Goal: Task Accomplishment & Management: Manage account settings

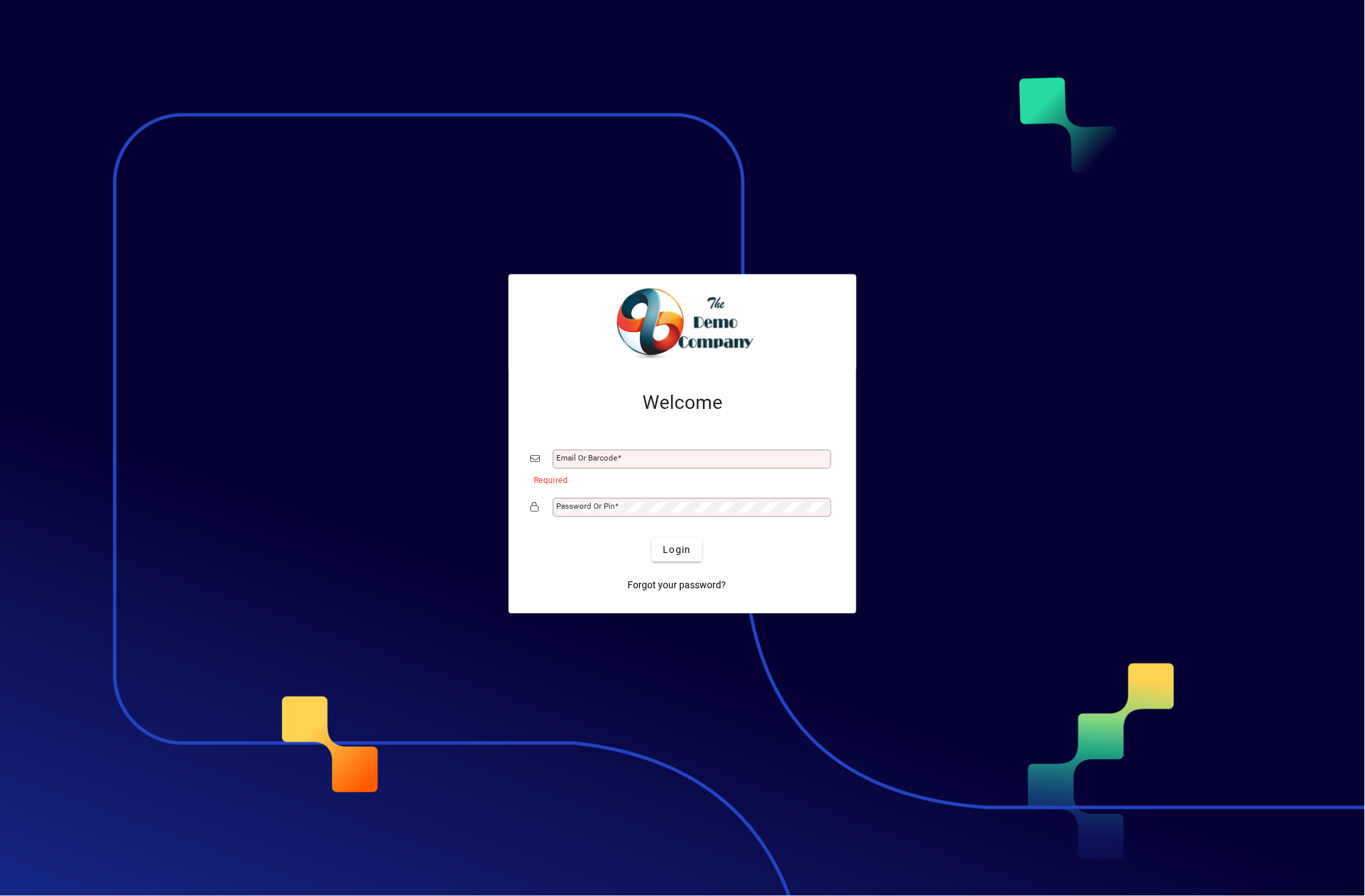
click at [606, 450] on div "Email or Barcode" at bounding box center [692, 459] width 279 height 19
type input "**********"
click at [652, 537] on button "Login" at bounding box center [677, 549] width 50 height 25
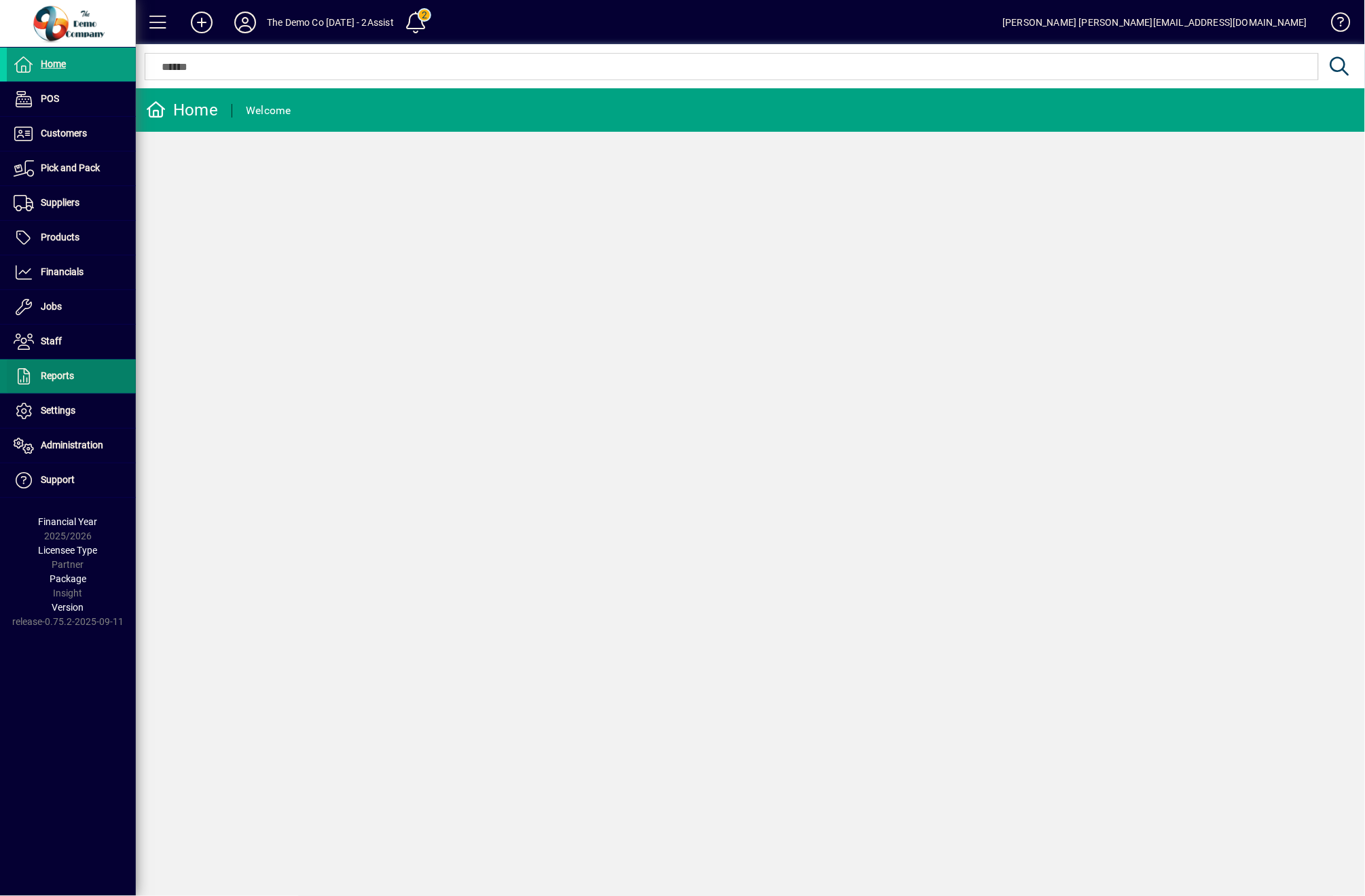
click at [76, 370] on span at bounding box center [71, 376] width 129 height 33
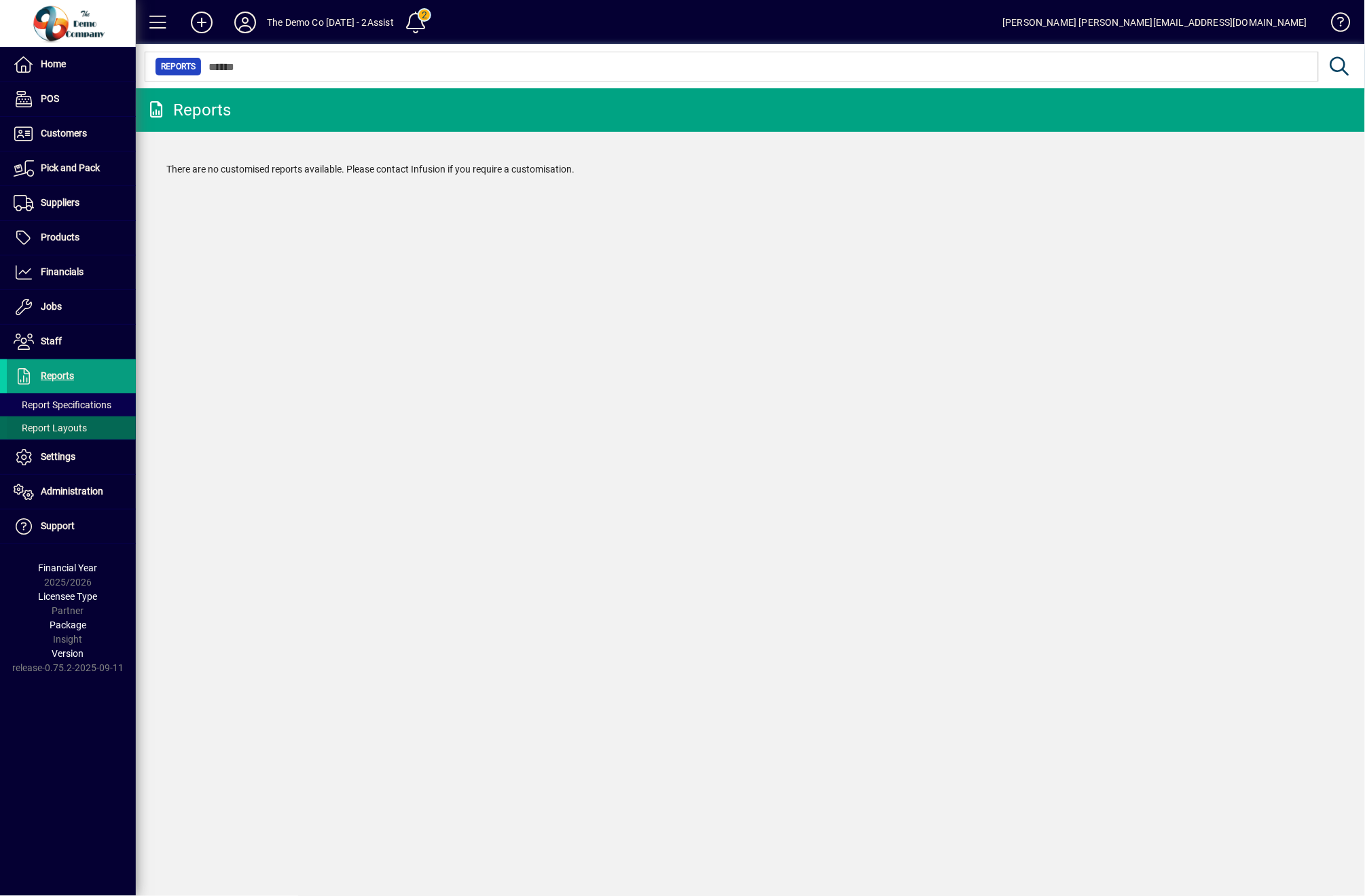
click at [66, 417] on span at bounding box center [71, 427] width 129 height 33
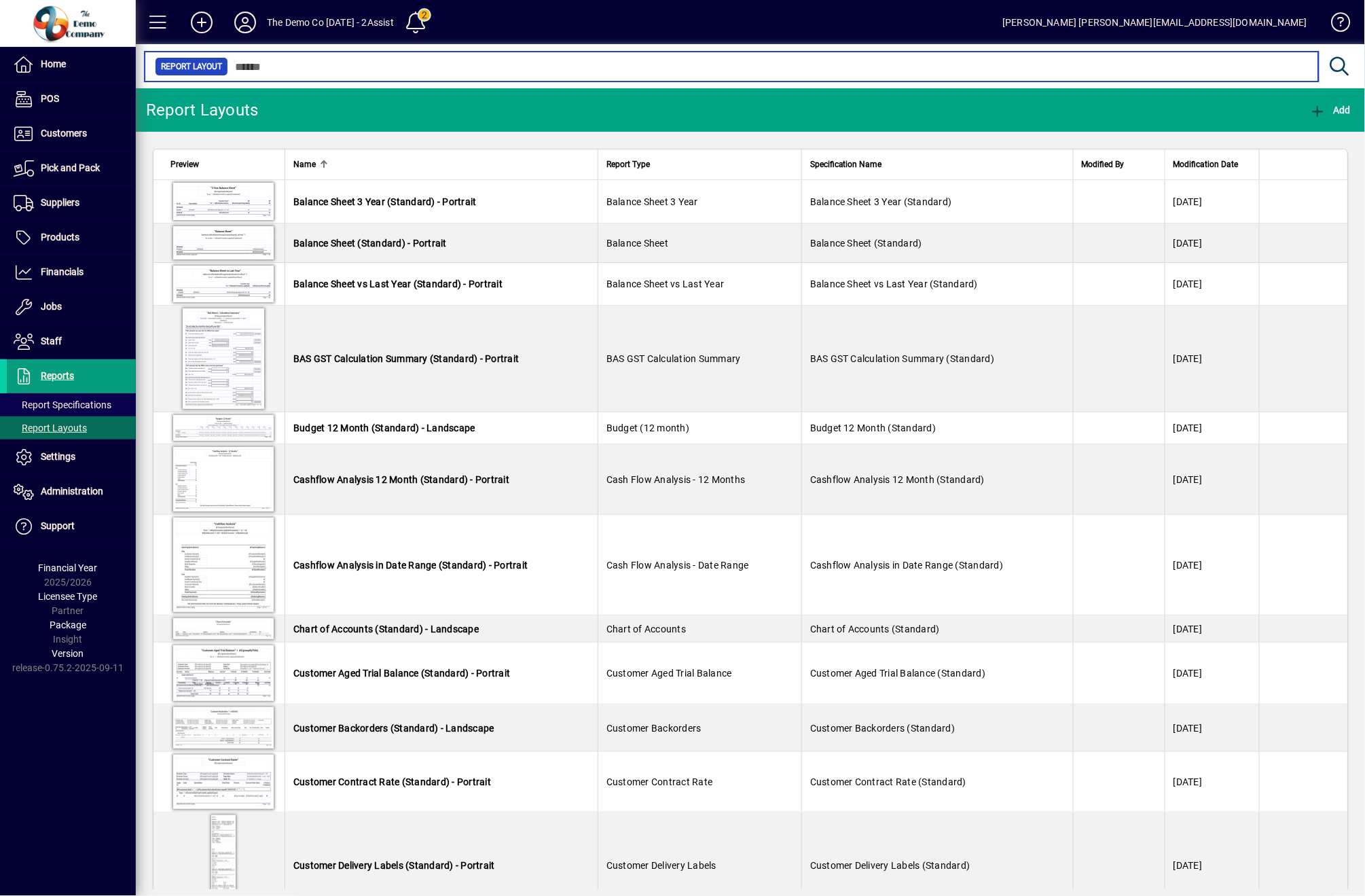
click at [365, 73] on input "text" at bounding box center [768, 66] width 1081 height 19
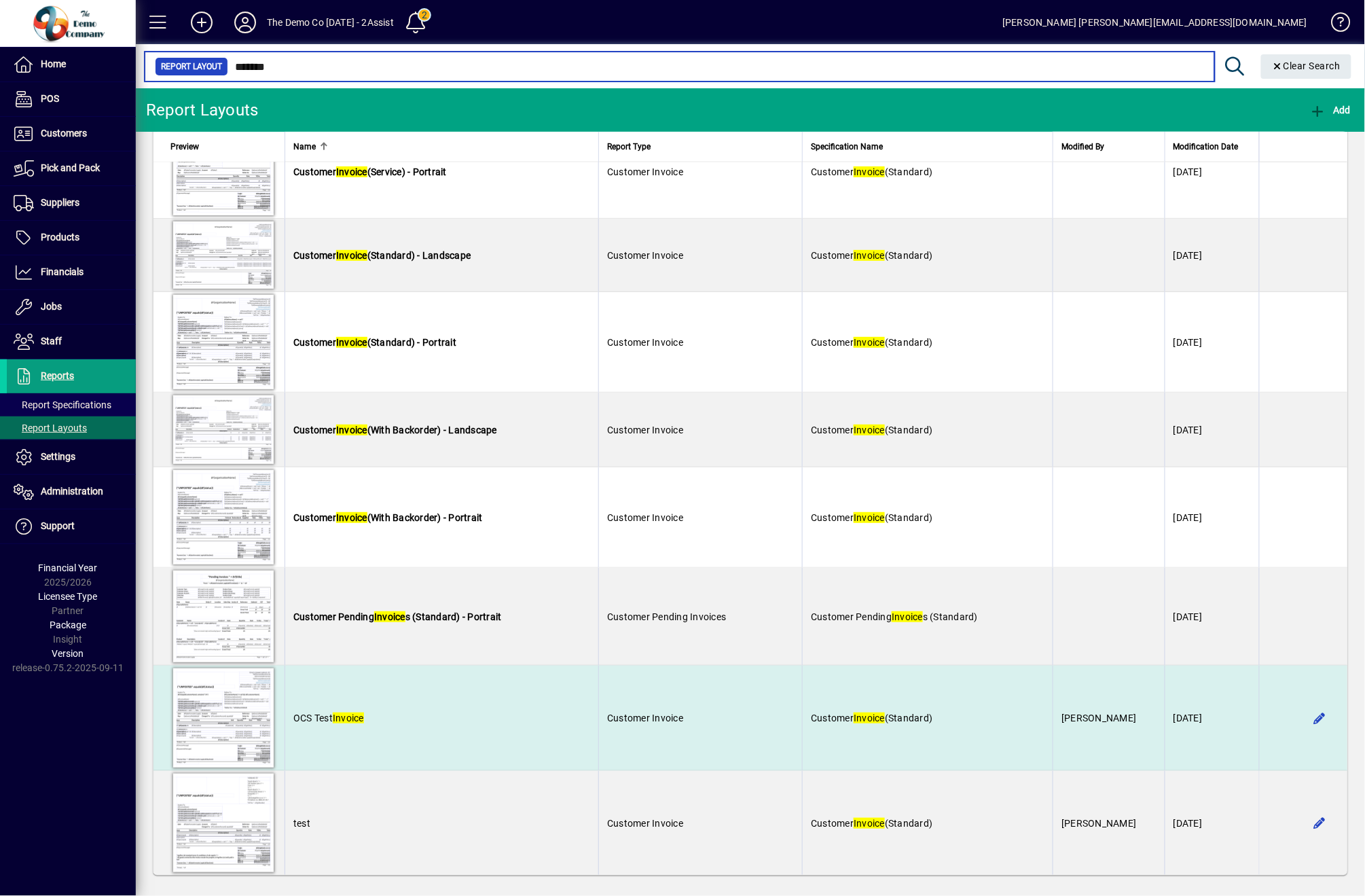
scroll to position [722, 0]
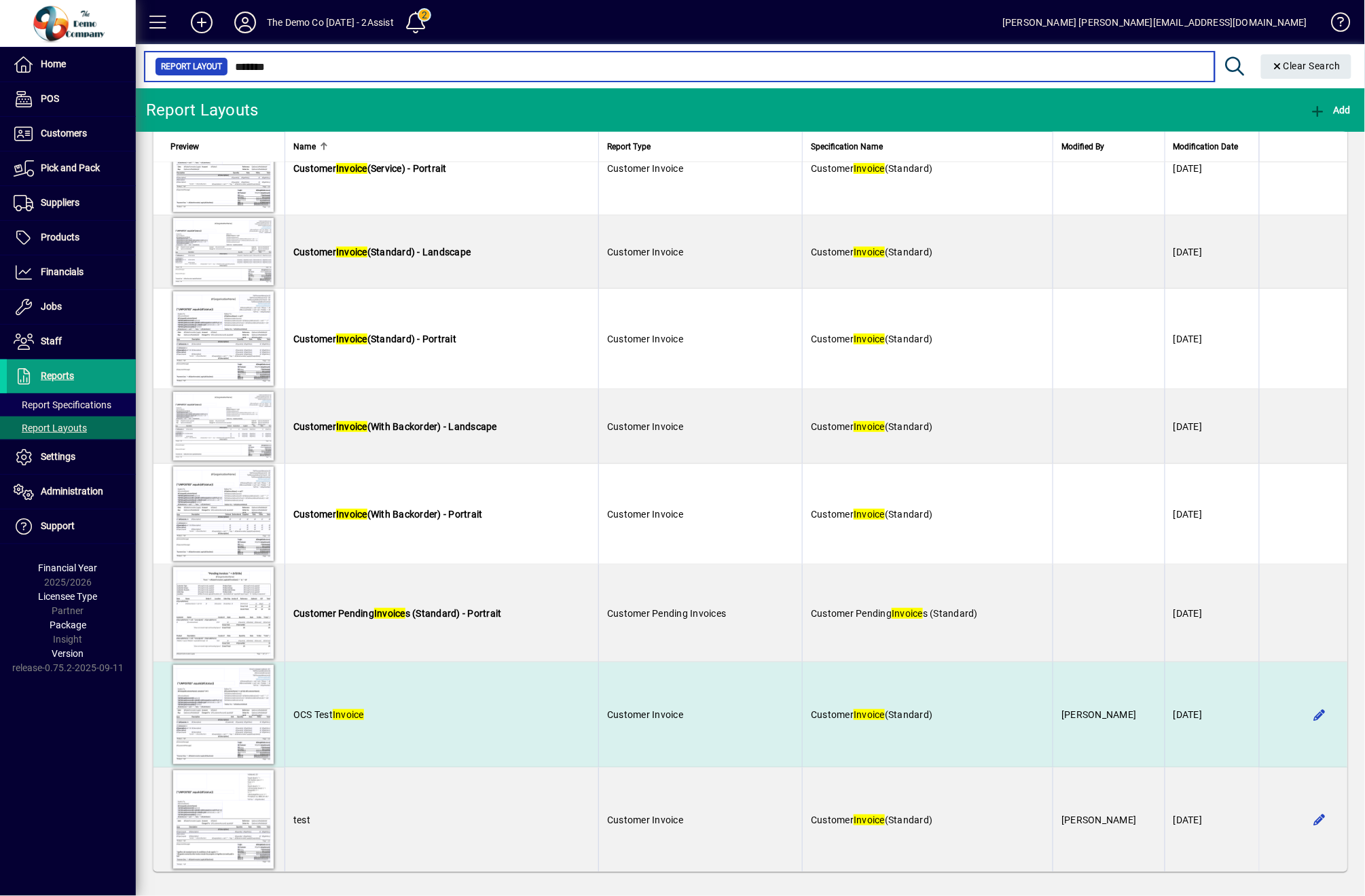
type input "*******"
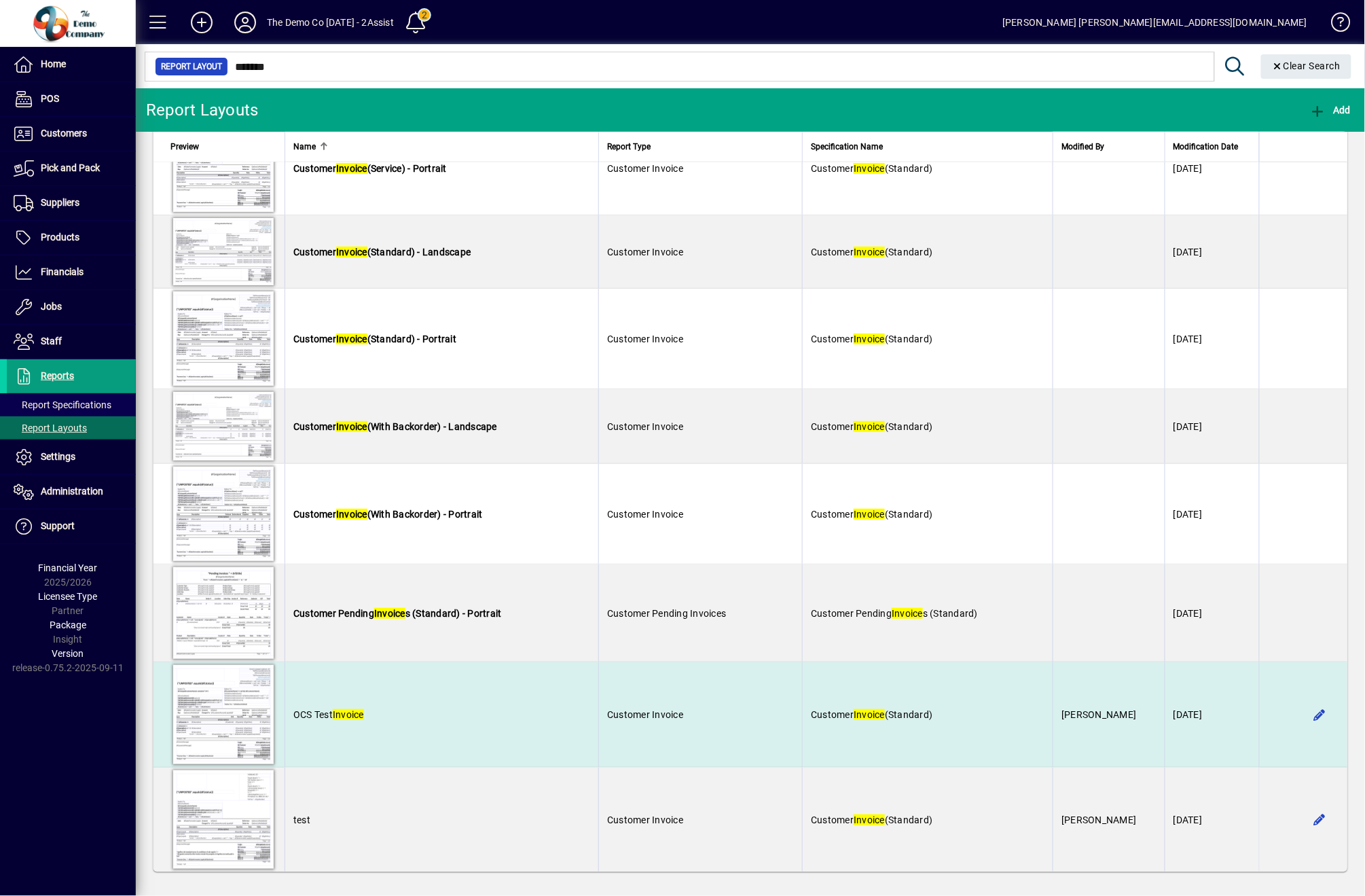
click at [319, 734] on td "OCS Test Invoice" at bounding box center [441, 715] width 314 height 105
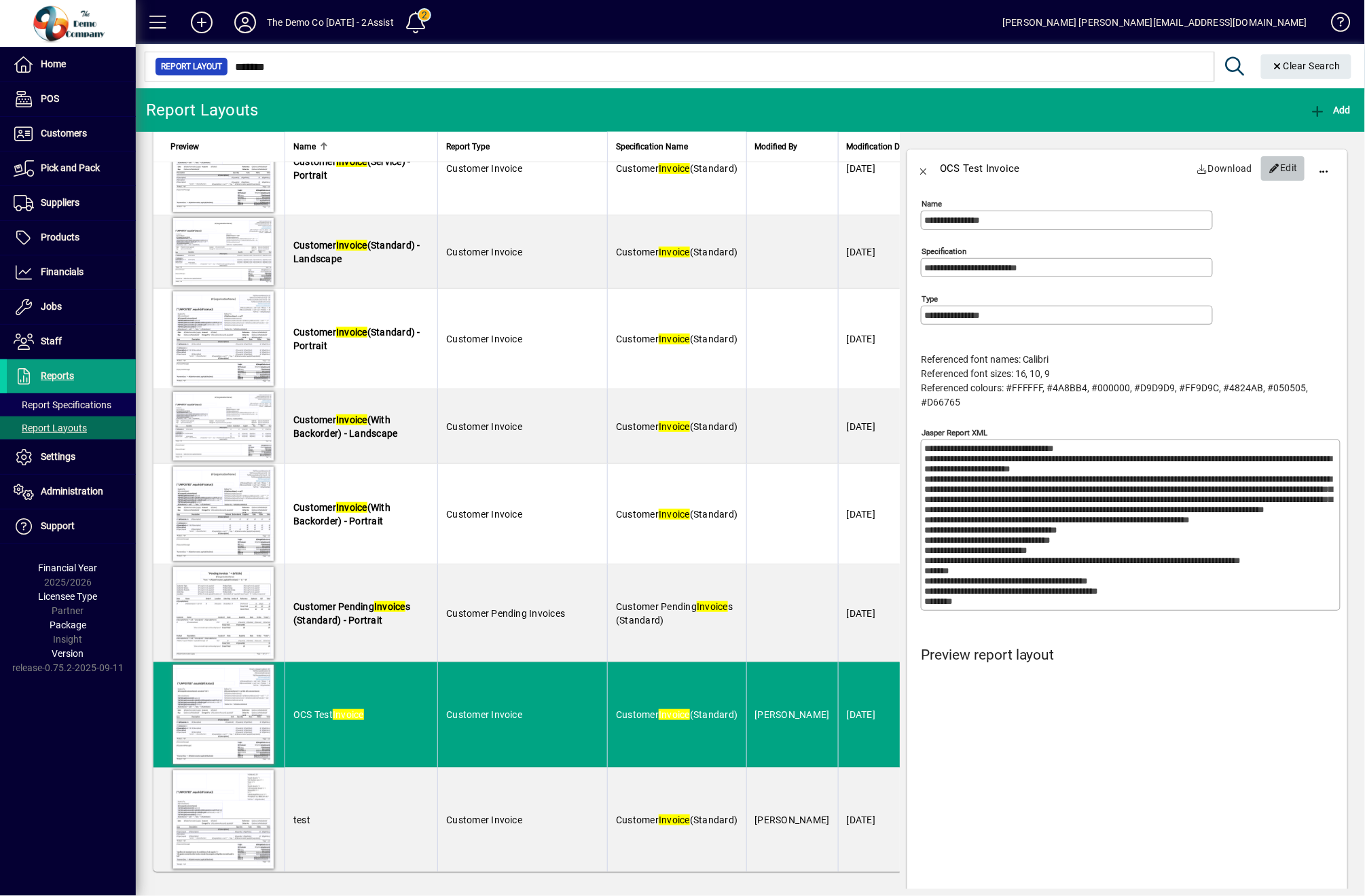
click at [1269, 161] on span "Edit" at bounding box center [1283, 168] width 29 height 23
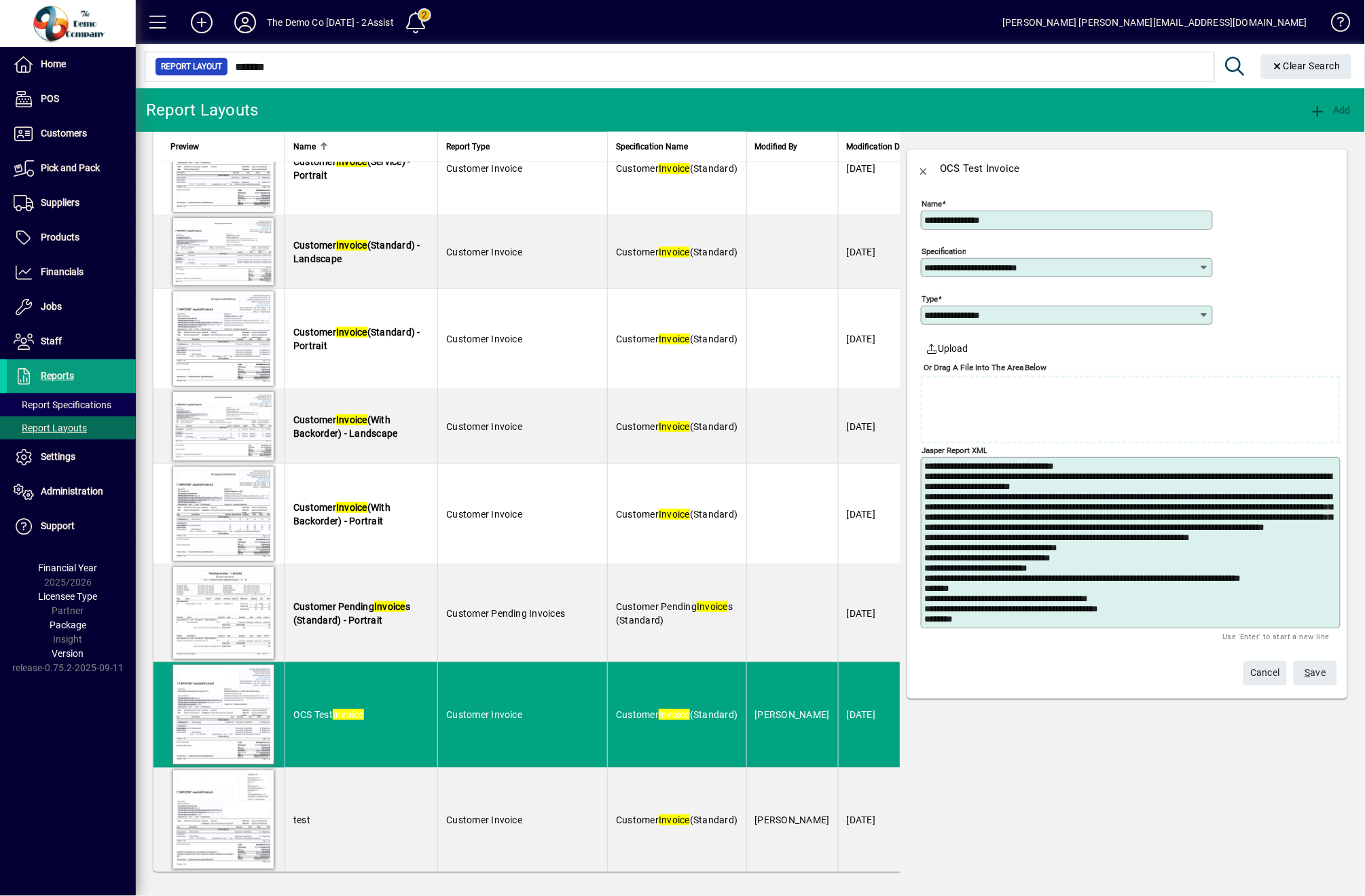
scroll to position [678, 0]
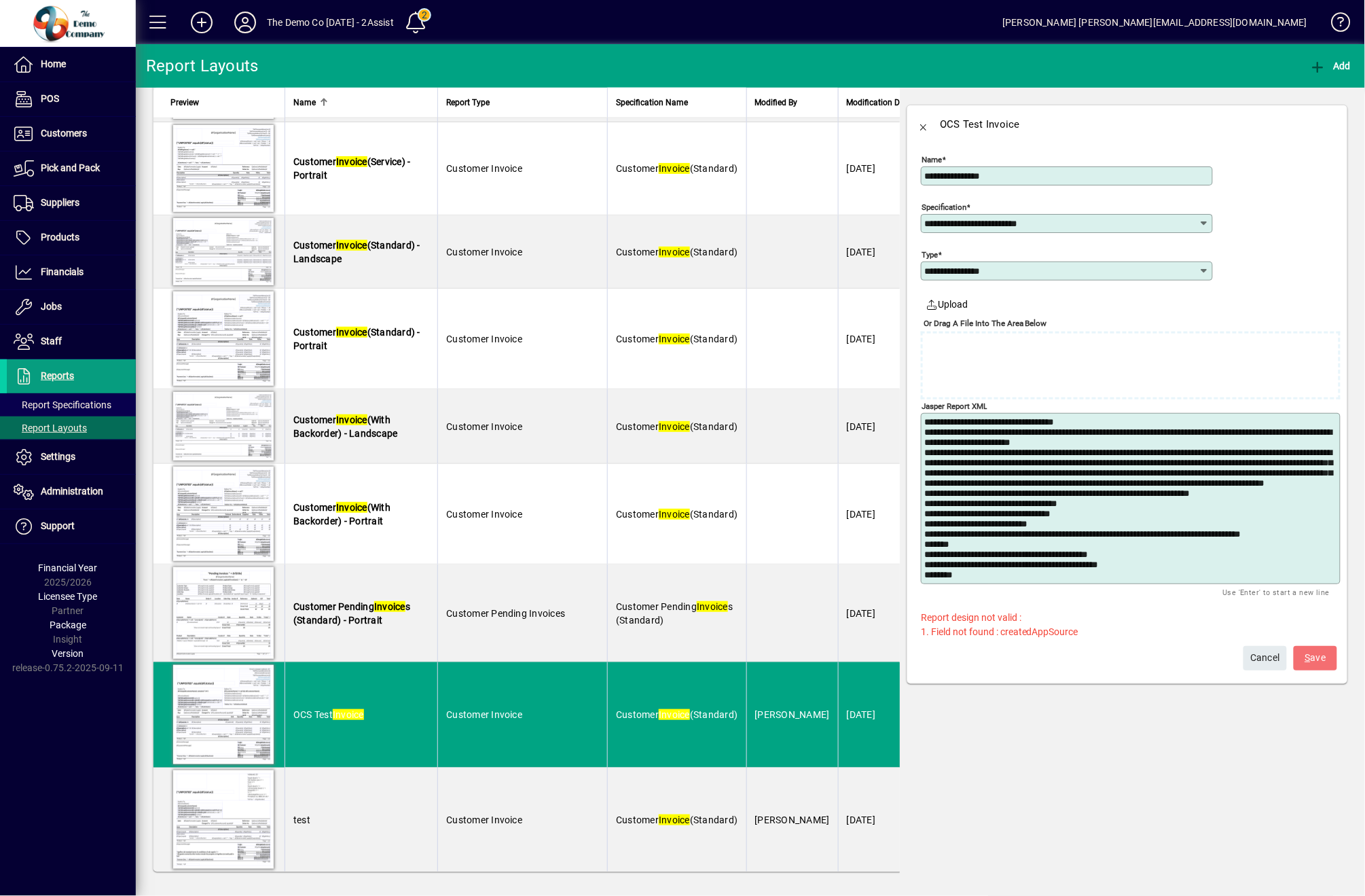
click at [930, 774] on app-page-sidebar "**********" at bounding box center [1132, 488] width 465 height 802
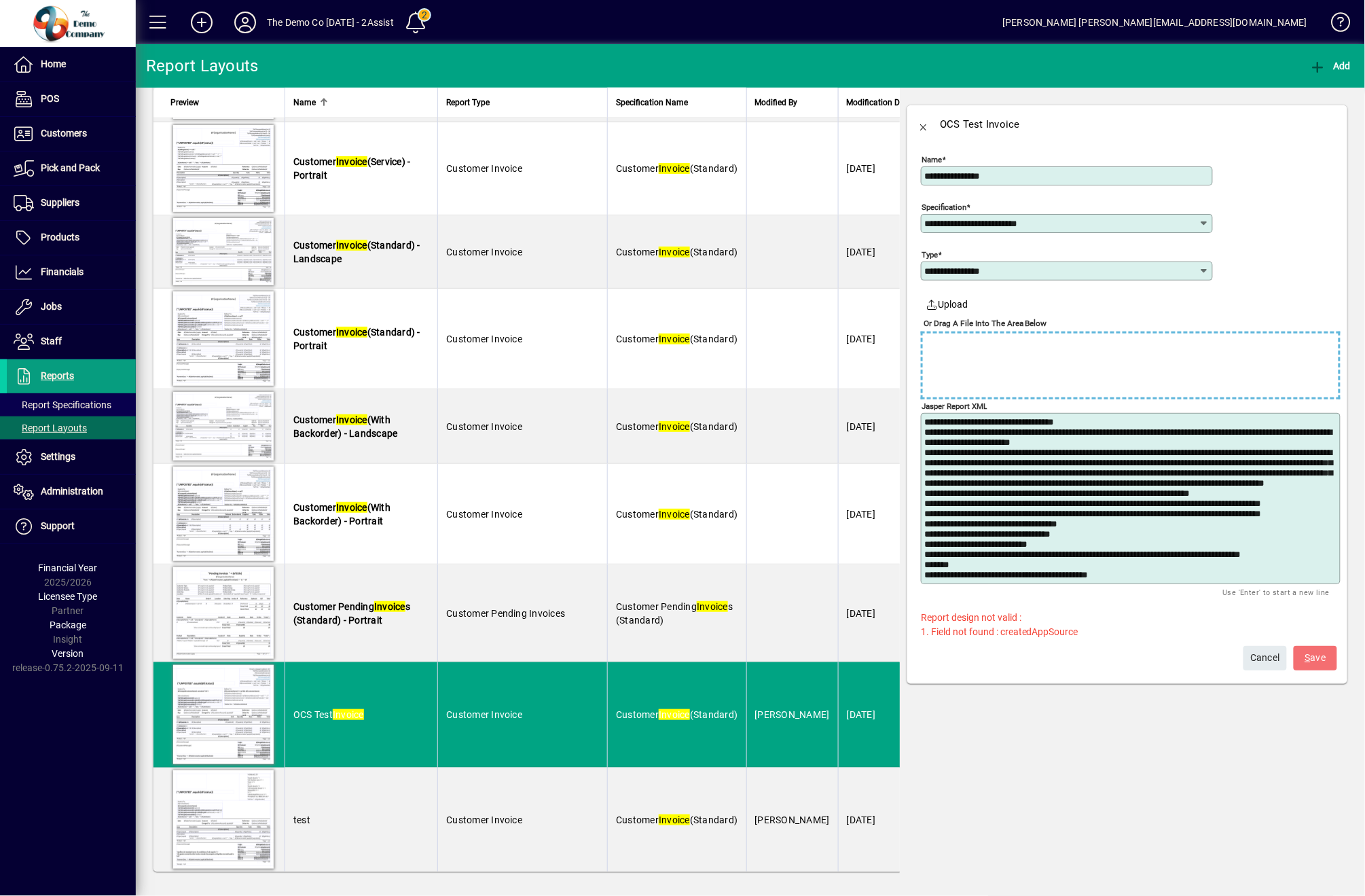
type textarea "**********"
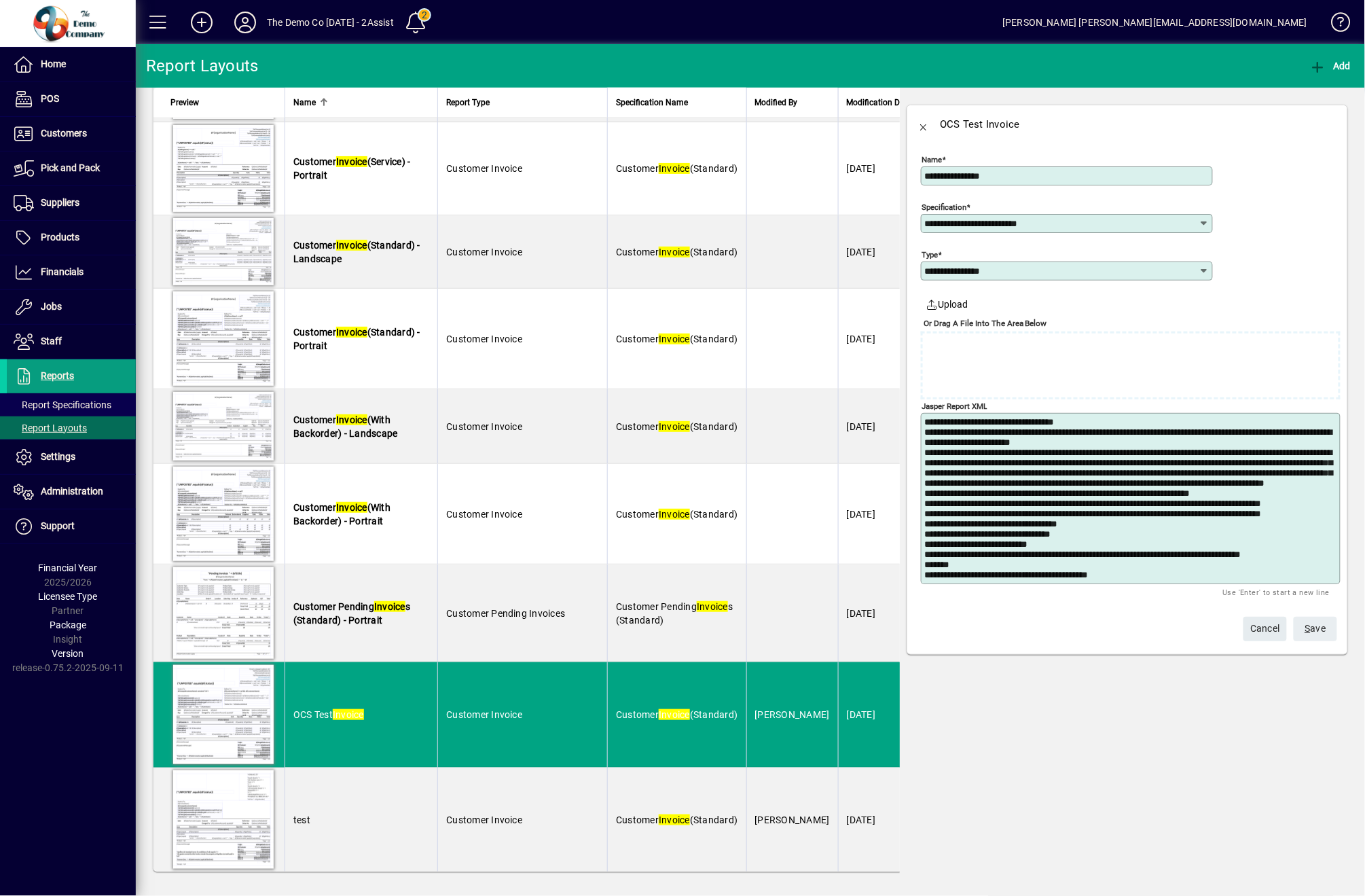
click at [1313, 633] on span "S ave" at bounding box center [1315, 628] width 21 height 23
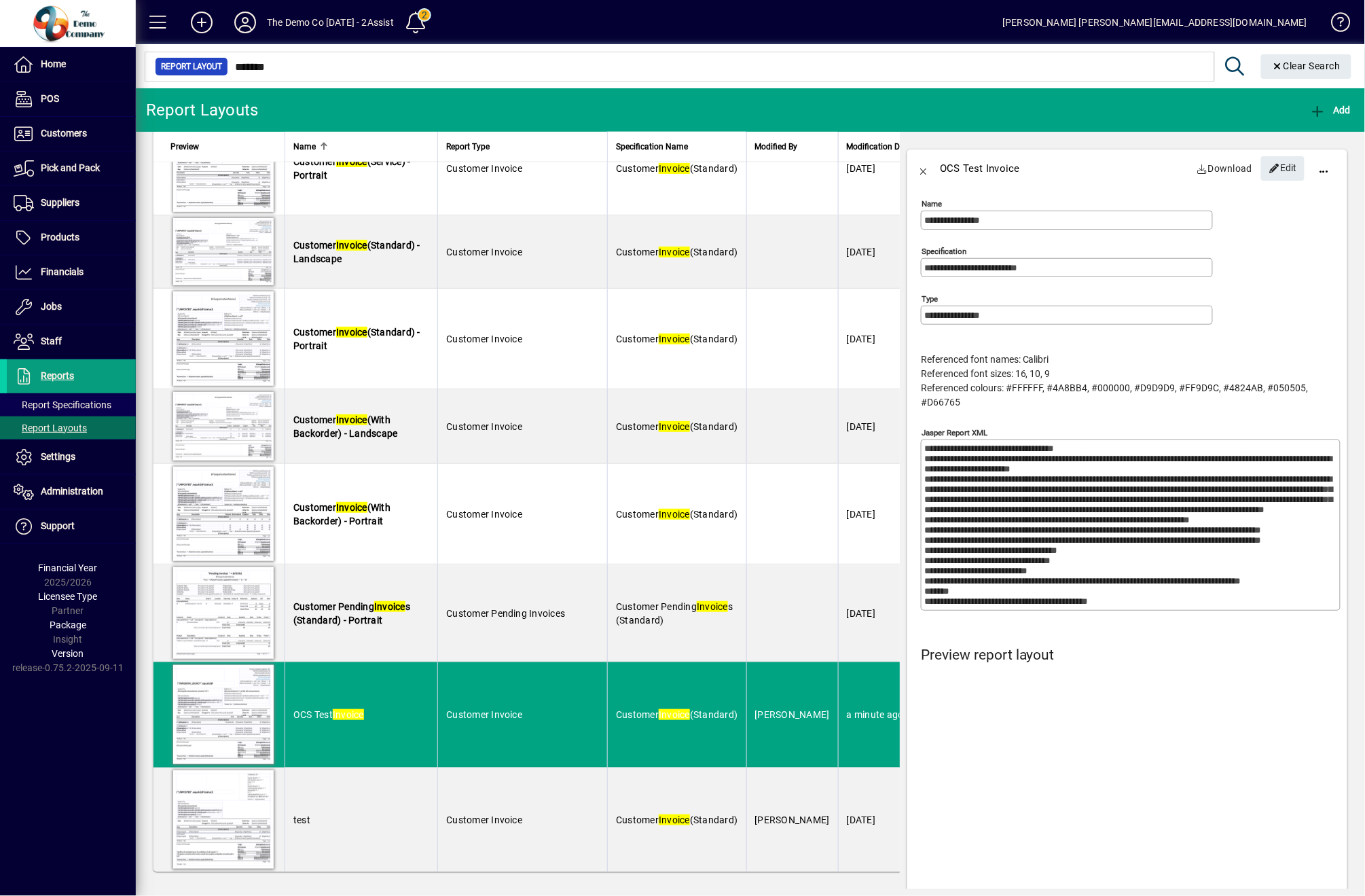
scroll to position [452, 0]
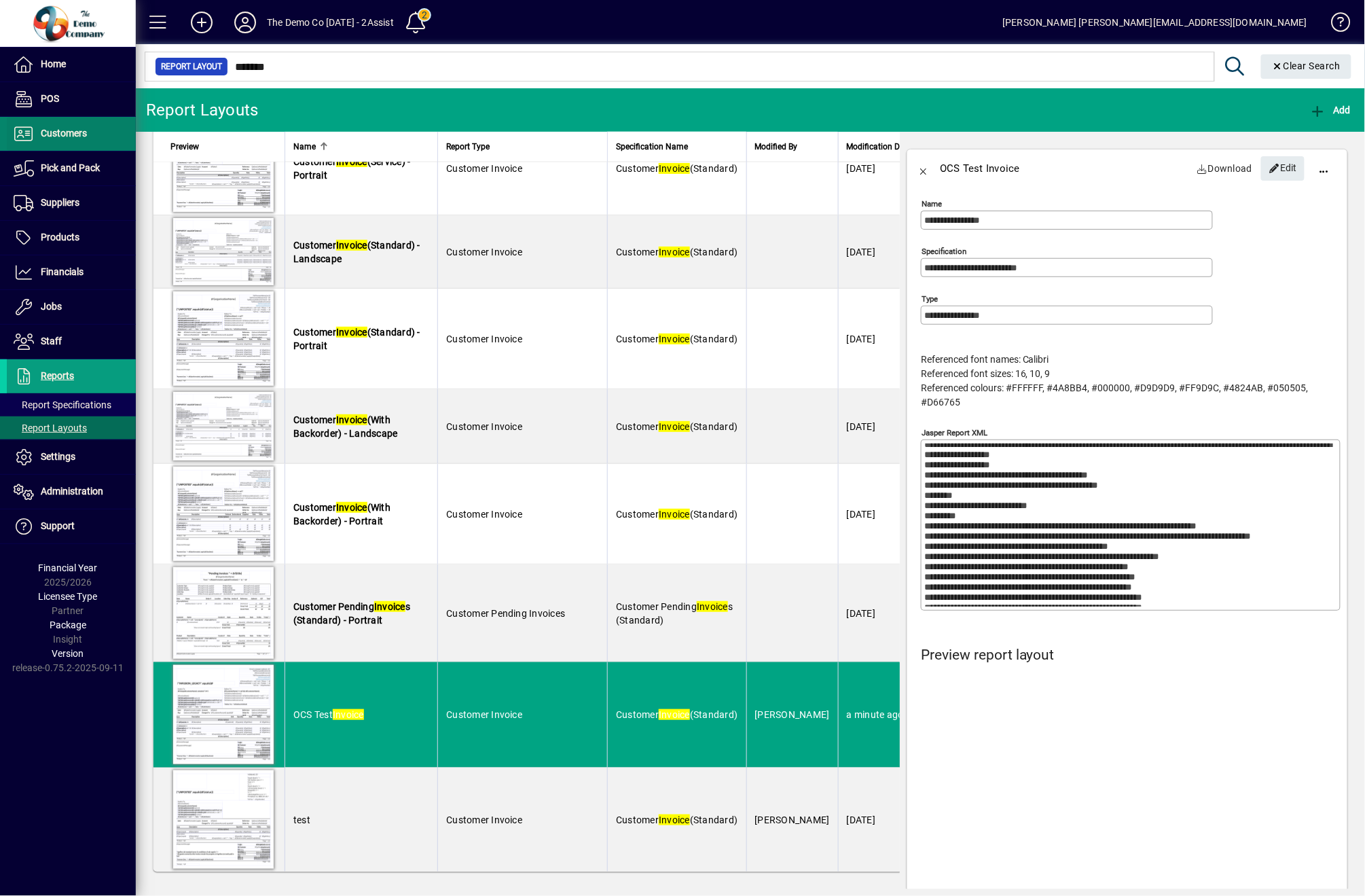
click at [45, 142] on span at bounding box center [71, 134] width 129 height 33
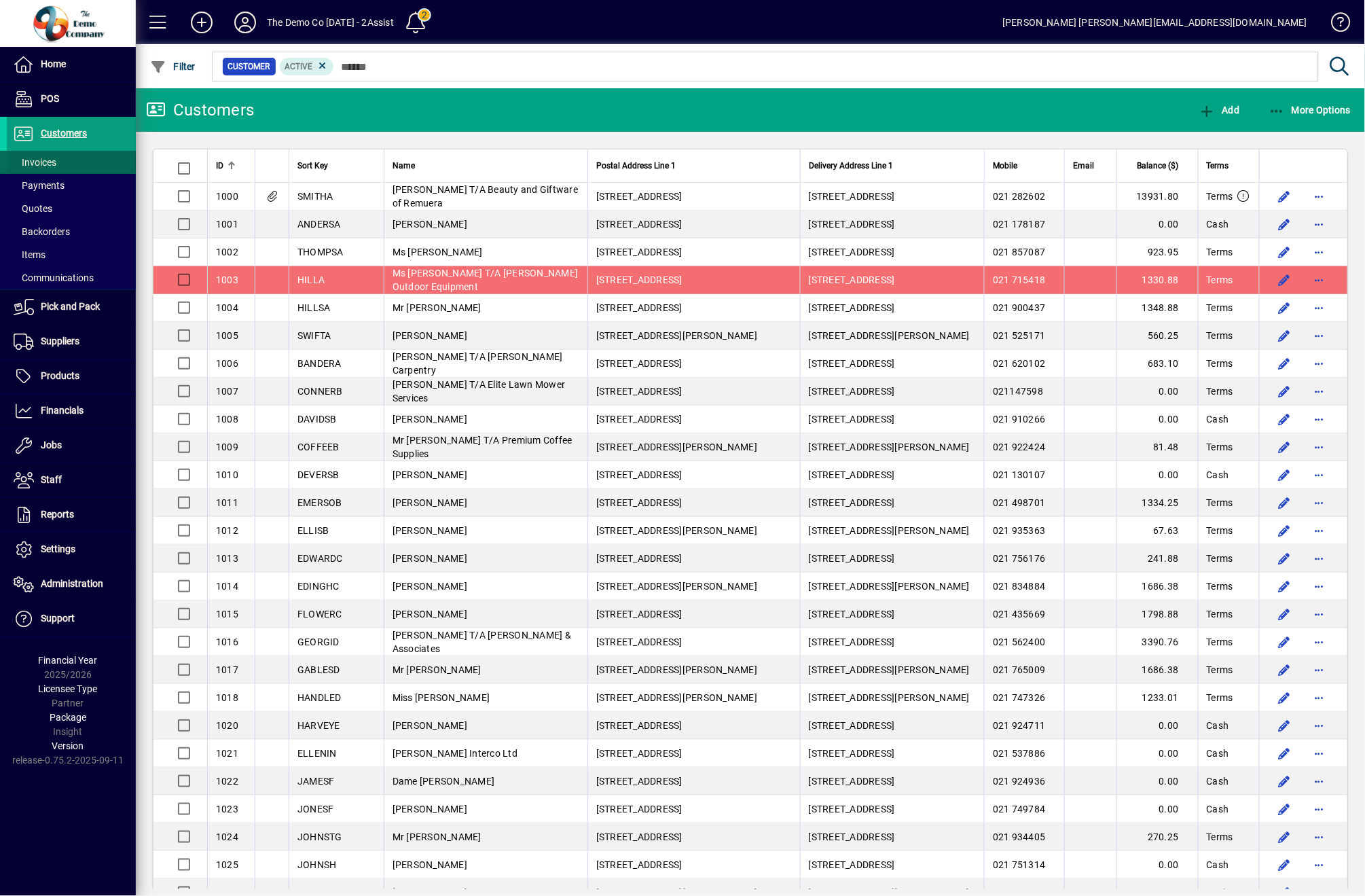
click at [46, 163] on span "Invoices" at bounding box center [35, 162] width 43 height 11
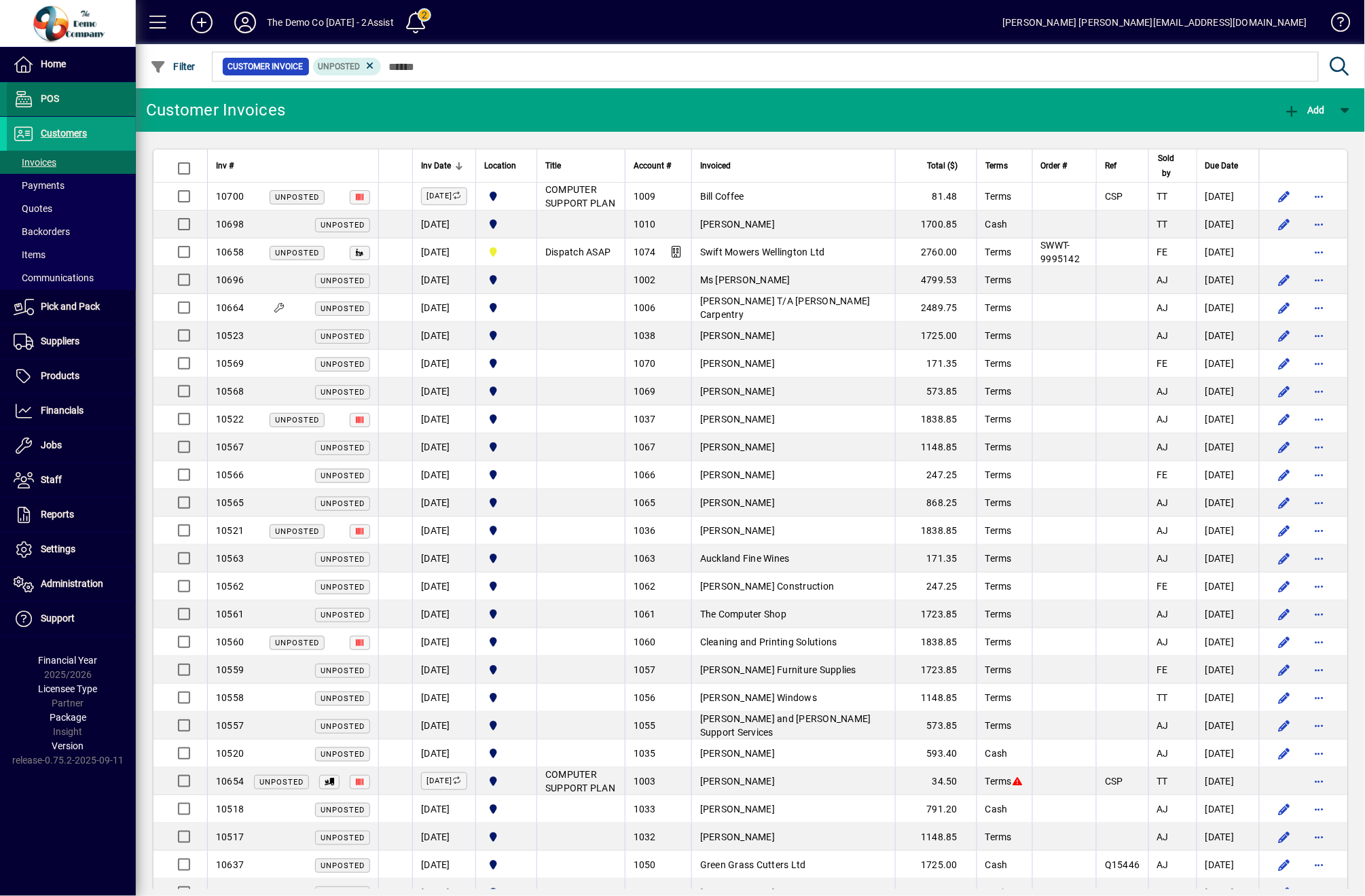
click at [40, 113] on span at bounding box center [71, 99] width 129 height 33
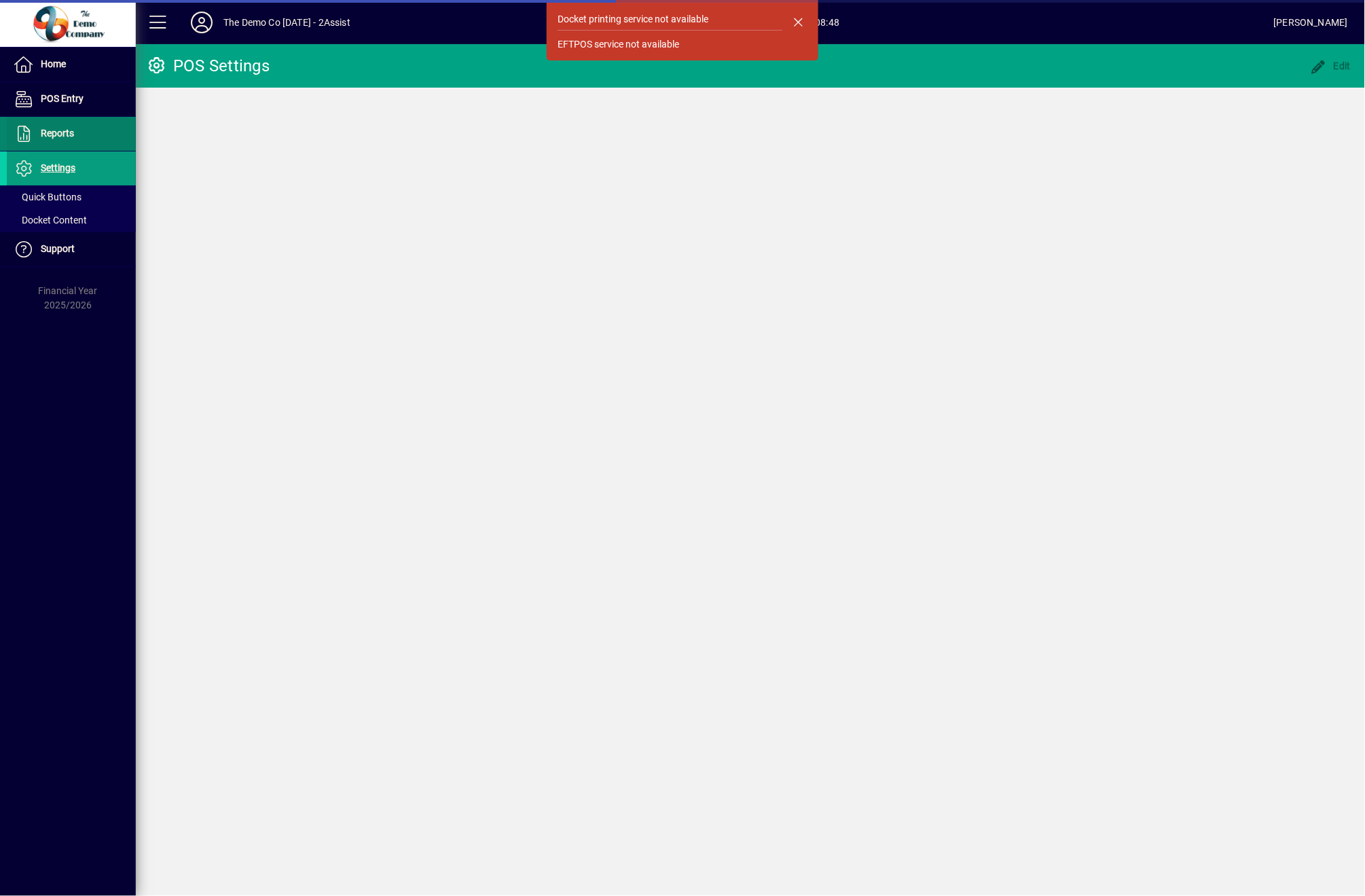
click at [51, 135] on span "Reports" at bounding box center [57, 133] width 34 height 11
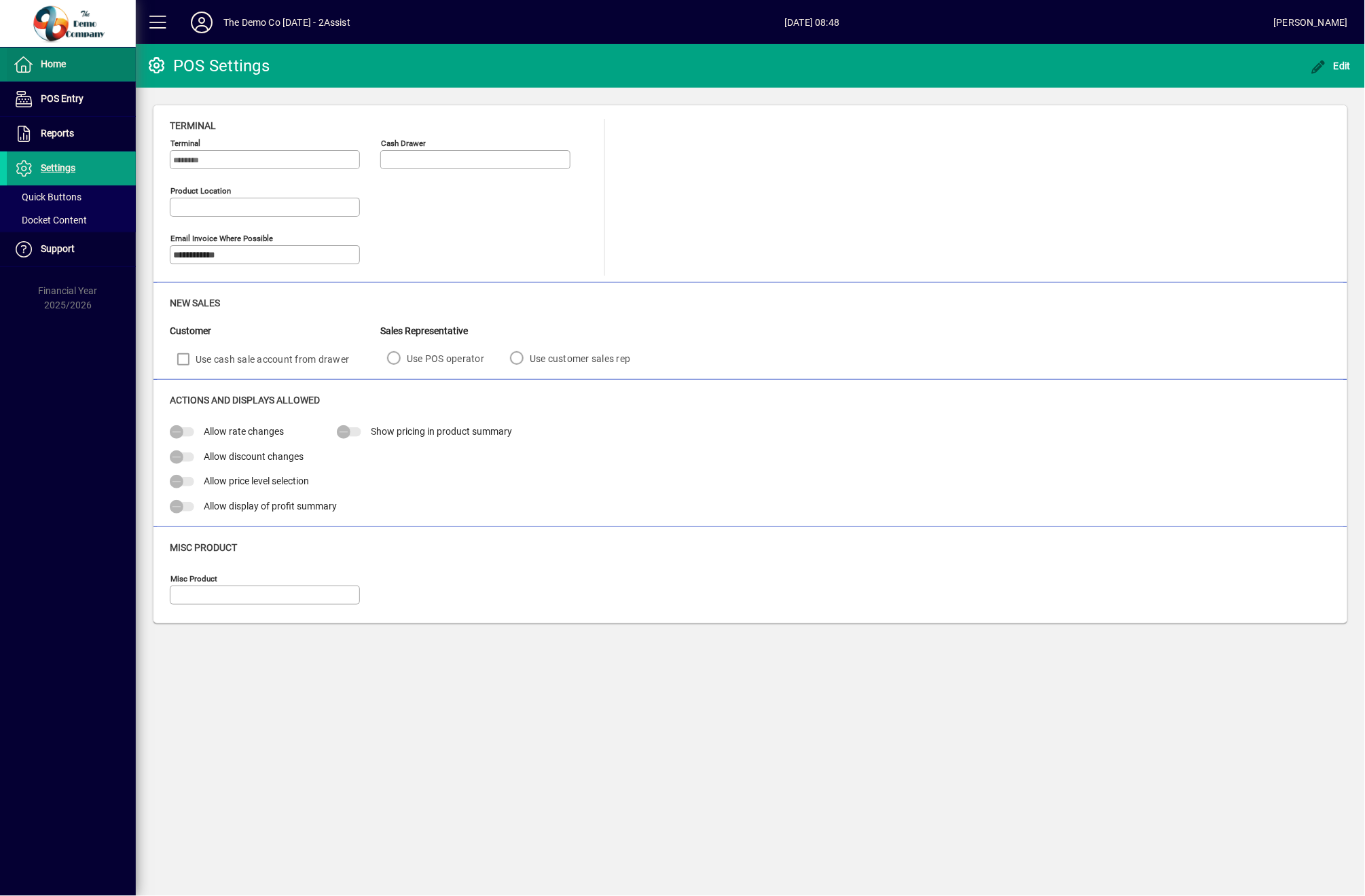
click at [58, 69] on span "Home" at bounding box center [37, 64] width 59 height 16
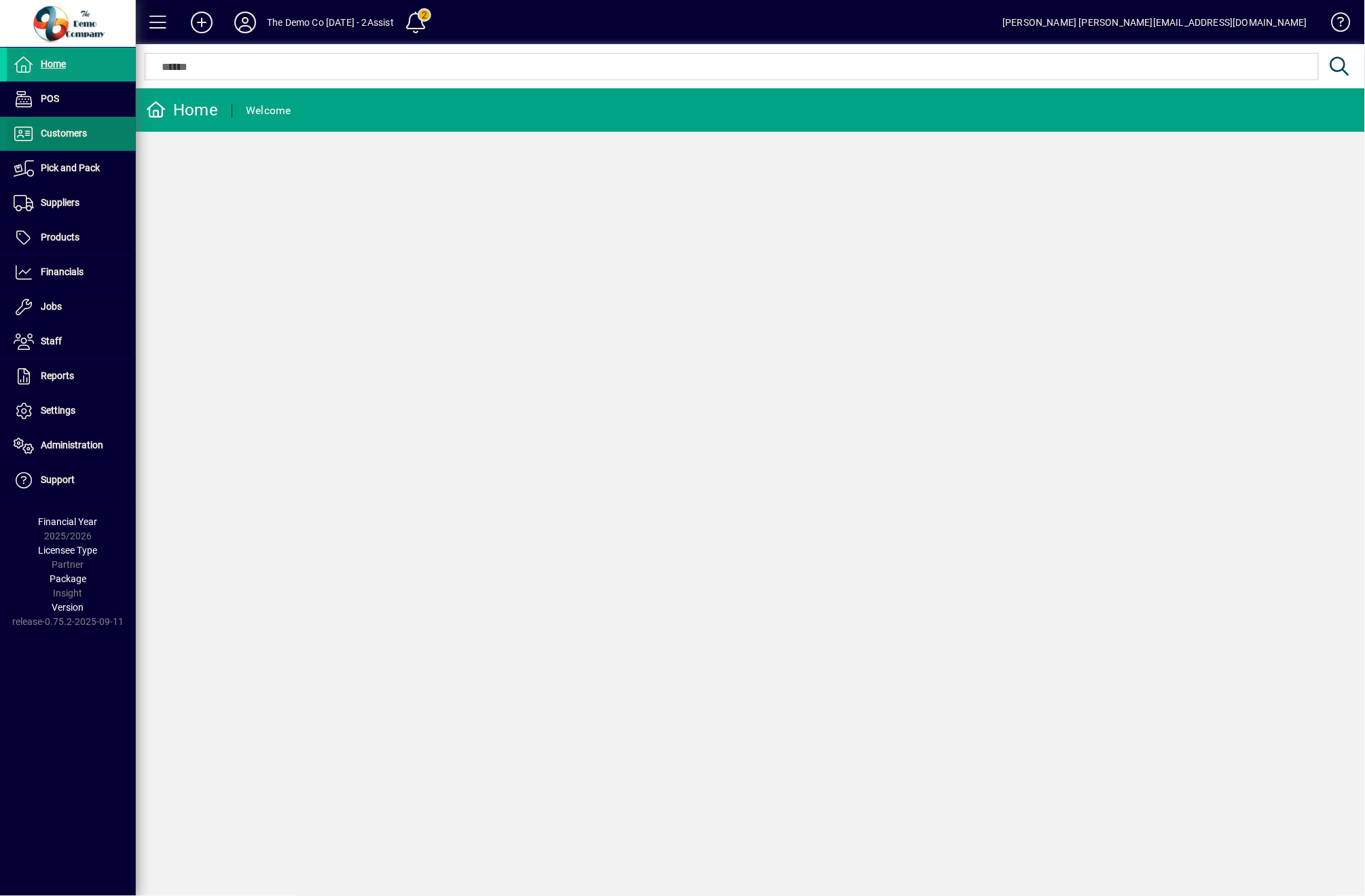
click at [57, 140] on span "Customers" at bounding box center [47, 134] width 80 height 16
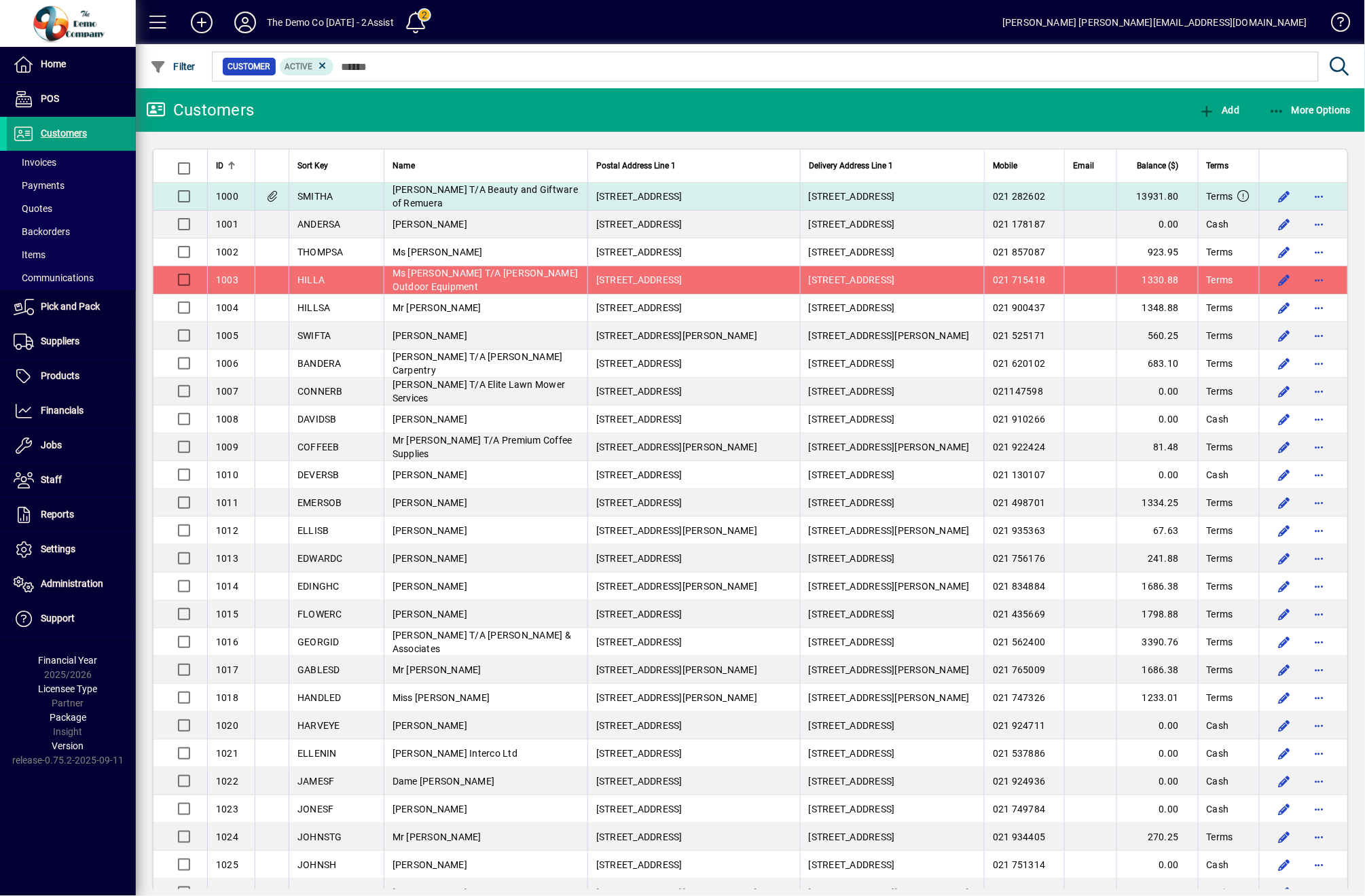
click at [800, 204] on td "[STREET_ADDRESS]" at bounding box center [892, 196] width 184 height 28
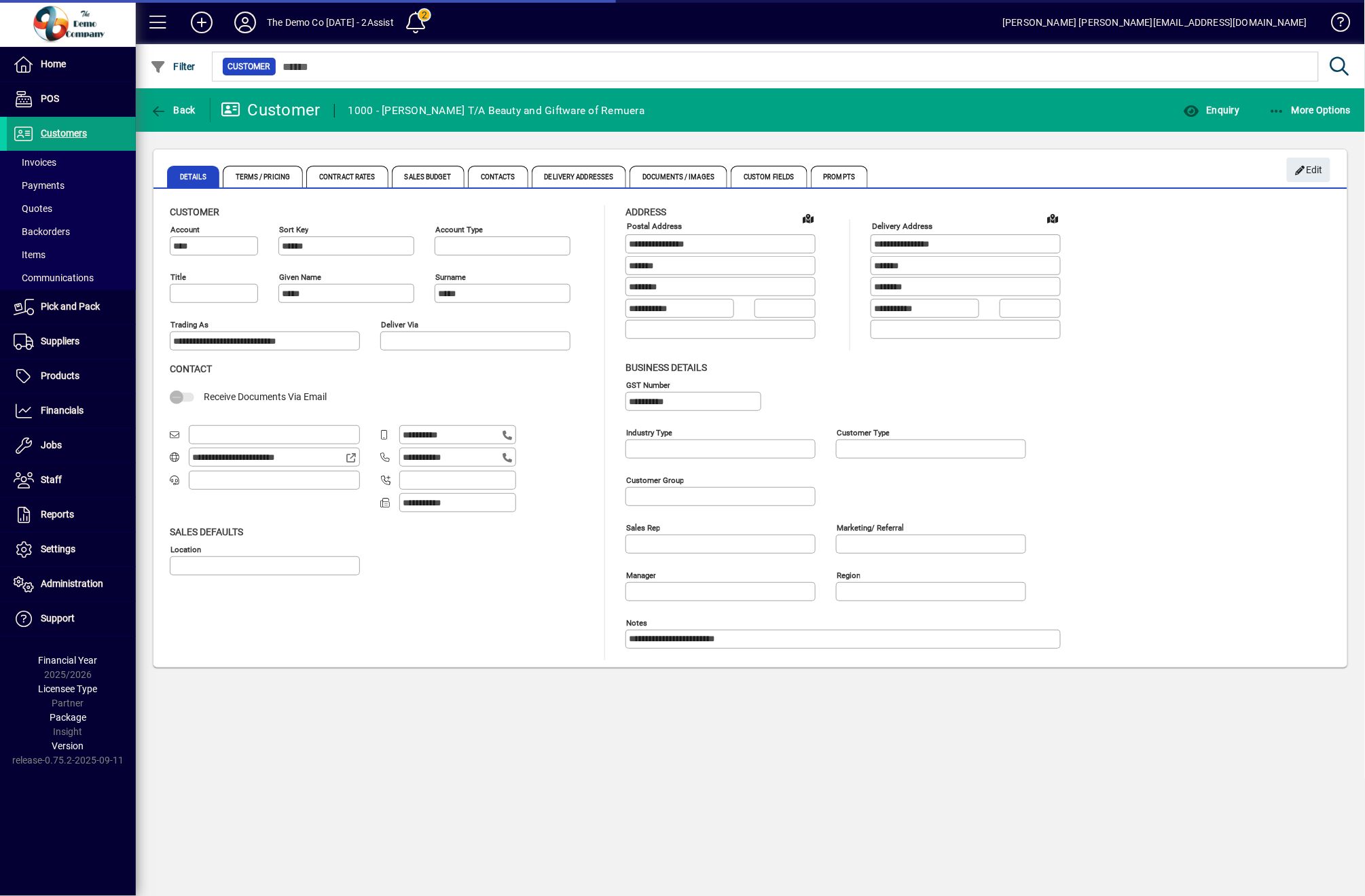
type input "**********"
type input "********"
type input "***"
type input "**********"
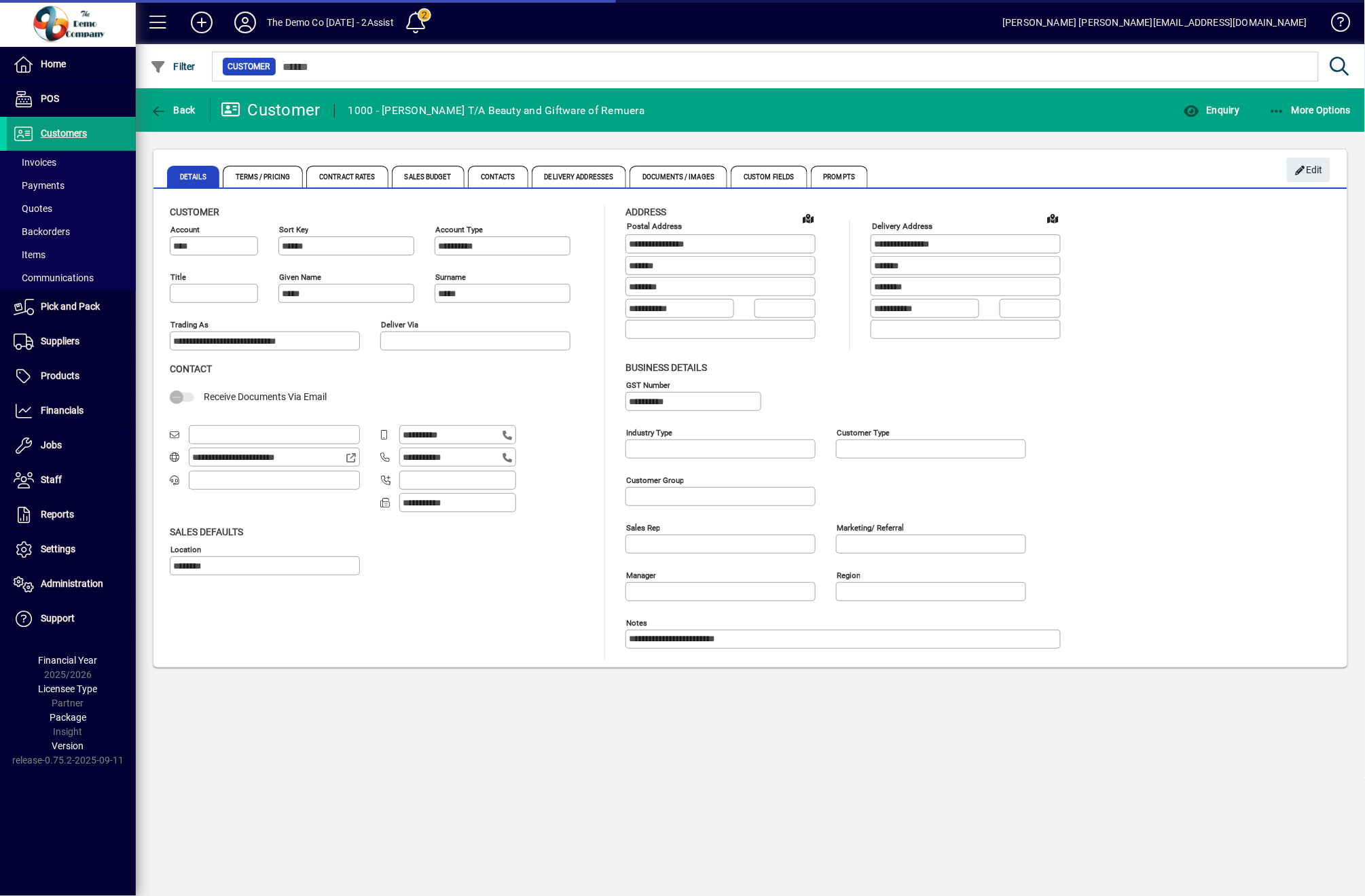
type input "**********"
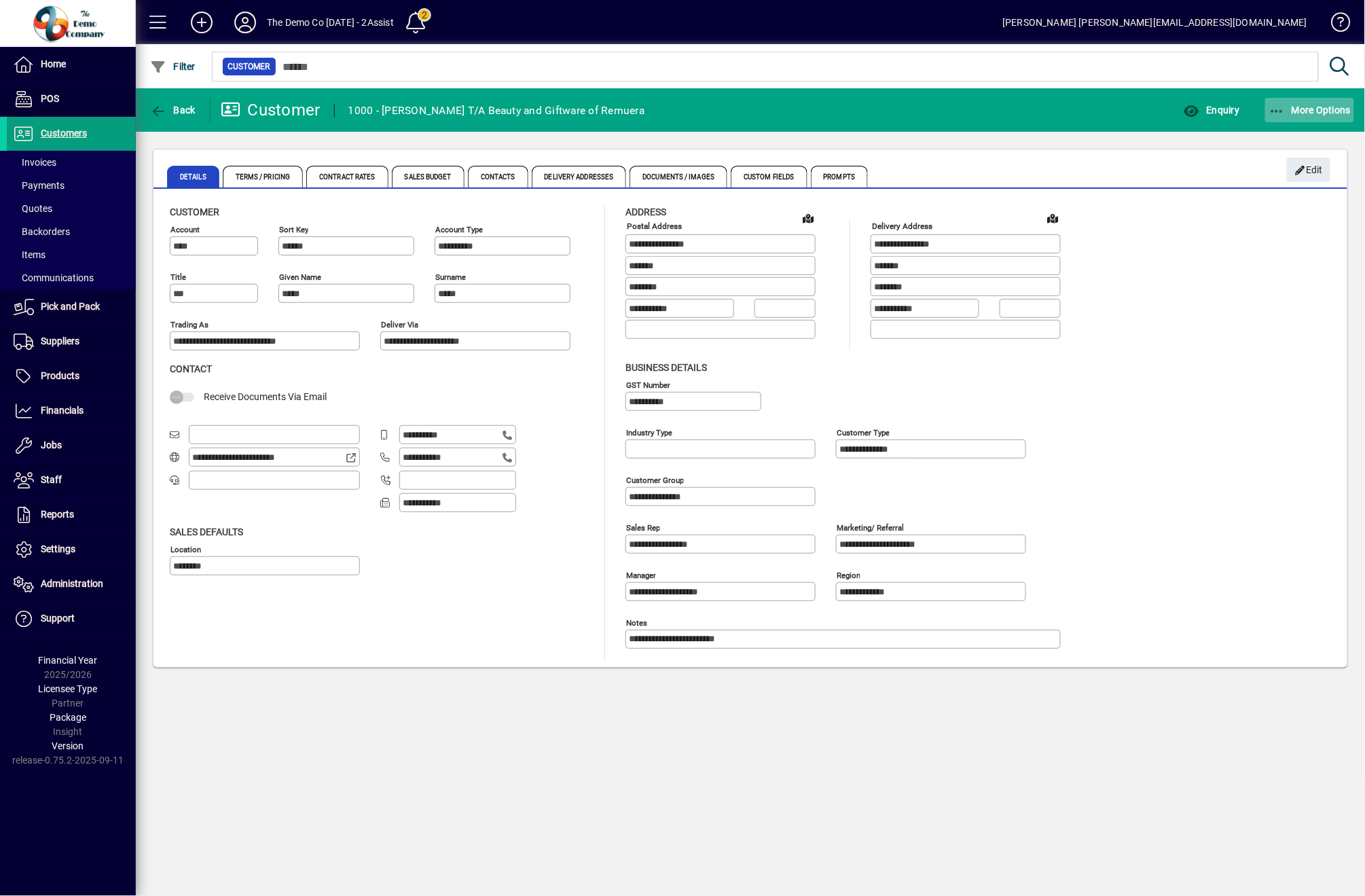
click at [1341, 112] on span "More Options" at bounding box center [1310, 110] width 83 height 11
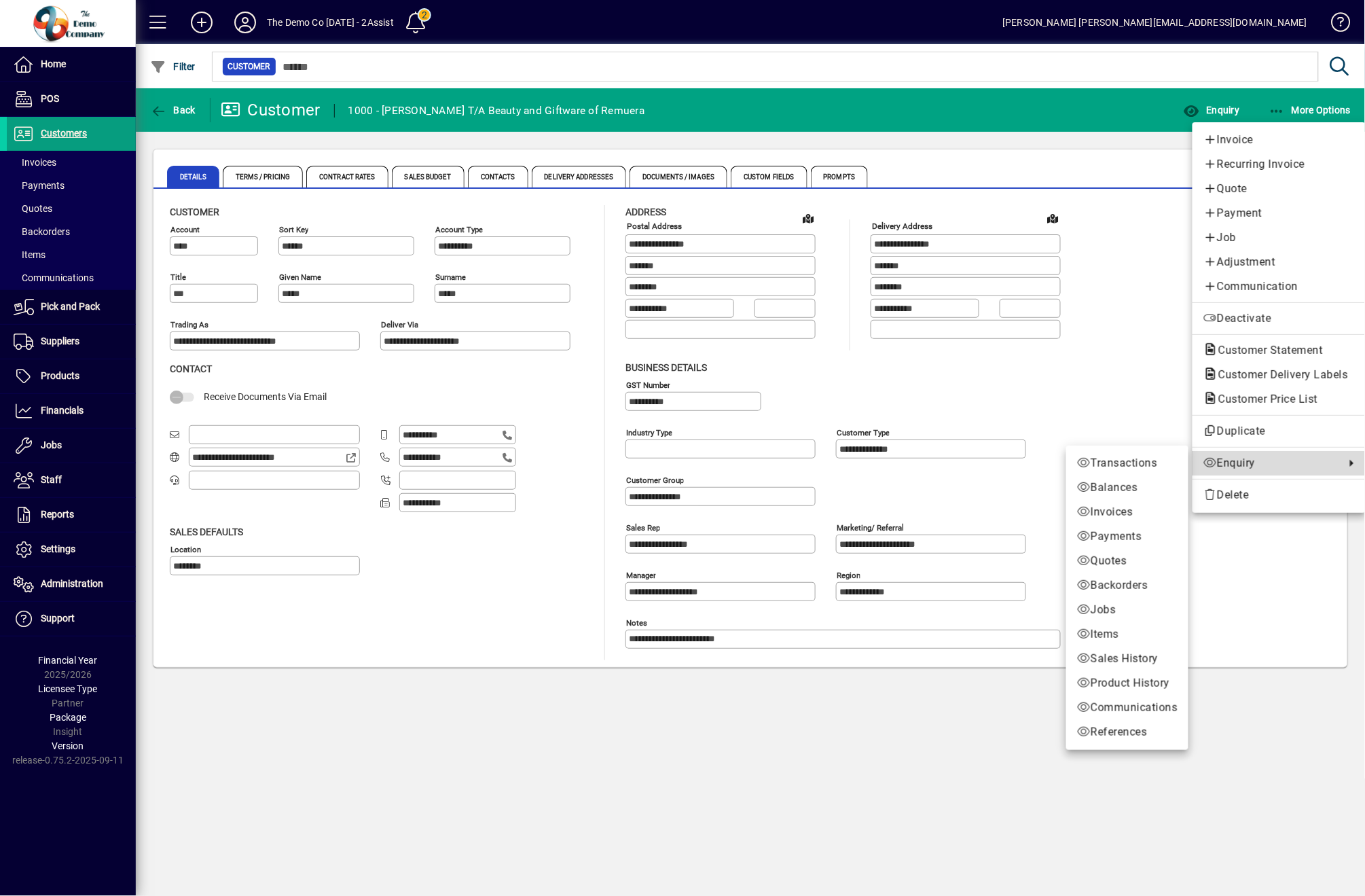
click at [1240, 460] on span "Enquiry" at bounding box center [1271, 463] width 135 height 16
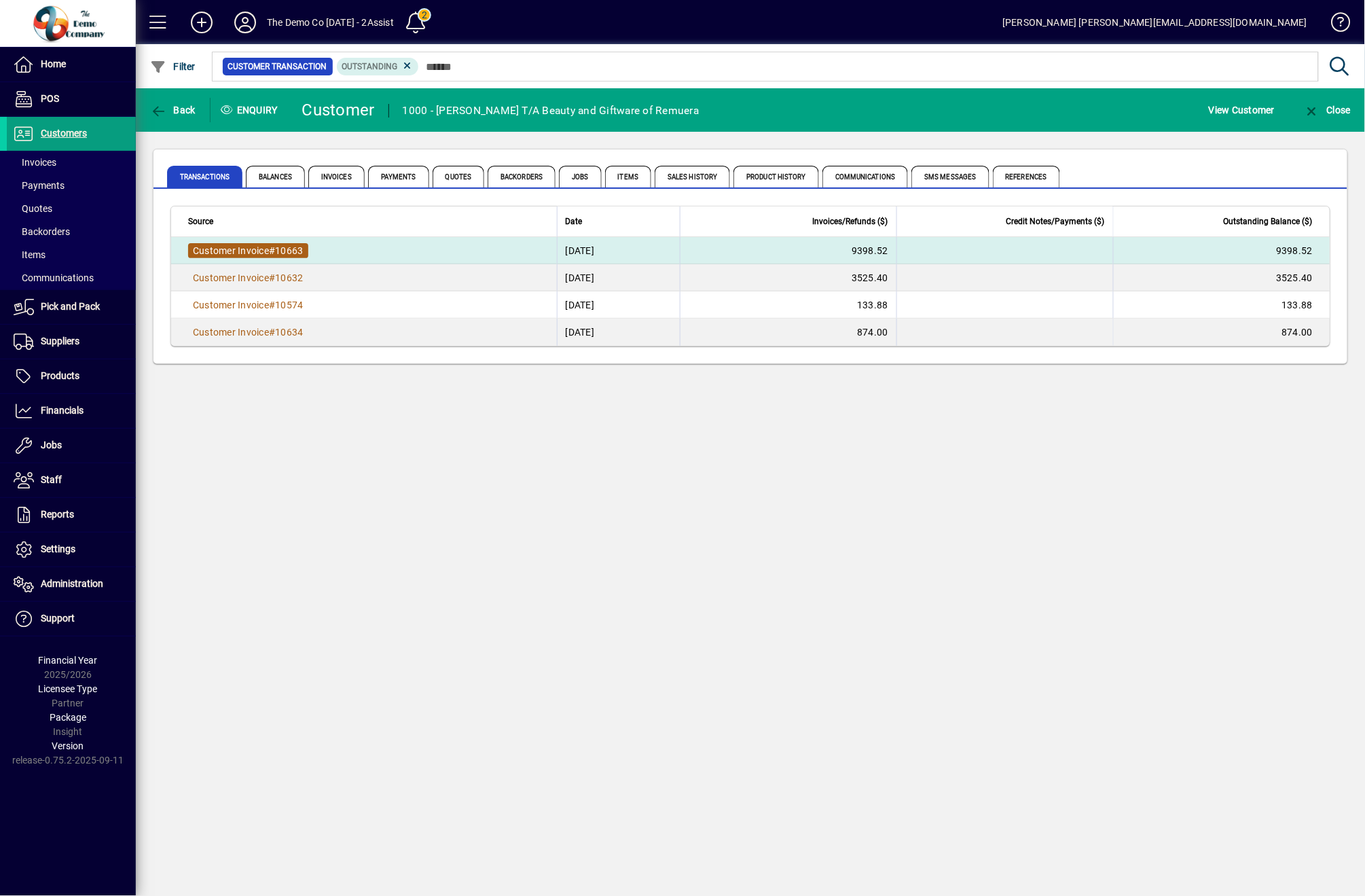
click at [260, 243] on span "Customer Invoice # 10663" at bounding box center [248, 250] width 120 height 15
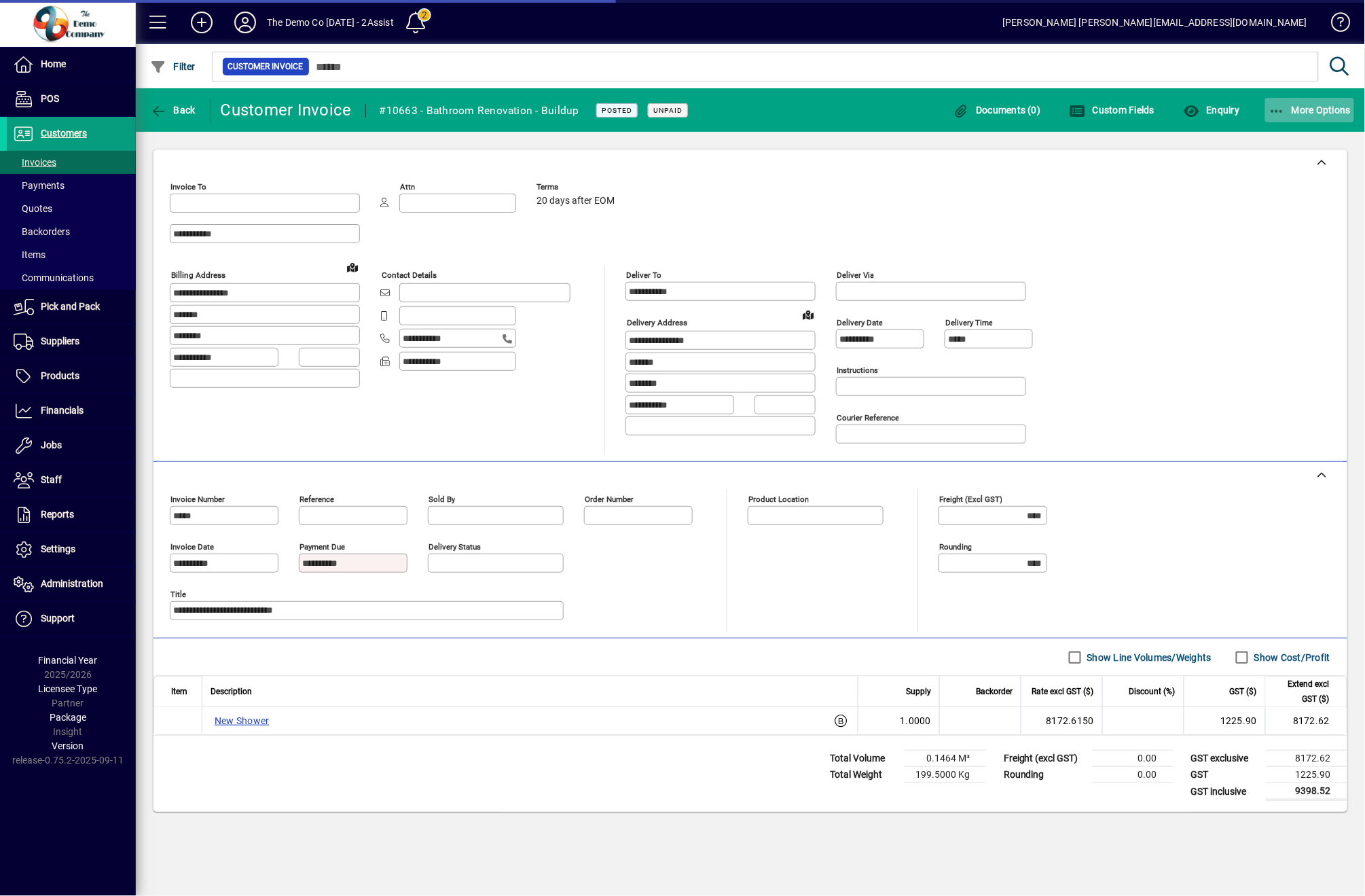
type input "********"
type input "**********"
click at [1332, 111] on span "More Options" at bounding box center [1310, 110] width 83 height 11
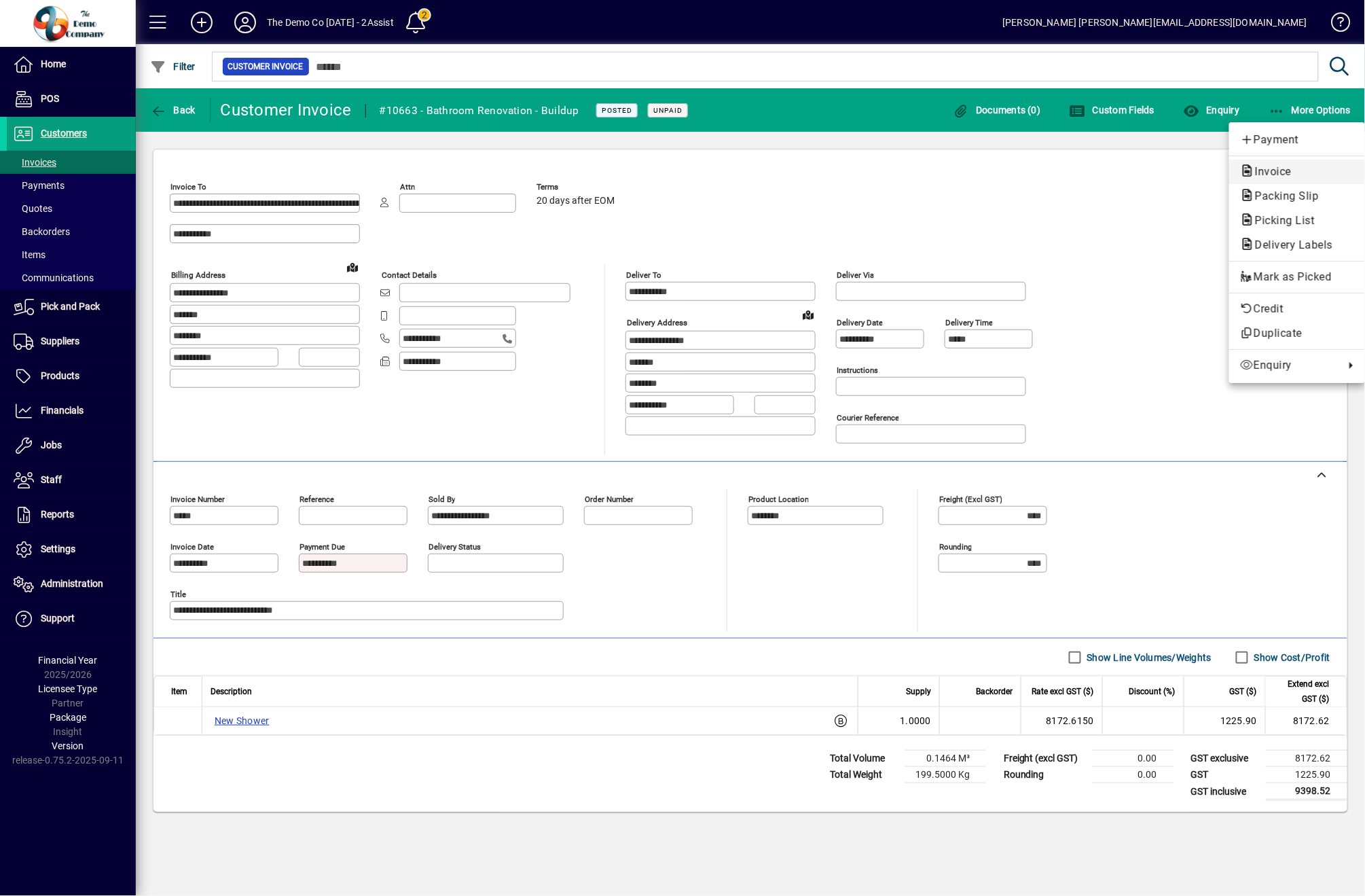
click at [1278, 177] on span "Invoice" at bounding box center [1269, 171] width 58 height 13
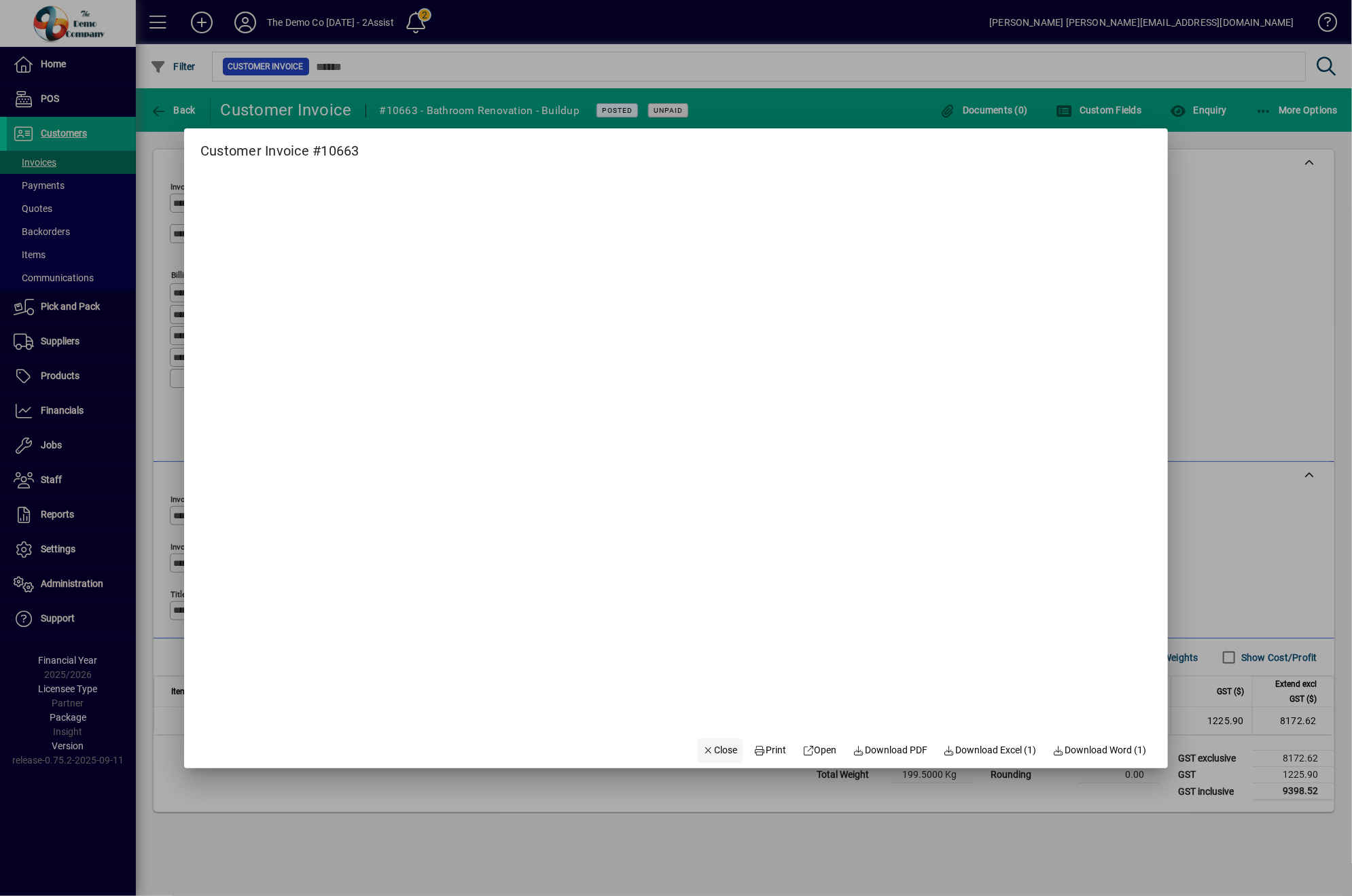
click at [719, 756] on span "Close" at bounding box center [721, 750] width 36 height 14
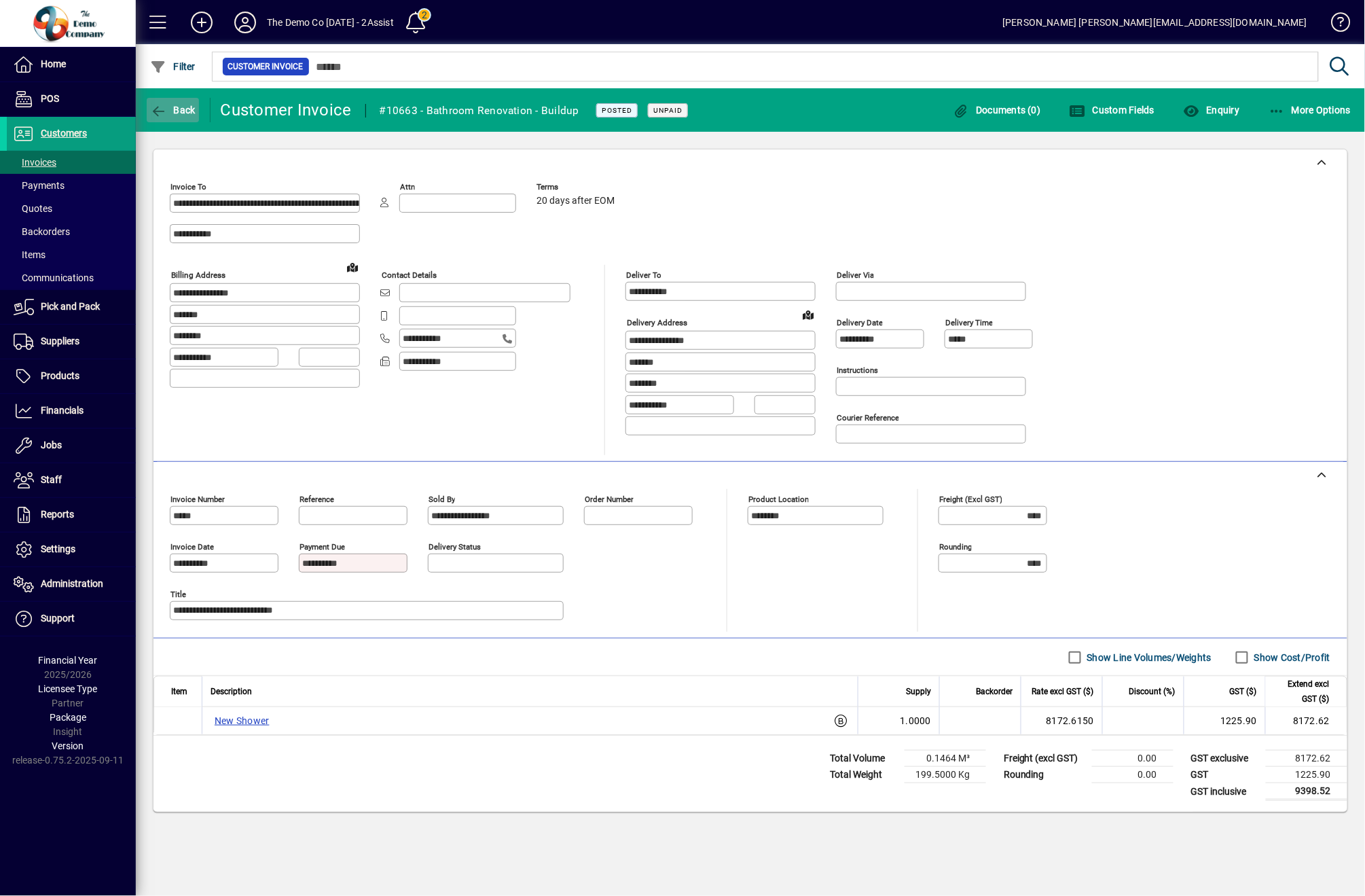
click at [171, 119] on span "button" at bounding box center [172, 110] width 53 height 33
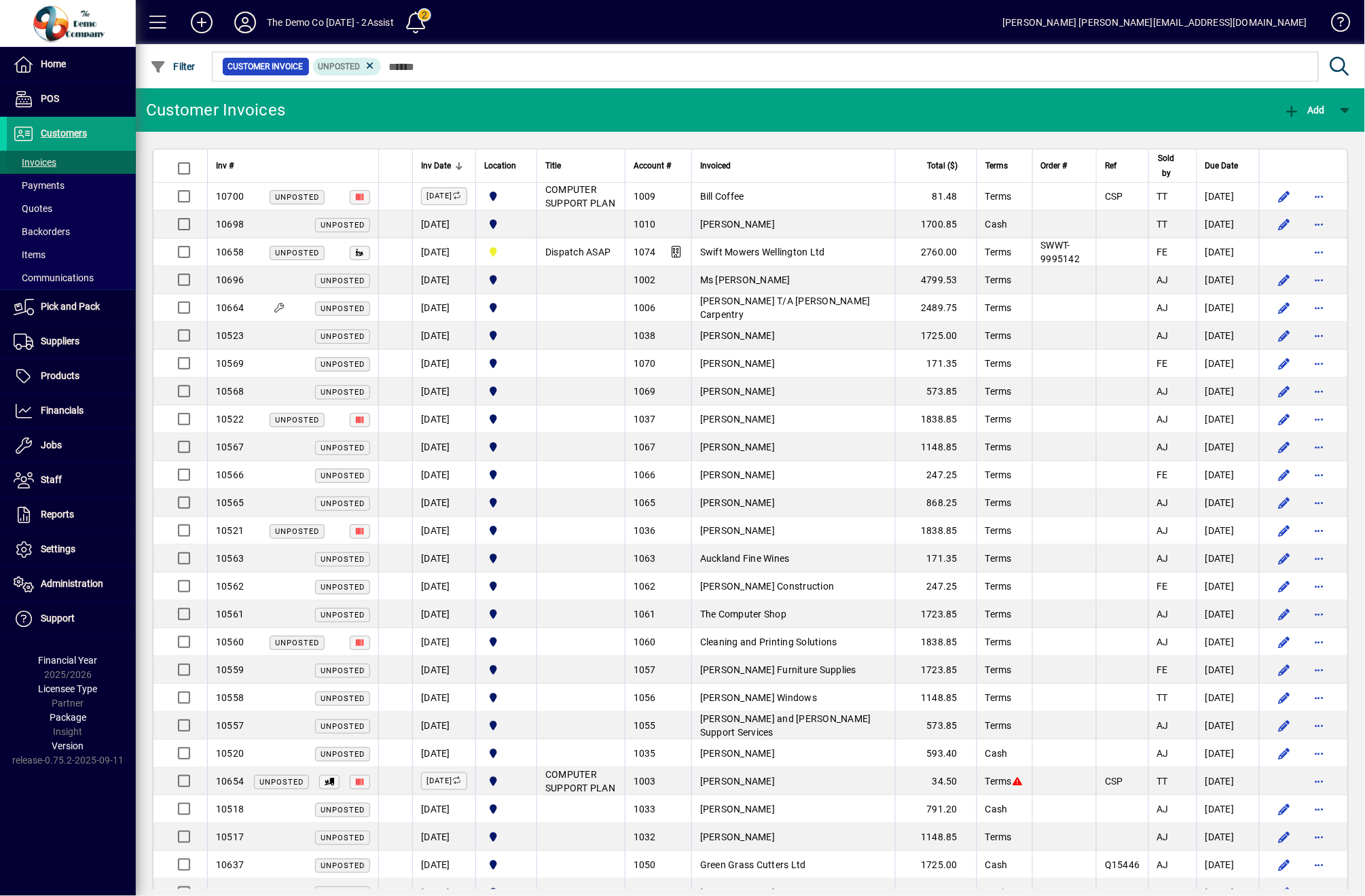
click at [100, 163] on span at bounding box center [71, 162] width 129 height 33
click at [46, 129] on span "Customers" at bounding box center [63, 133] width 47 height 11
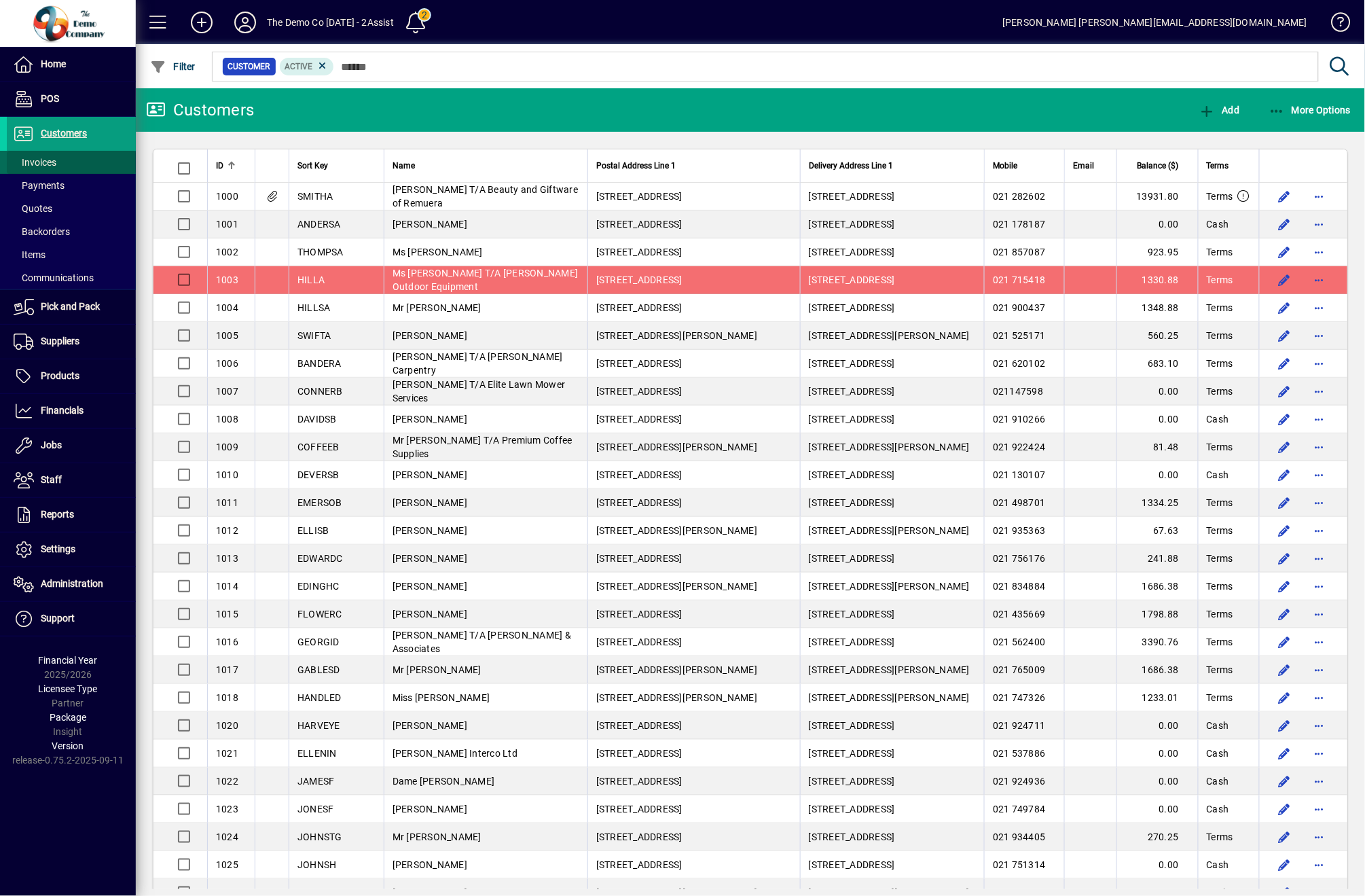
click at [36, 166] on span "Invoices" at bounding box center [35, 162] width 43 height 11
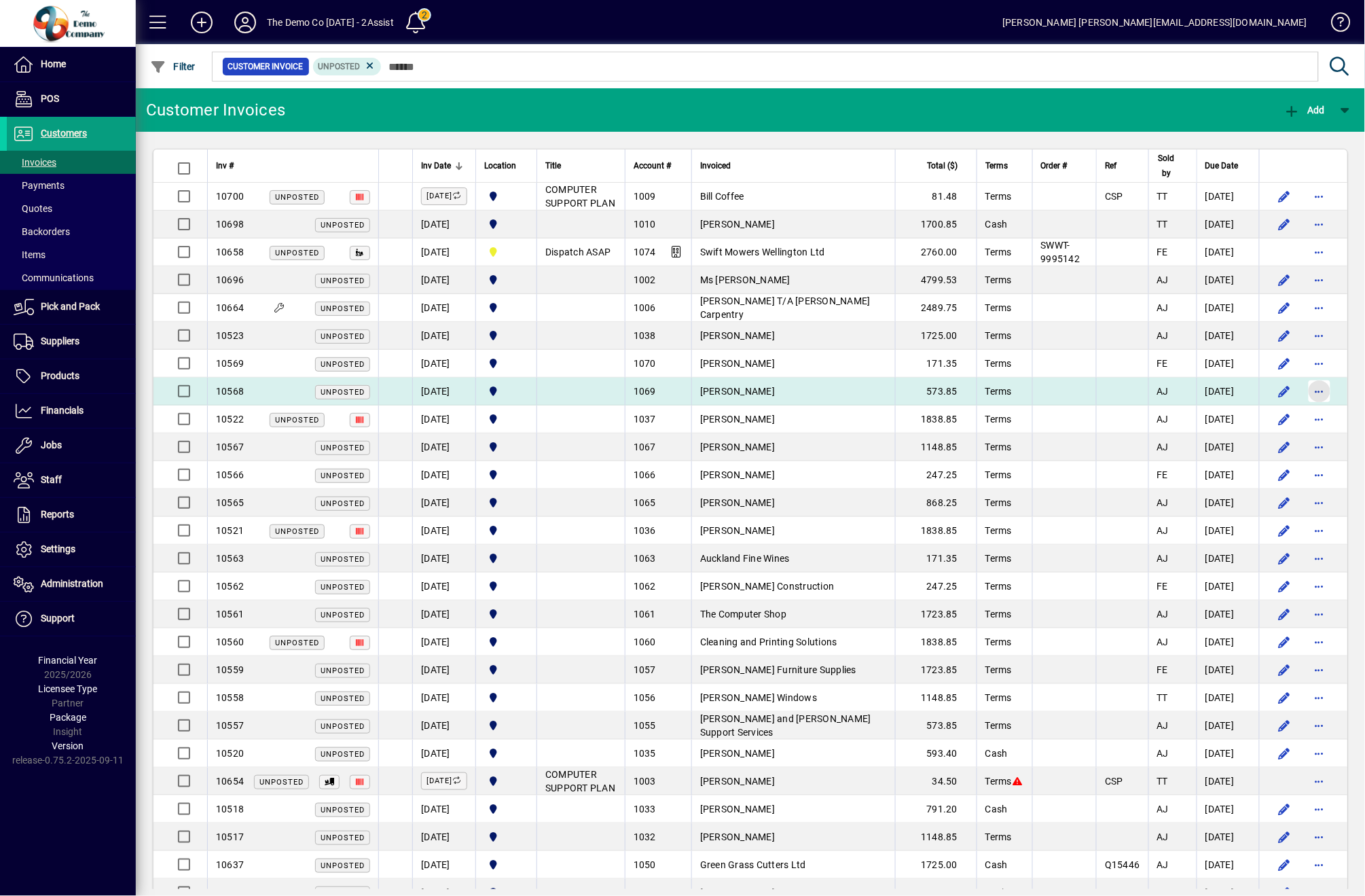
click at [1305, 404] on span "button" at bounding box center [1319, 391] width 33 height 33
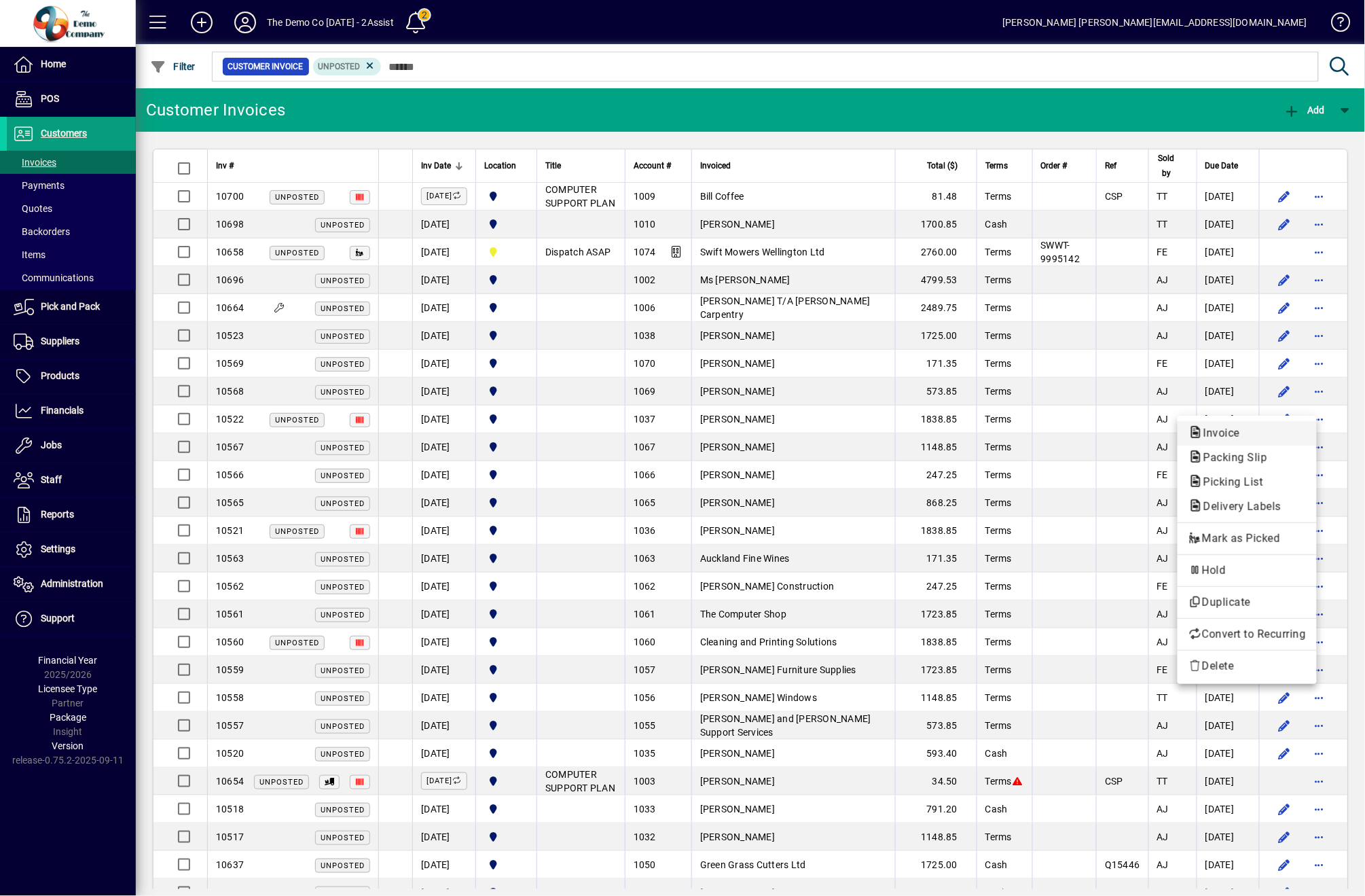
click at [1251, 437] on span "Invoice" at bounding box center [1247, 433] width 118 height 16
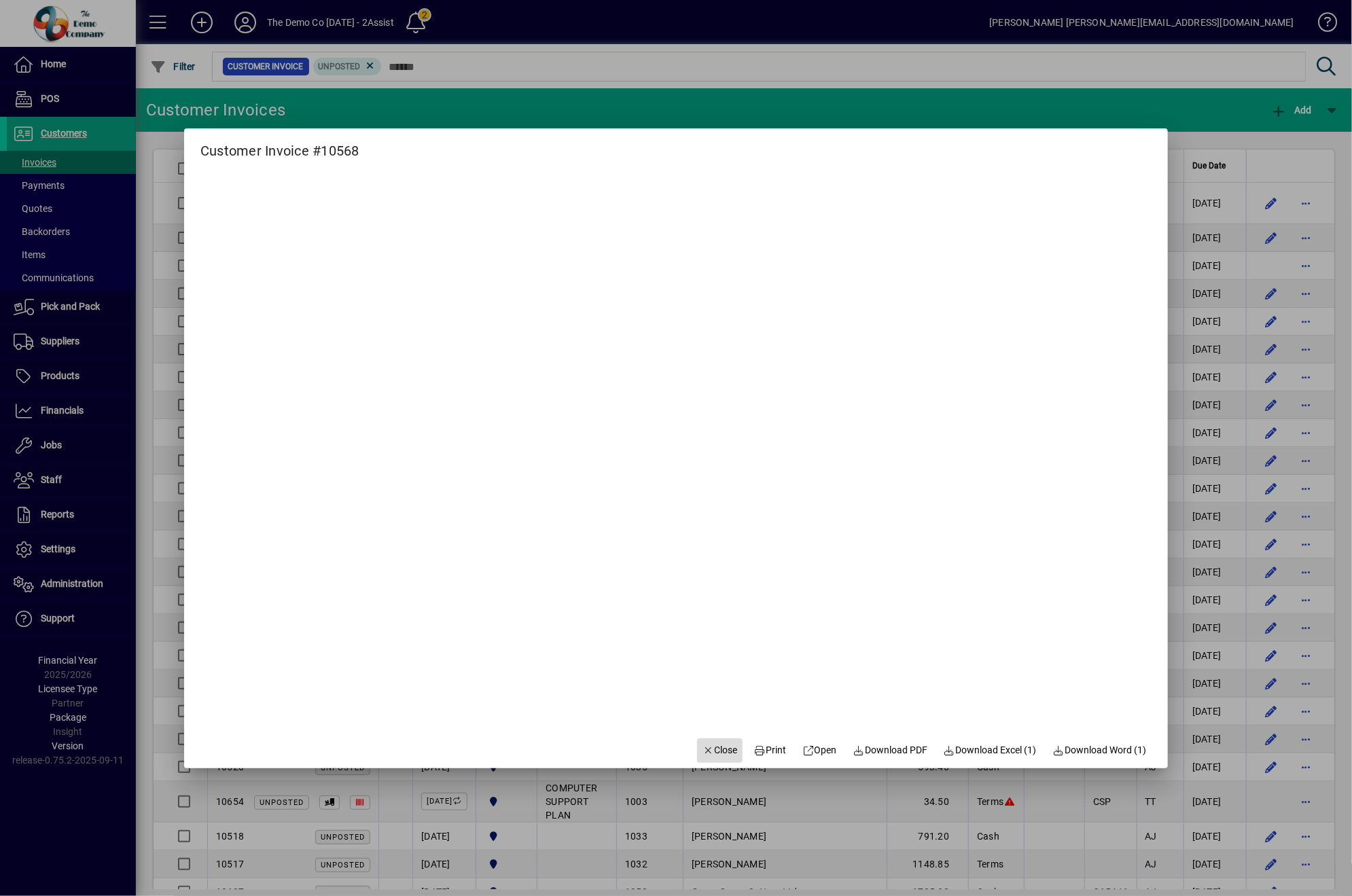
click at [716, 747] on span "Close" at bounding box center [721, 750] width 36 height 14
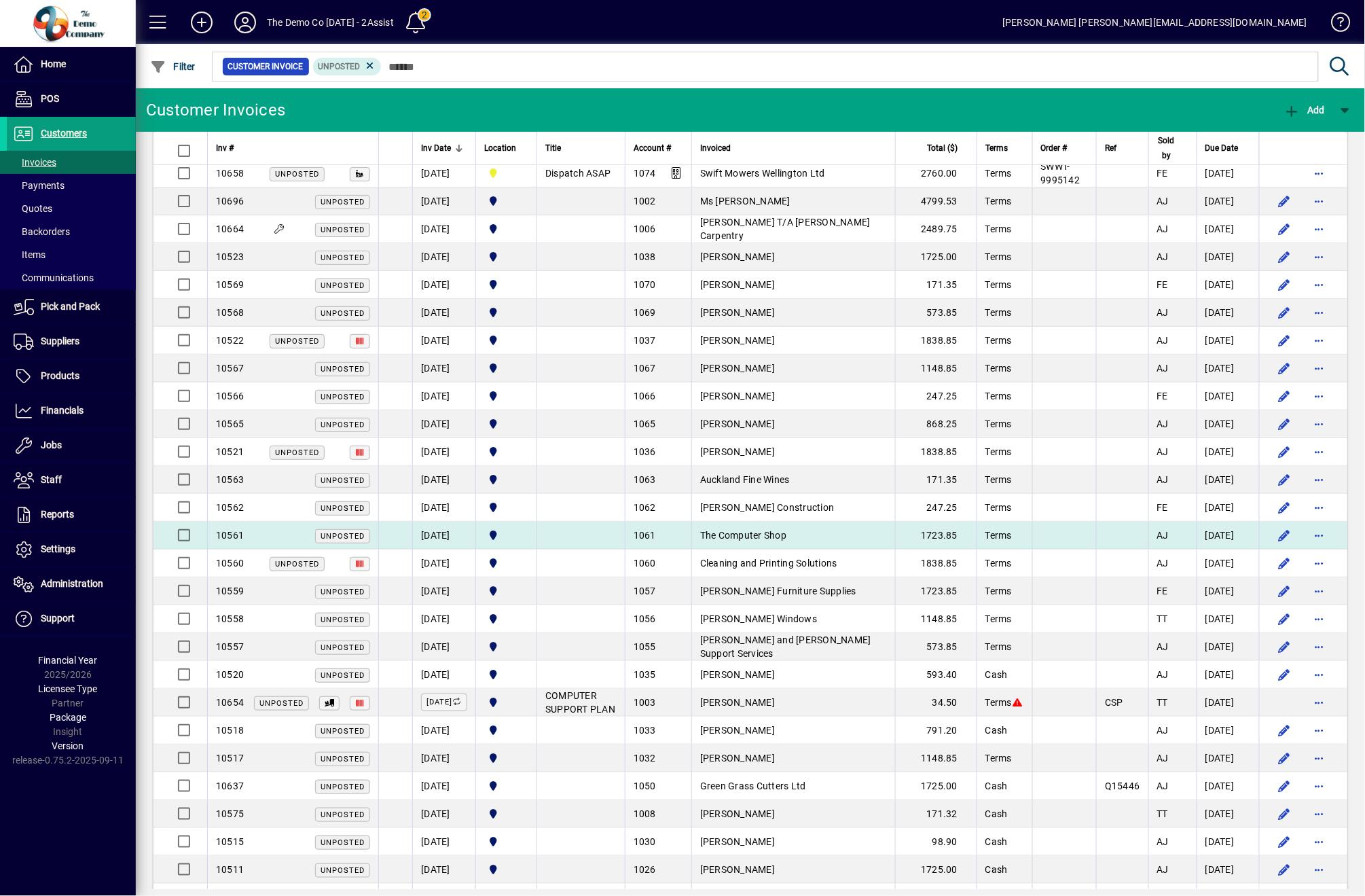
scroll to position [146, 0]
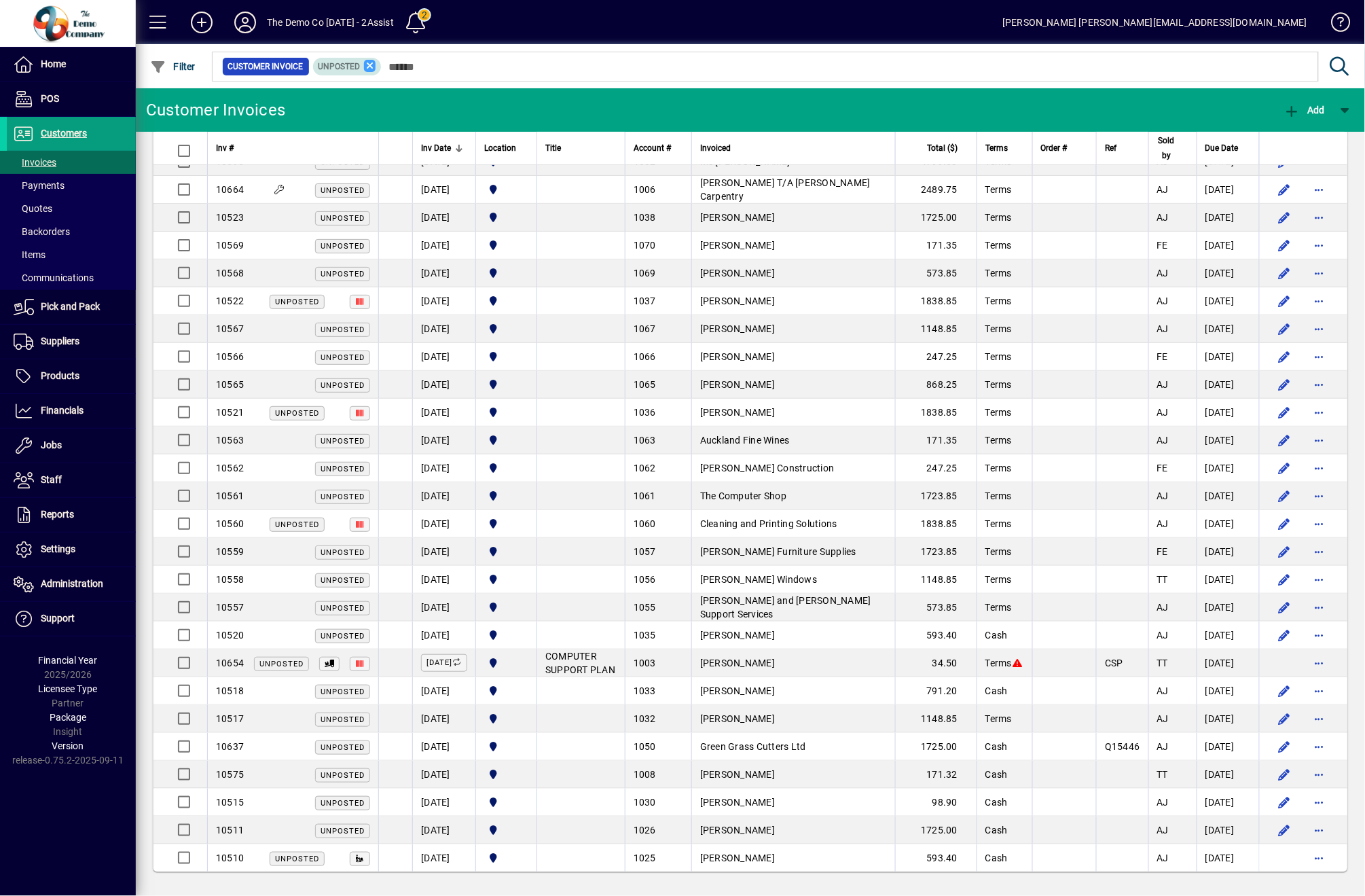
click at [373, 70] on icon at bounding box center [370, 65] width 12 height 12
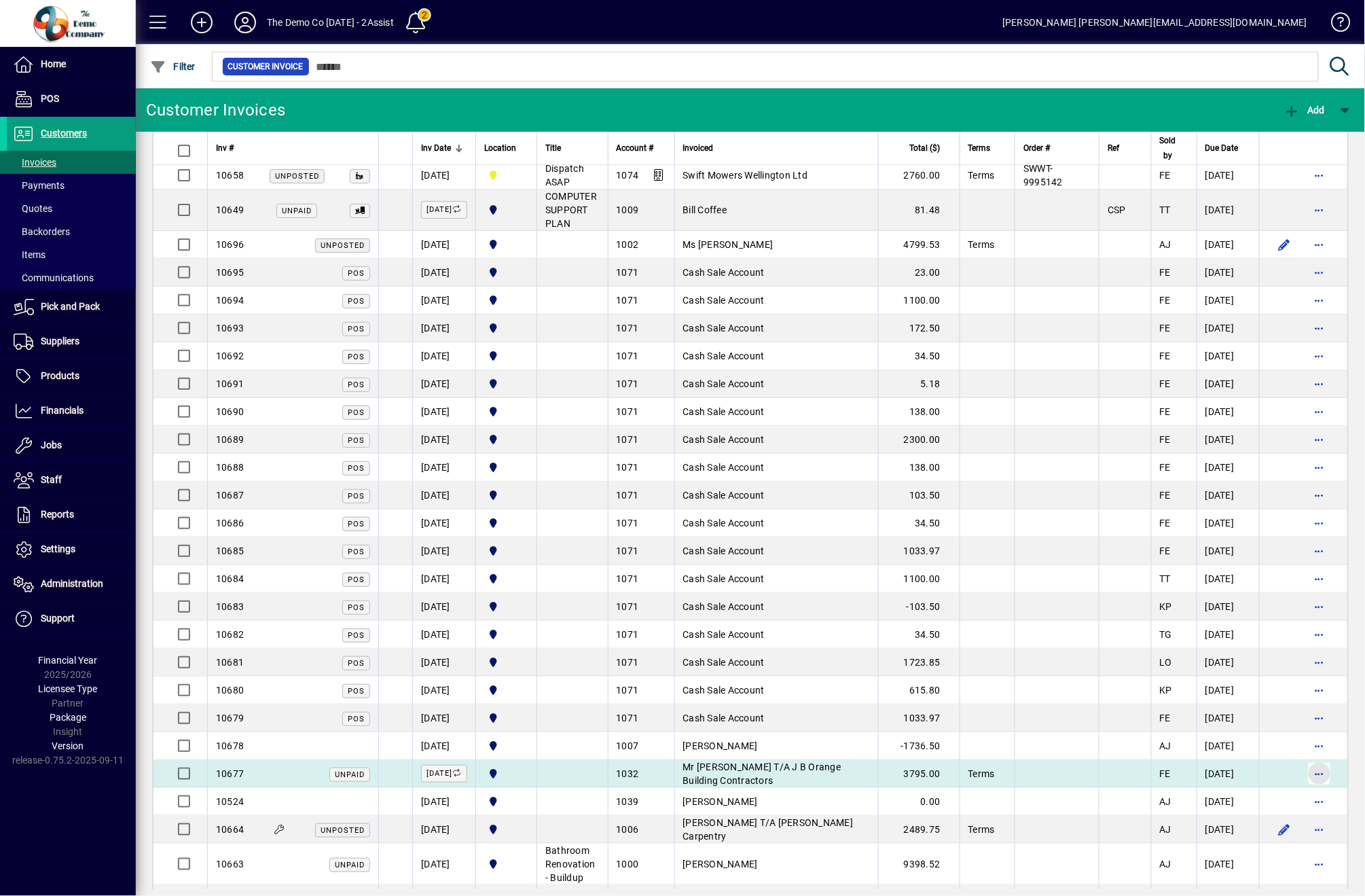
click at [1310, 780] on span "button" at bounding box center [1319, 773] width 33 height 33
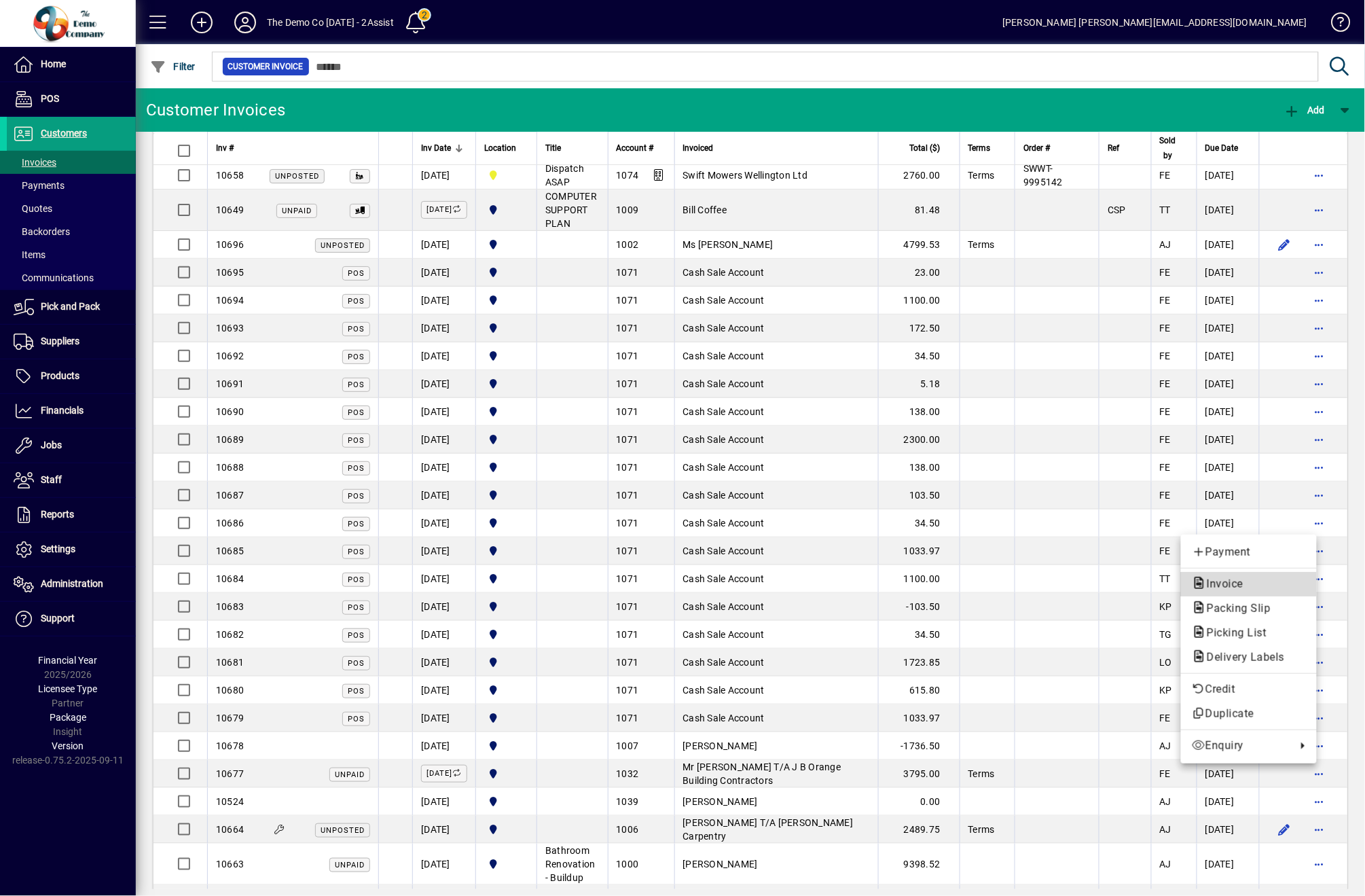
click at [1249, 580] on span "Invoice" at bounding box center [1221, 583] width 58 height 13
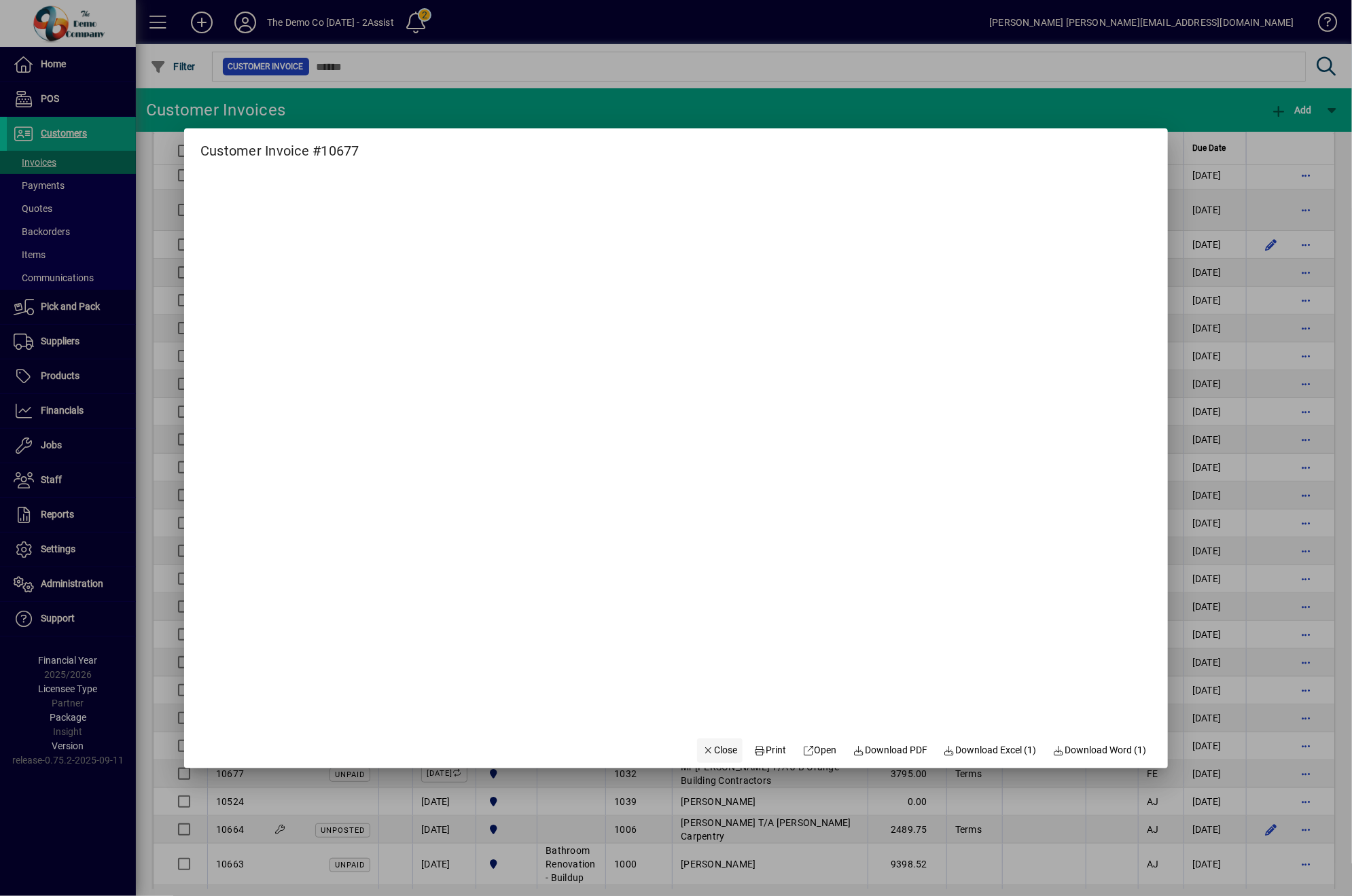
click at [707, 749] on span "Close" at bounding box center [721, 750] width 36 height 14
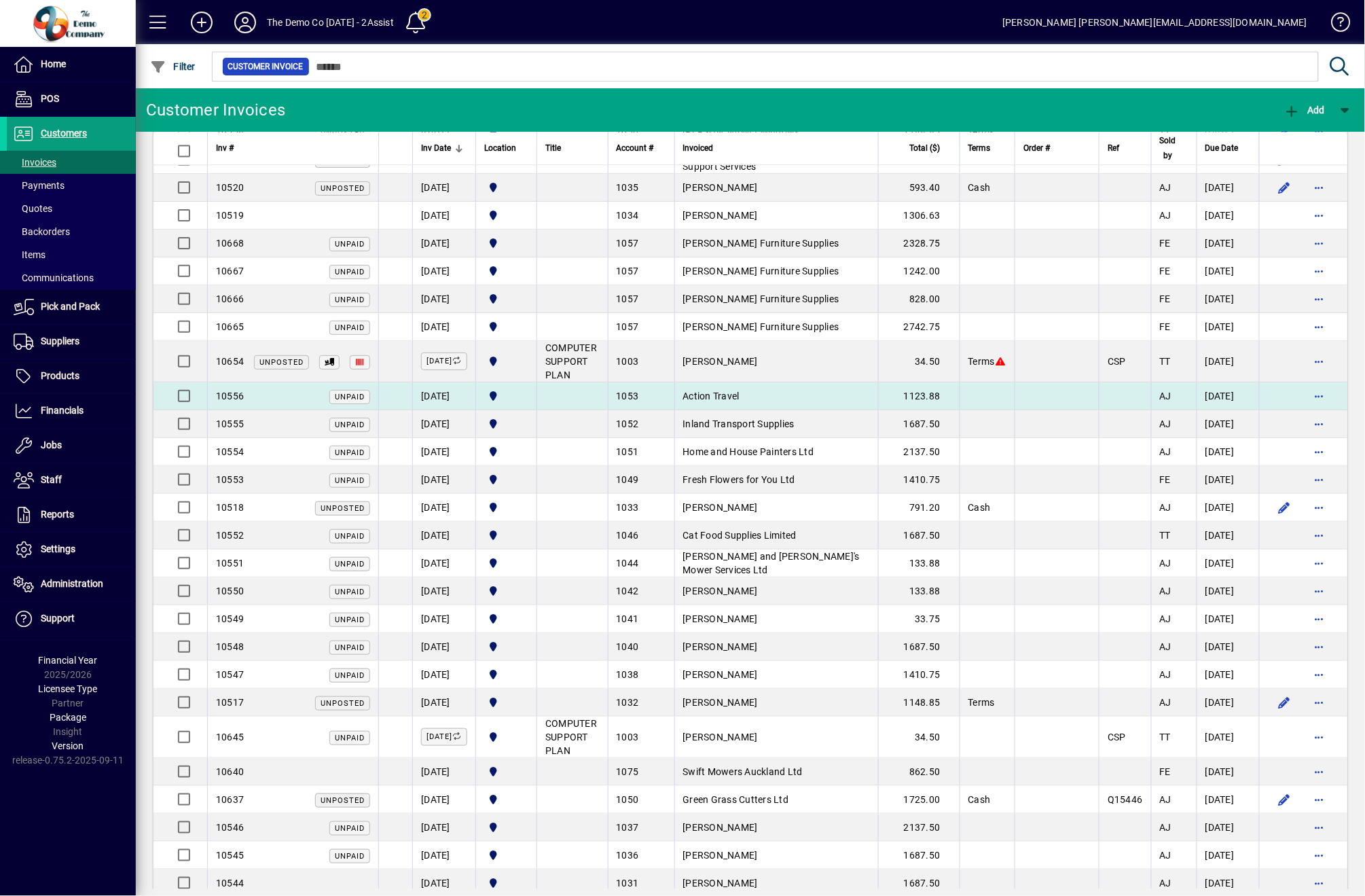
scroll to position [1721, 0]
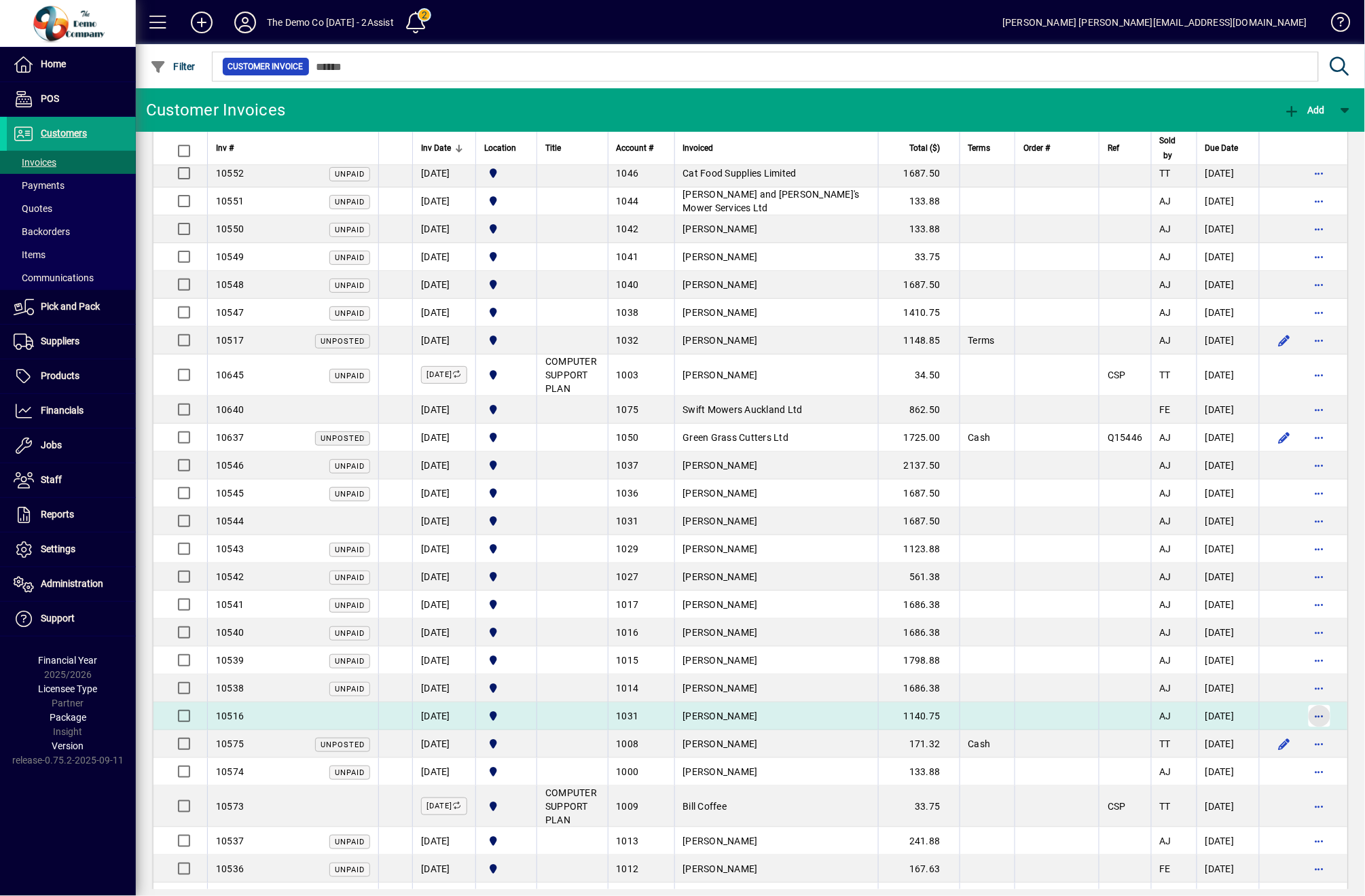
click at [1312, 726] on span "button" at bounding box center [1319, 716] width 33 height 33
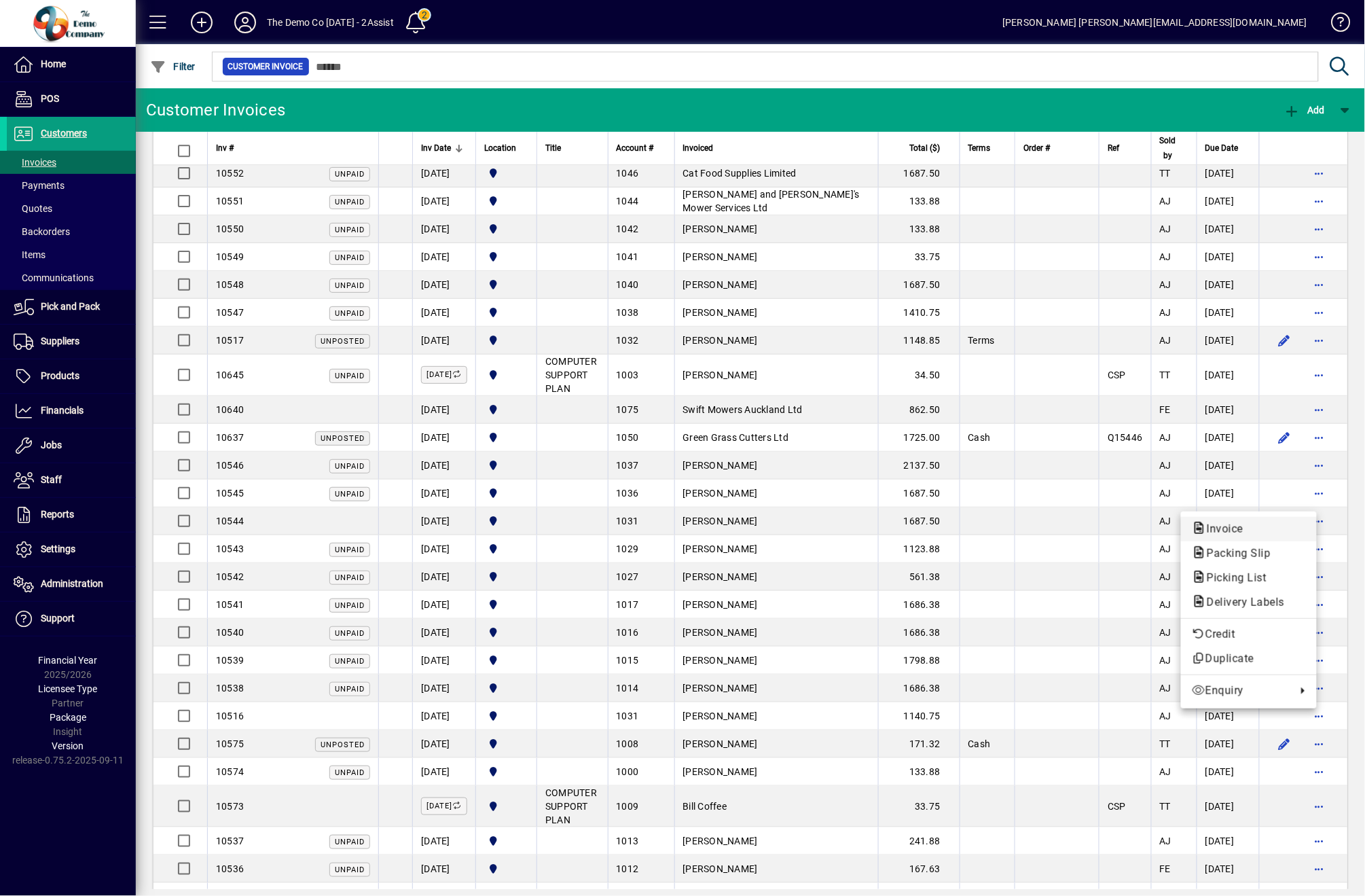
click at [1242, 522] on span "Invoice" at bounding box center [1221, 528] width 58 height 13
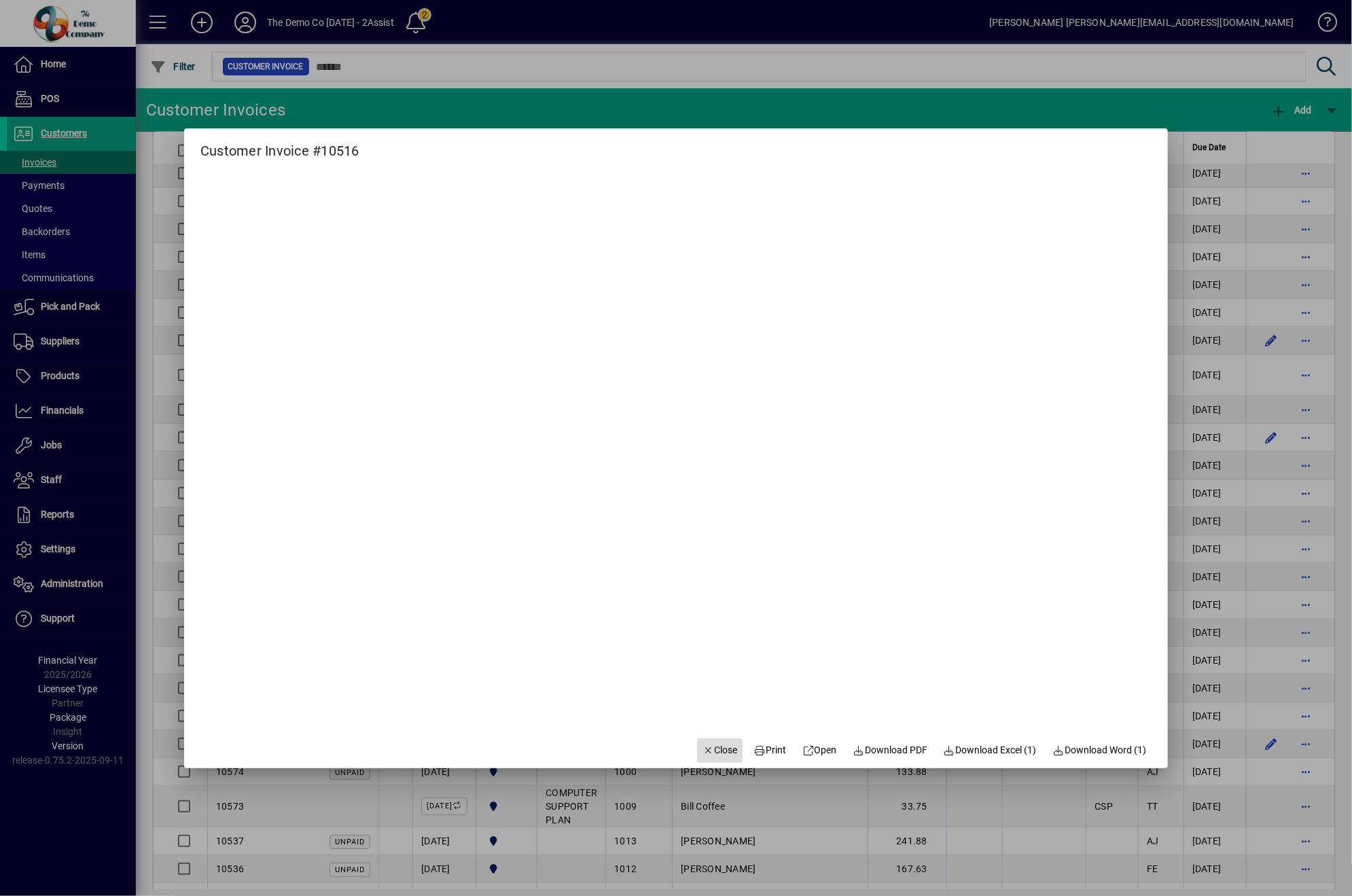
click at [726, 743] on span "Close" at bounding box center [721, 750] width 36 height 14
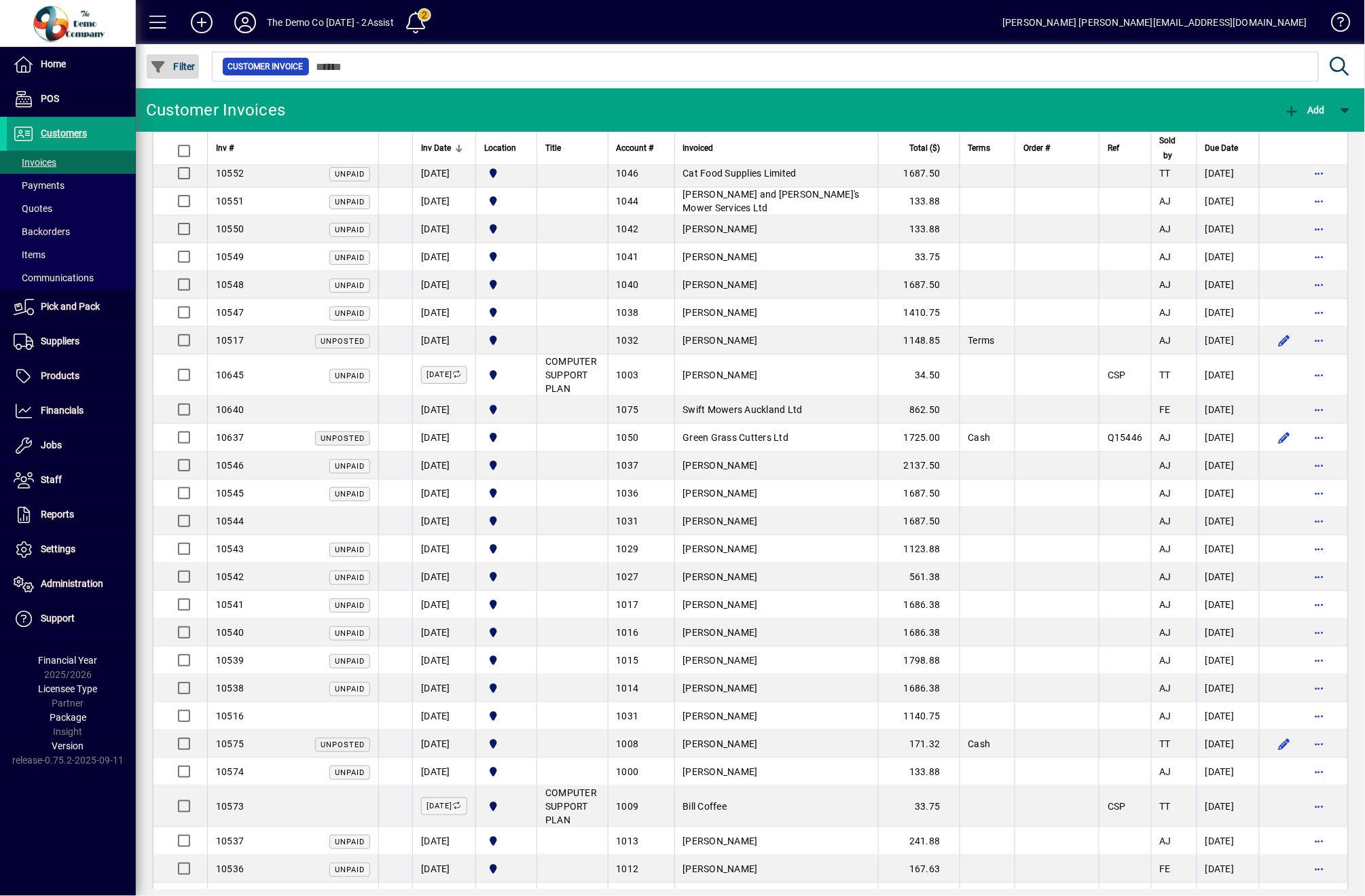
click at [182, 76] on span "button" at bounding box center [172, 66] width 53 height 33
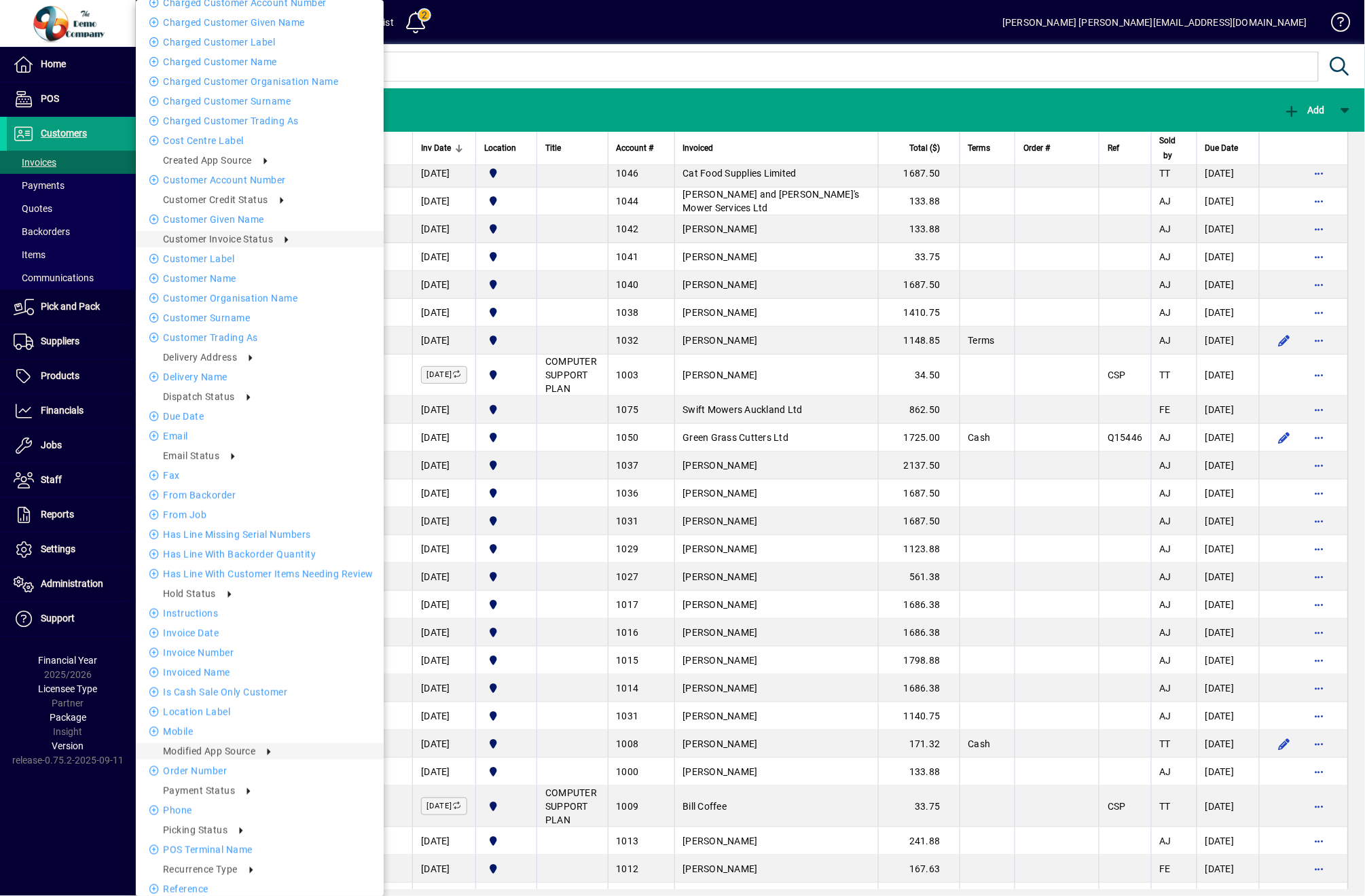
scroll to position [0, 0]
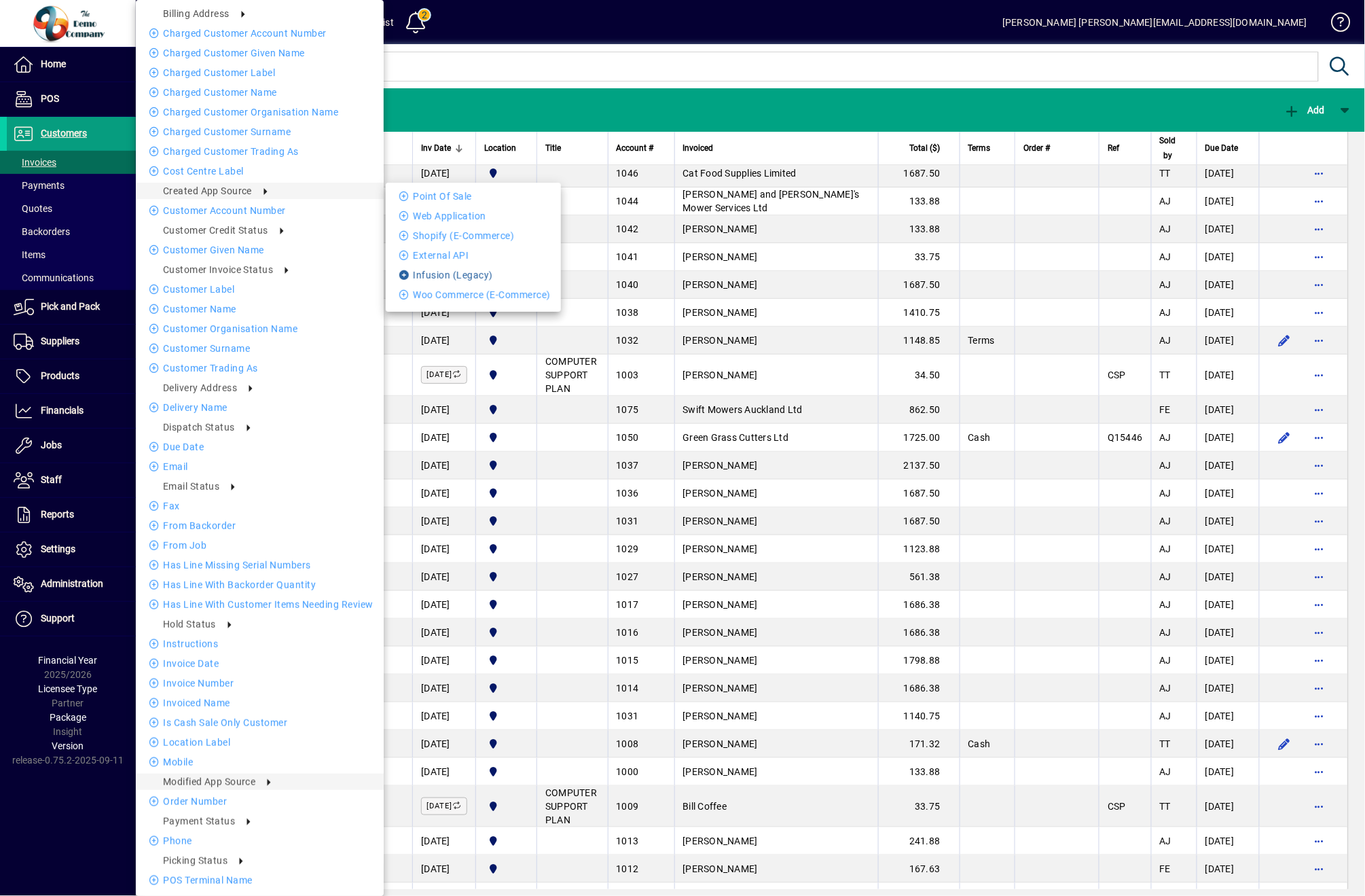
click at [450, 278] on li "Infusion (Legacy)" at bounding box center [473, 275] width 175 height 16
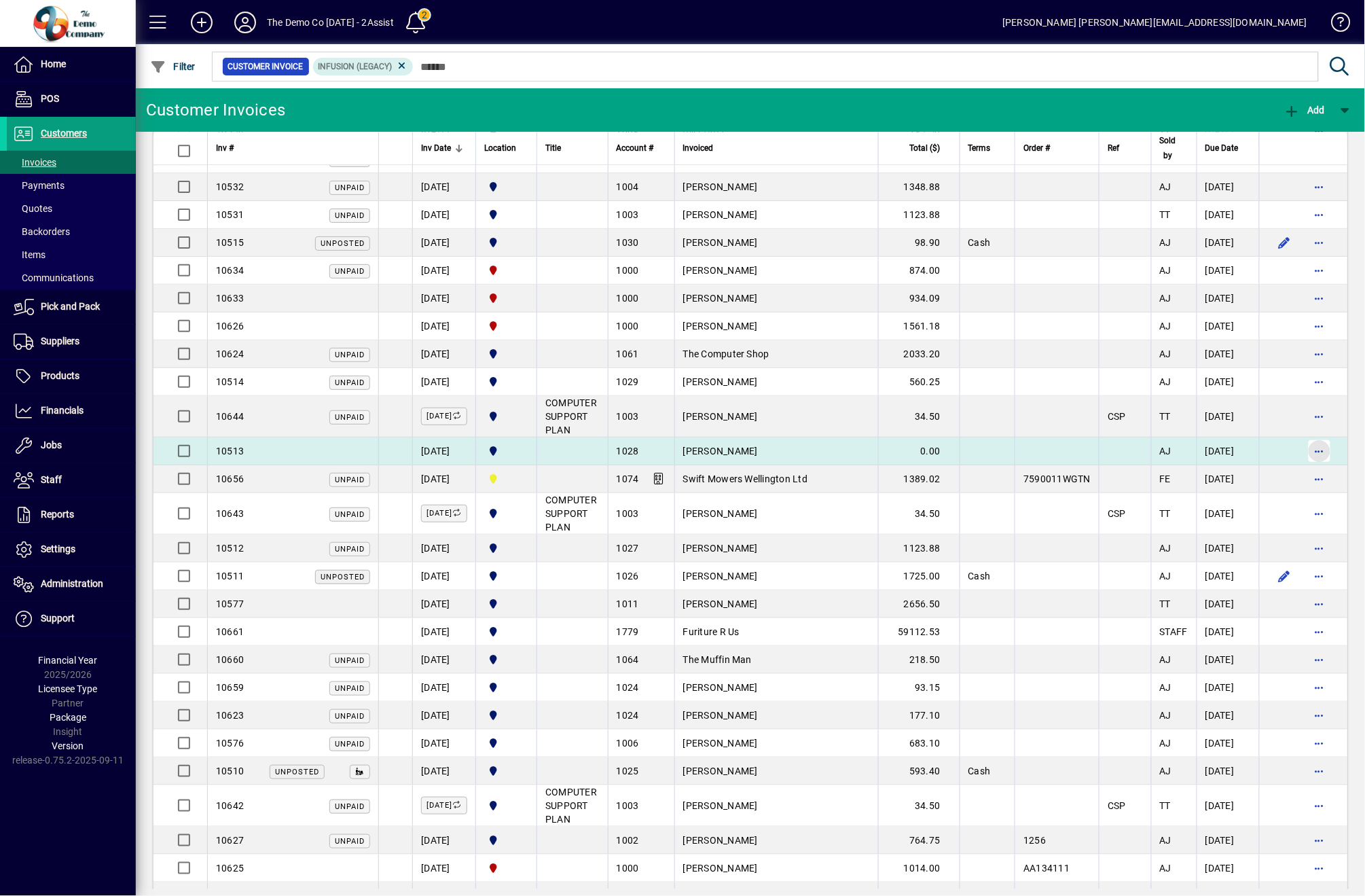
click at [1315, 450] on span "button" at bounding box center [1319, 451] width 33 height 33
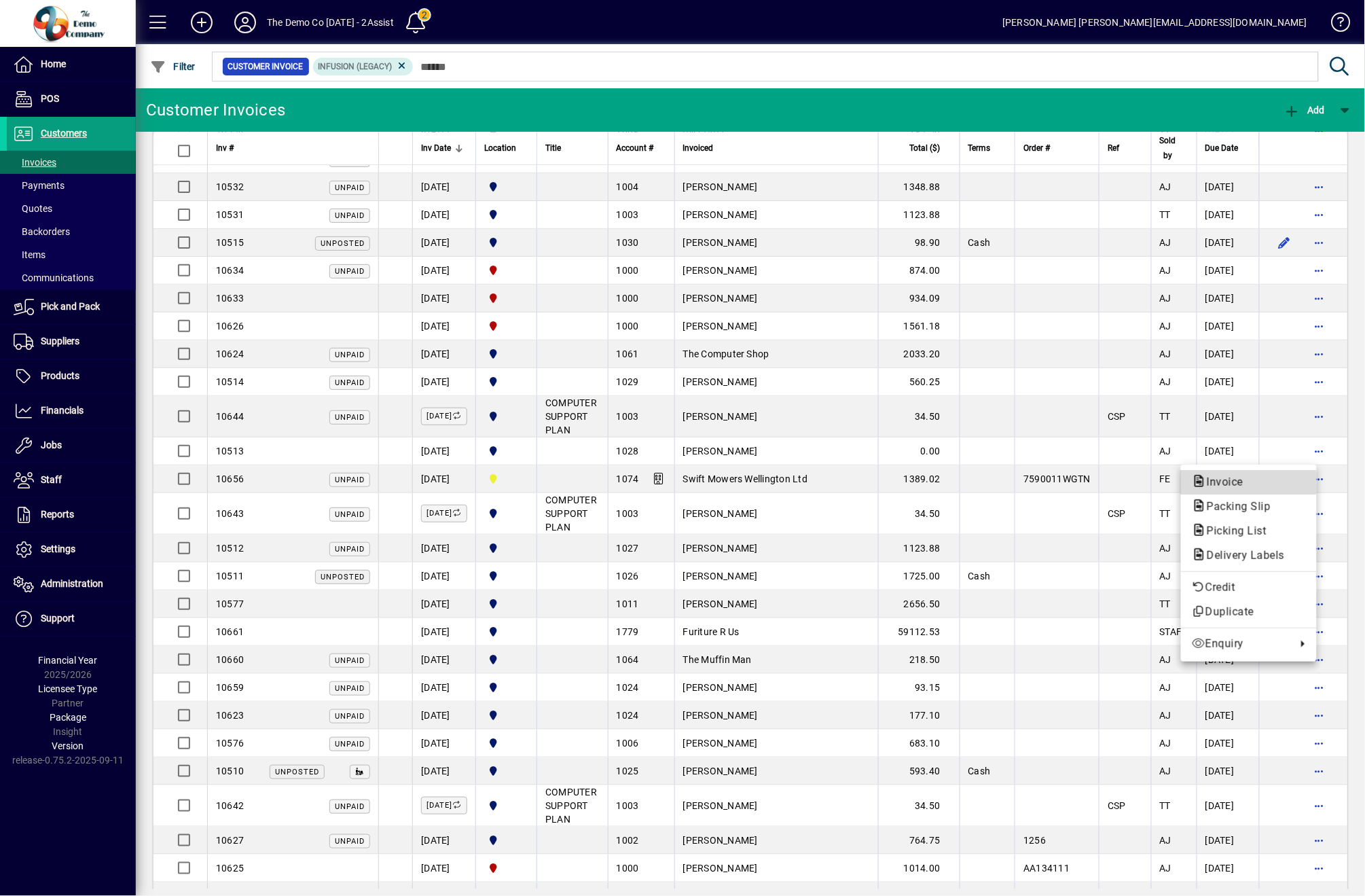
click at [1266, 474] on span "Invoice" at bounding box center [1249, 482] width 114 height 16
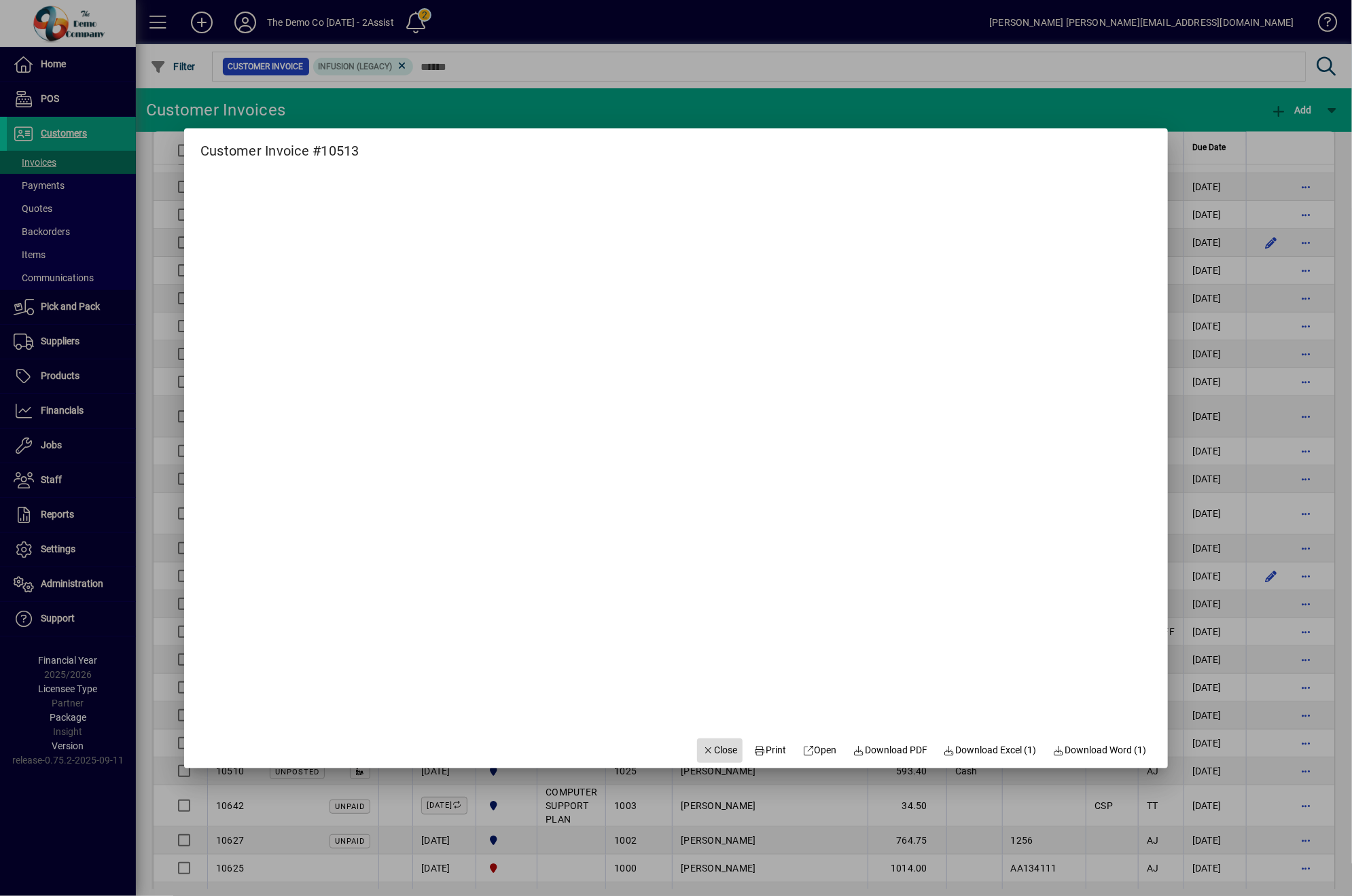
click at [705, 756] on span "Close" at bounding box center [721, 750] width 36 height 14
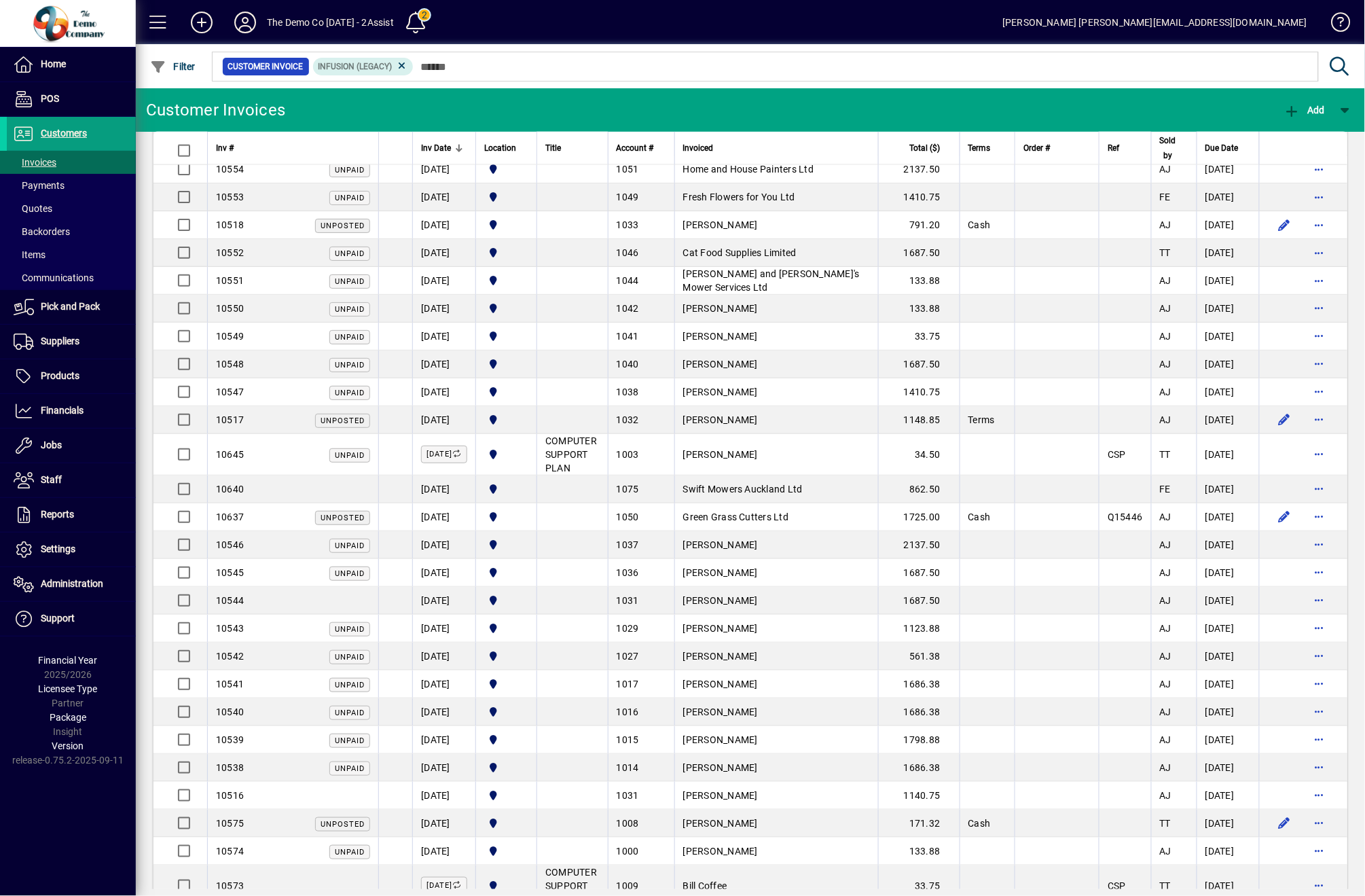
scroll to position [724, 0]
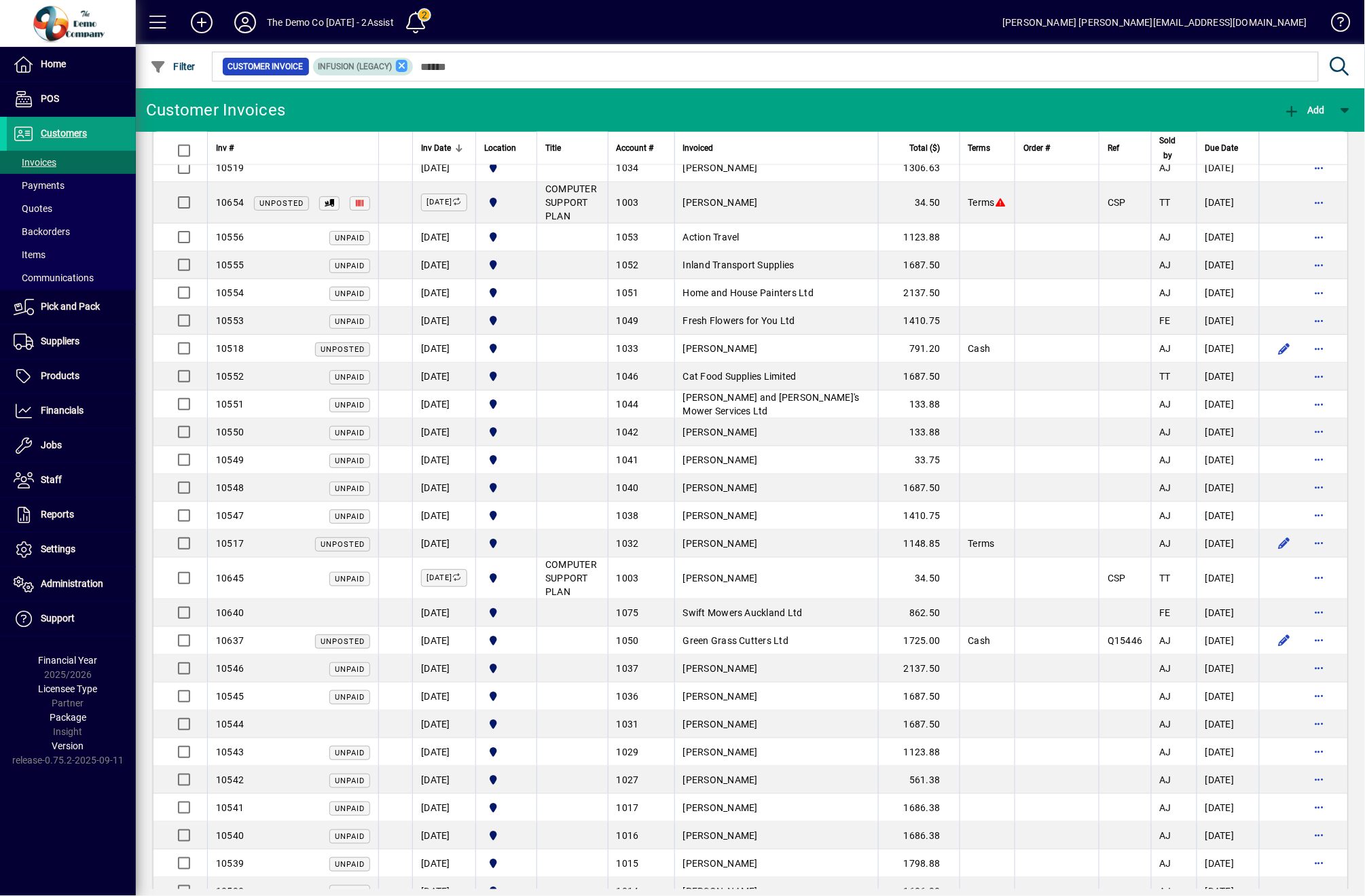
click at [404, 68] on icon at bounding box center [402, 65] width 12 height 12
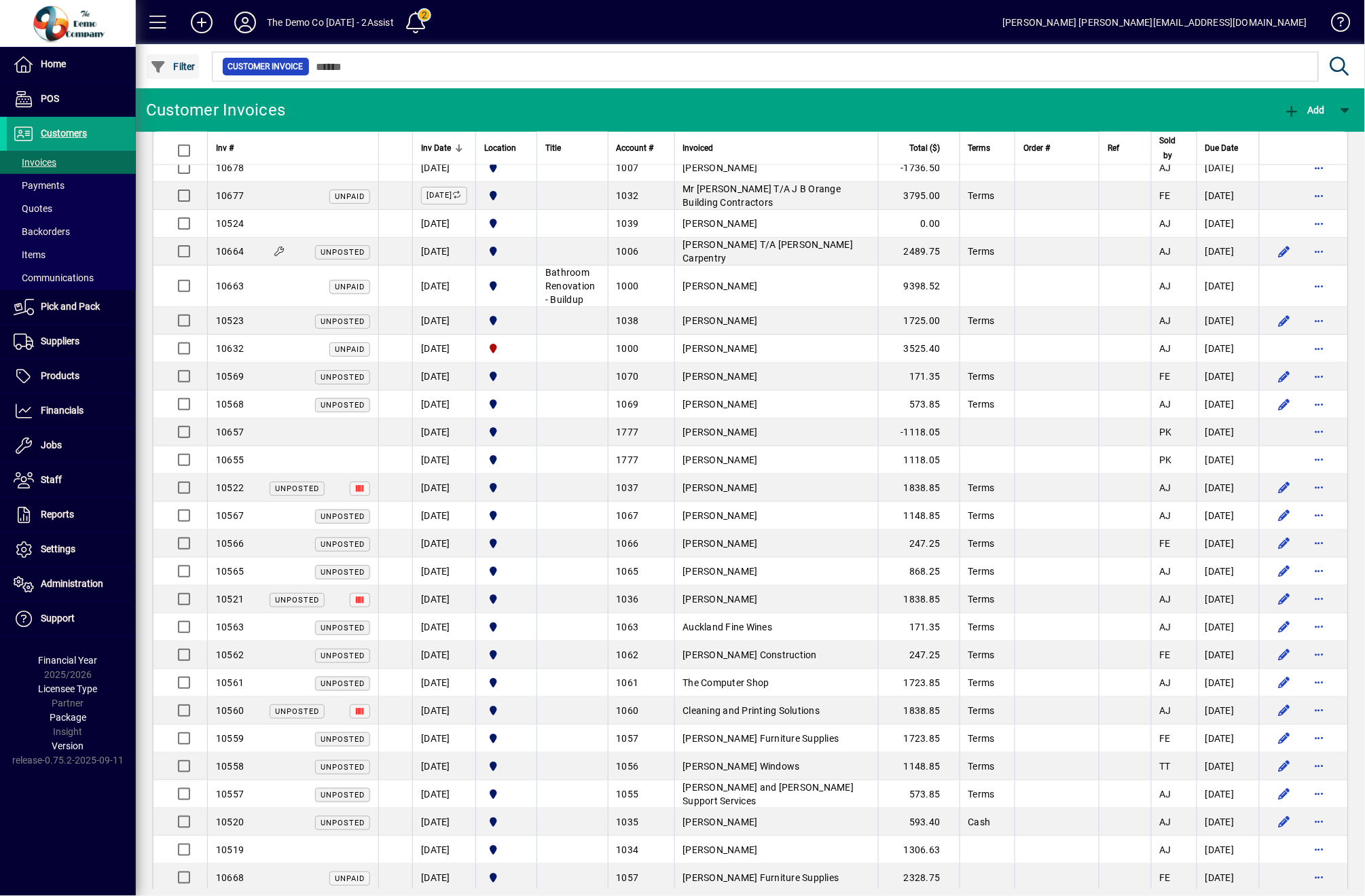
click at [171, 74] on span "button" at bounding box center [172, 66] width 53 height 33
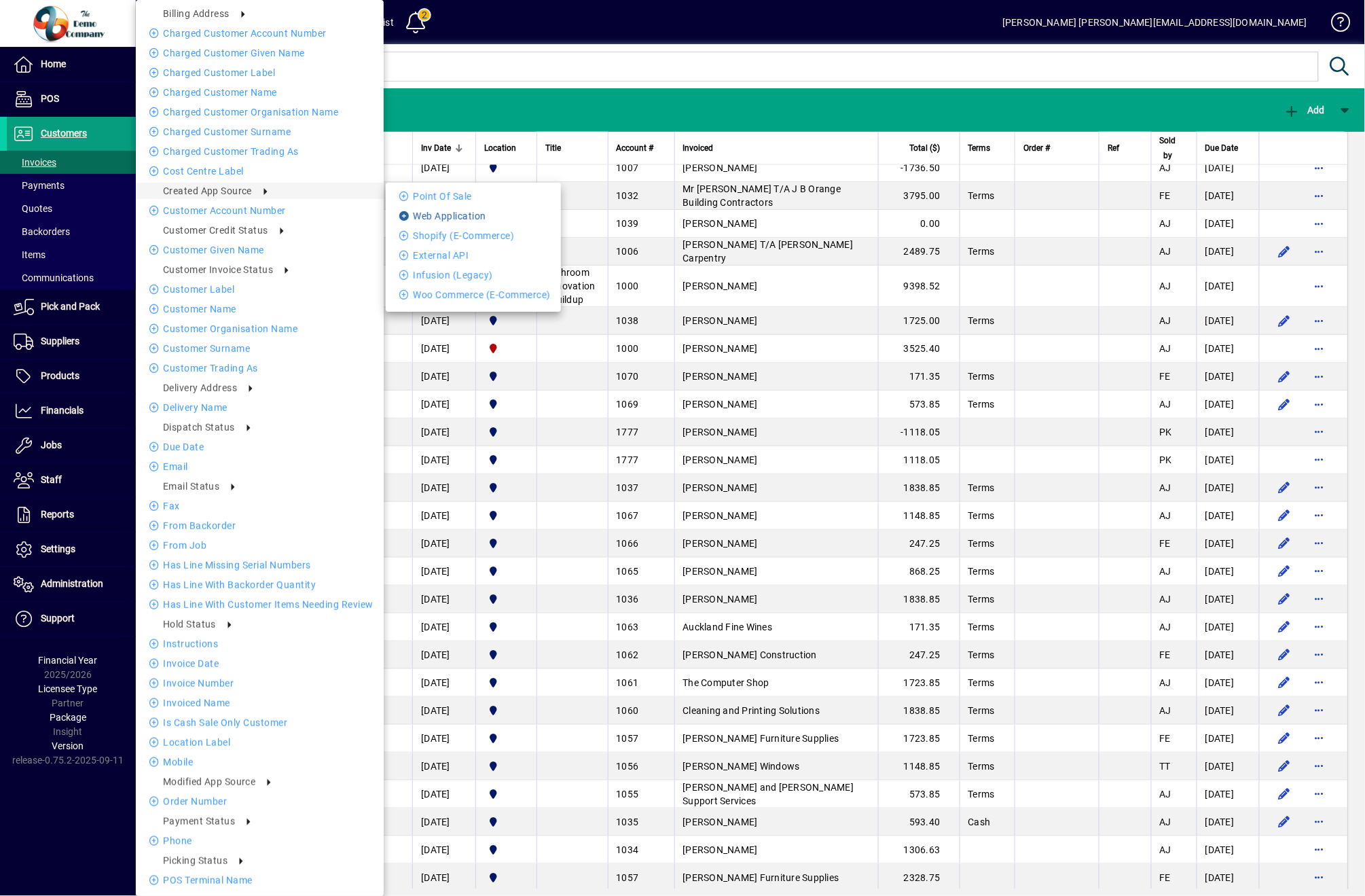
click at [426, 219] on li "Web Application" at bounding box center [473, 216] width 175 height 16
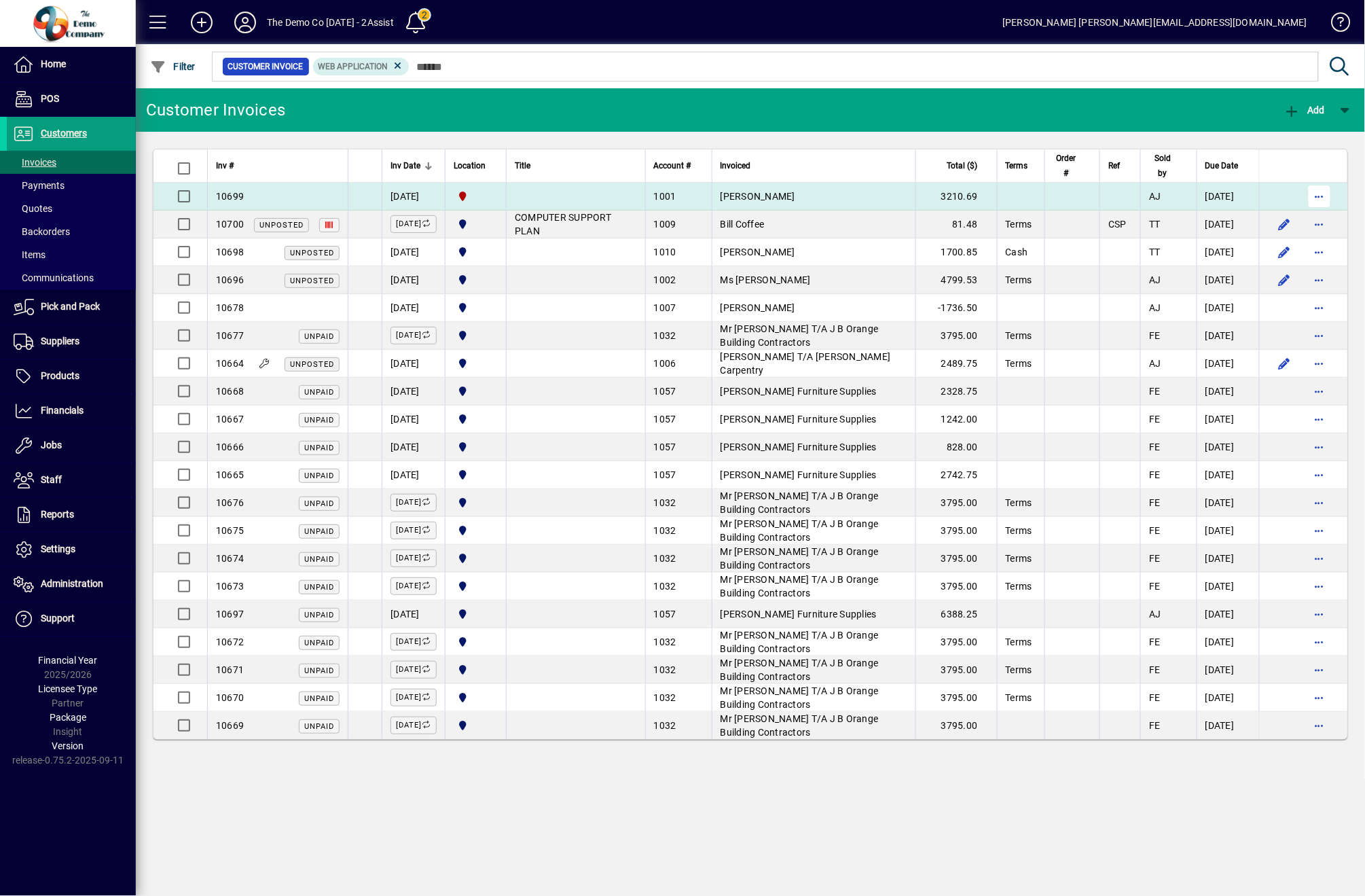
click at [1319, 195] on span "button" at bounding box center [1319, 196] width 33 height 33
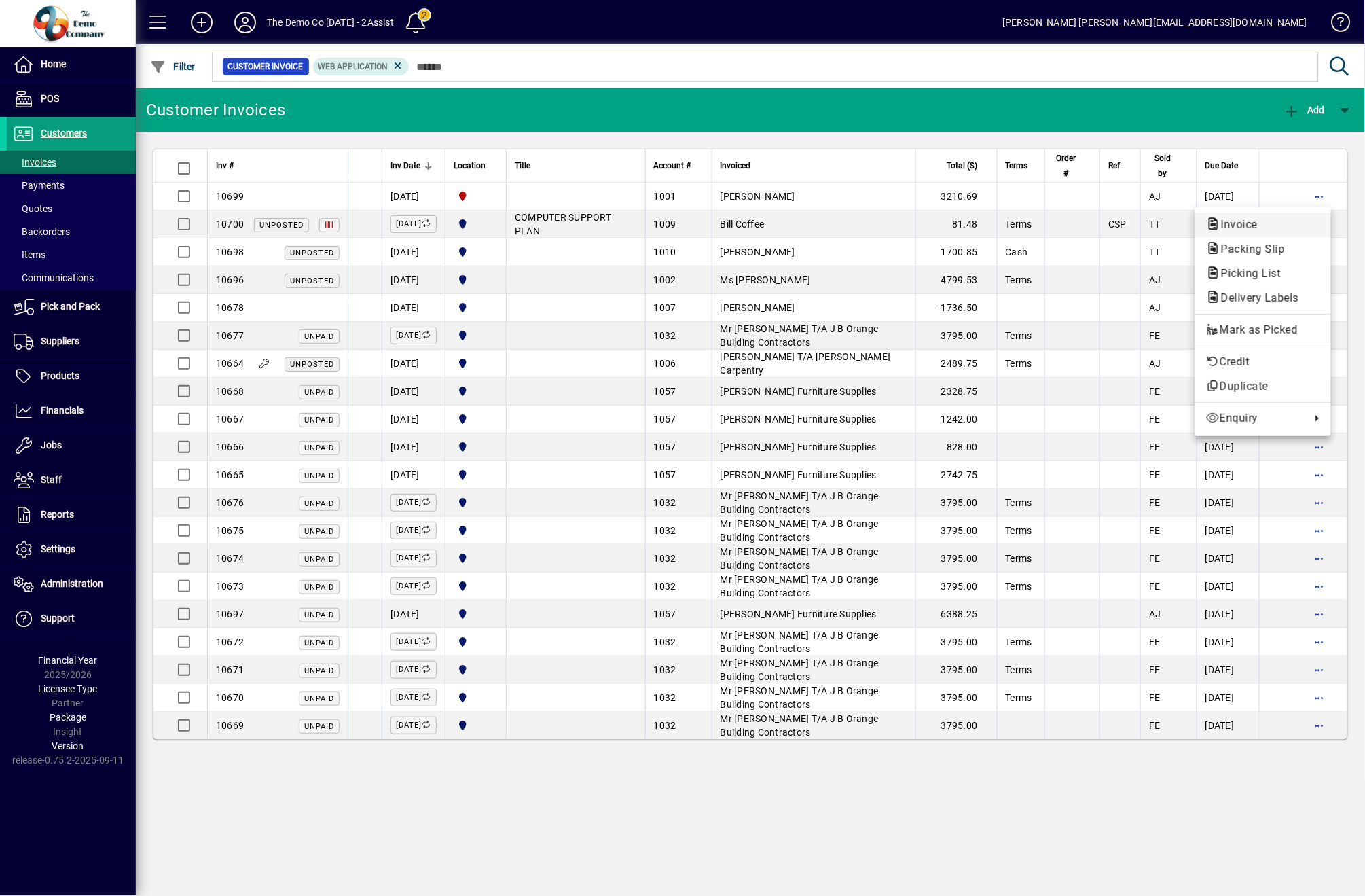
click at [1250, 220] on span "Invoice" at bounding box center [1235, 224] width 58 height 13
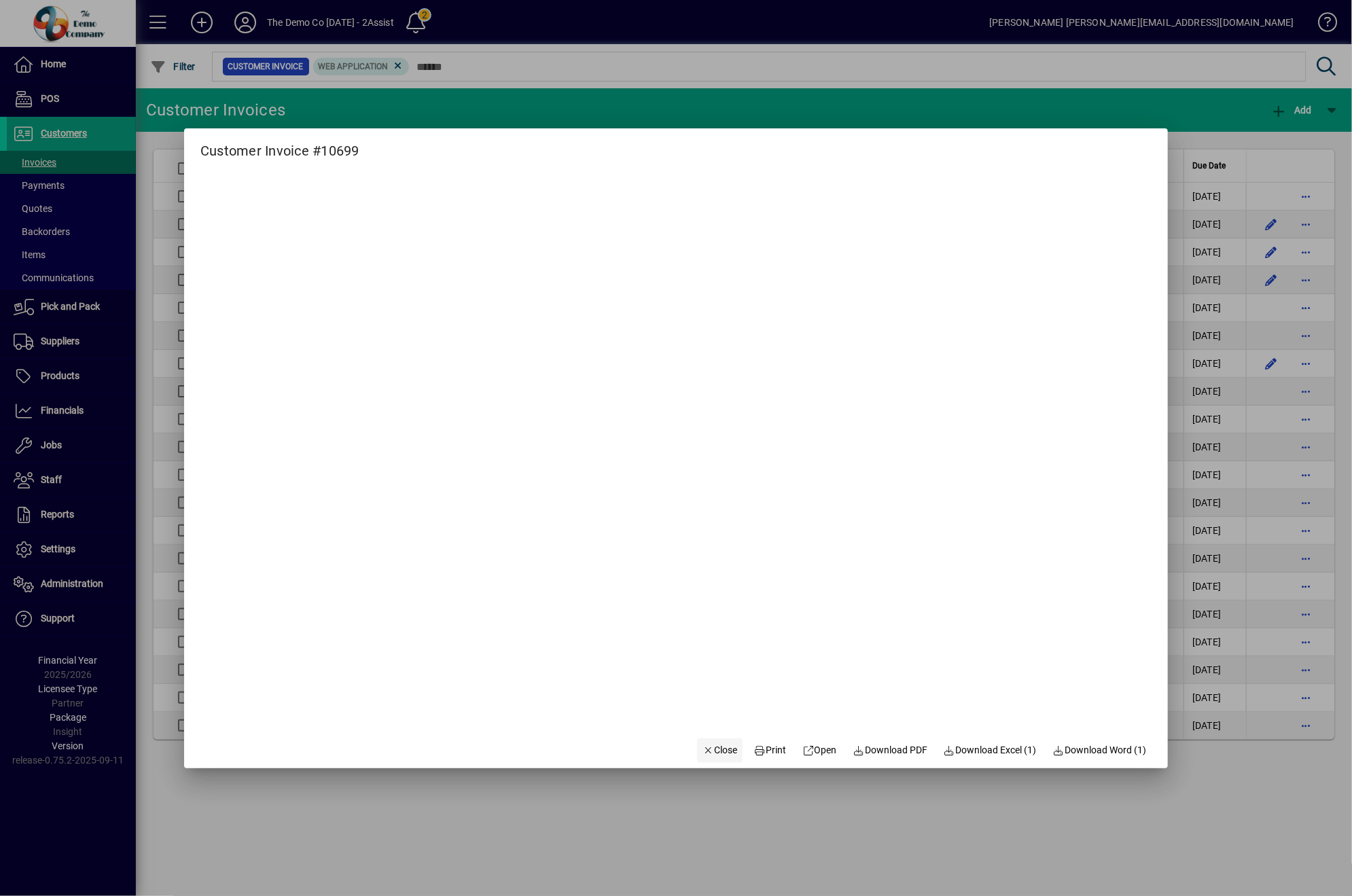
click at [721, 747] on span "Close" at bounding box center [721, 750] width 36 height 14
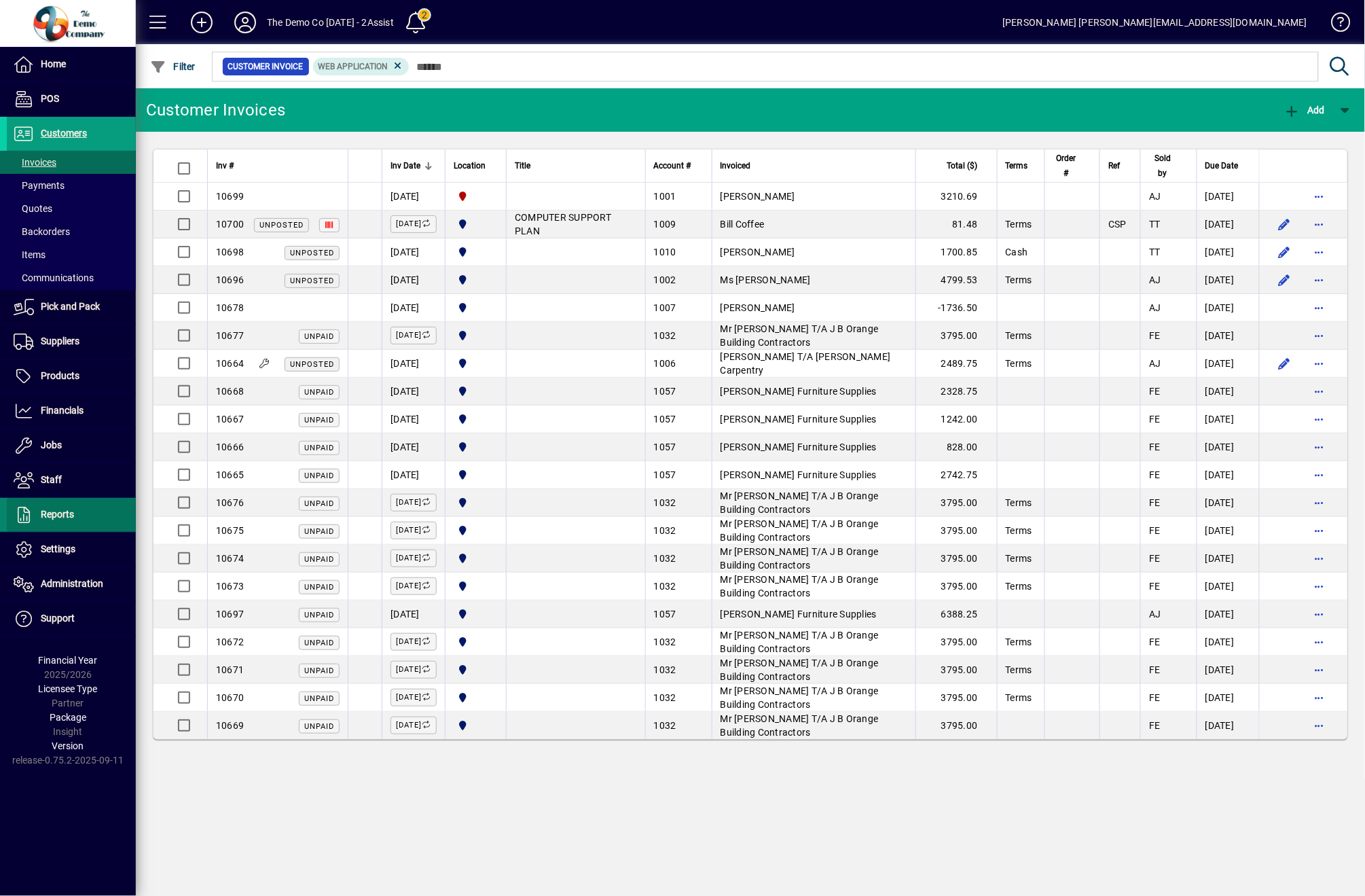
click at [78, 503] on span at bounding box center [71, 514] width 129 height 33
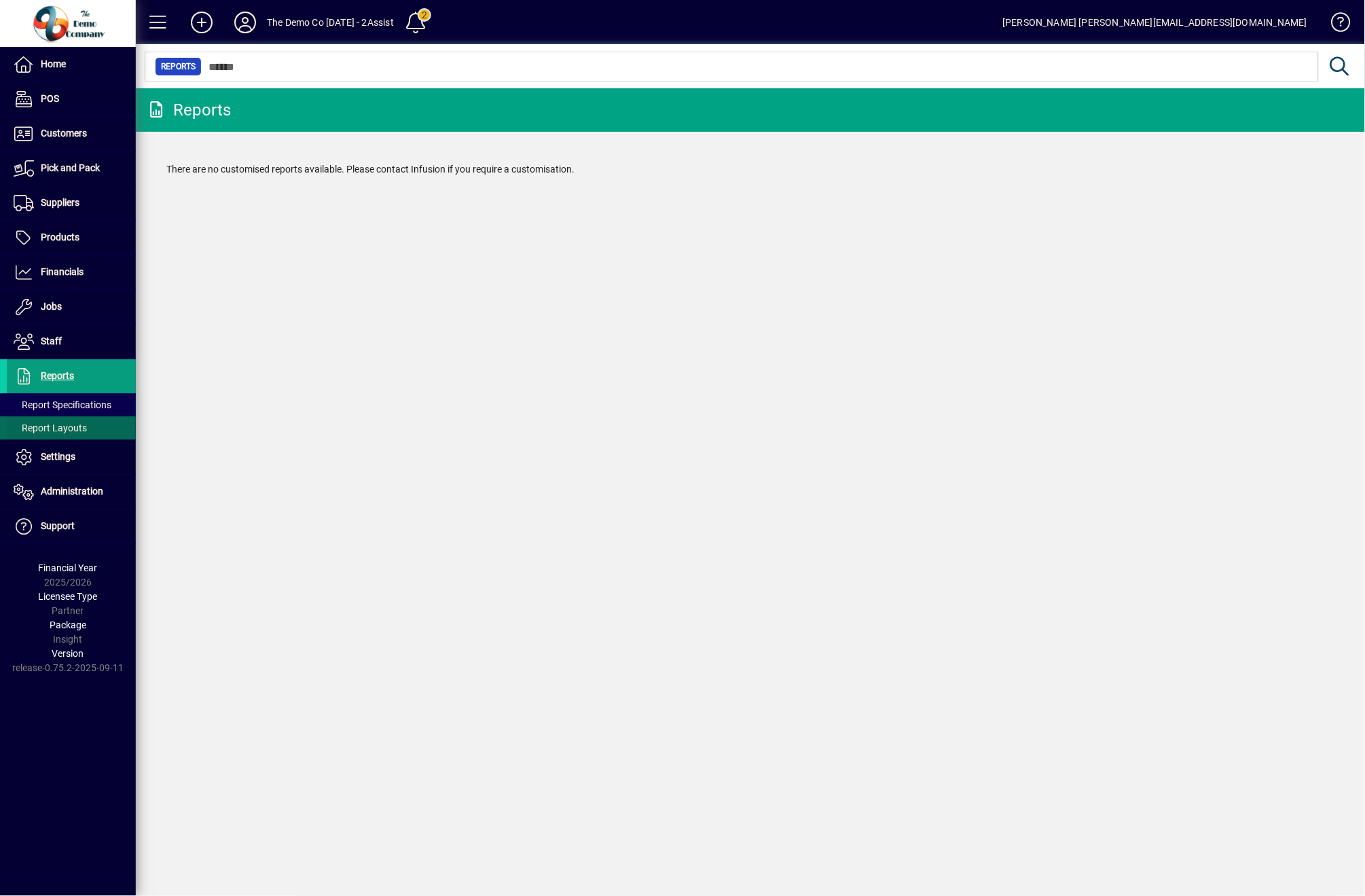
click at [78, 435] on span at bounding box center [71, 427] width 129 height 33
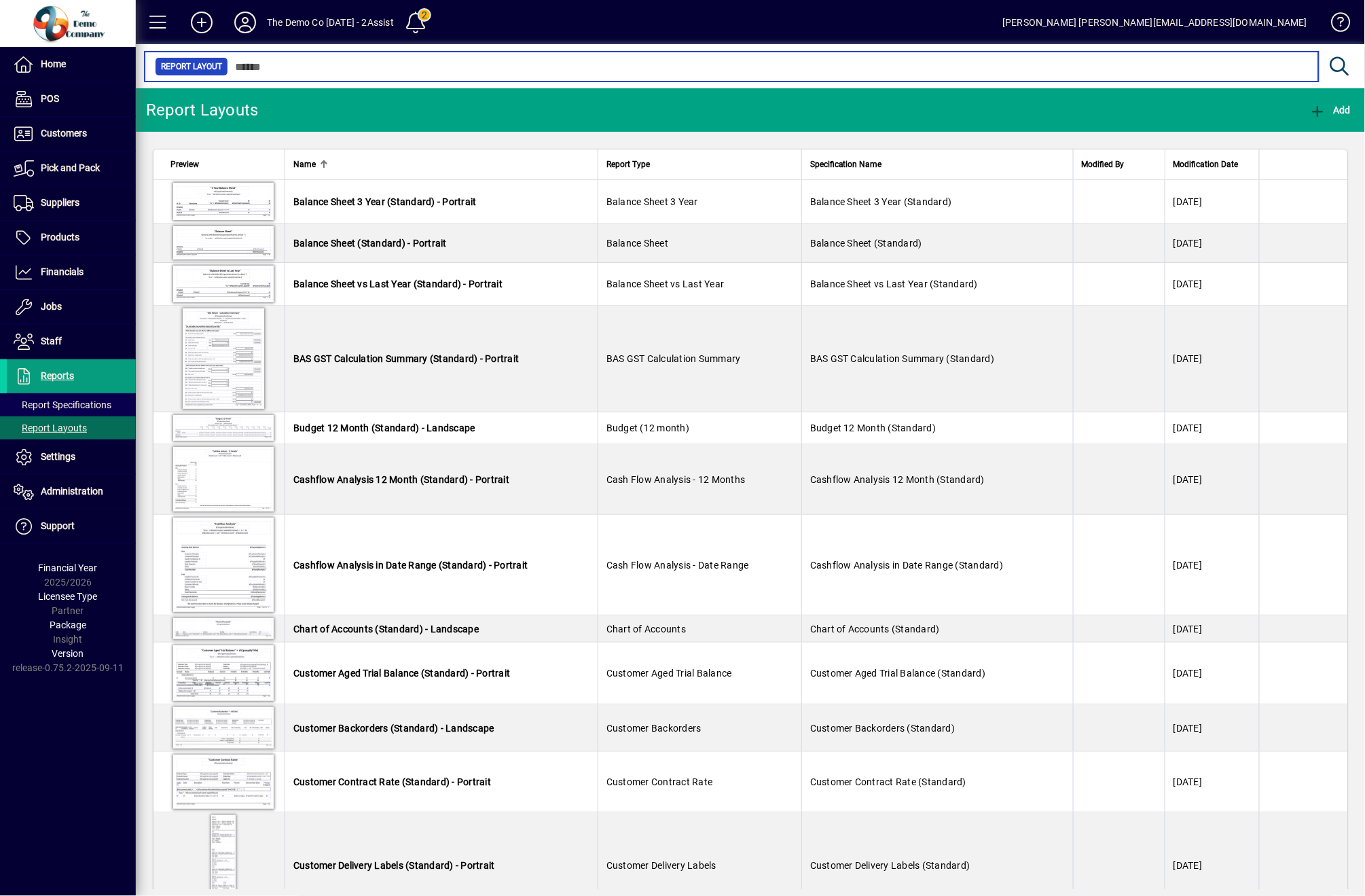
click at [435, 70] on input "text" at bounding box center [768, 66] width 1081 height 19
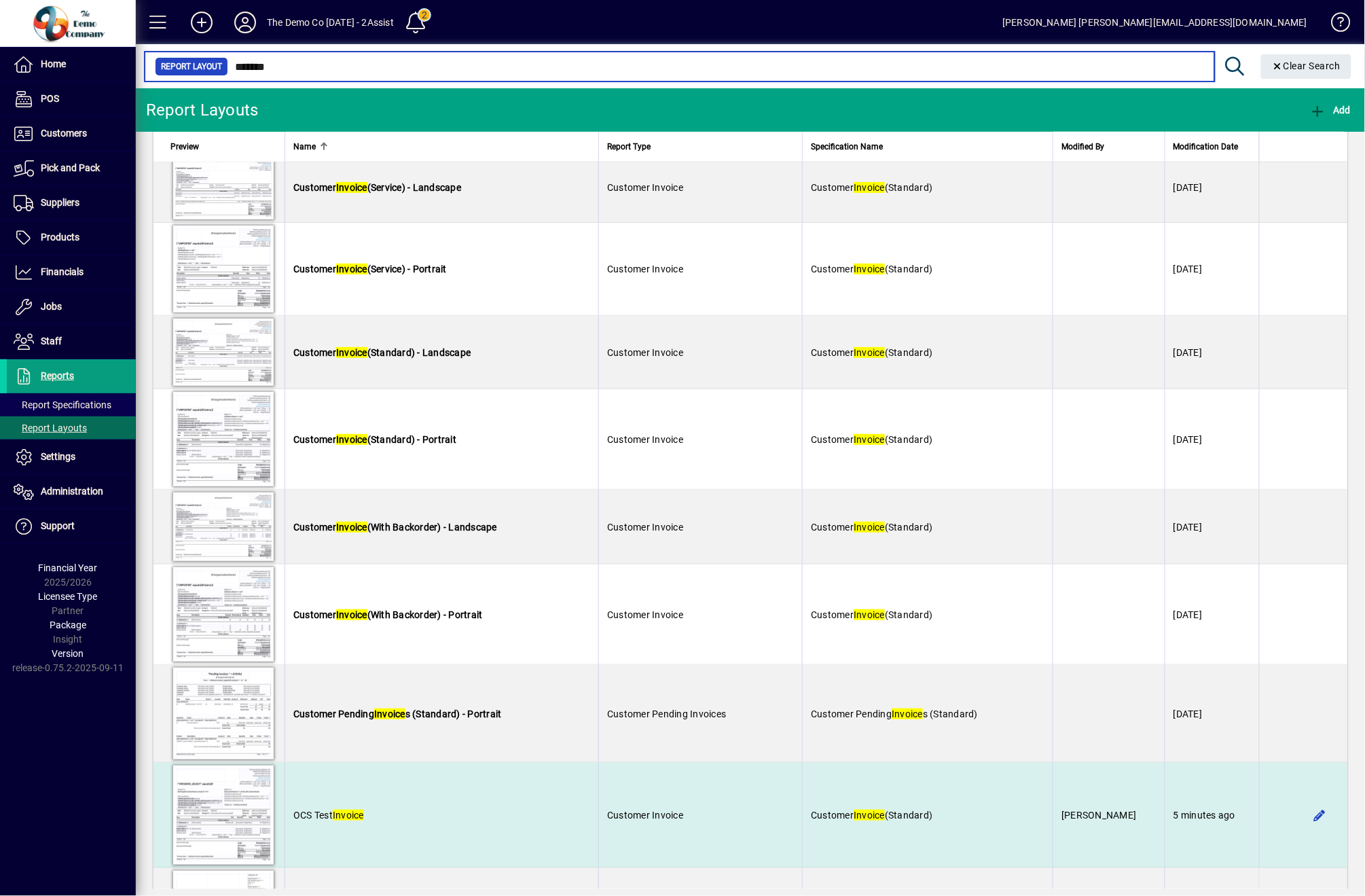
scroll to position [722, 0]
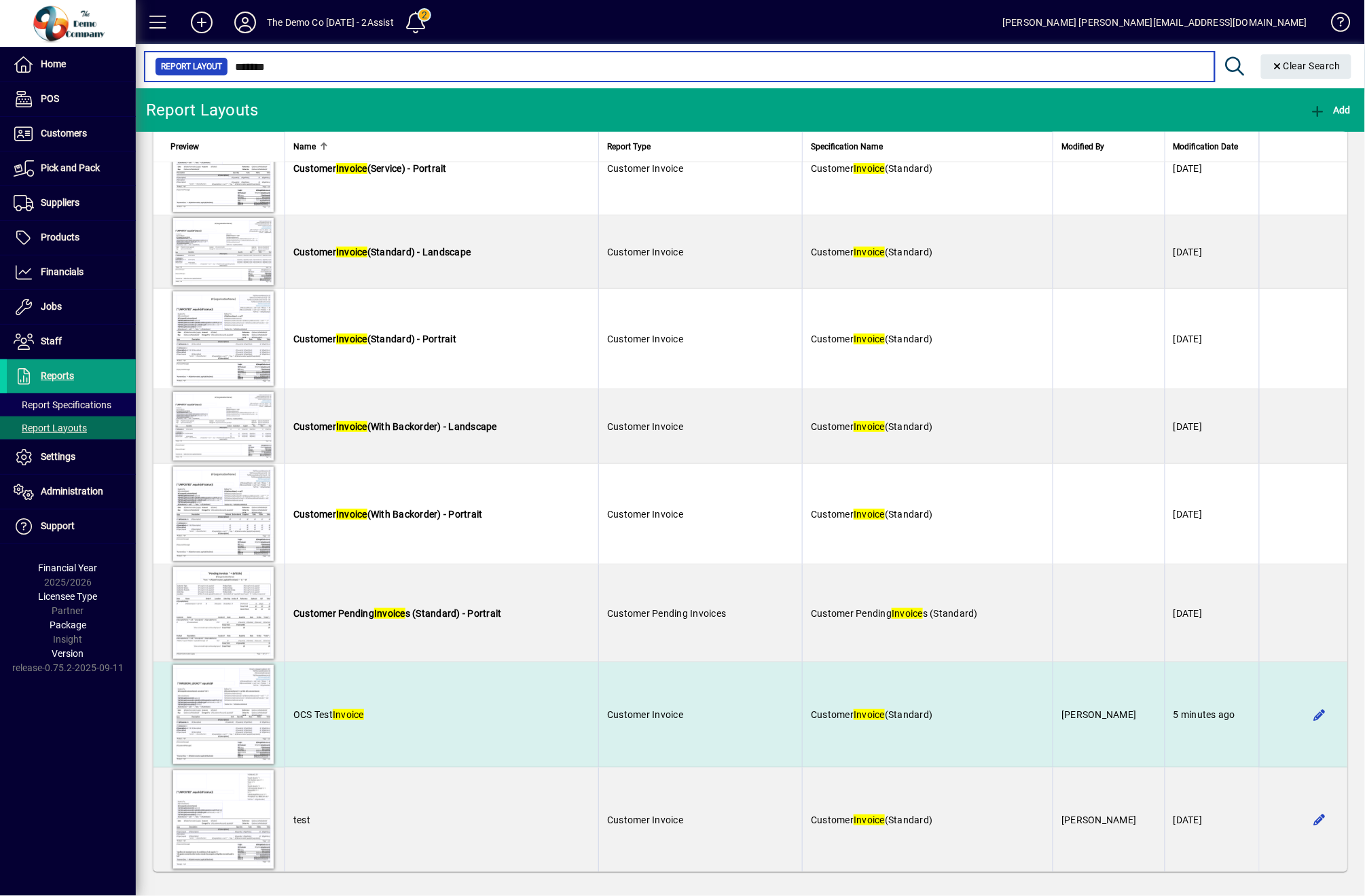
type input "*******"
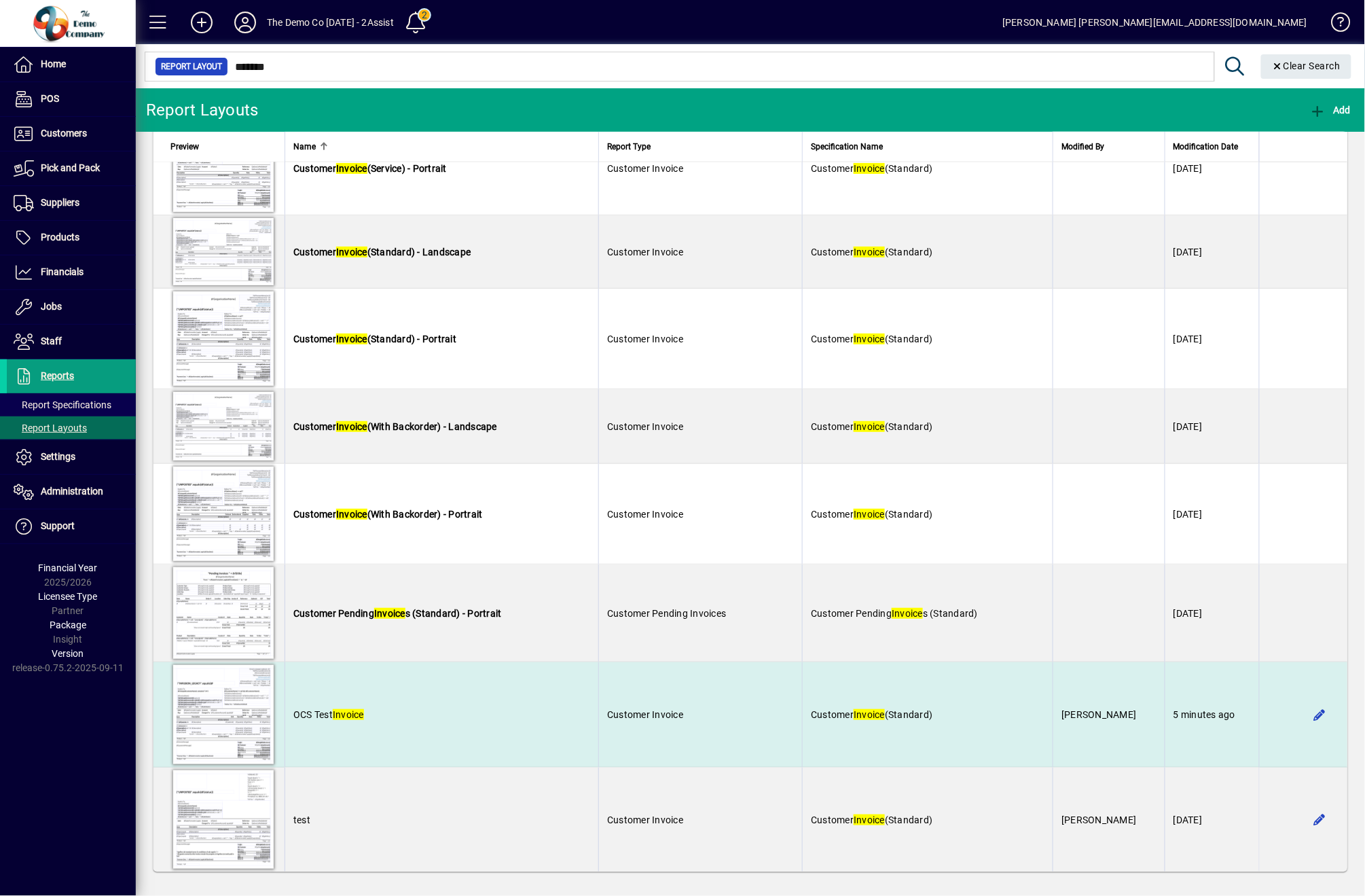
click at [965, 743] on td "Customer Invoice (Standard)" at bounding box center [927, 715] width 251 height 105
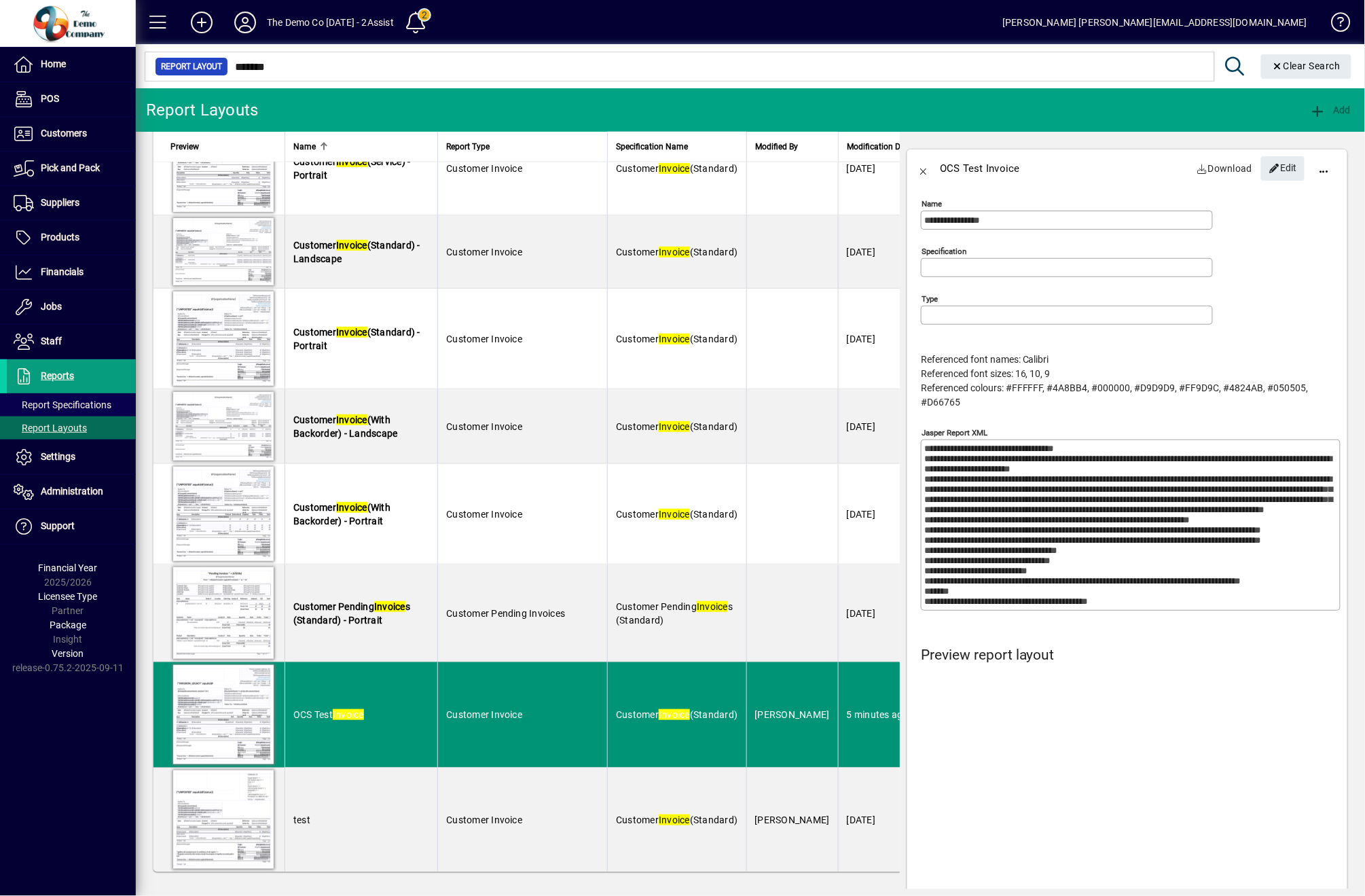
type input "**********"
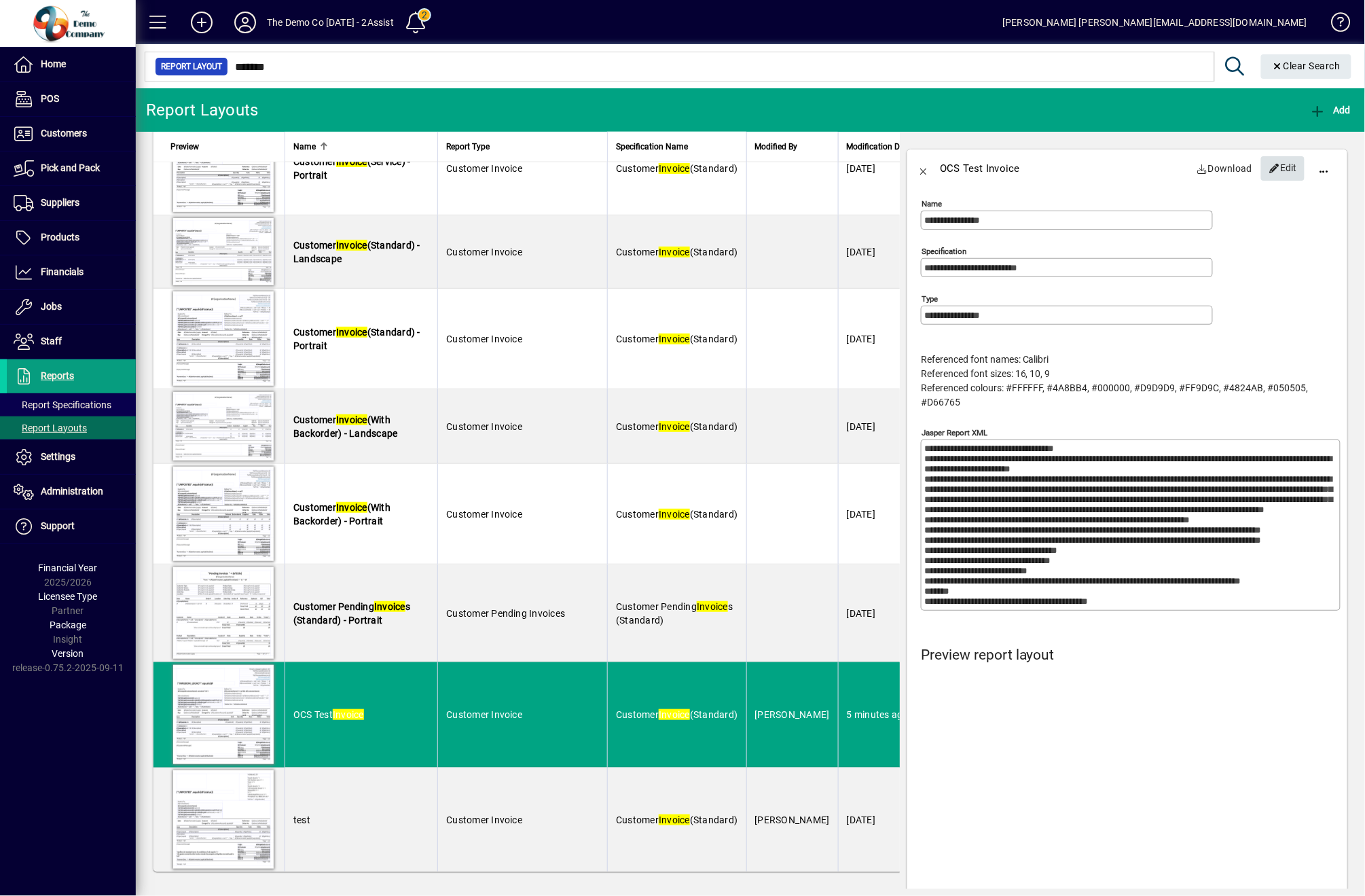
click at [1269, 174] on span "Edit" at bounding box center [1283, 168] width 29 height 23
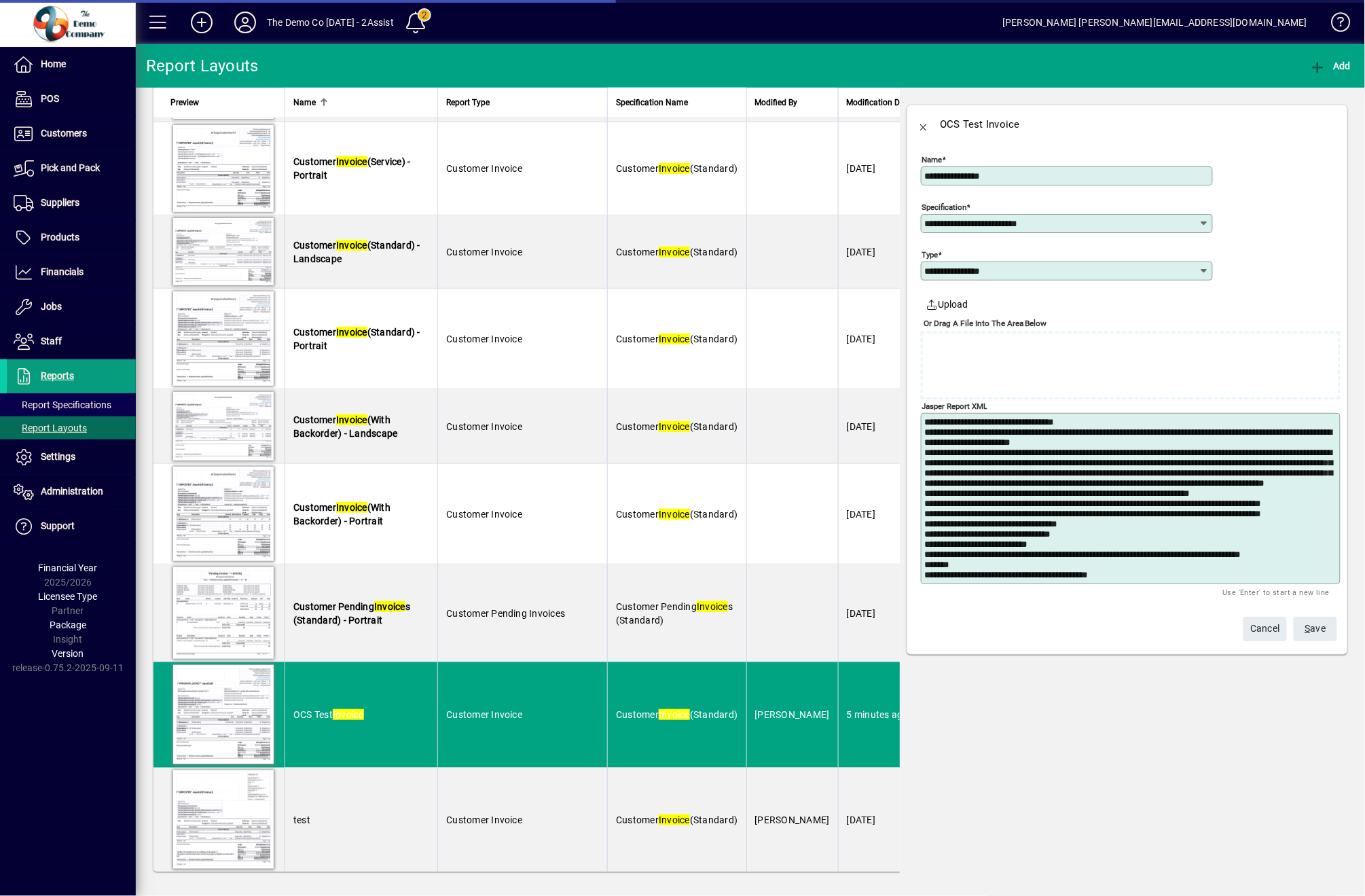
scroll to position [678, 0]
click at [1322, 636] on span "S ave" at bounding box center [1315, 628] width 21 height 23
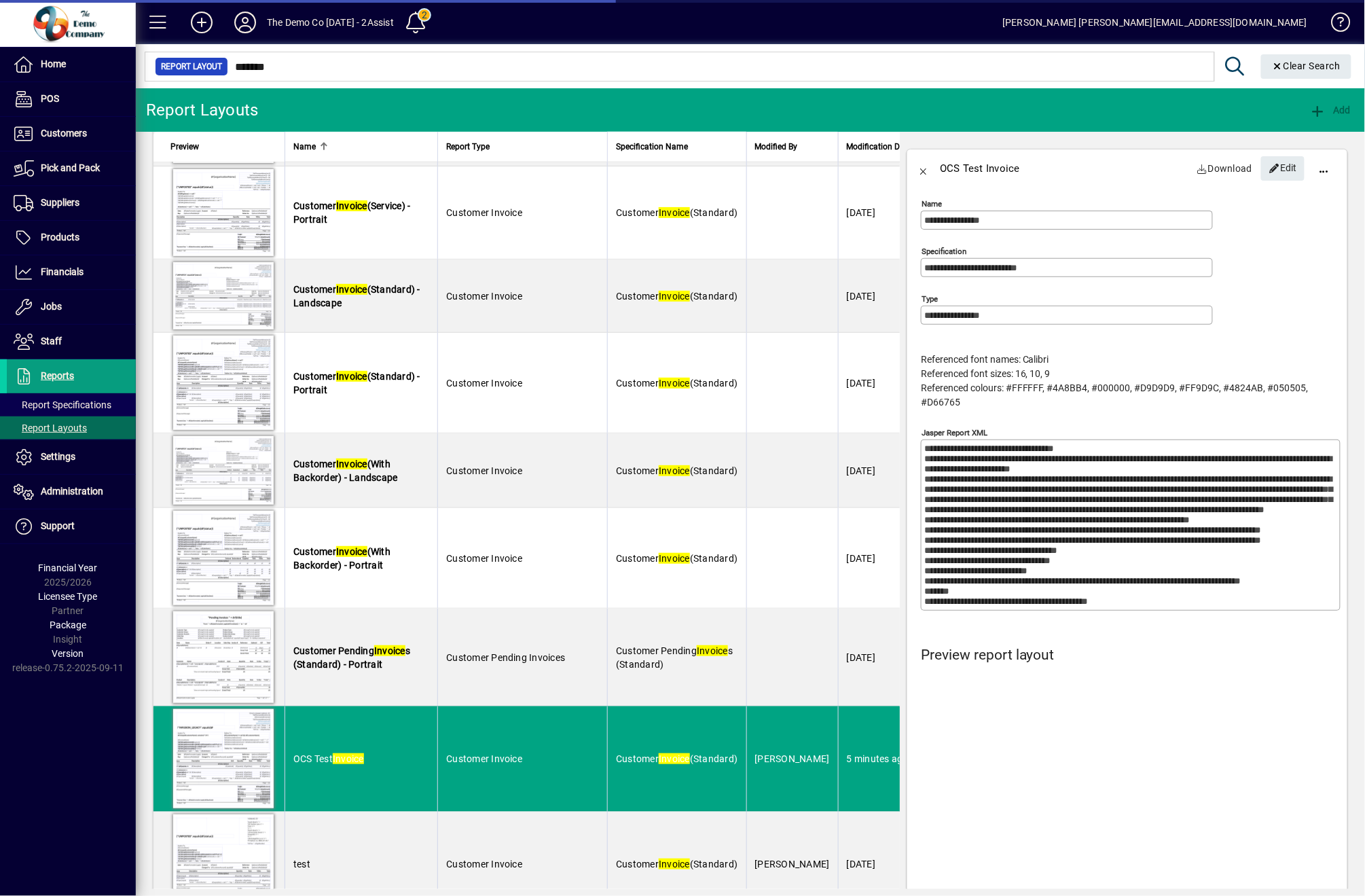
scroll to position [722, 0]
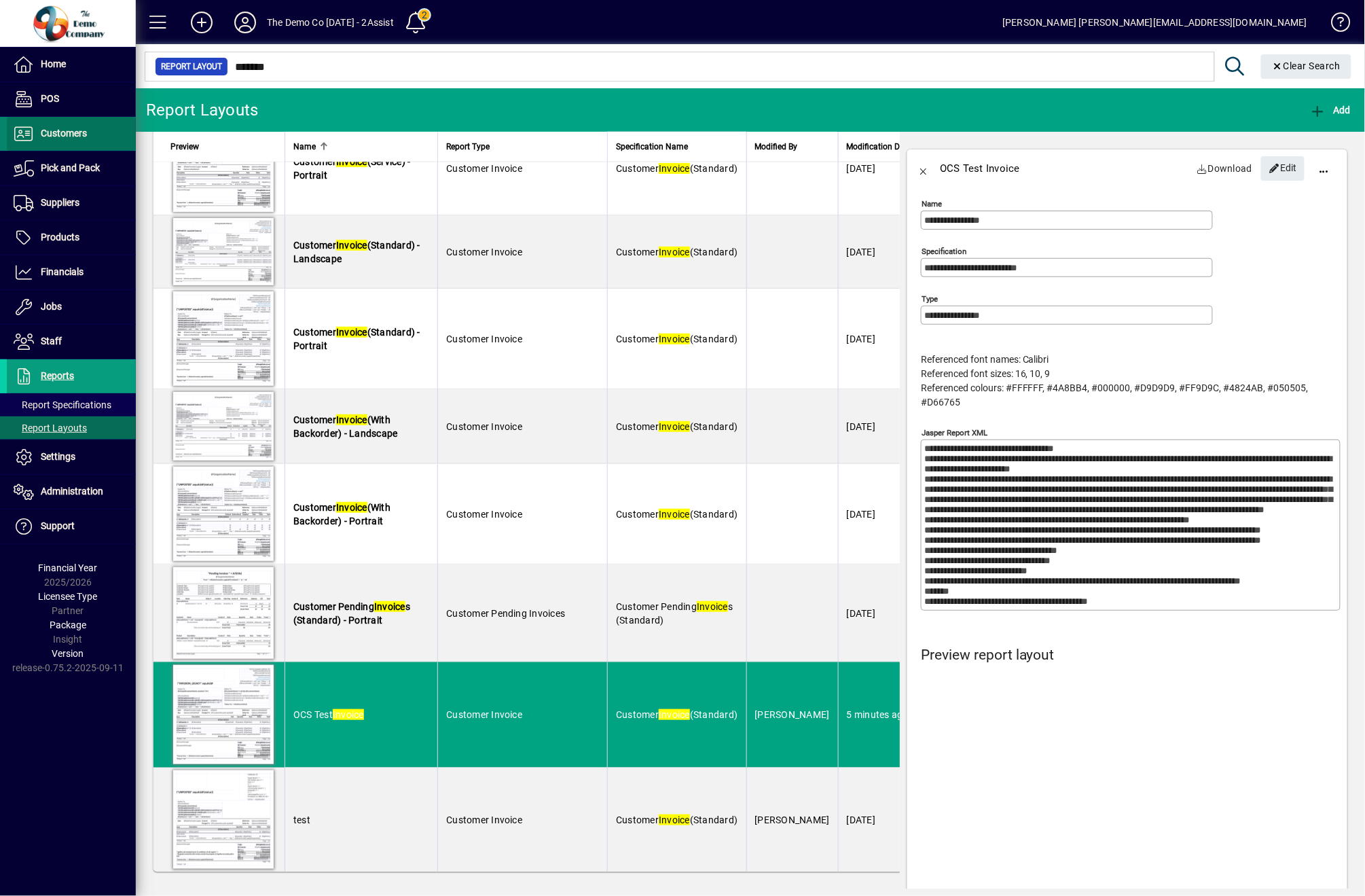
click at [40, 128] on span "Customers" at bounding box center [47, 134] width 80 height 16
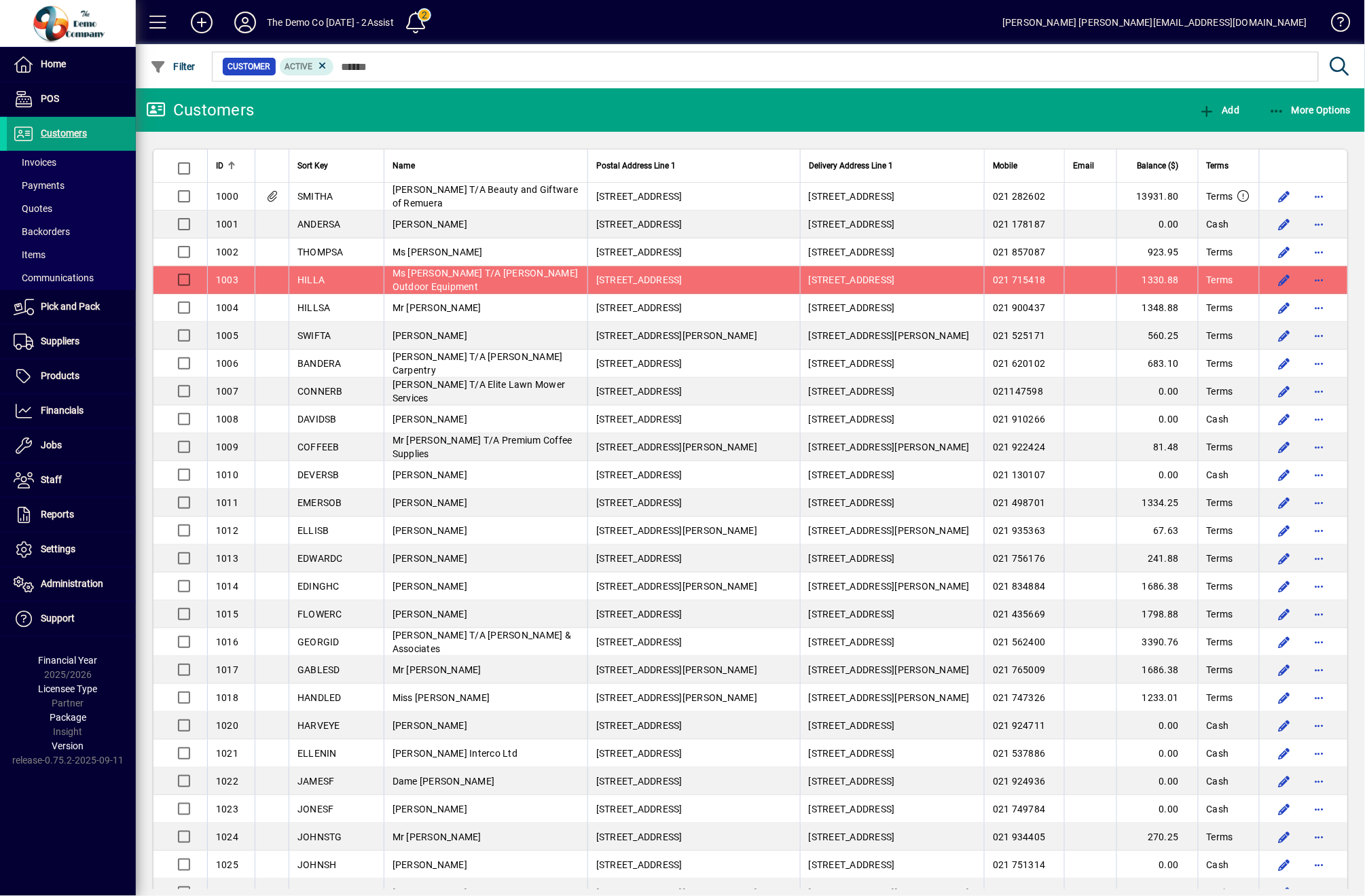
click at [102, 816] on div "Home POS Customers Invoices Payments Quotes Backorders Items Communications Pic…" at bounding box center [67, 448] width 136 height 896
click at [55, 157] on span "Invoices" at bounding box center [35, 162] width 43 height 11
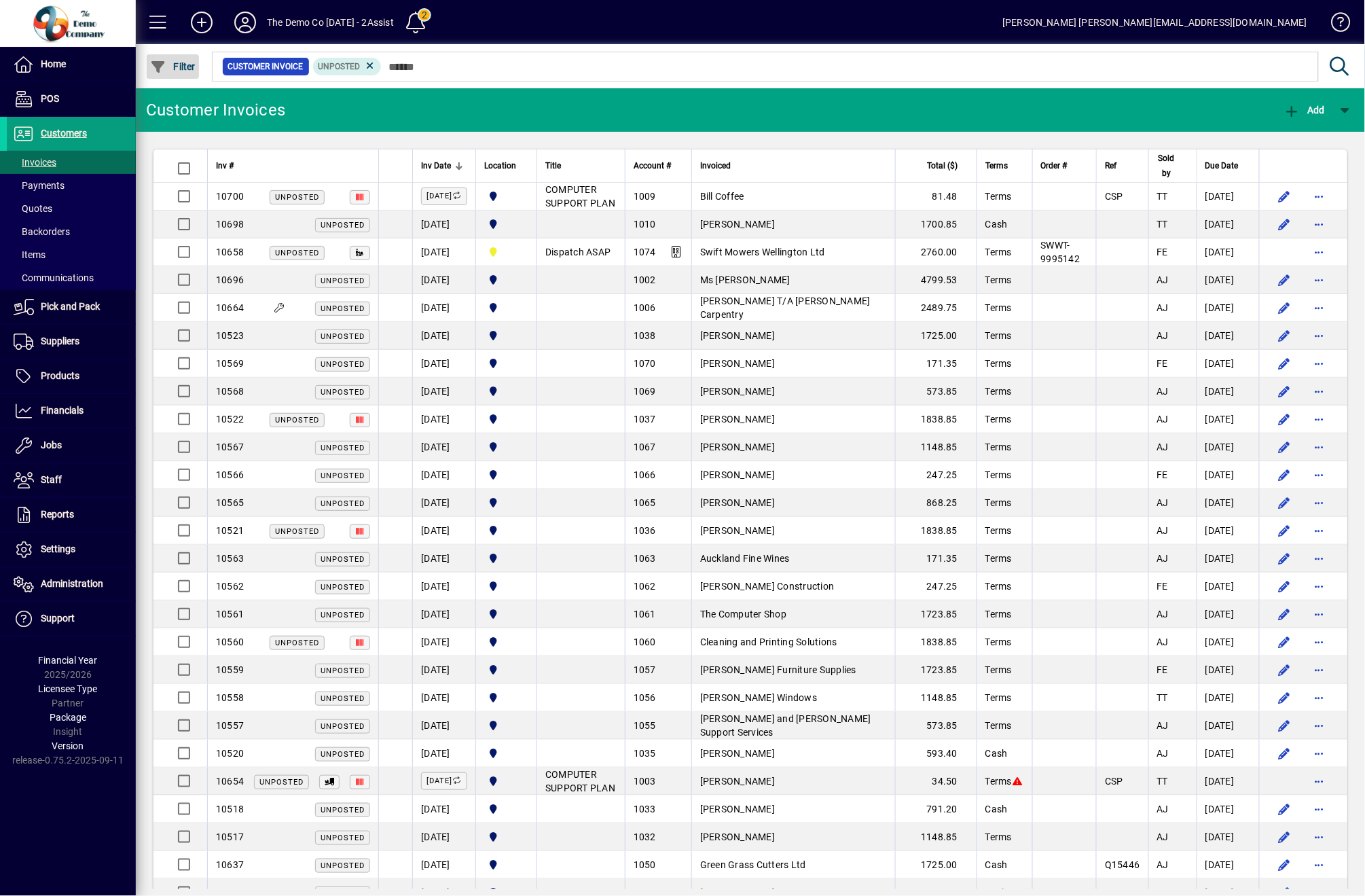
click at [165, 70] on icon "button" at bounding box center [158, 67] width 17 height 14
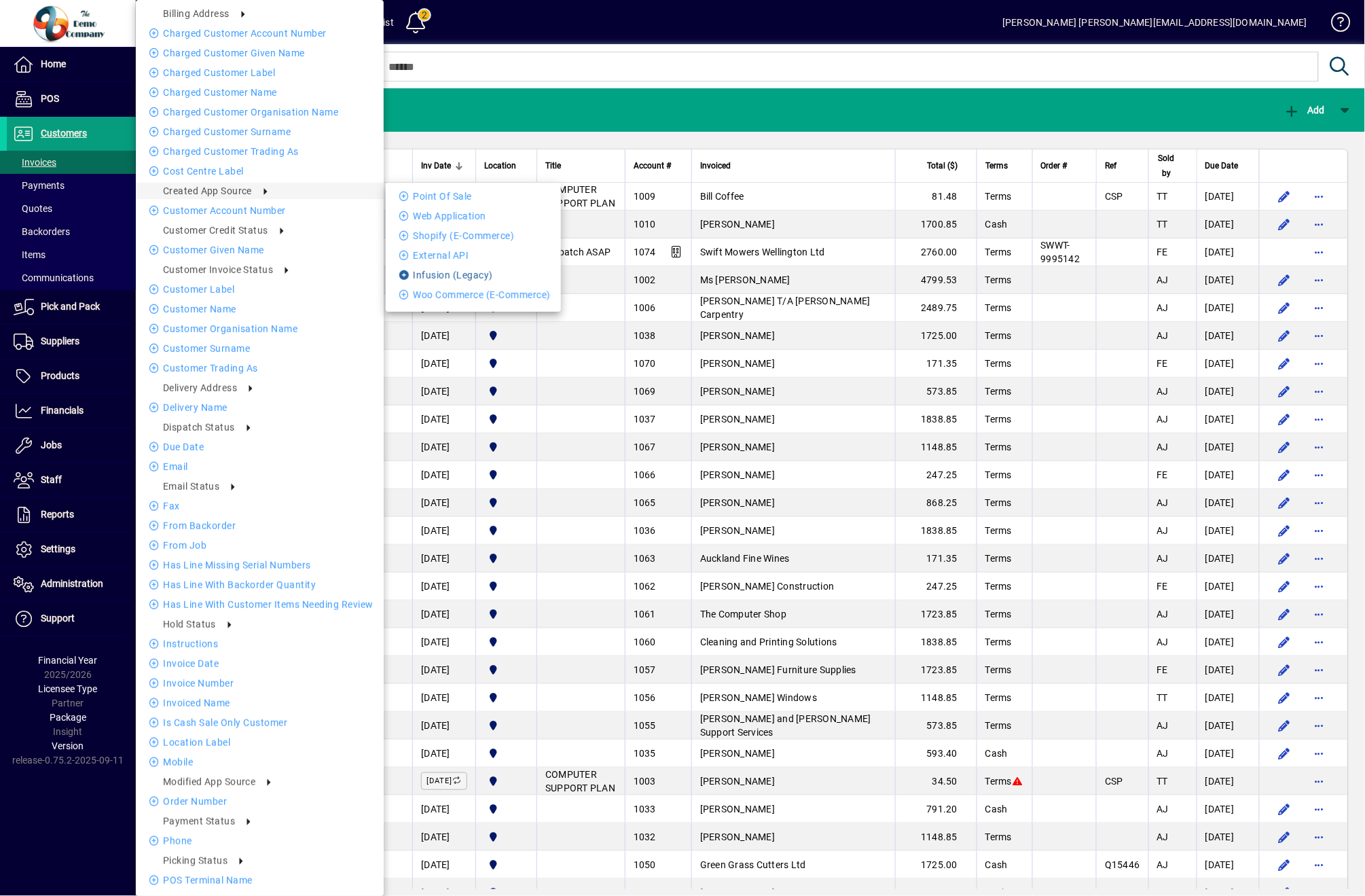
click at [443, 278] on li "Infusion (Legacy)" at bounding box center [473, 275] width 175 height 16
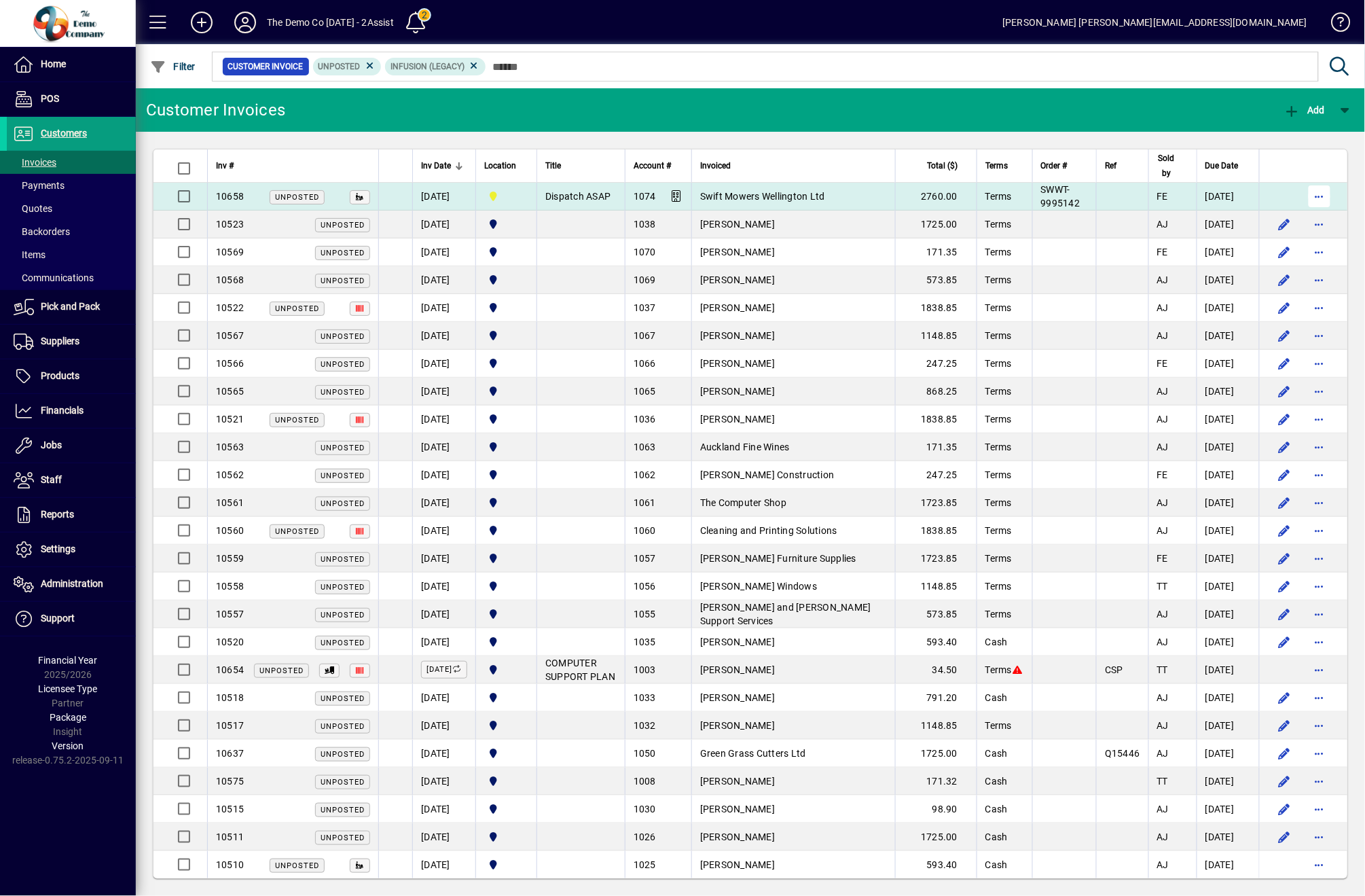
click at [1304, 202] on span "button" at bounding box center [1319, 196] width 33 height 33
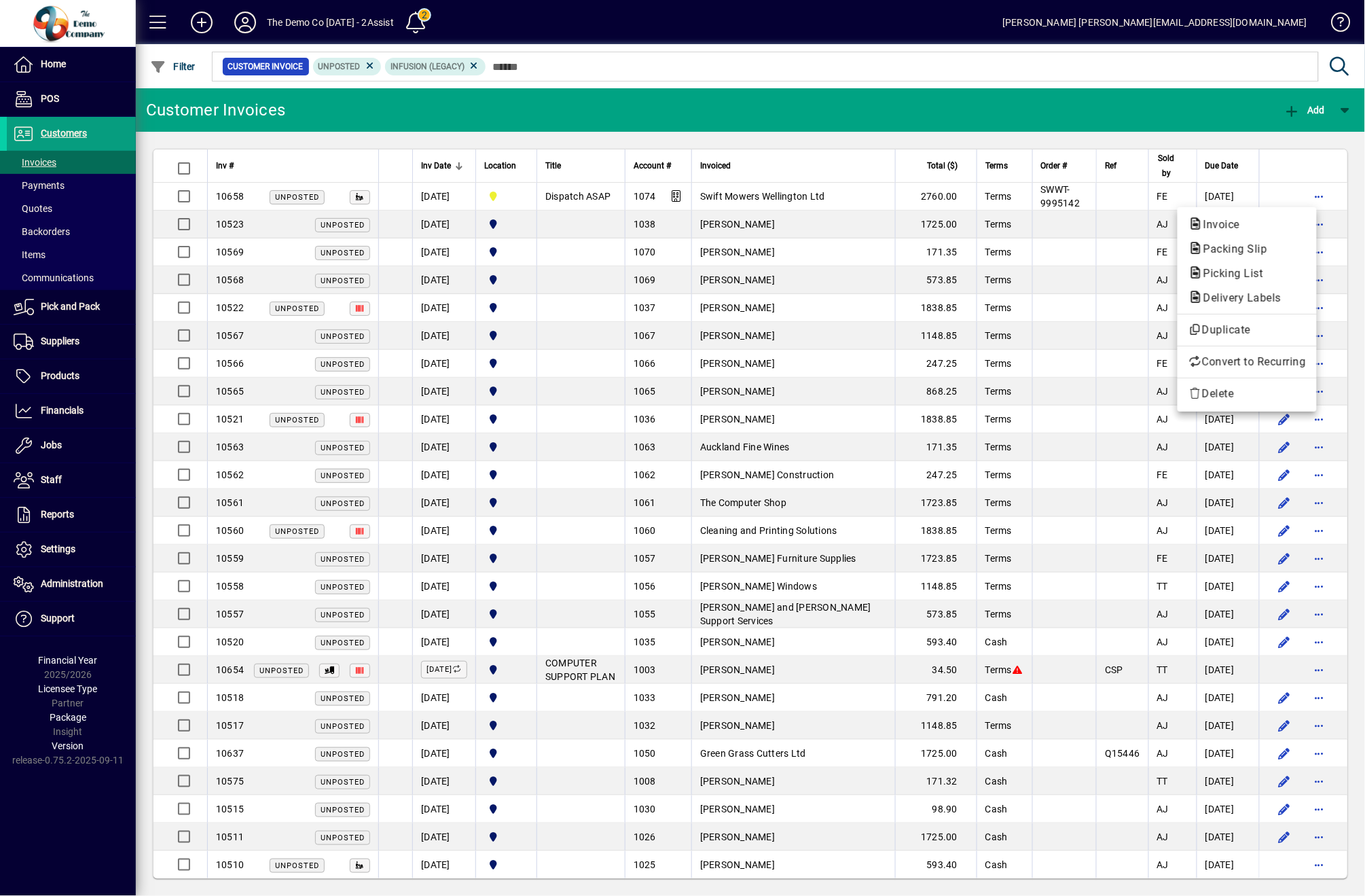
click at [847, 653] on div at bounding box center [682, 448] width 1365 height 896
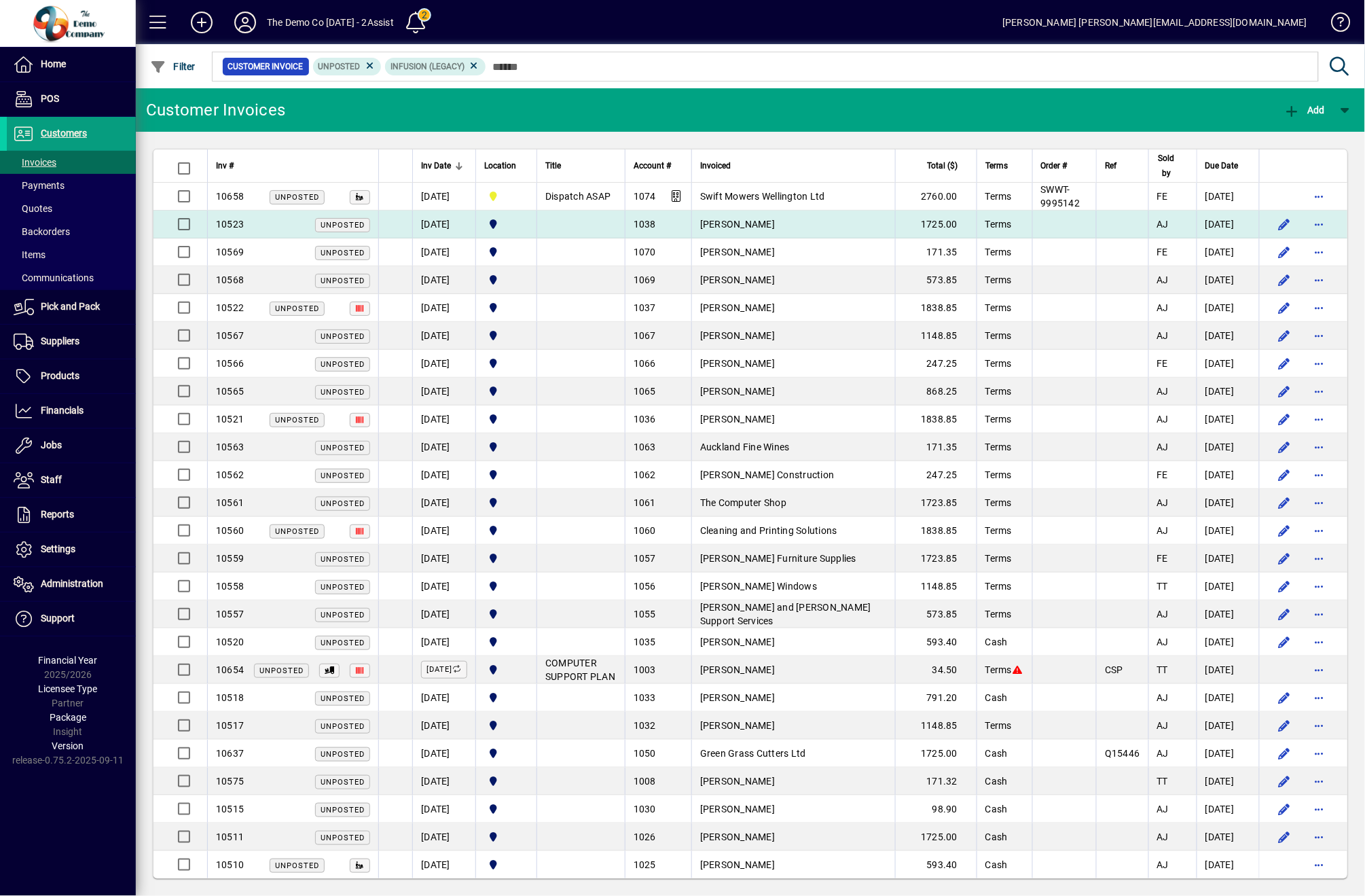
scroll to position [21, 0]
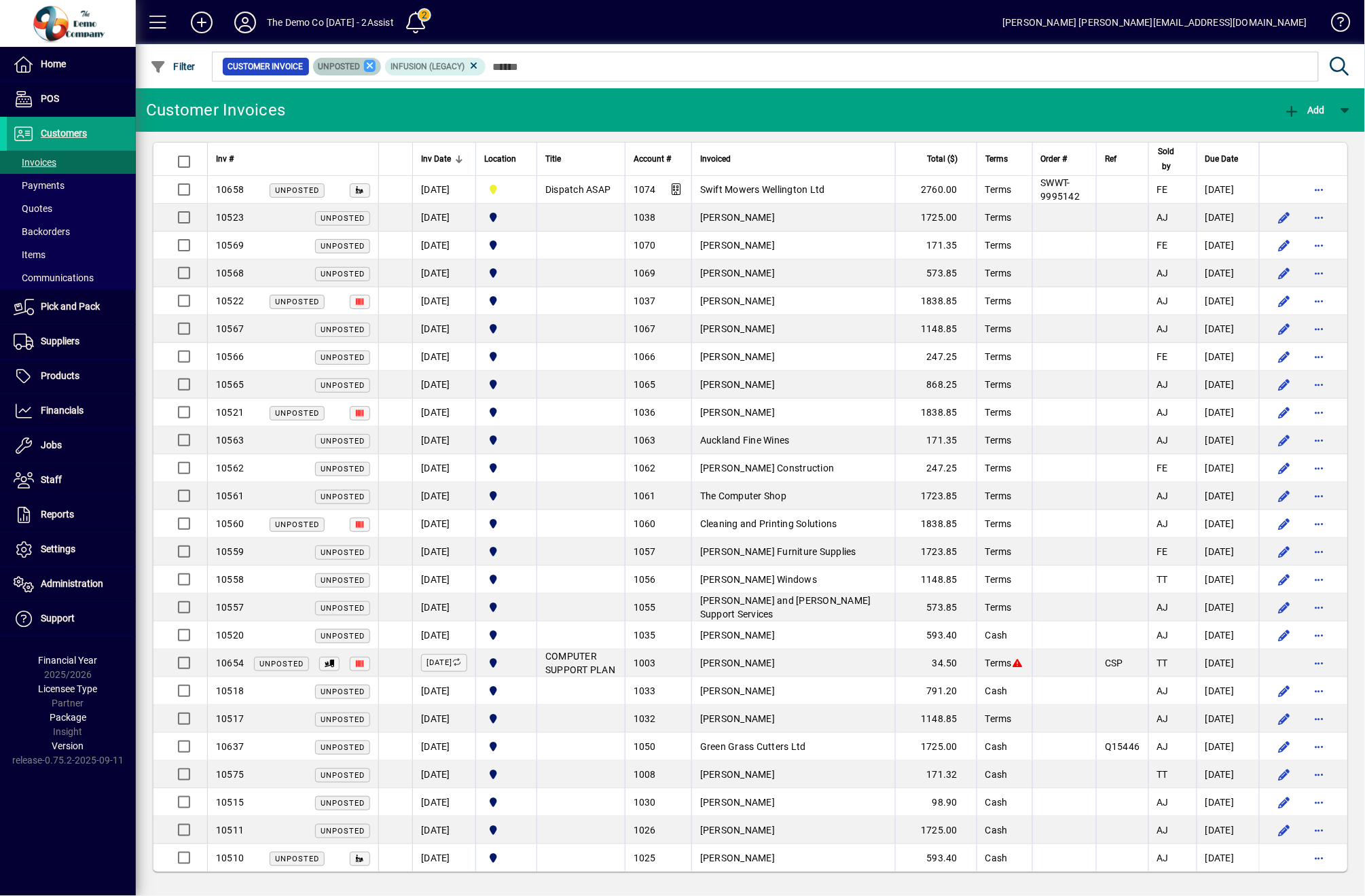
click at [367, 63] on icon at bounding box center [370, 65] width 12 height 12
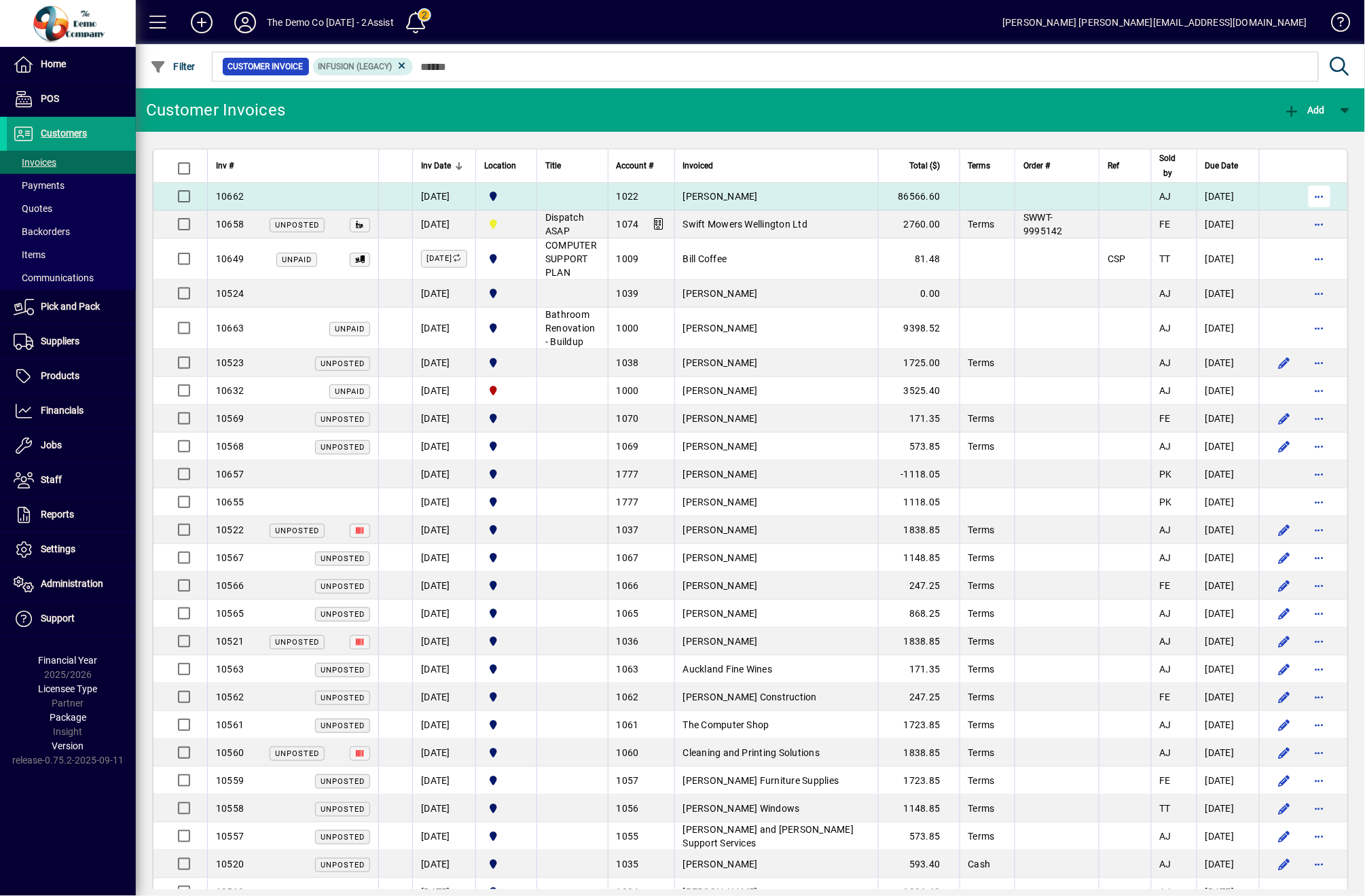
click at [1304, 197] on span "button" at bounding box center [1319, 196] width 33 height 33
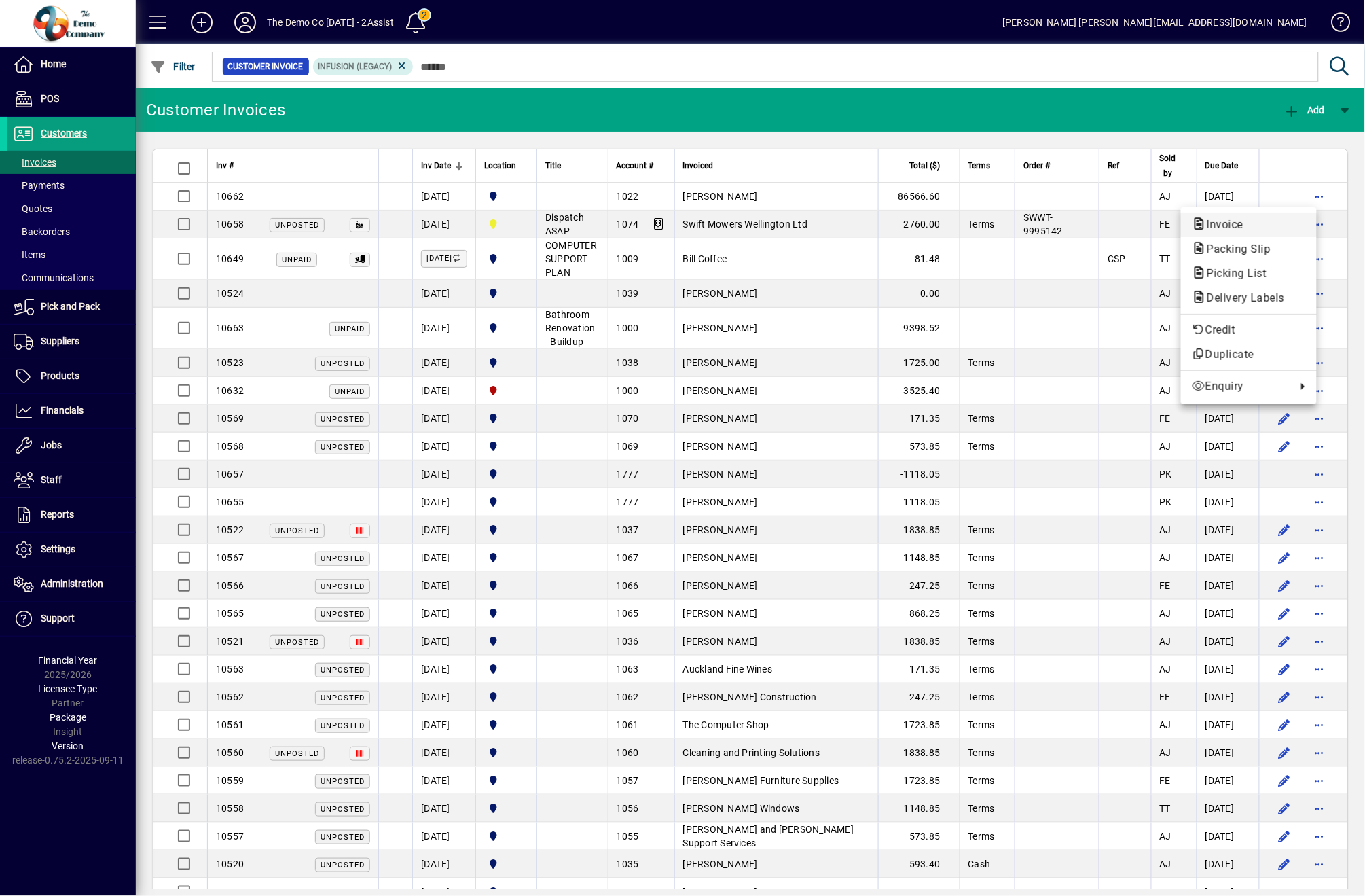
click at [1249, 230] on span "Invoice" at bounding box center [1221, 224] width 58 height 13
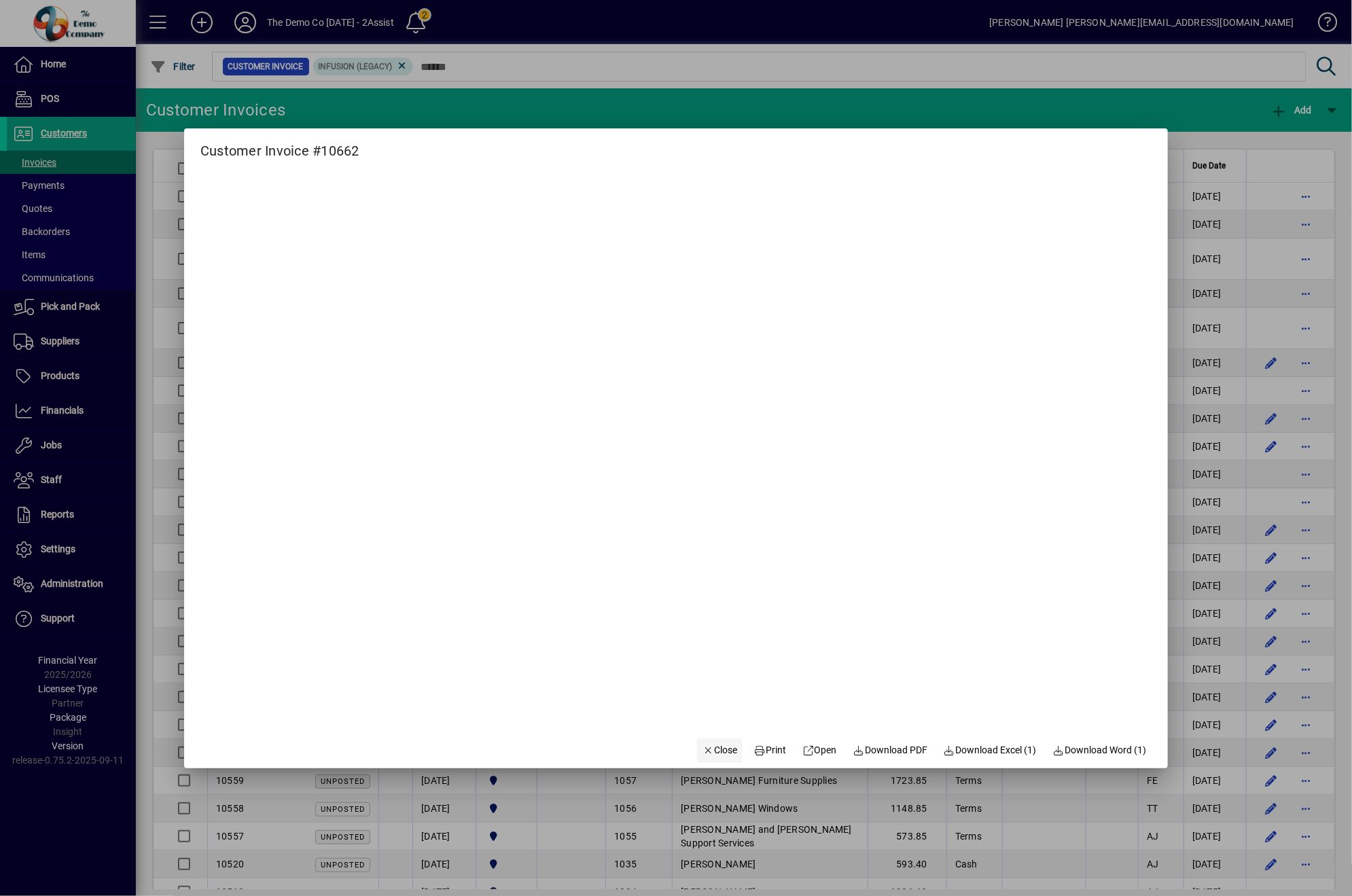
click at [720, 754] on span "Close" at bounding box center [721, 750] width 36 height 14
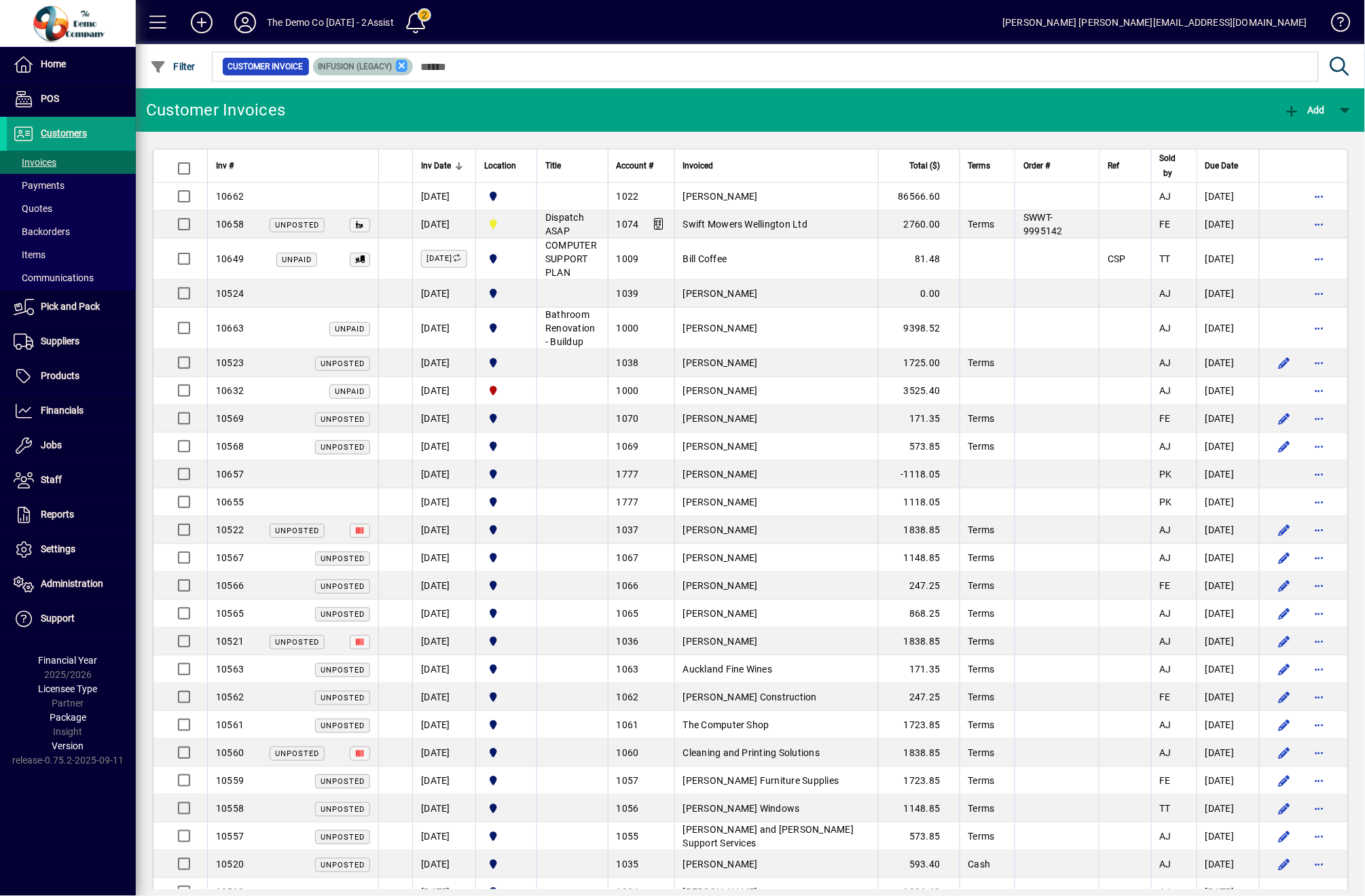
click at [400, 63] on icon at bounding box center [402, 65] width 12 height 12
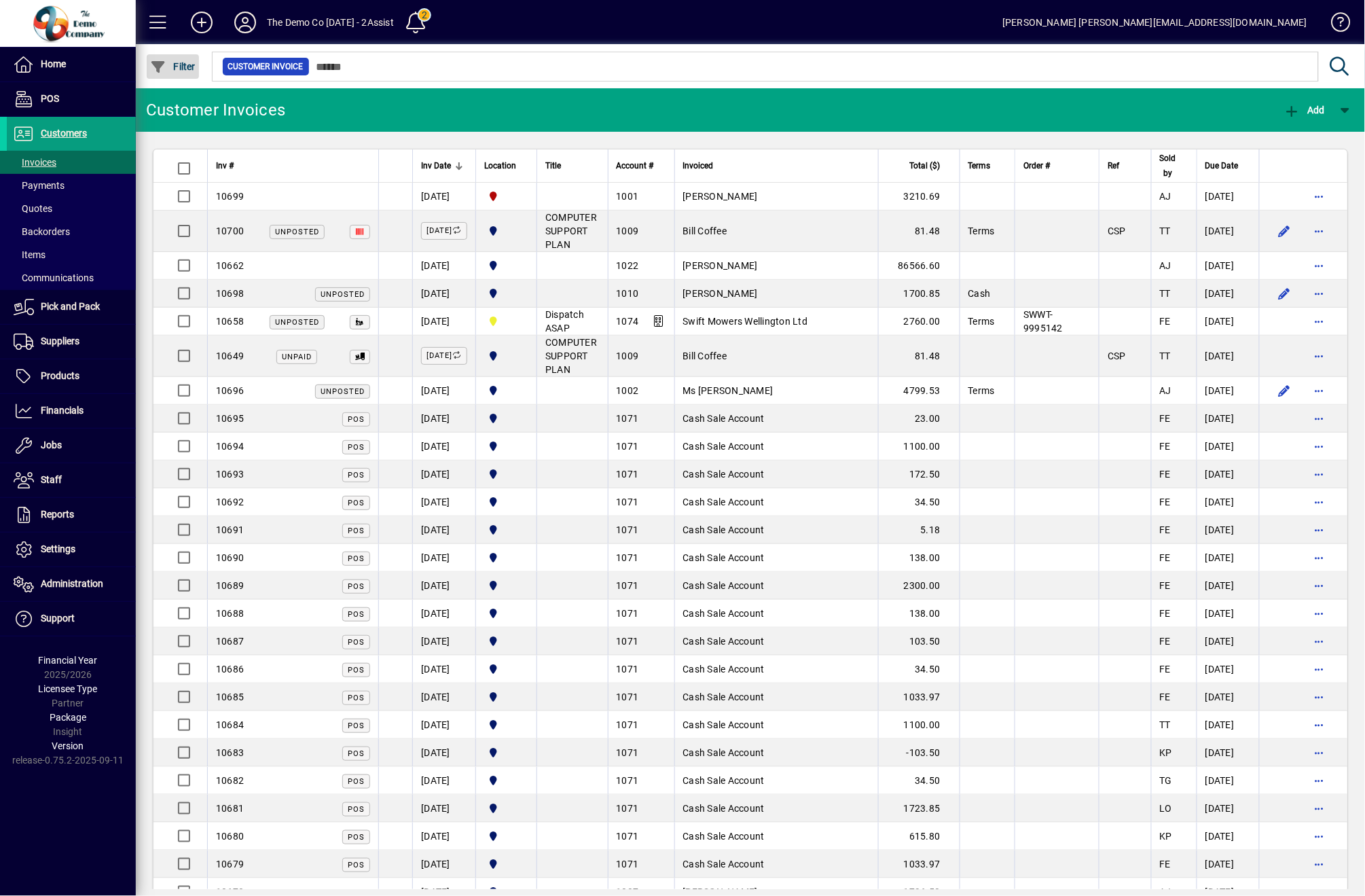
click at [174, 63] on span "Filter" at bounding box center [172, 66] width 46 height 11
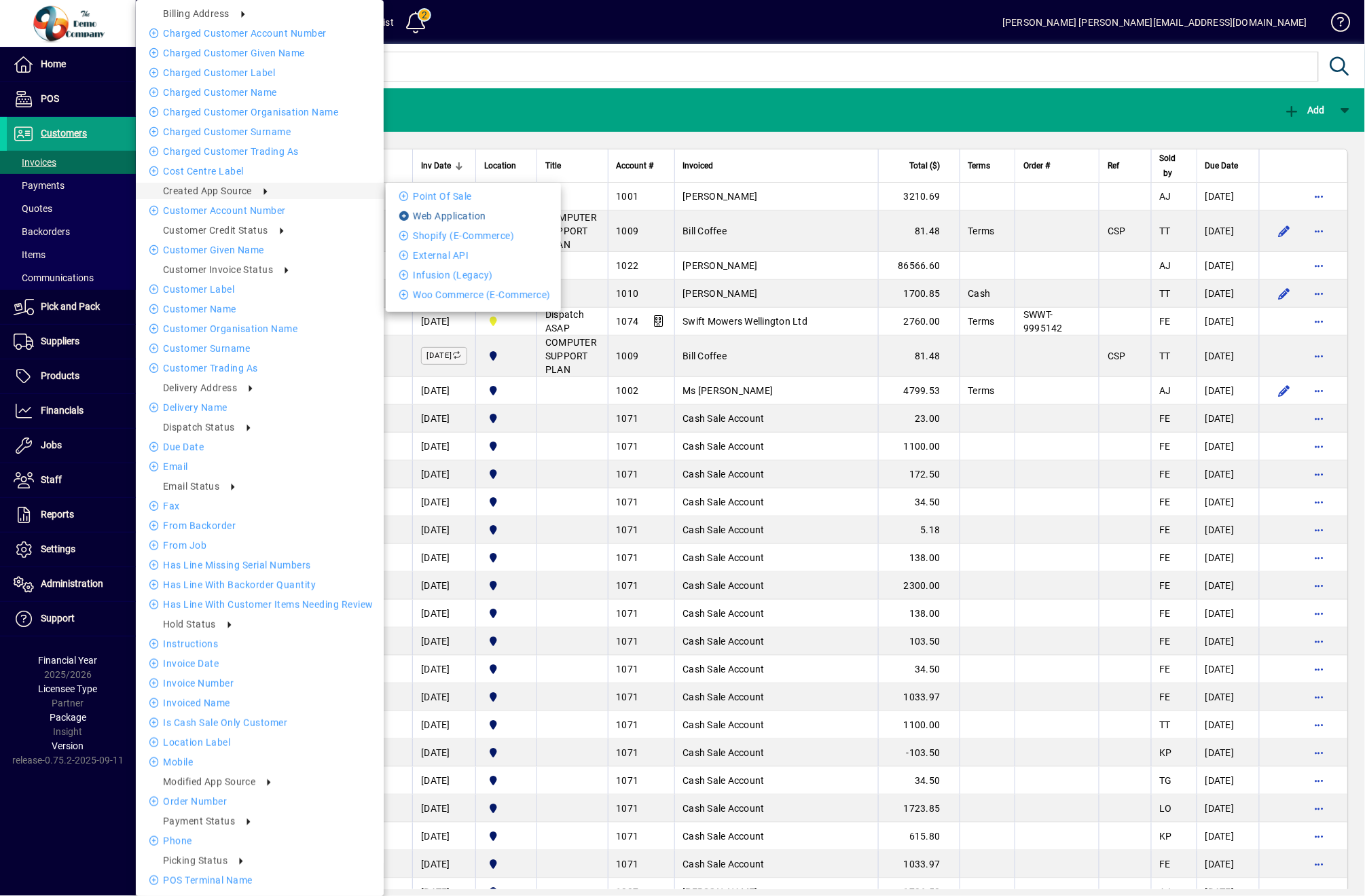
click at [459, 210] on li "Web Application" at bounding box center [473, 216] width 175 height 16
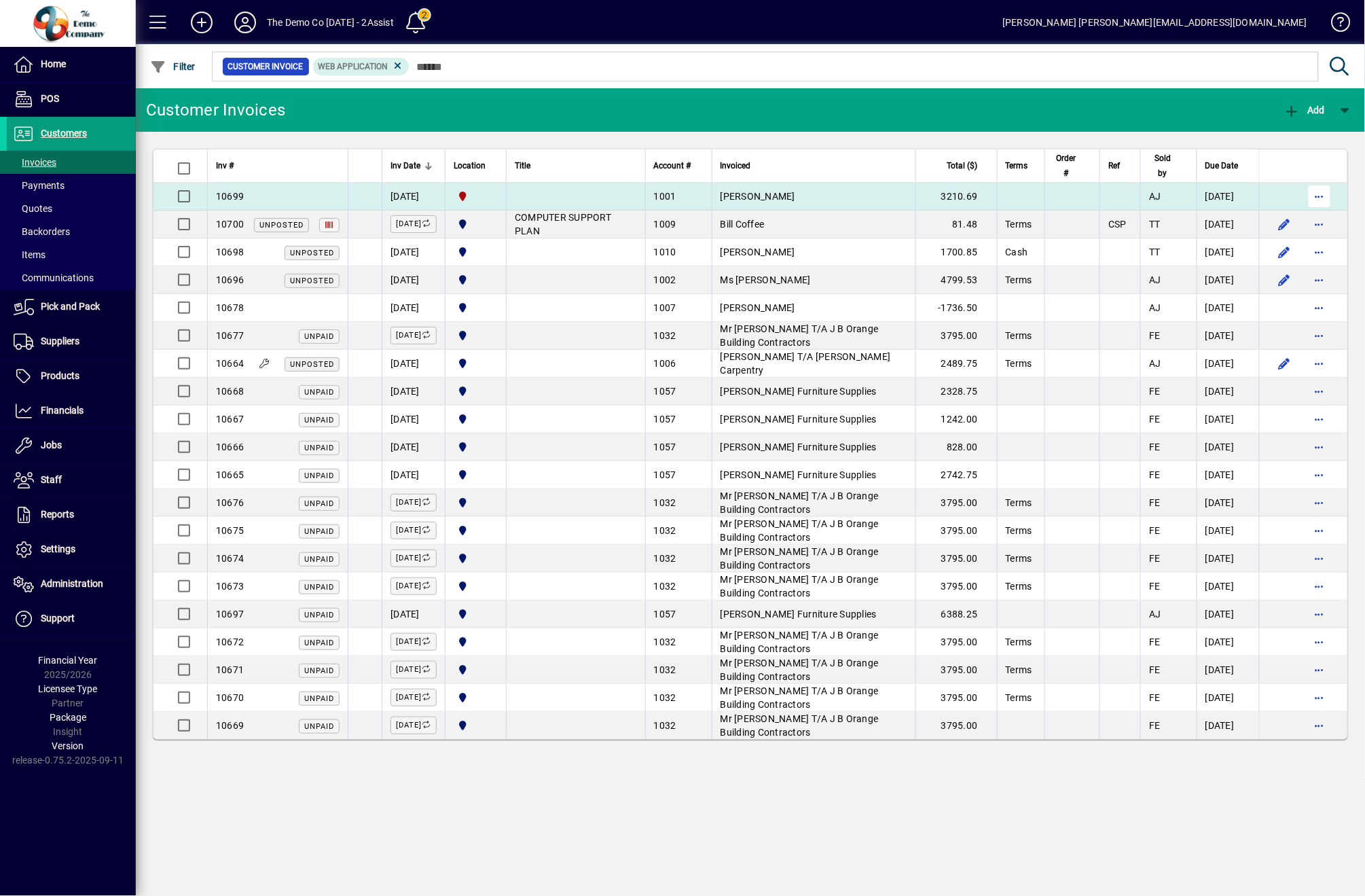
click at [1315, 196] on span "button" at bounding box center [1319, 196] width 33 height 33
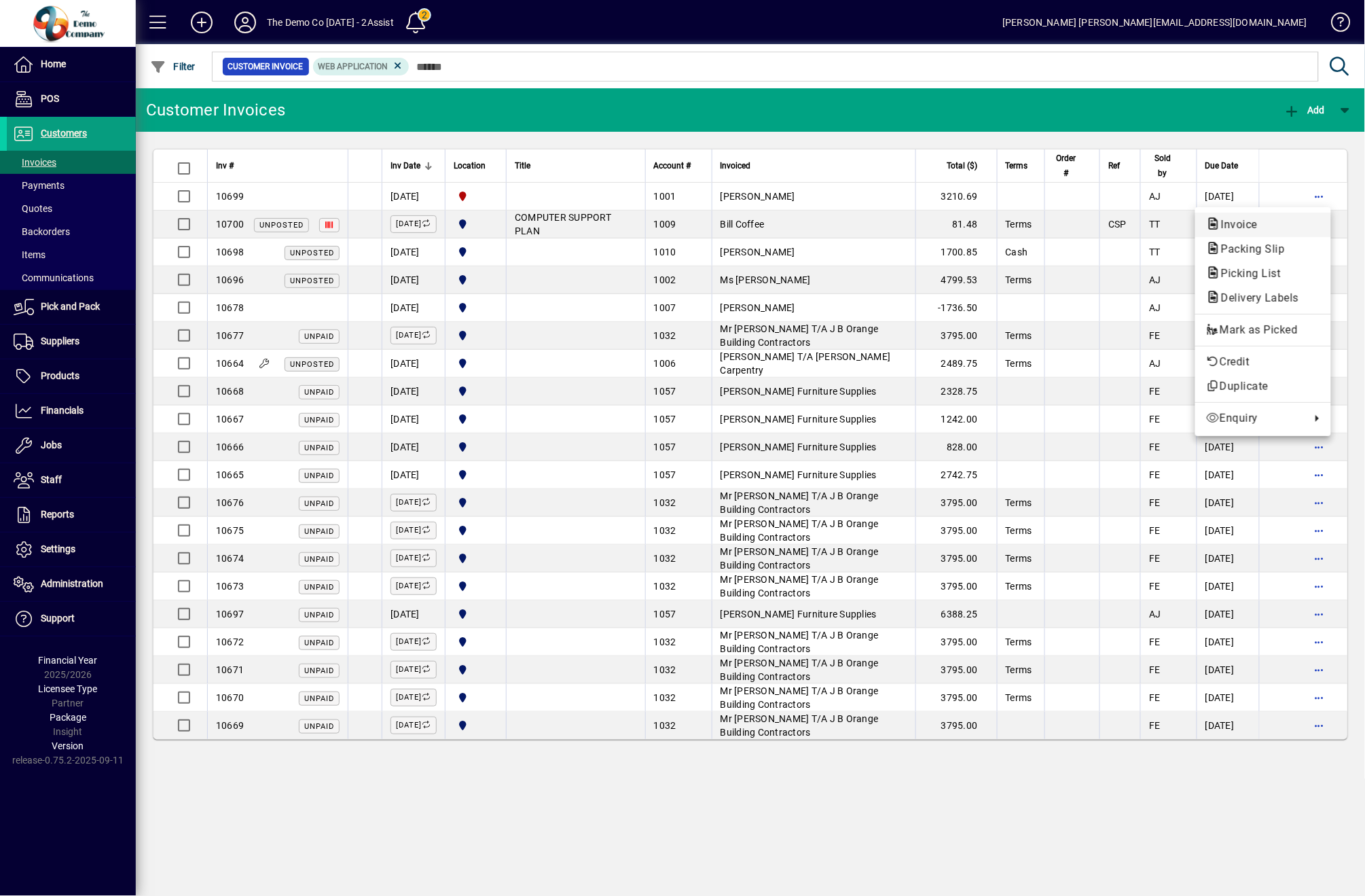
click at [1232, 226] on span "Invoice" at bounding box center [1235, 224] width 58 height 13
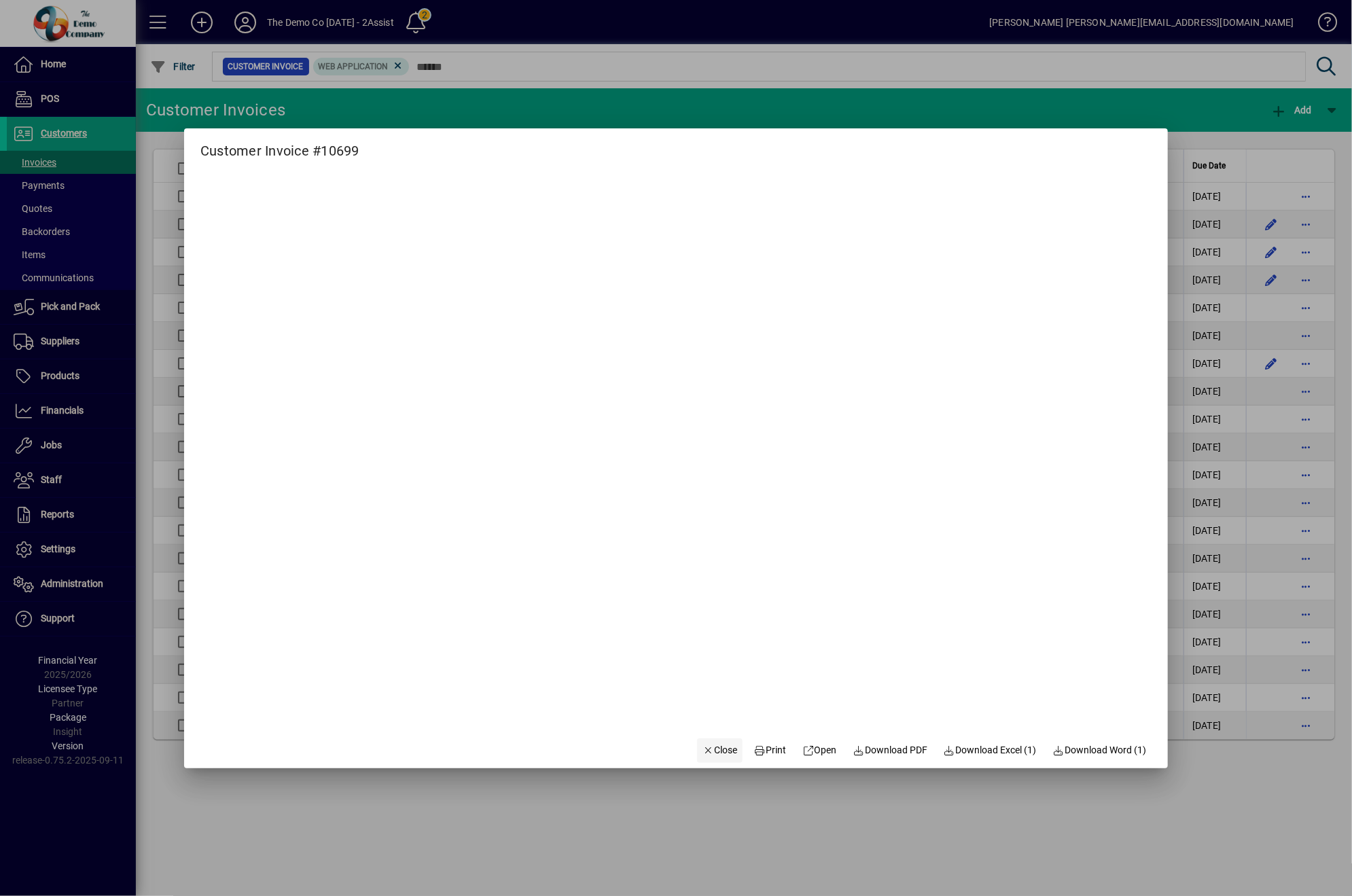
click at [703, 750] on span "Close" at bounding box center [721, 750] width 36 height 14
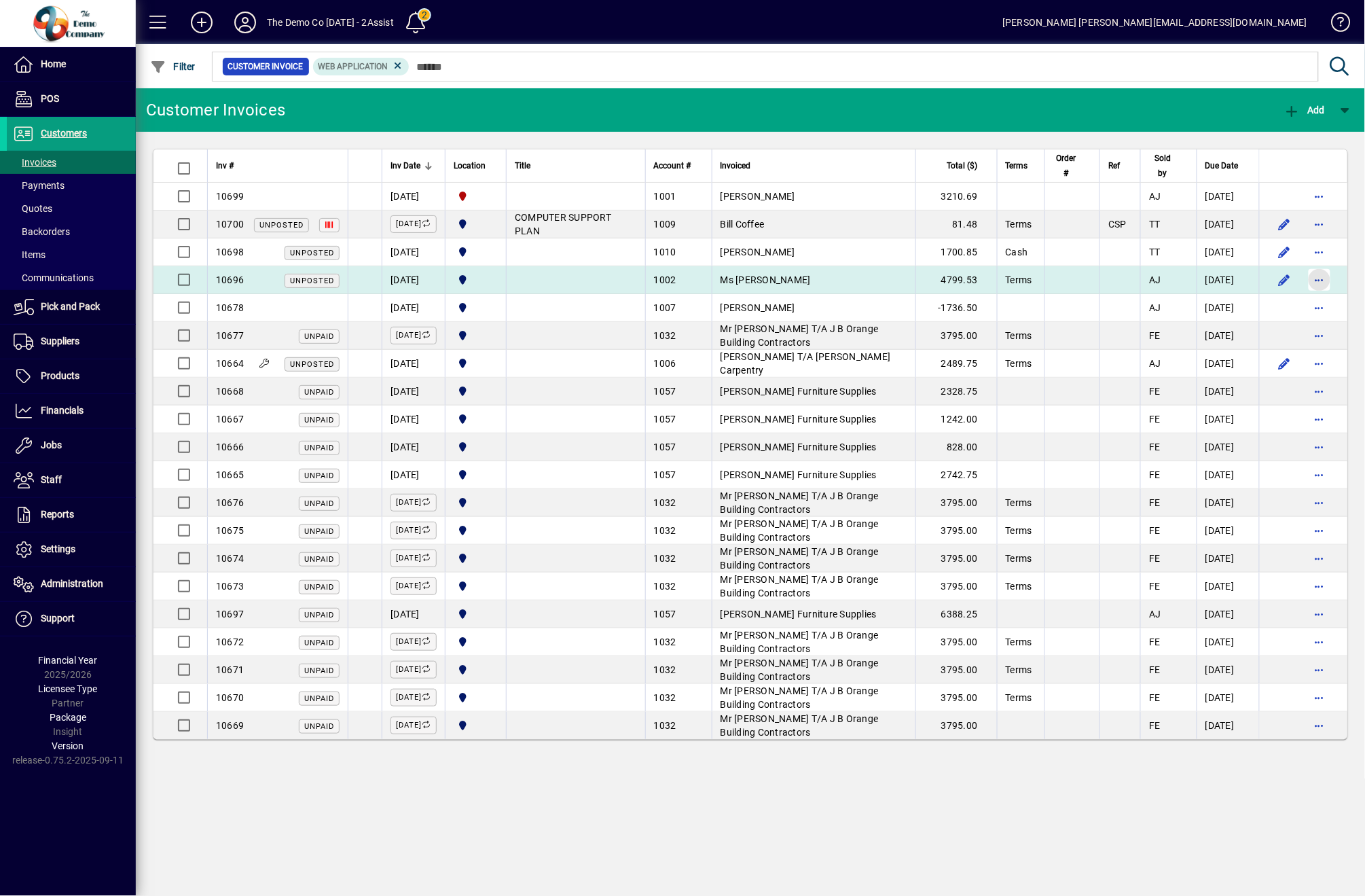
click at [1317, 283] on span "button" at bounding box center [1319, 280] width 33 height 33
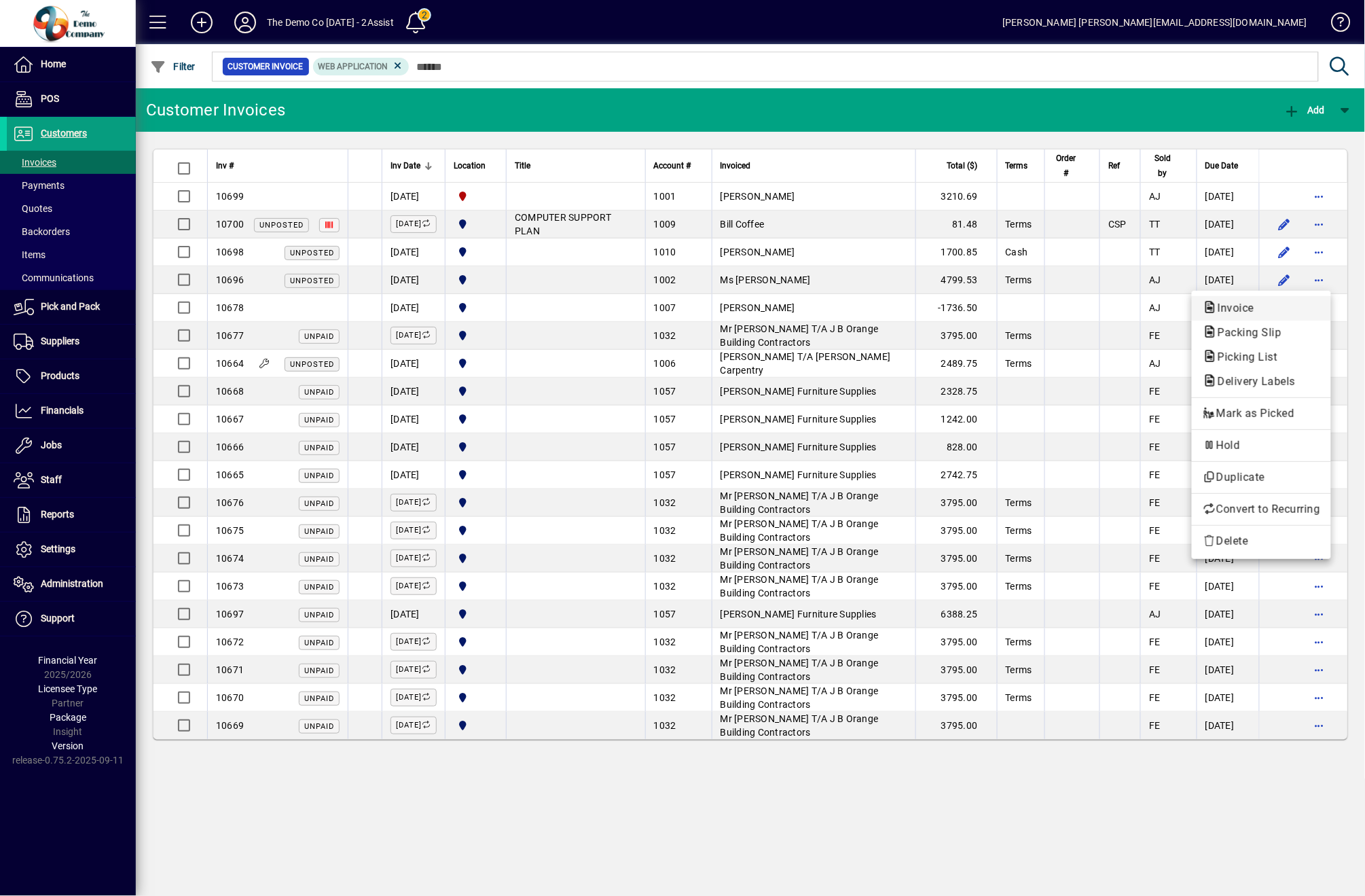
click at [1244, 303] on span "Invoice" at bounding box center [1232, 307] width 58 height 13
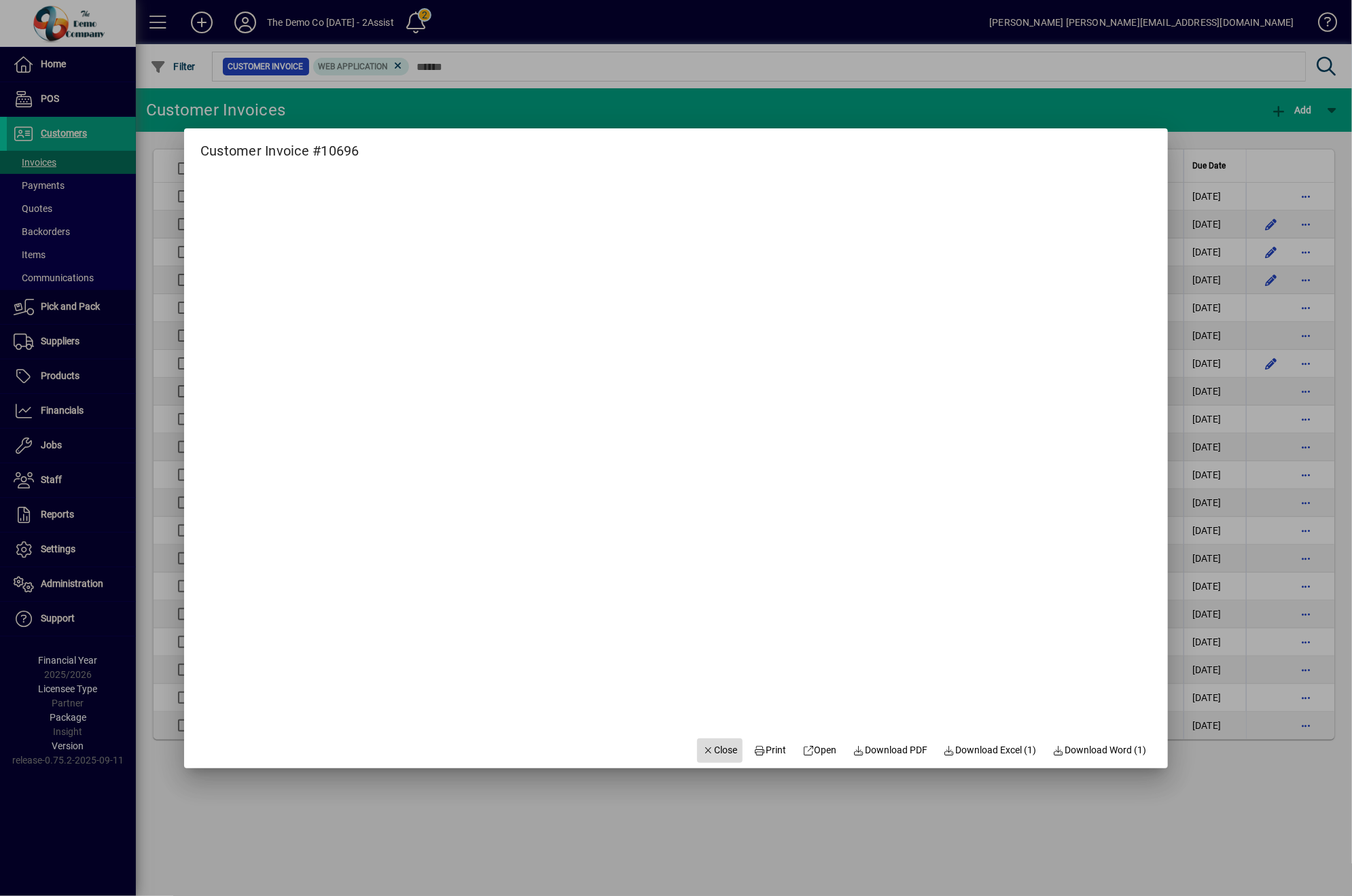
click at [703, 755] on span "Close" at bounding box center [721, 750] width 36 height 14
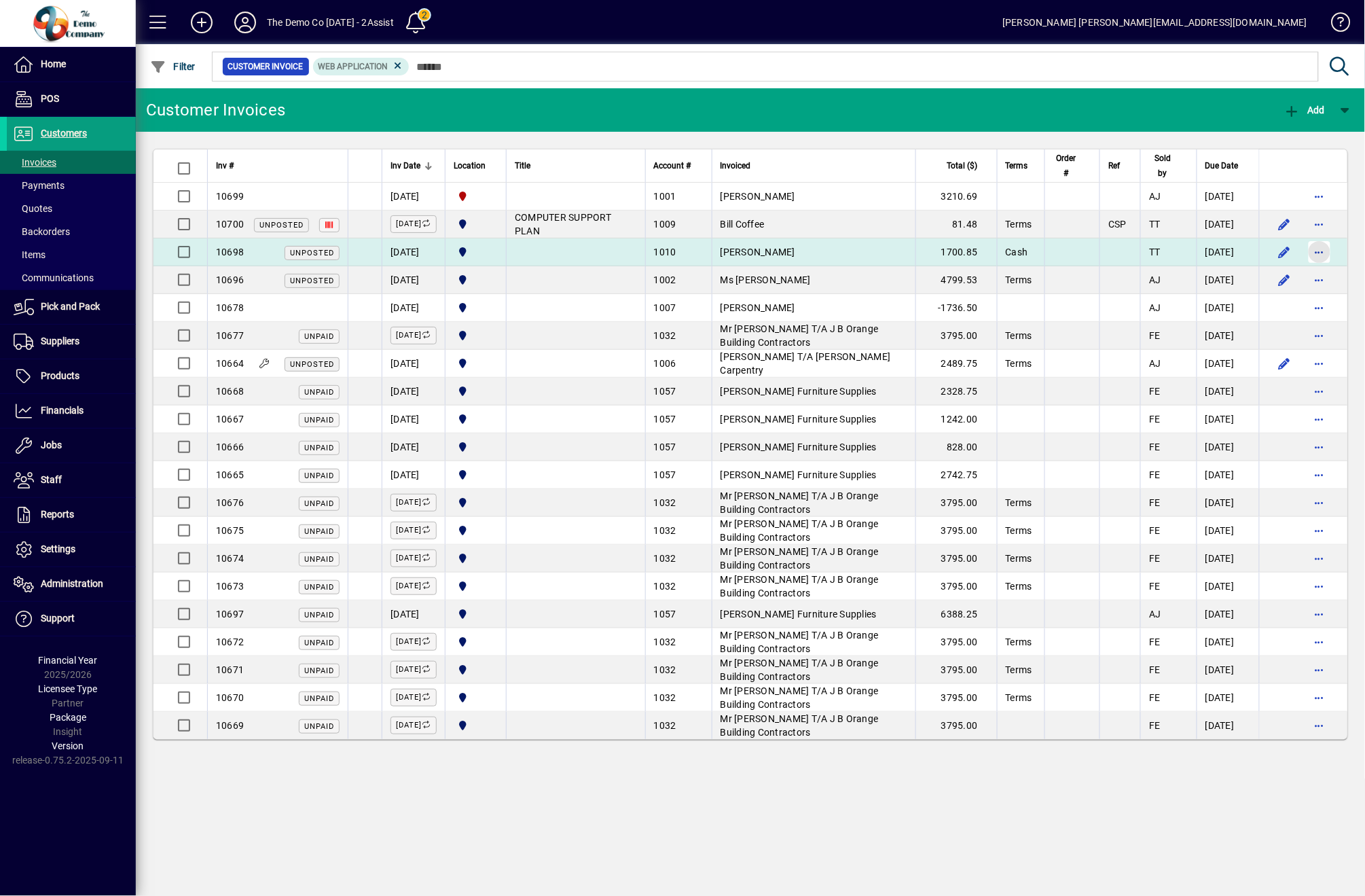
click at [1323, 258] on span "button" at bounding box center [1319, 252] width 33 height 33
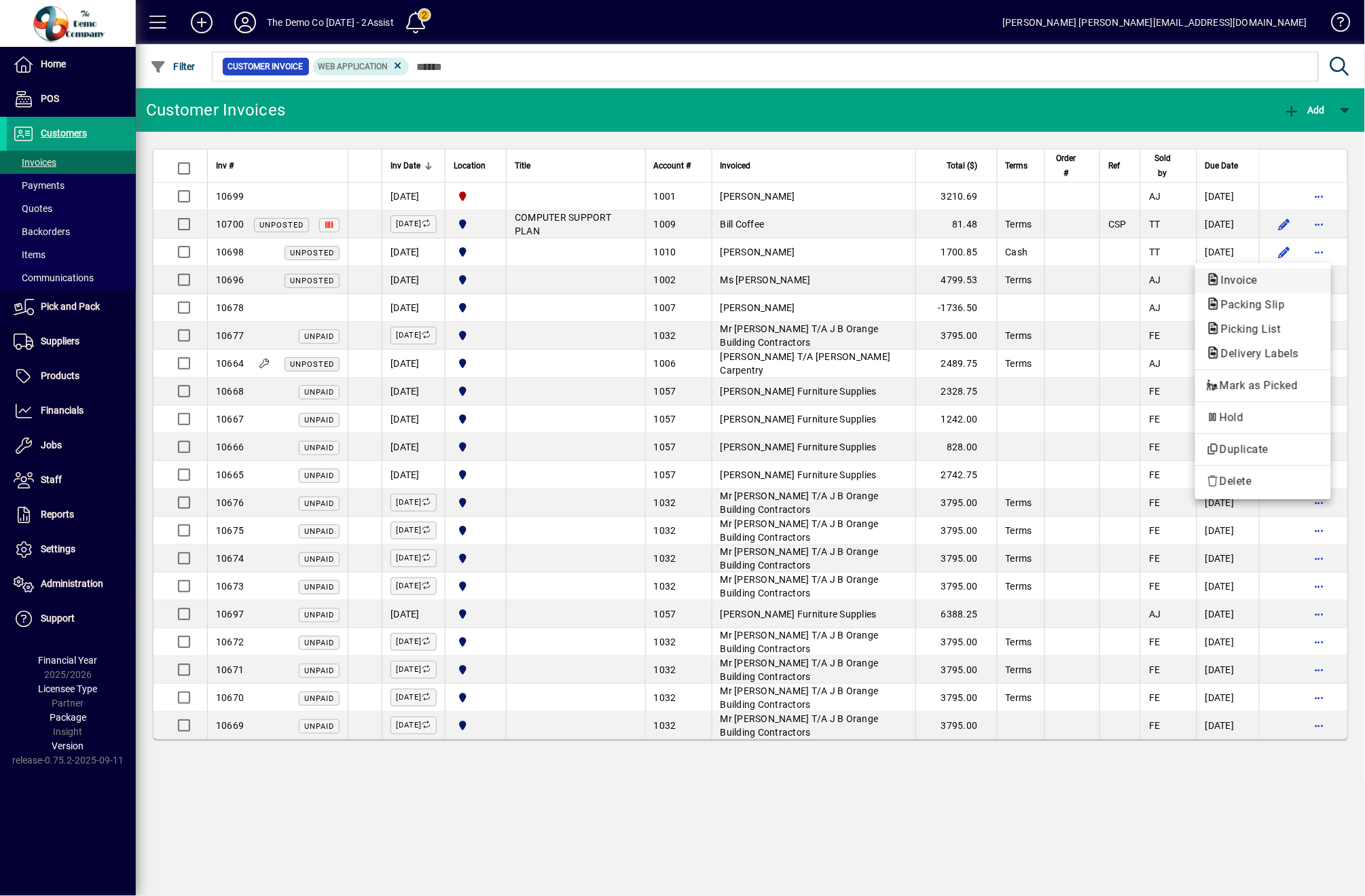
click at [1310, 275] on span "Invoice" at bounding box center [1263, 280] width 114 height 16
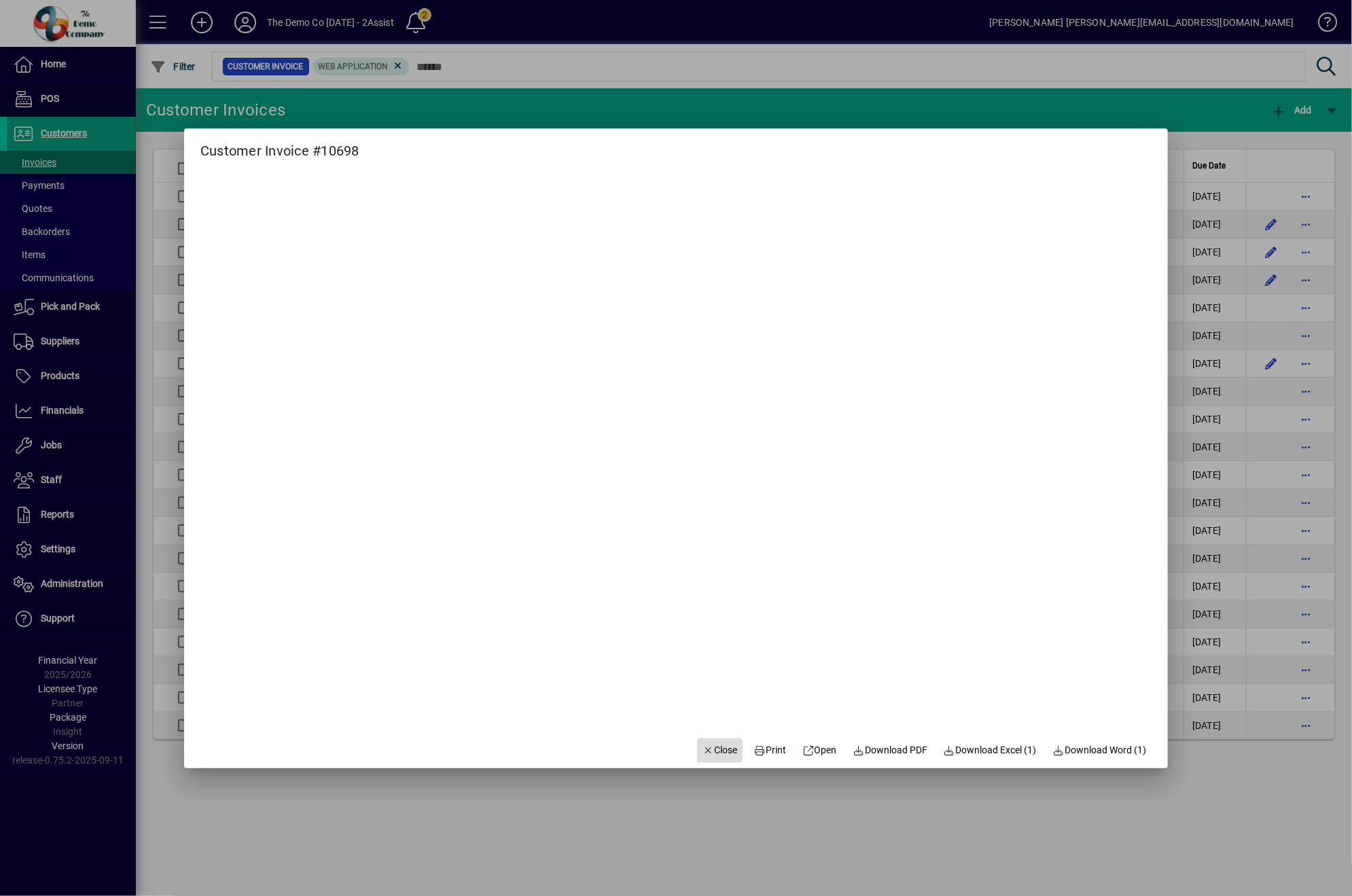
click at [714, 750] on span "Close" at bounding box center [721, 750] width 36 height 14
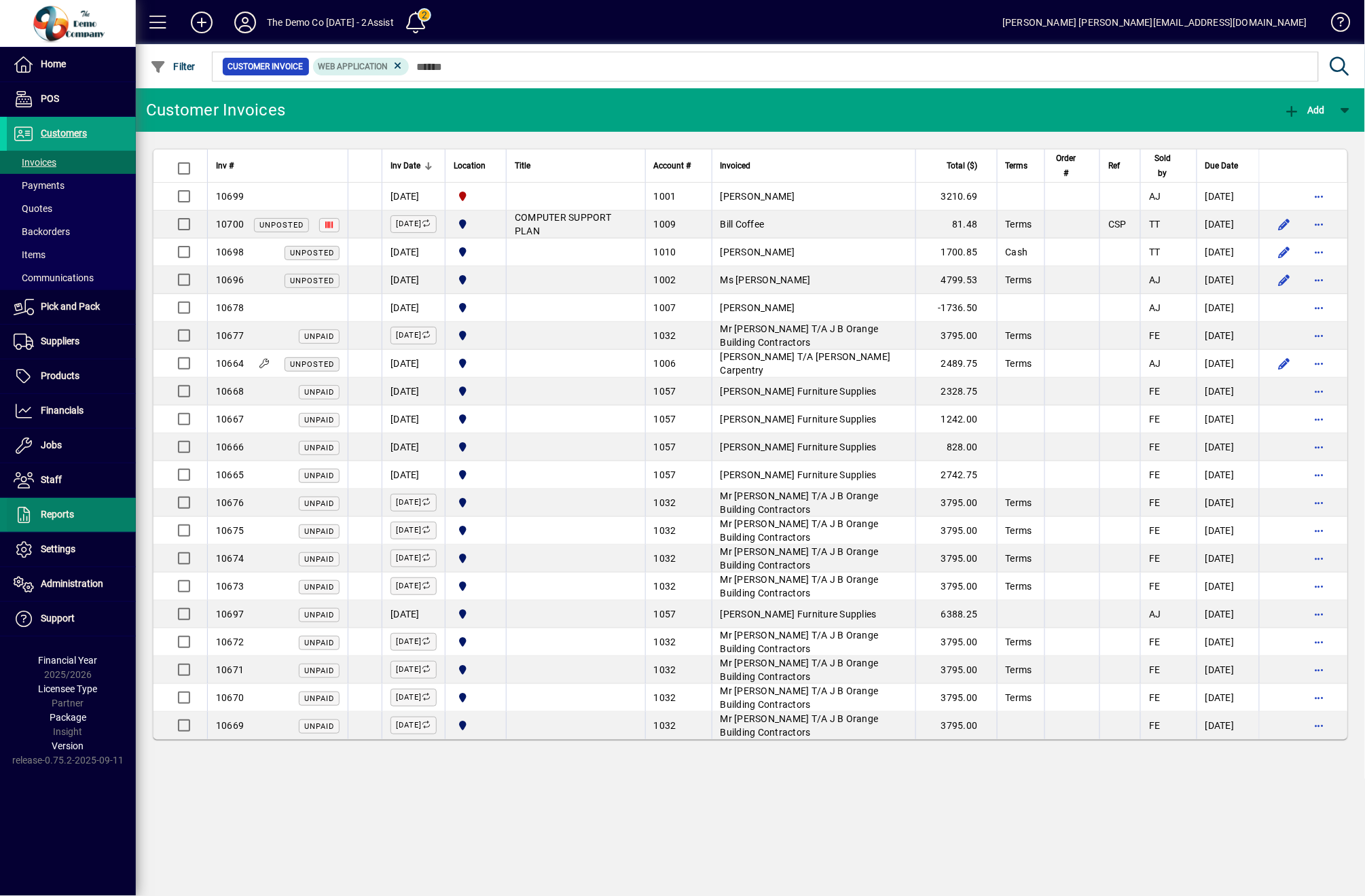
click at [72, 513] on span "Reports" at bounding box center [57, 513] width 34 height 11
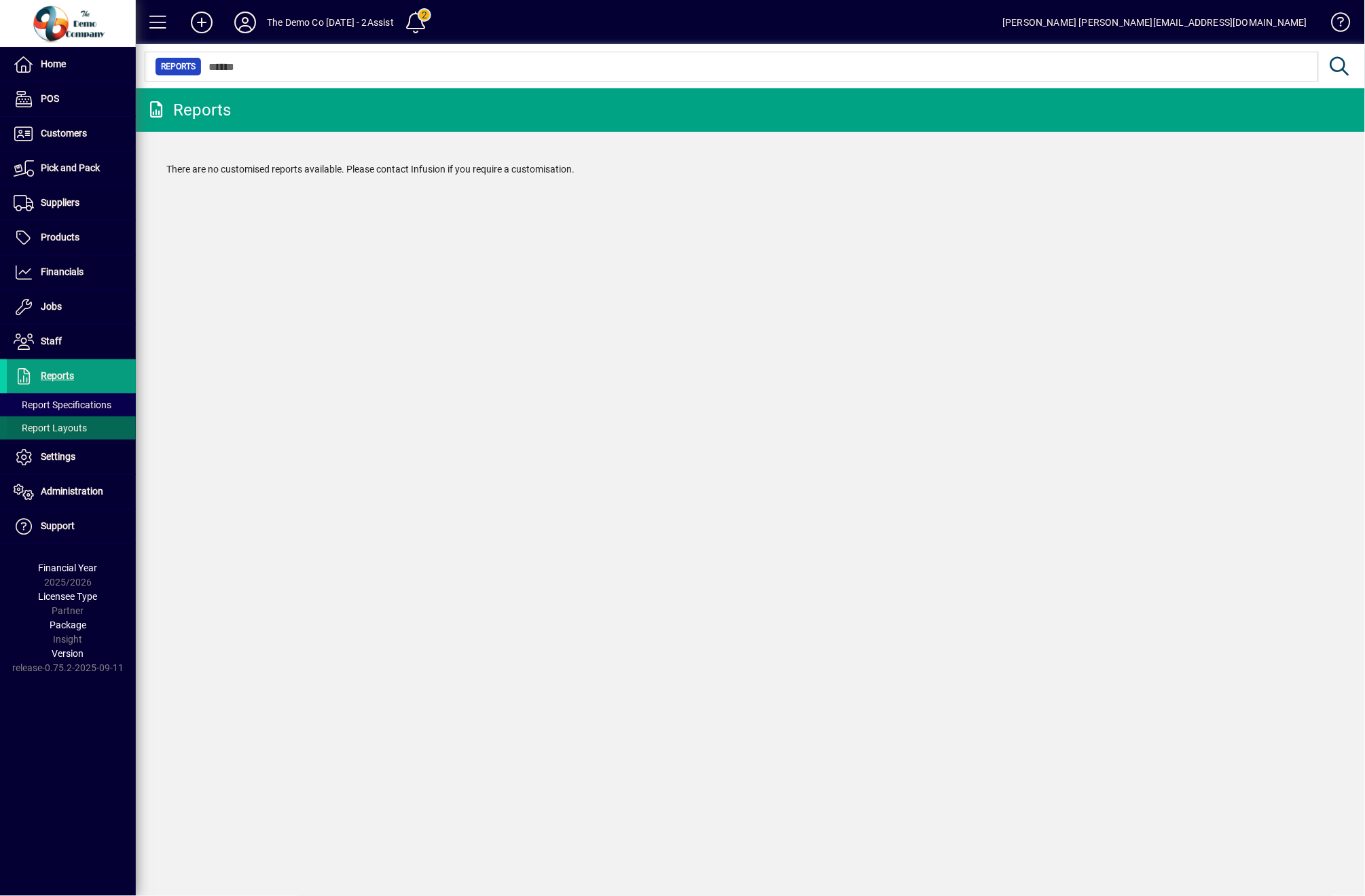
click at [62, 433] on span "Report Layouts" at bounding box center [47, 428] width 80 height 14
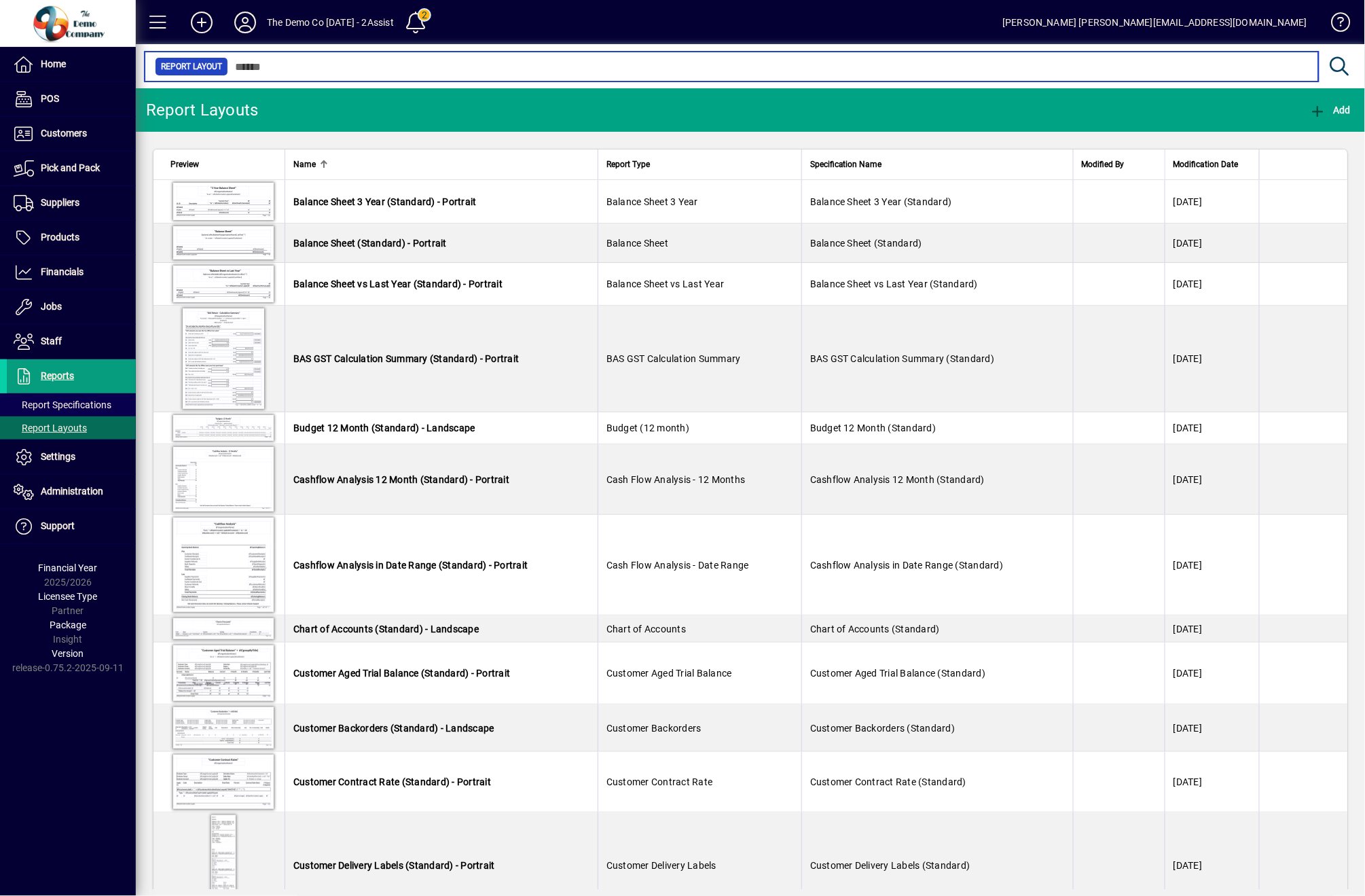
click at [739, 70] on input "text" at bounding box center [768, 66] width 1081 height 19
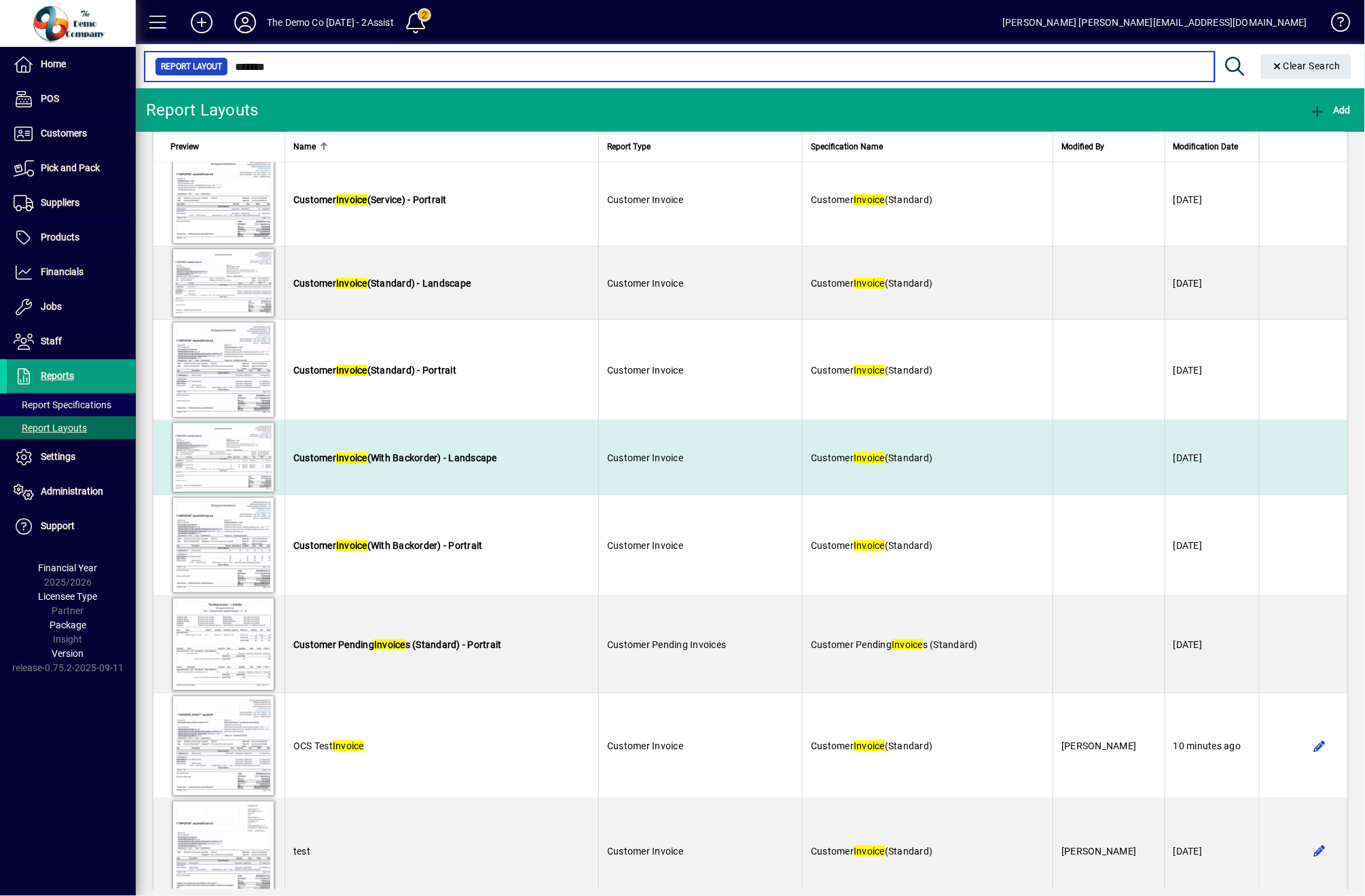
scroll to position [722, 0]
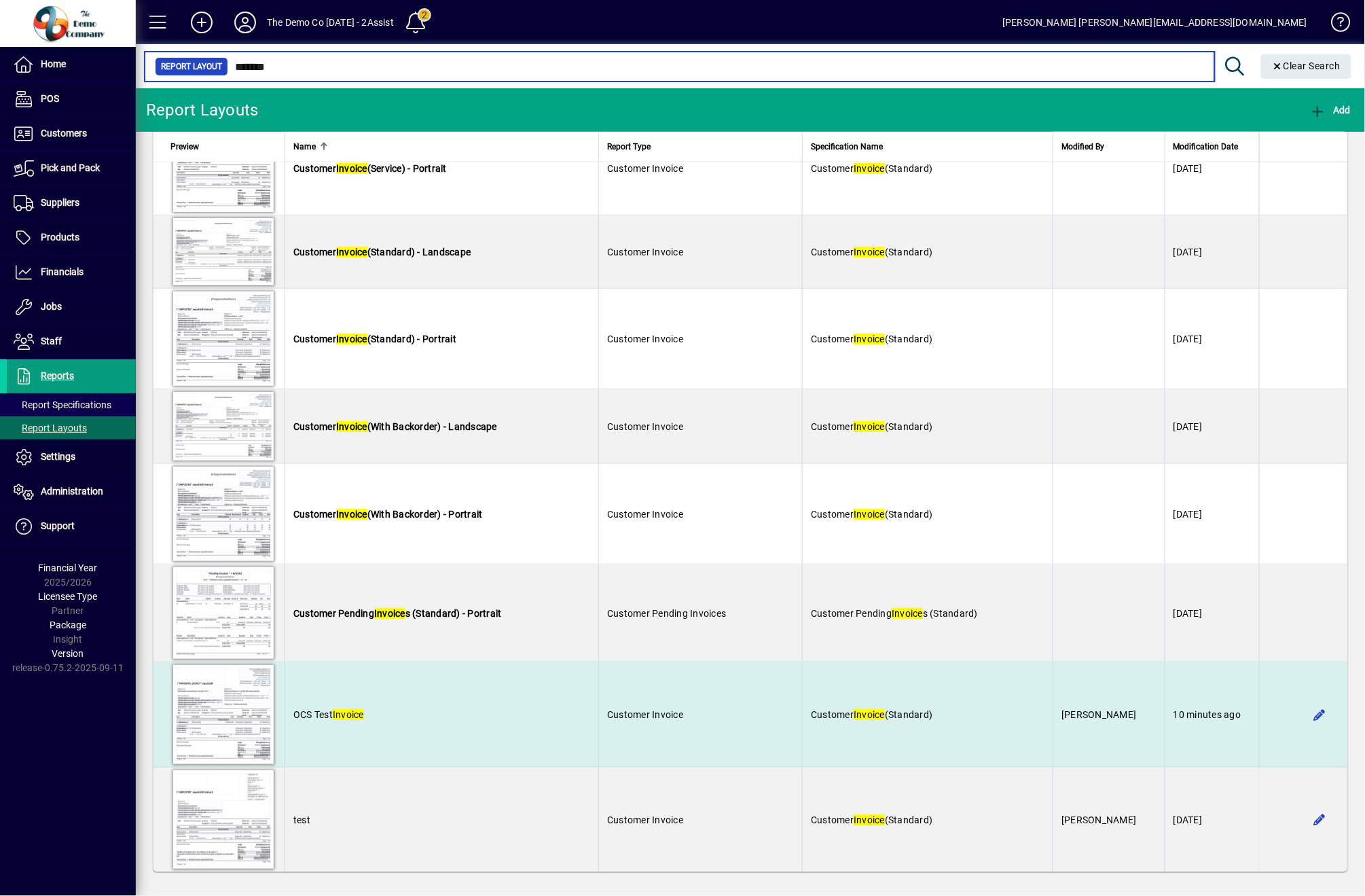
type input "*******"
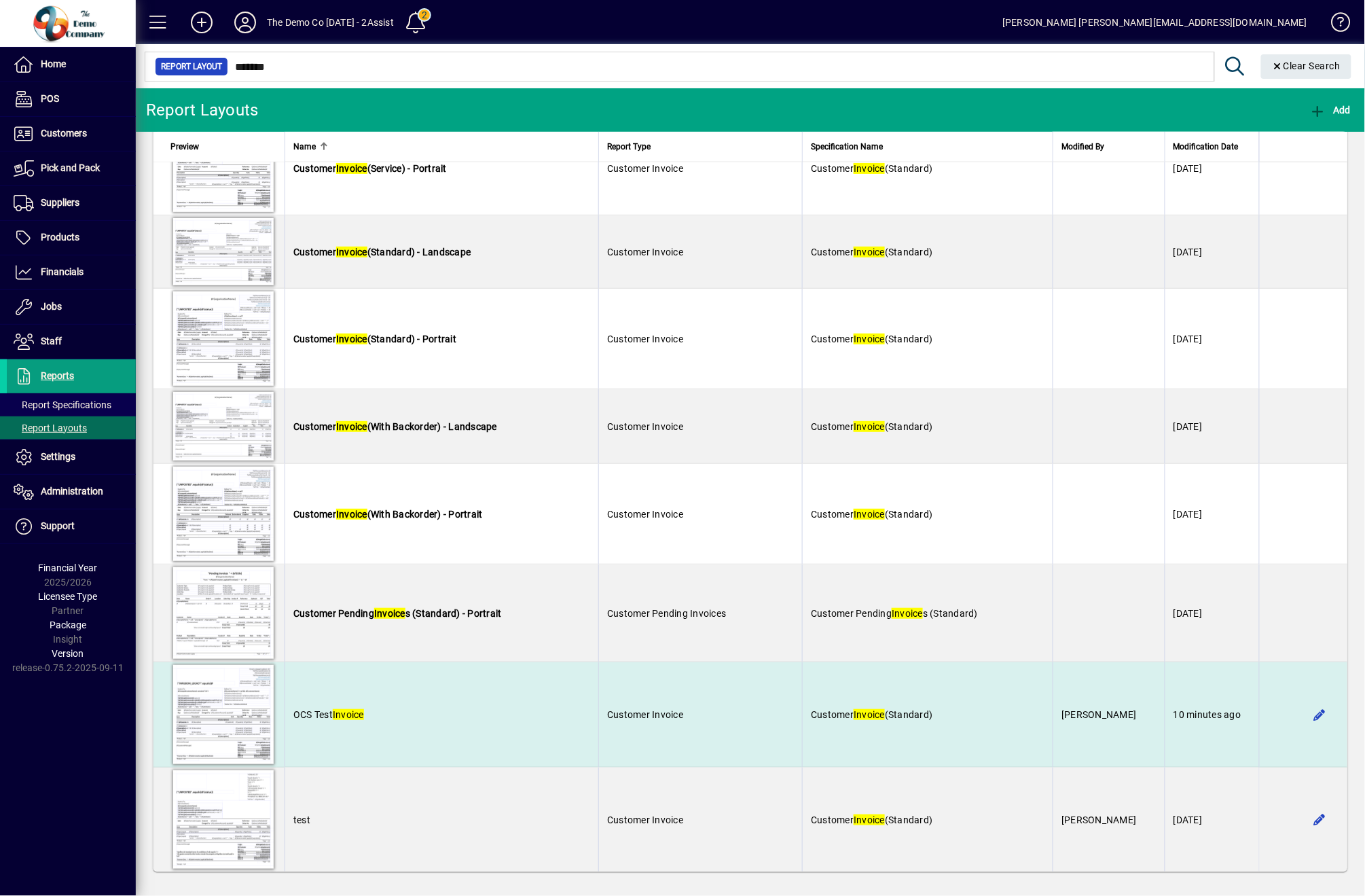
click at [712, 727] on td "Customer Invoice" at bounding box center [701, 715] width 204 height 105
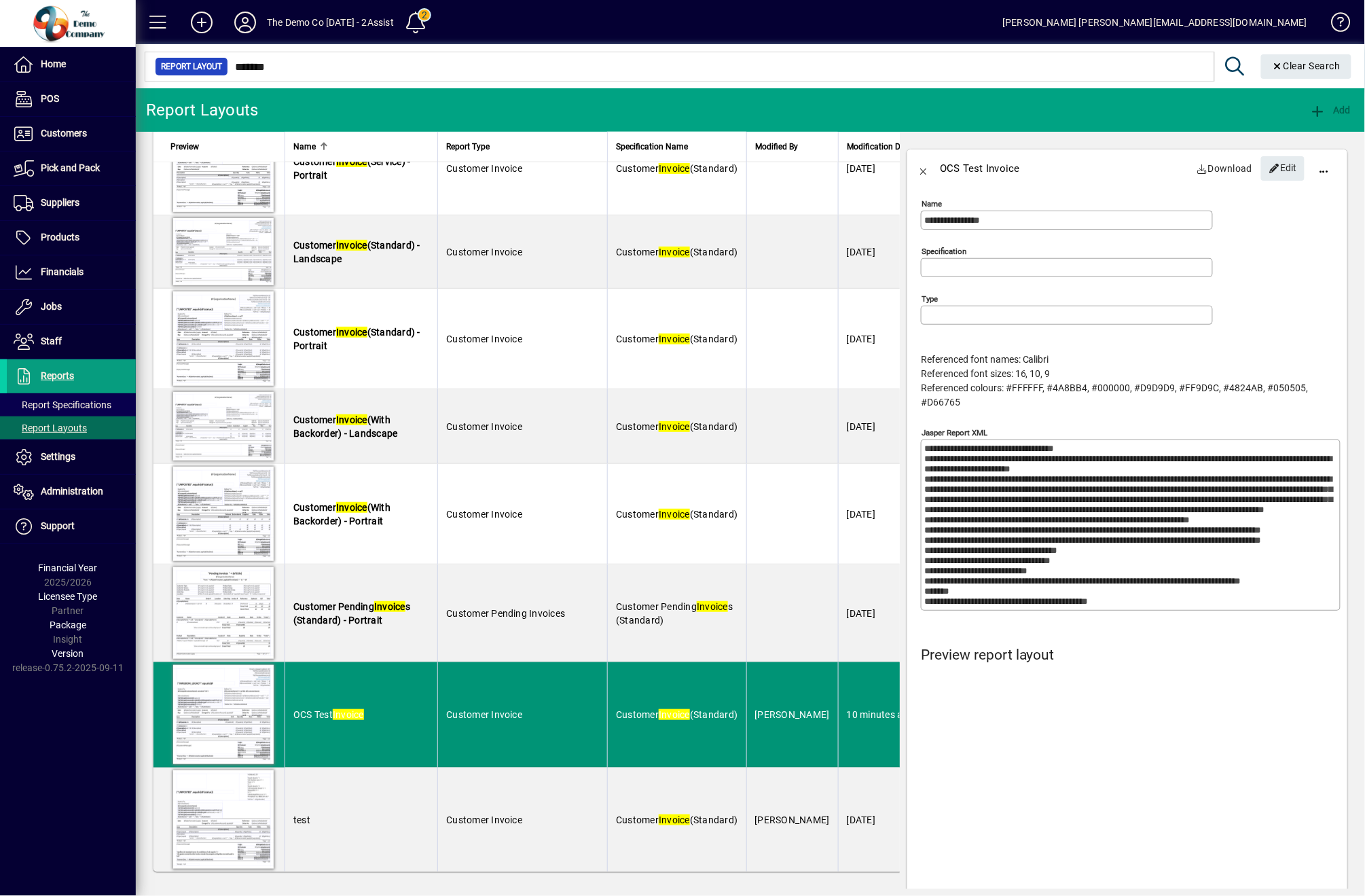
type input "**********"
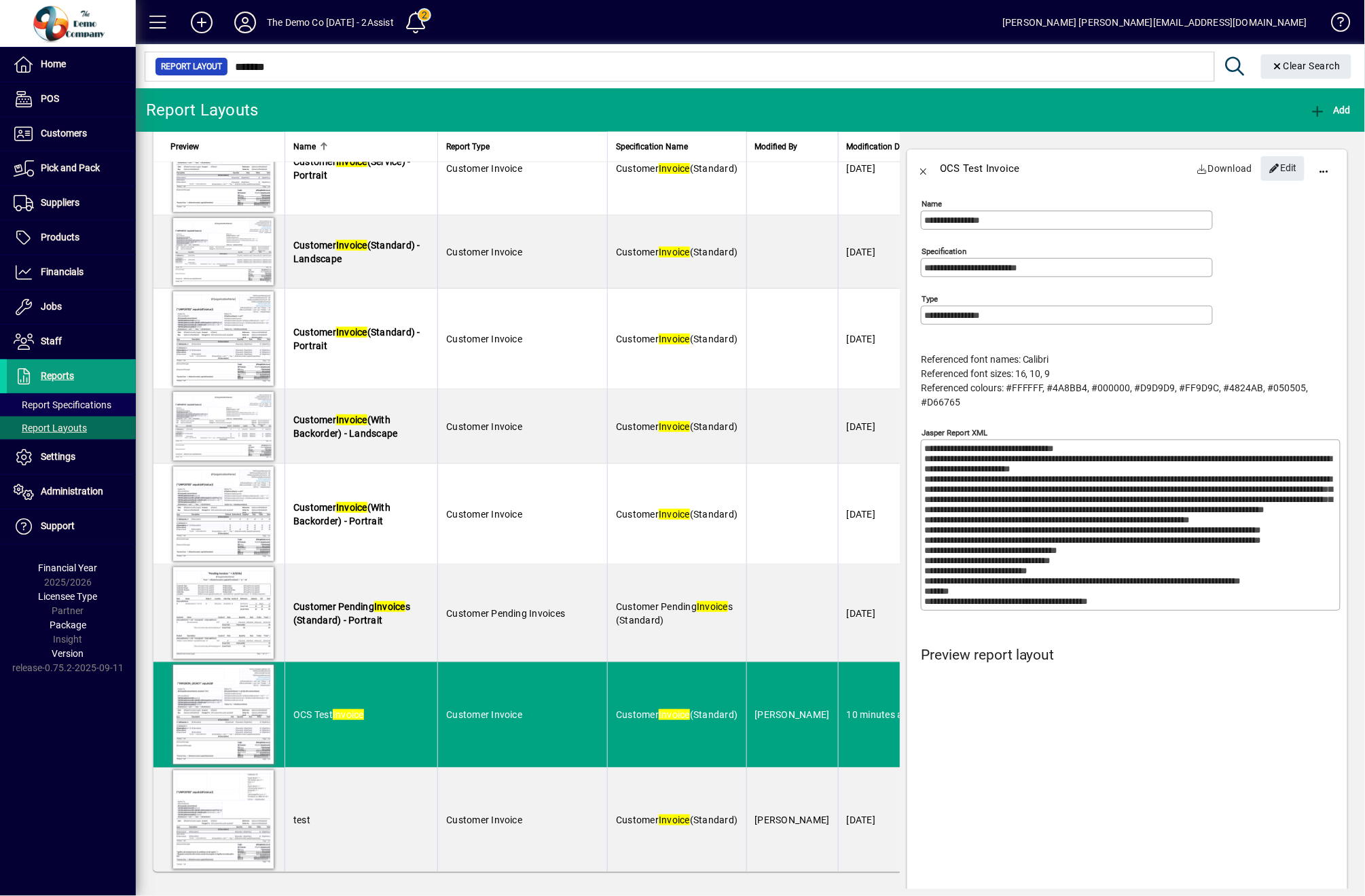
click at [1034, 183] on div "**********" at bounding box center [1124, 409] width 433 height 453
drag, startPoint x: 1276, startPoint y: 157, endPoint x: 1357, endPoint y: 166, distance: 81.5
click at [1276, 159] on span "Edit" at bounding box center [1283, 168] width 29 height 23
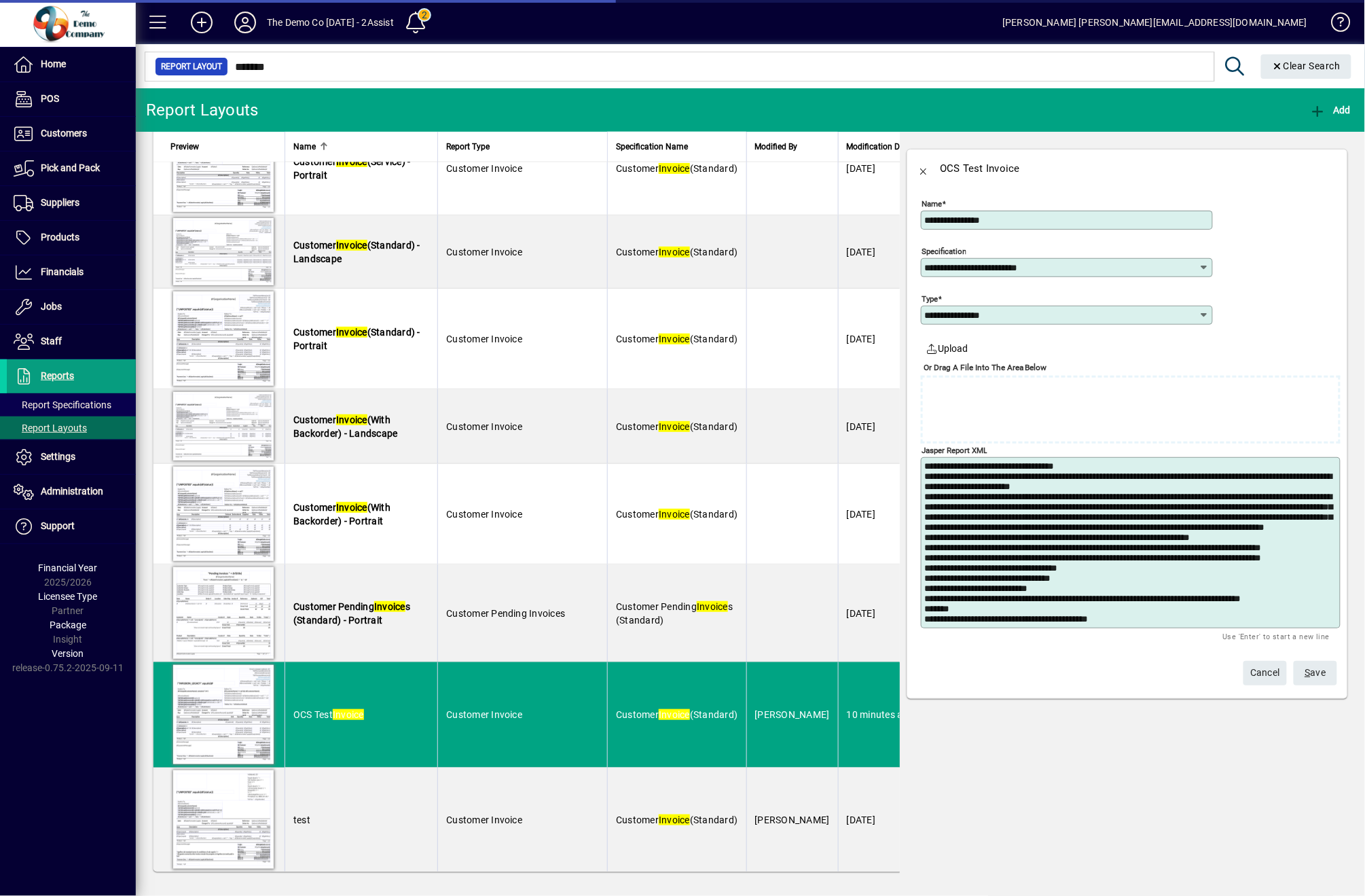
scroll to position [678, 0]
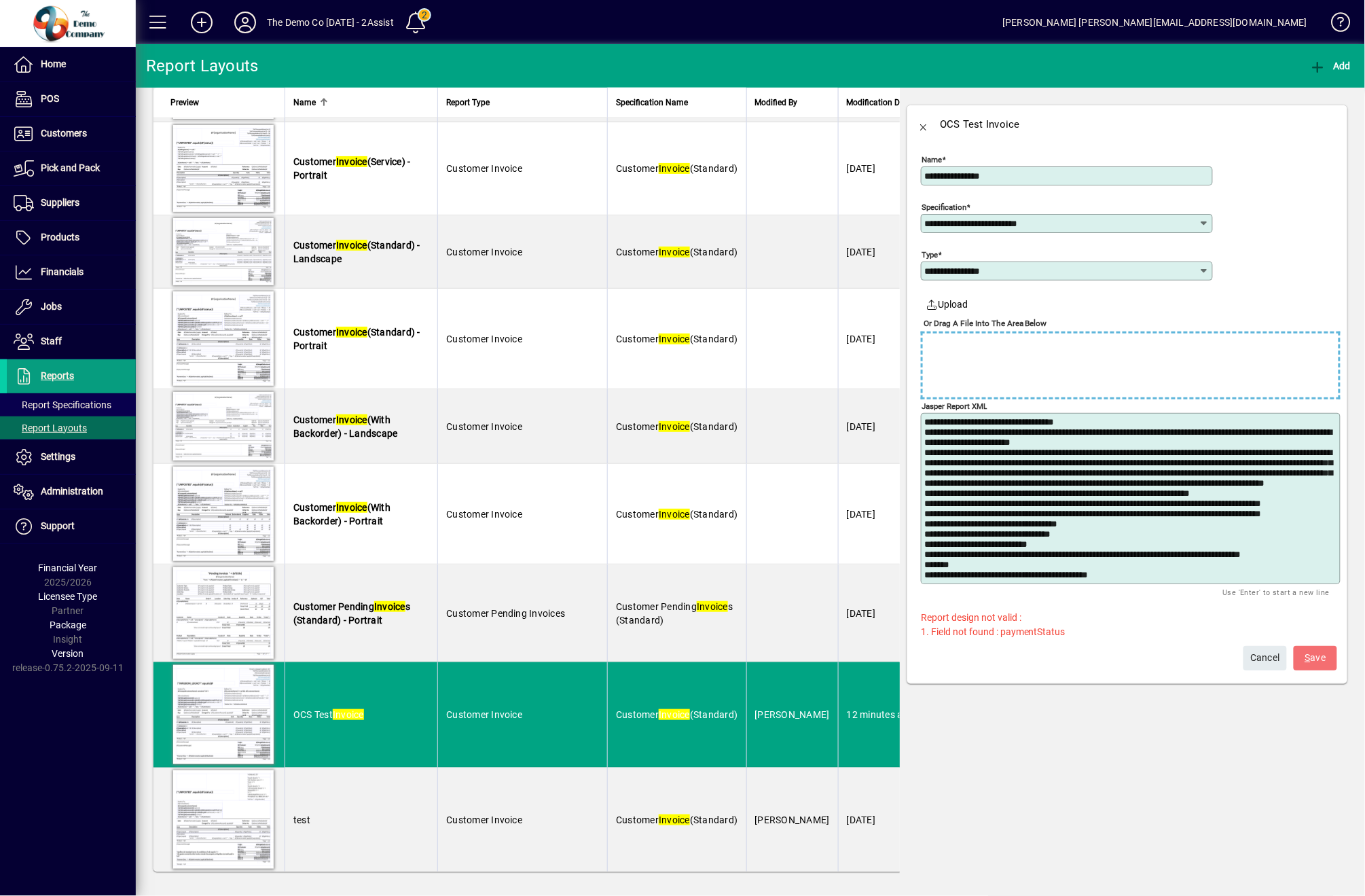
type textarea "**********"
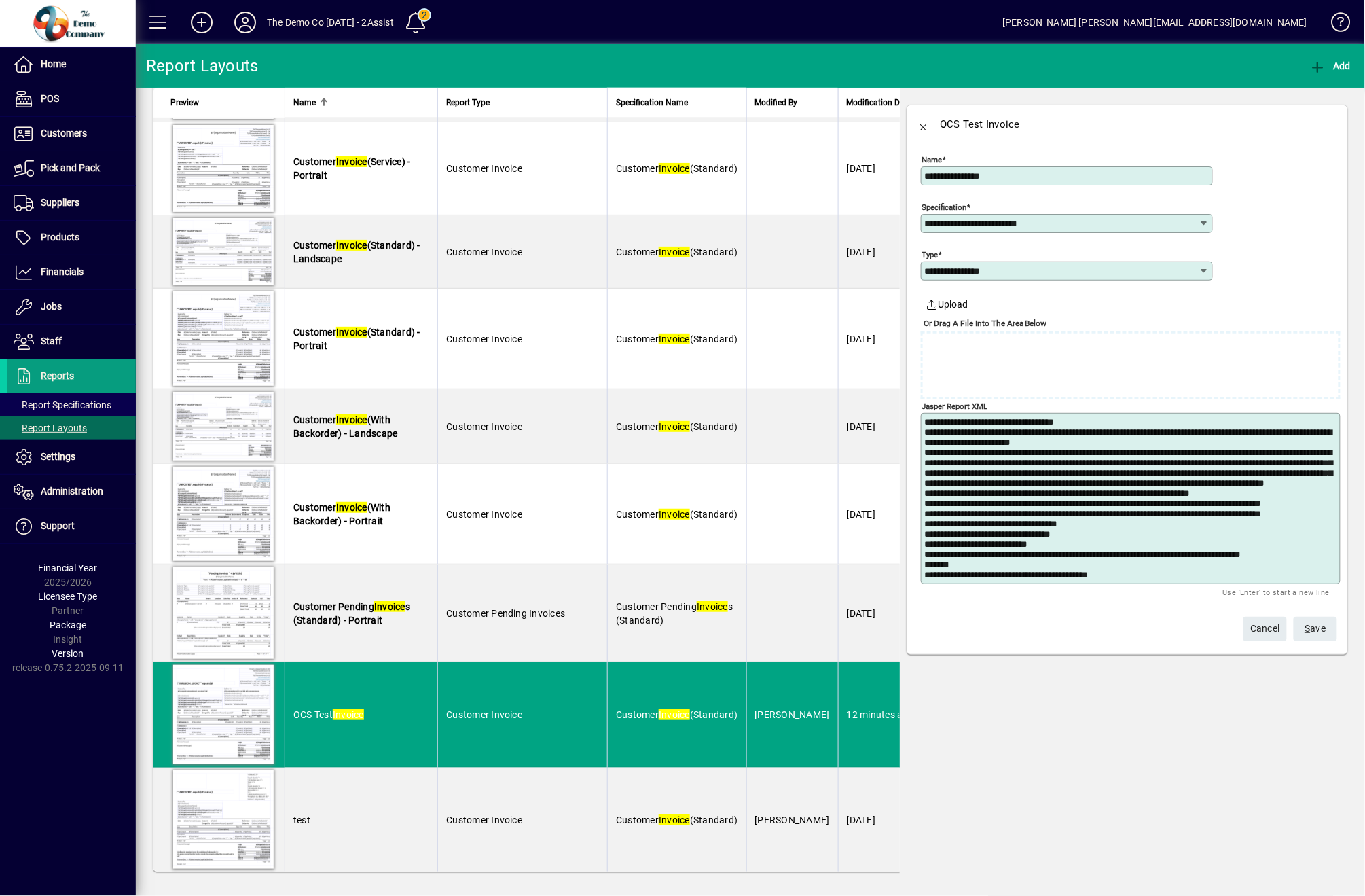
click at [1321, 629] on span "S ave" at bounding box center [1315, 628] width 21 height 23
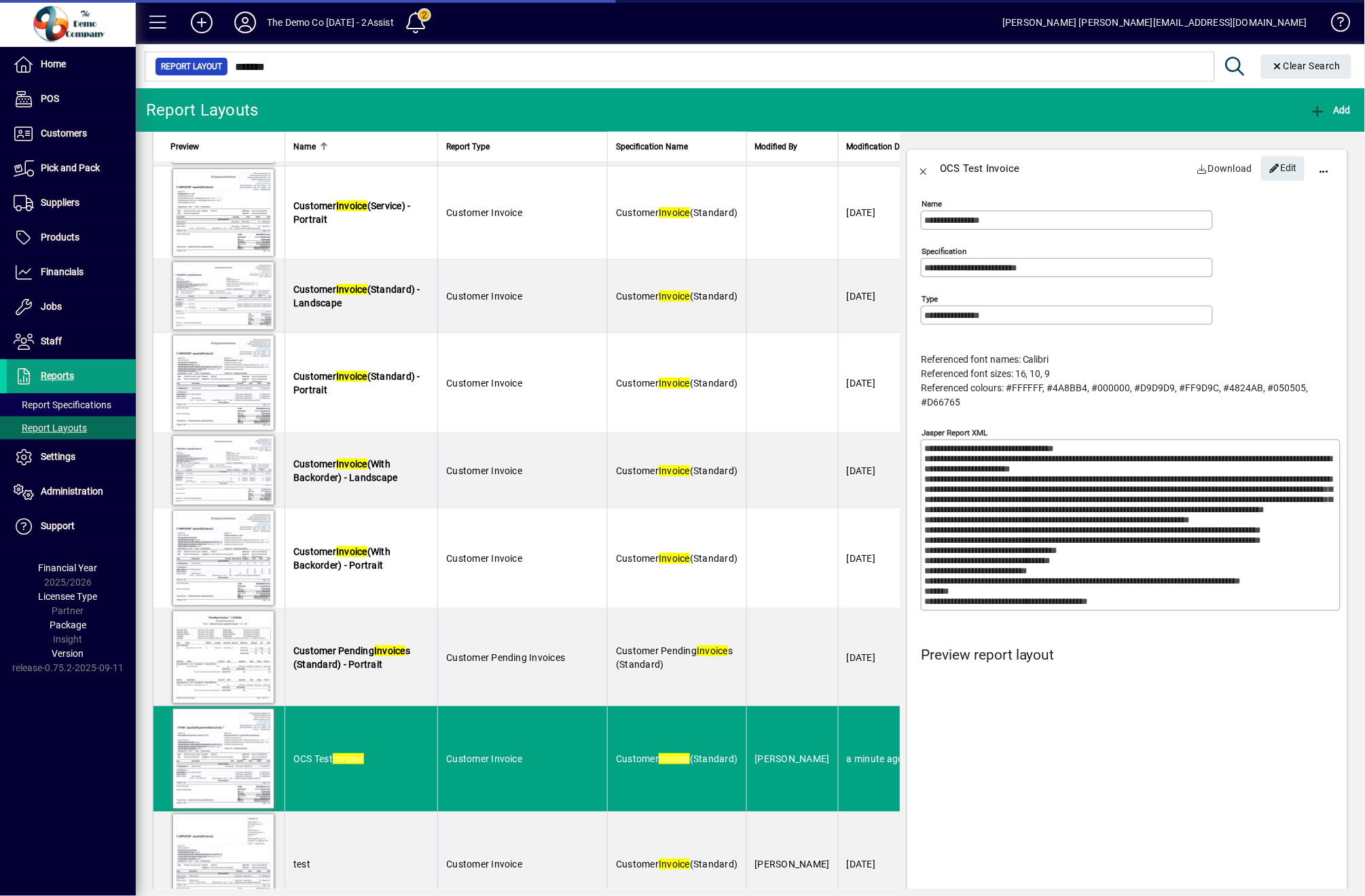
scroll to position [722, 0]
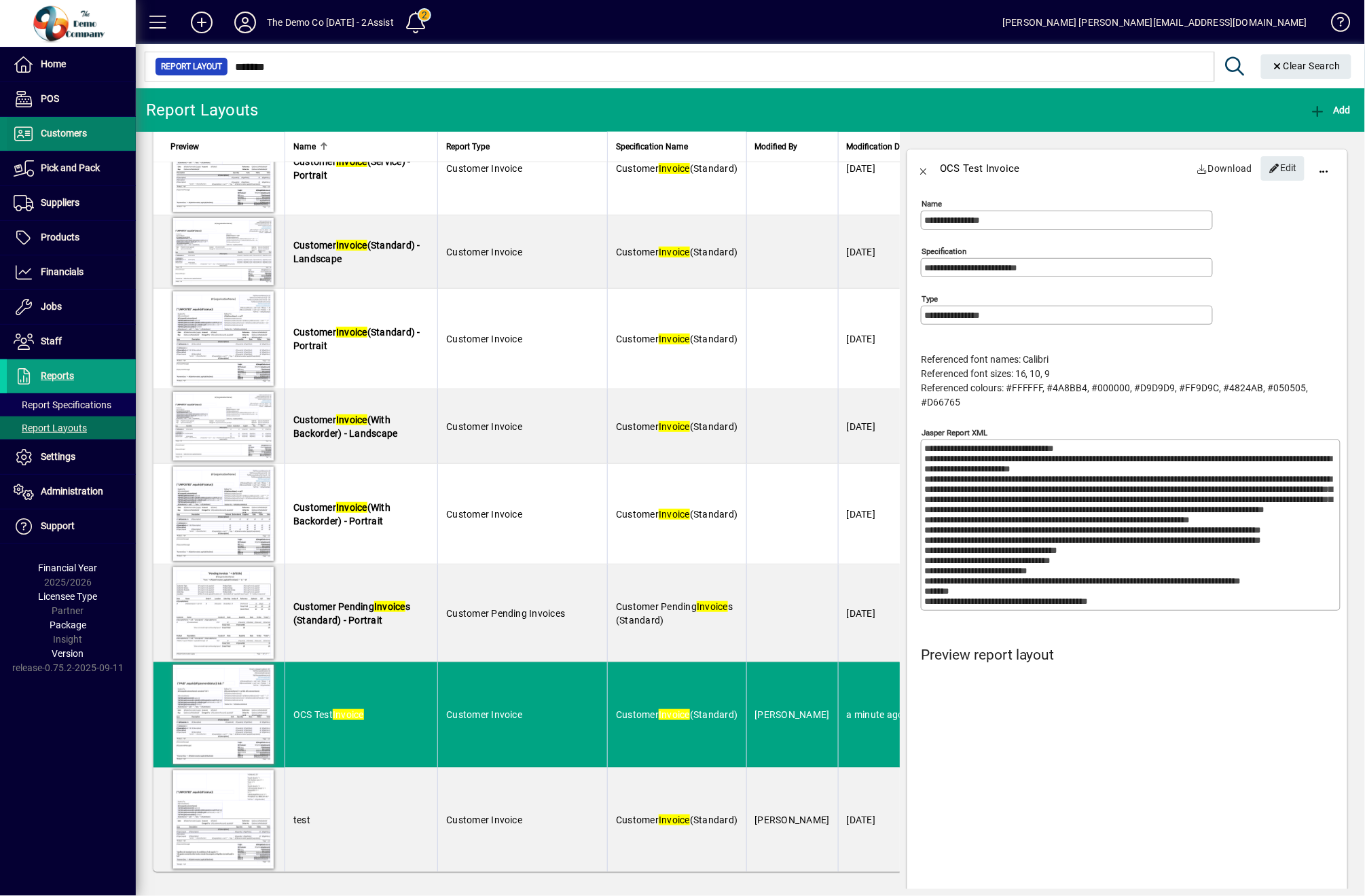
click at [41, 135] on span "Customers" at bounding box center [63, 133] width 47 height 11
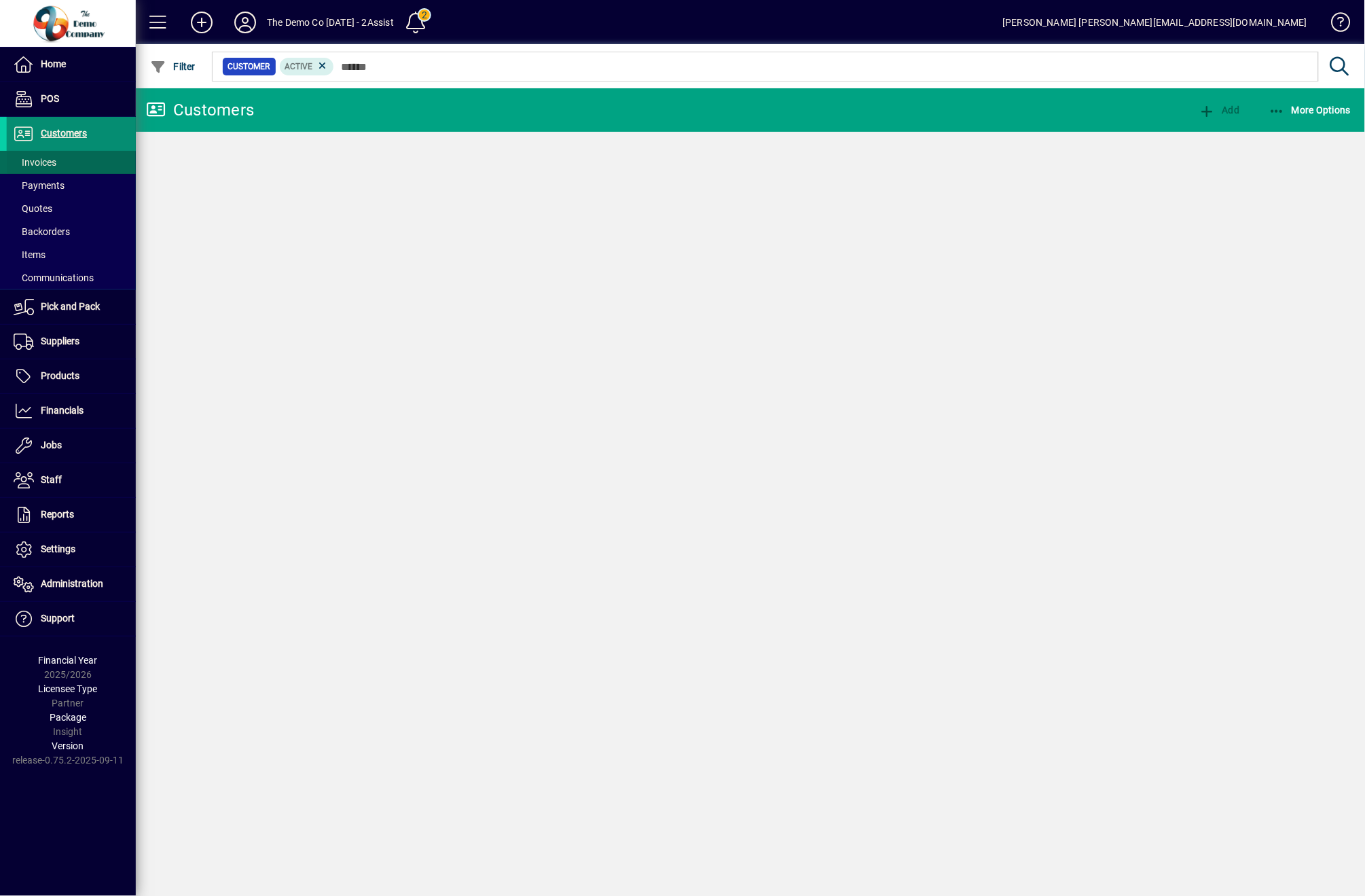
click at [53, 162] on span "Invoices" at bounding box center [35, 162] width 43 height 11
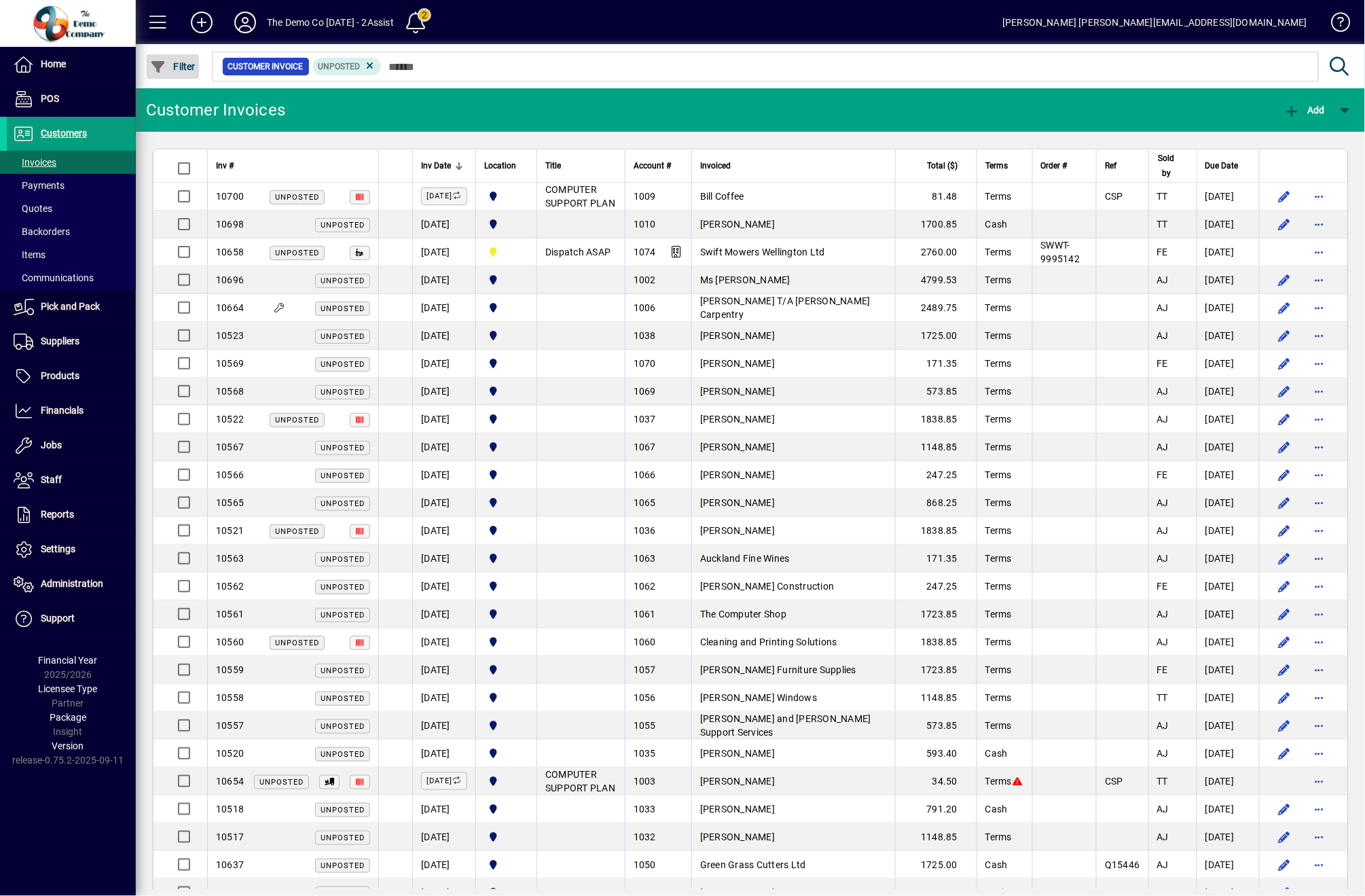
click at [161, 71] on icon "button" at bounding box center [158, 67] width 17 height 14
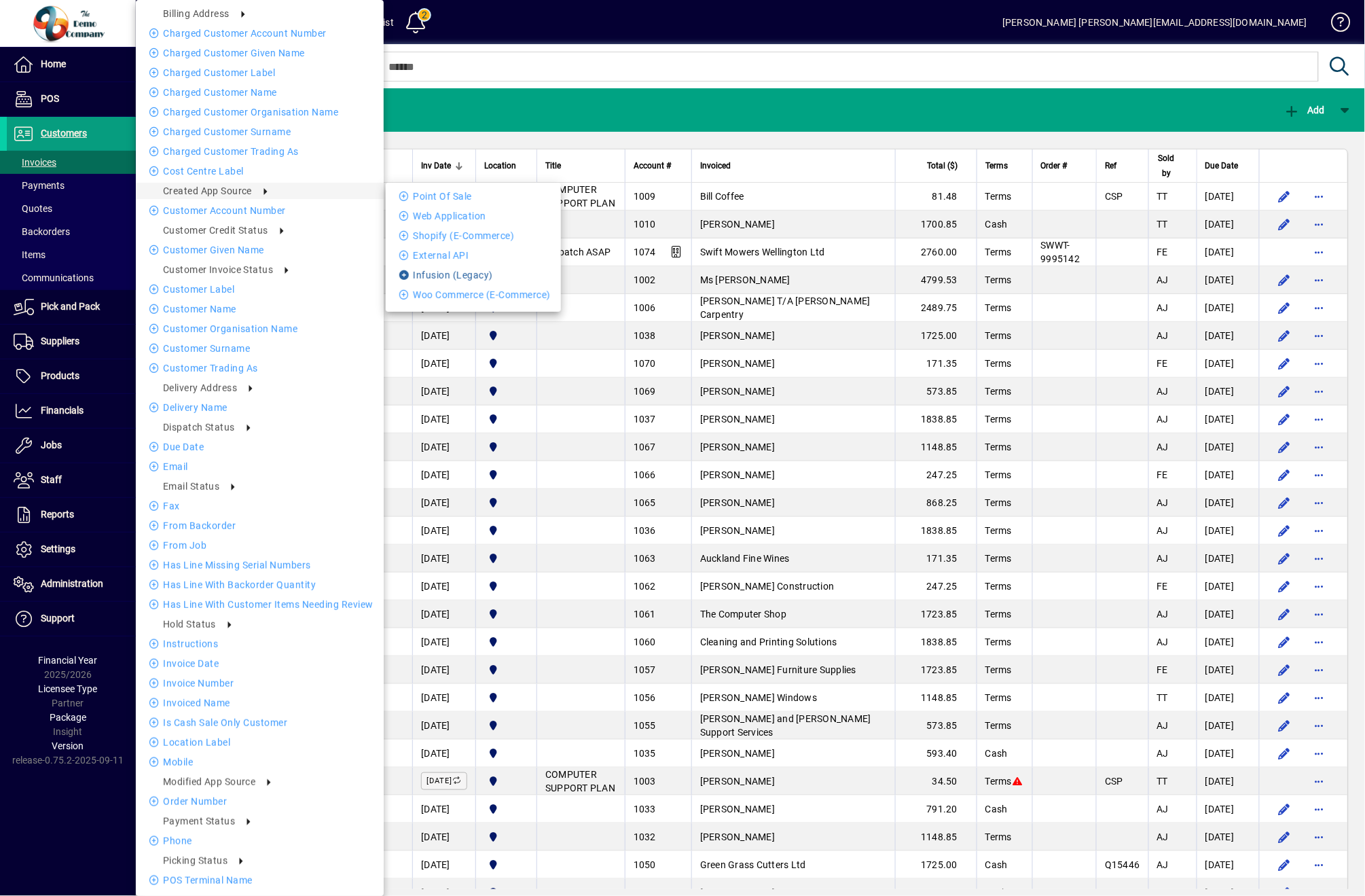
click at [430, 273] on li "Infusion (Legacy)" at bounding box center [473, 275] width 175 height 16
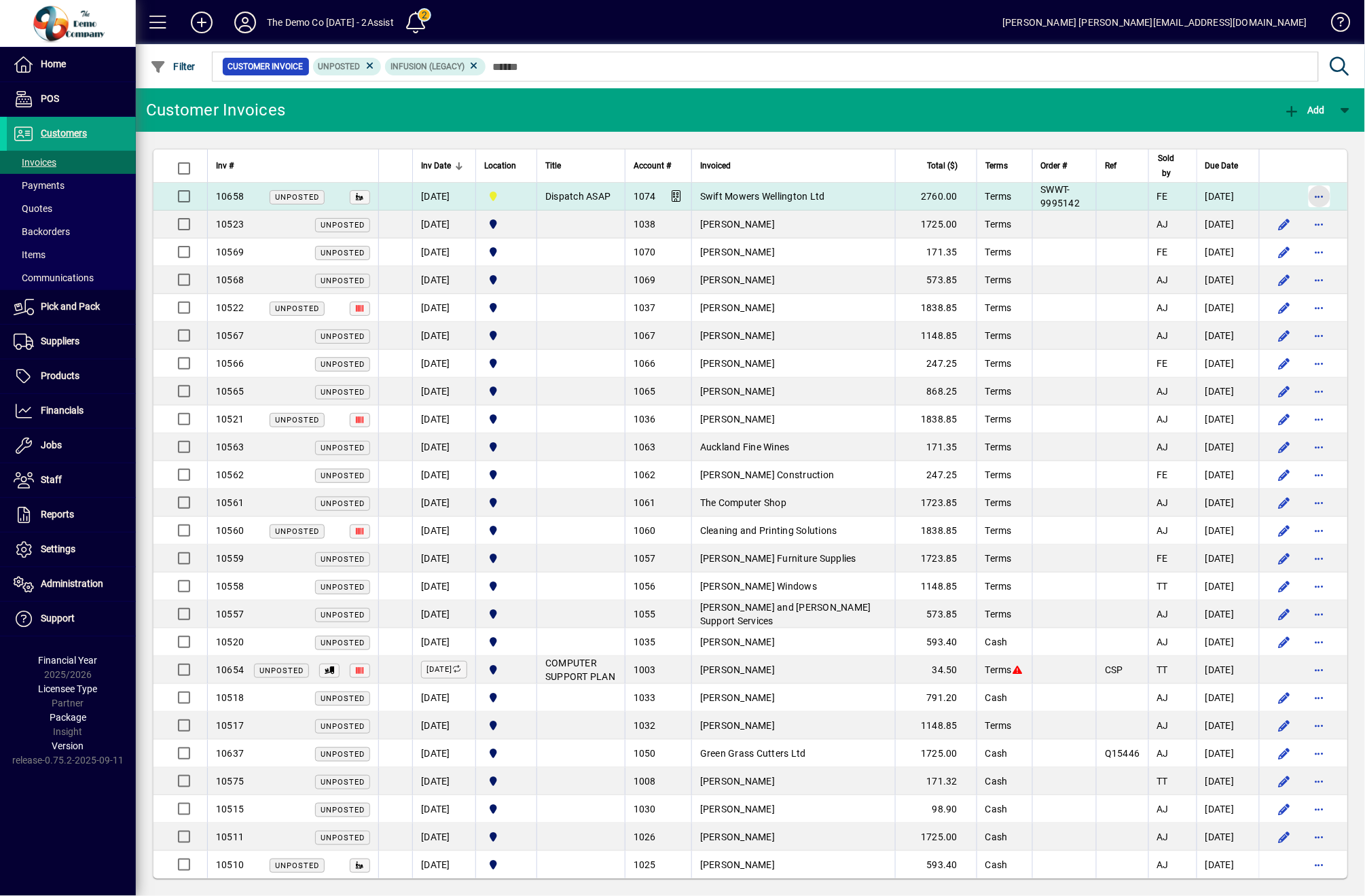
click at [1307, 197] on span "button" at bounding box center [1319, 196] width 33 height 33
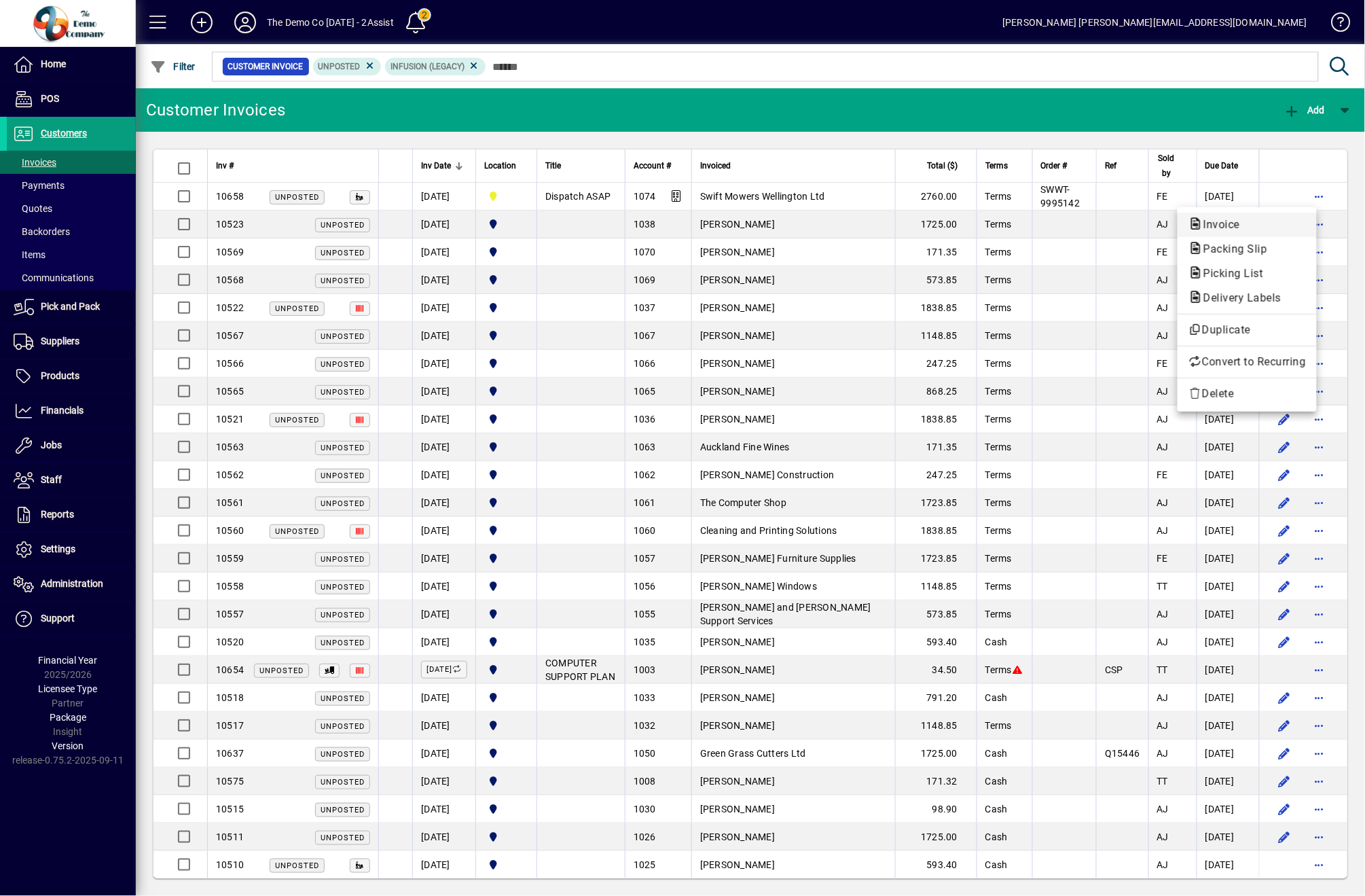
click at [1262, 228] on span "Invoice" at bounding box center [1247, 225] width 118 height 16
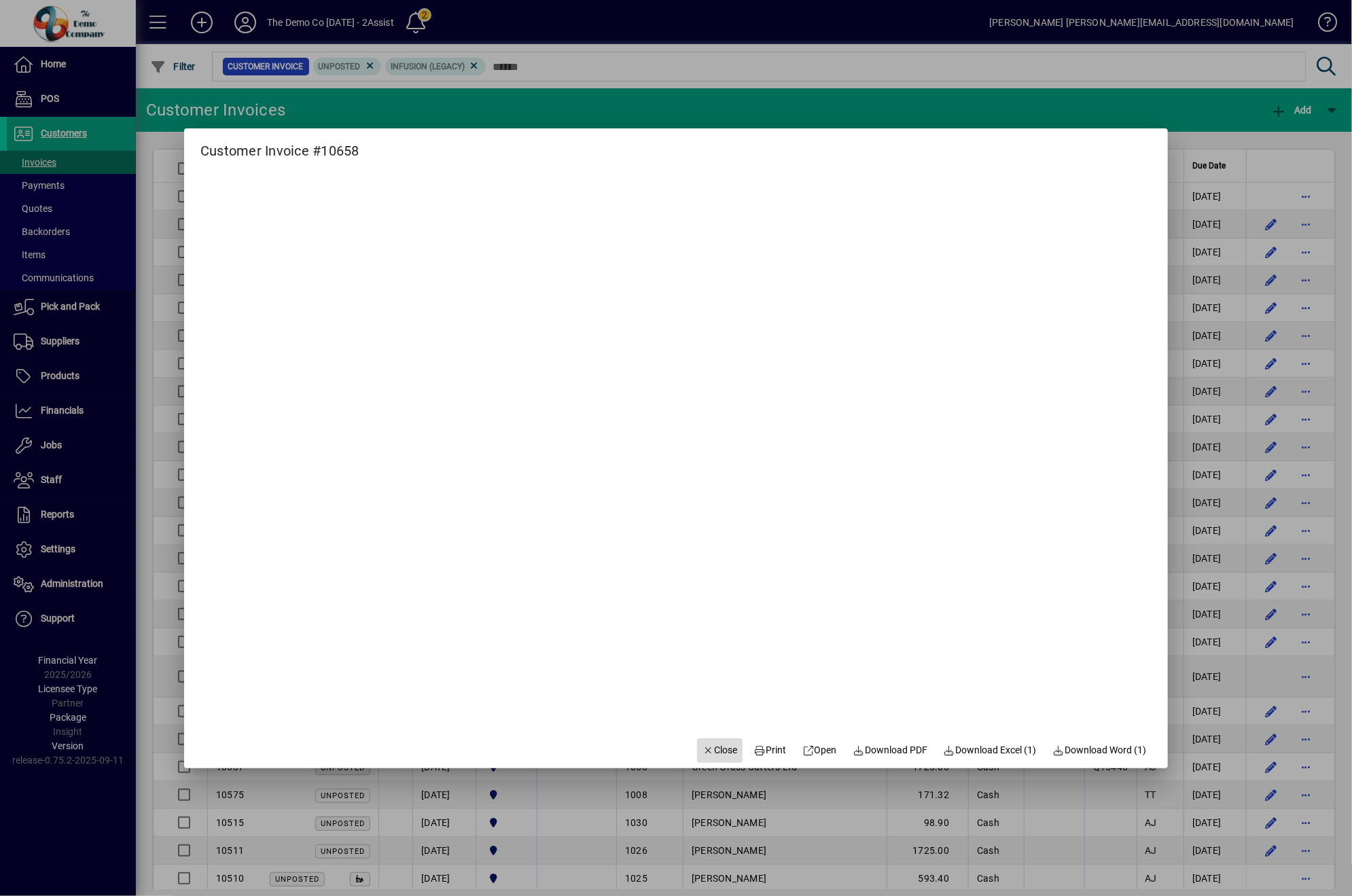
click at [705, 760] on span "button" at bounding box center [720, 750] width 47 height 33
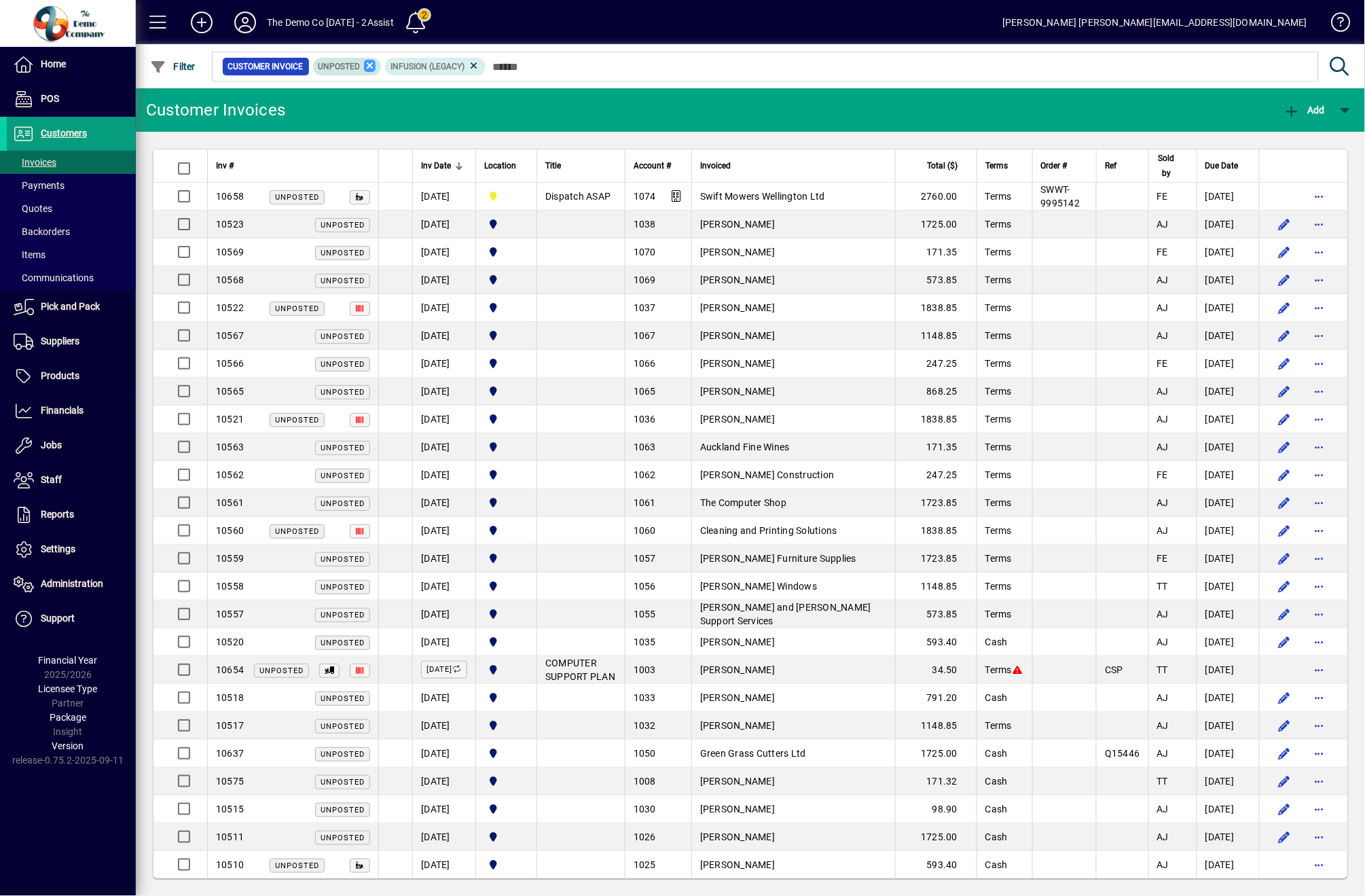
click at [375, 65] on icon at bounding box center [370, 65] width 12 height 12
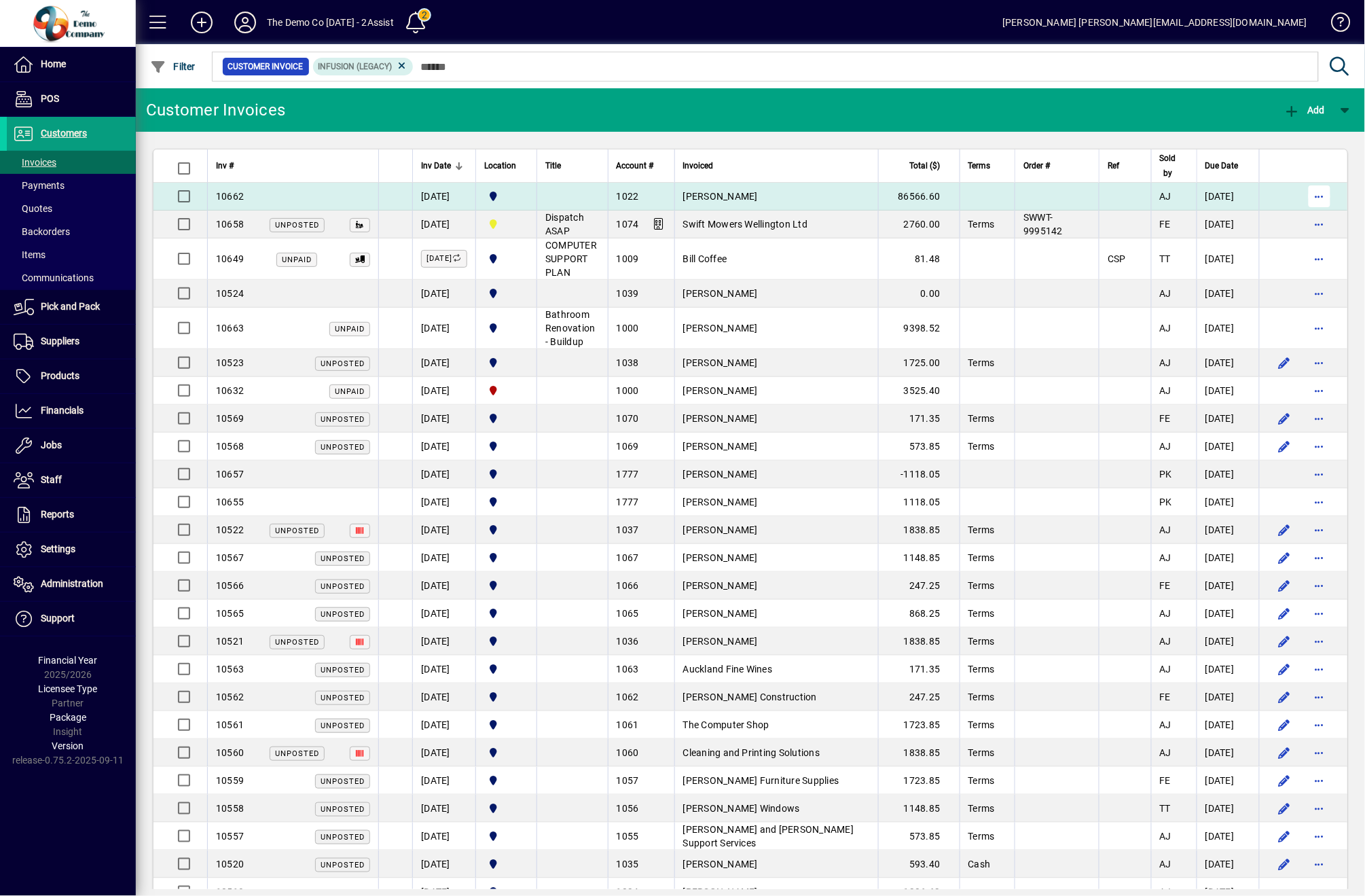
click at [1307, 195] on span "button" at bounding box center [1319, 196] width 33 height 33
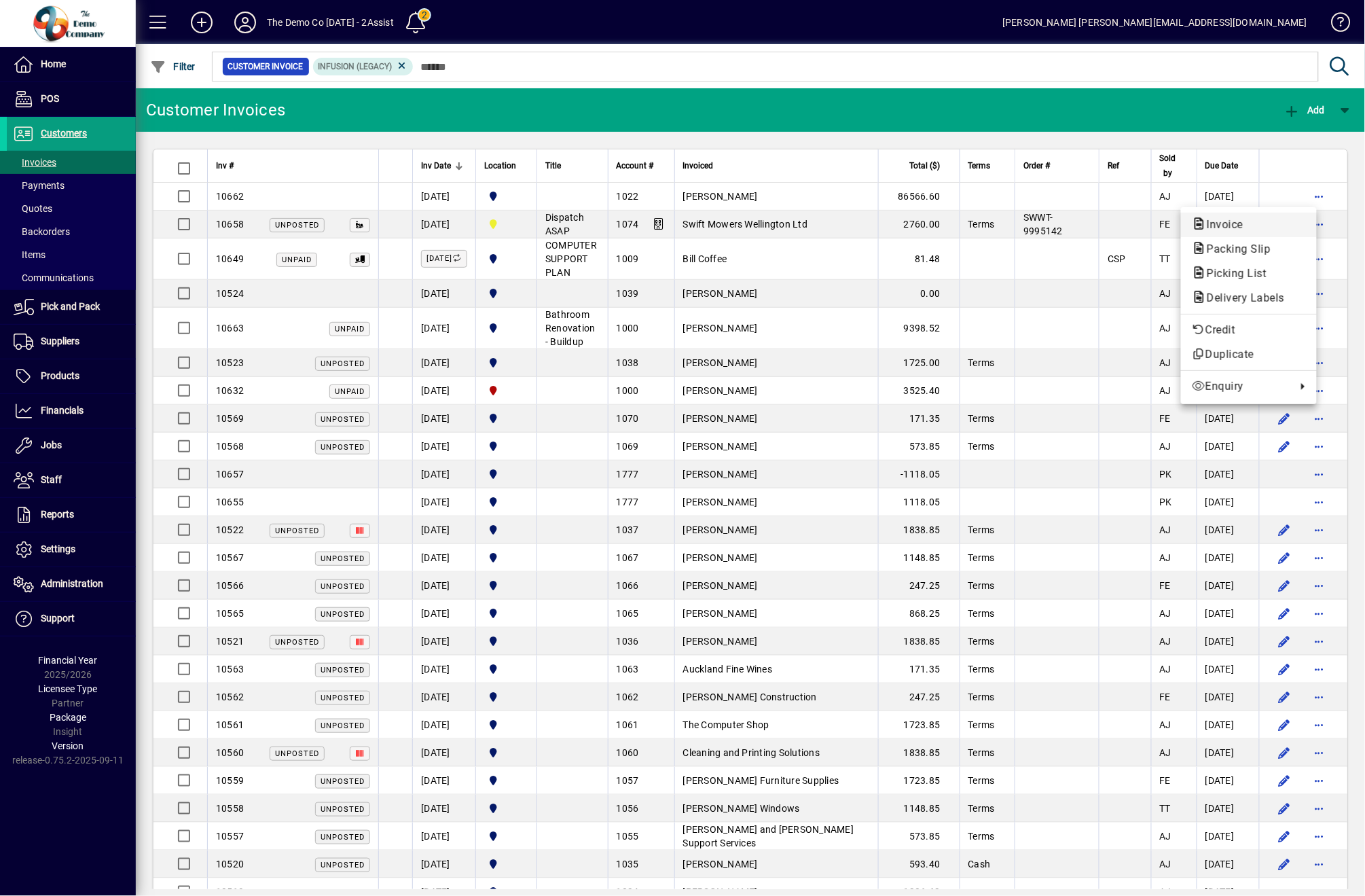
click at [1290, 215] on button "Invoice" at bounding box center [1249, 224] width 136 height 25
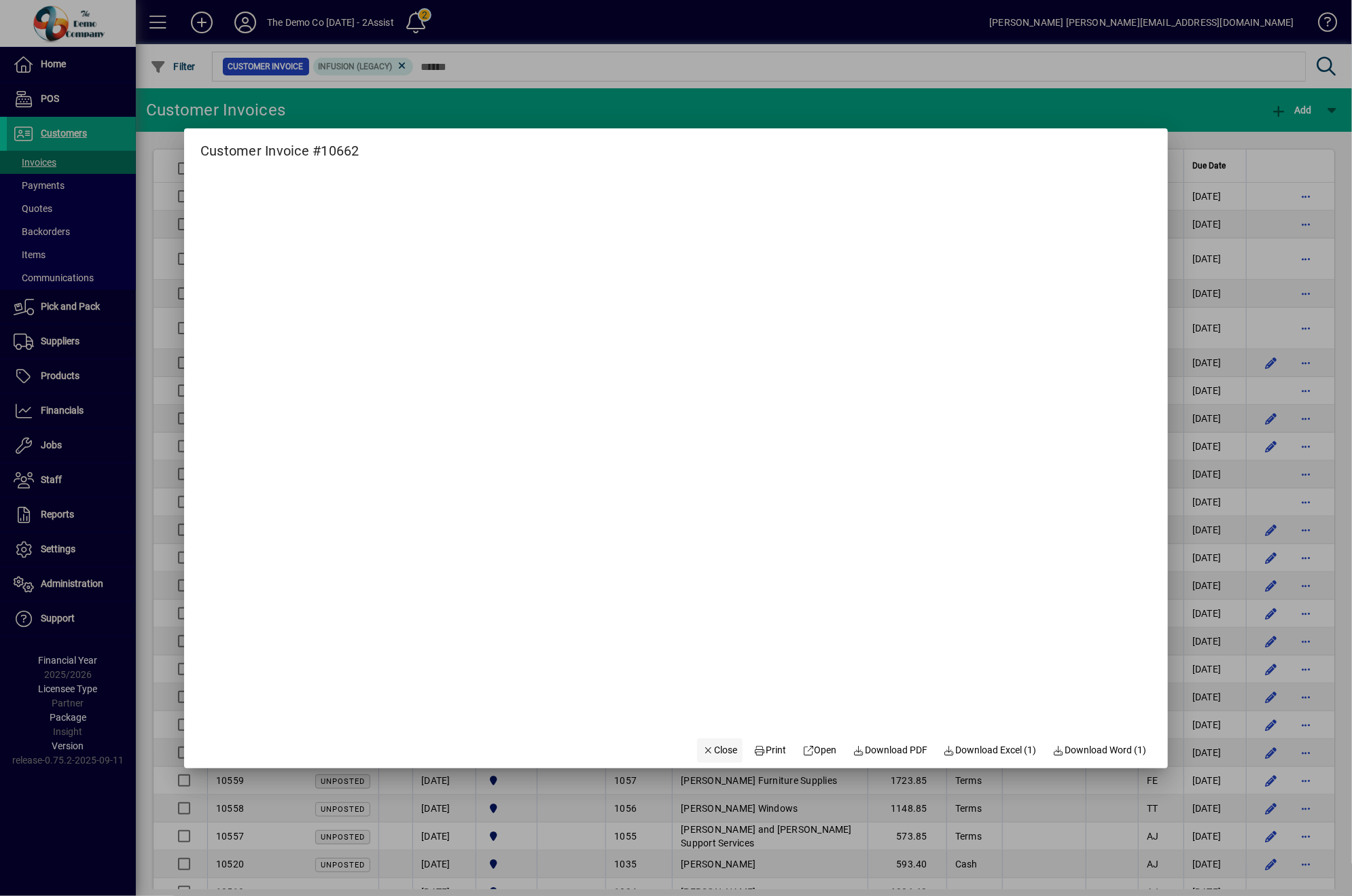
click at [703, 751] on icon "button" at bounding box center [709, 750] width 12 height 10
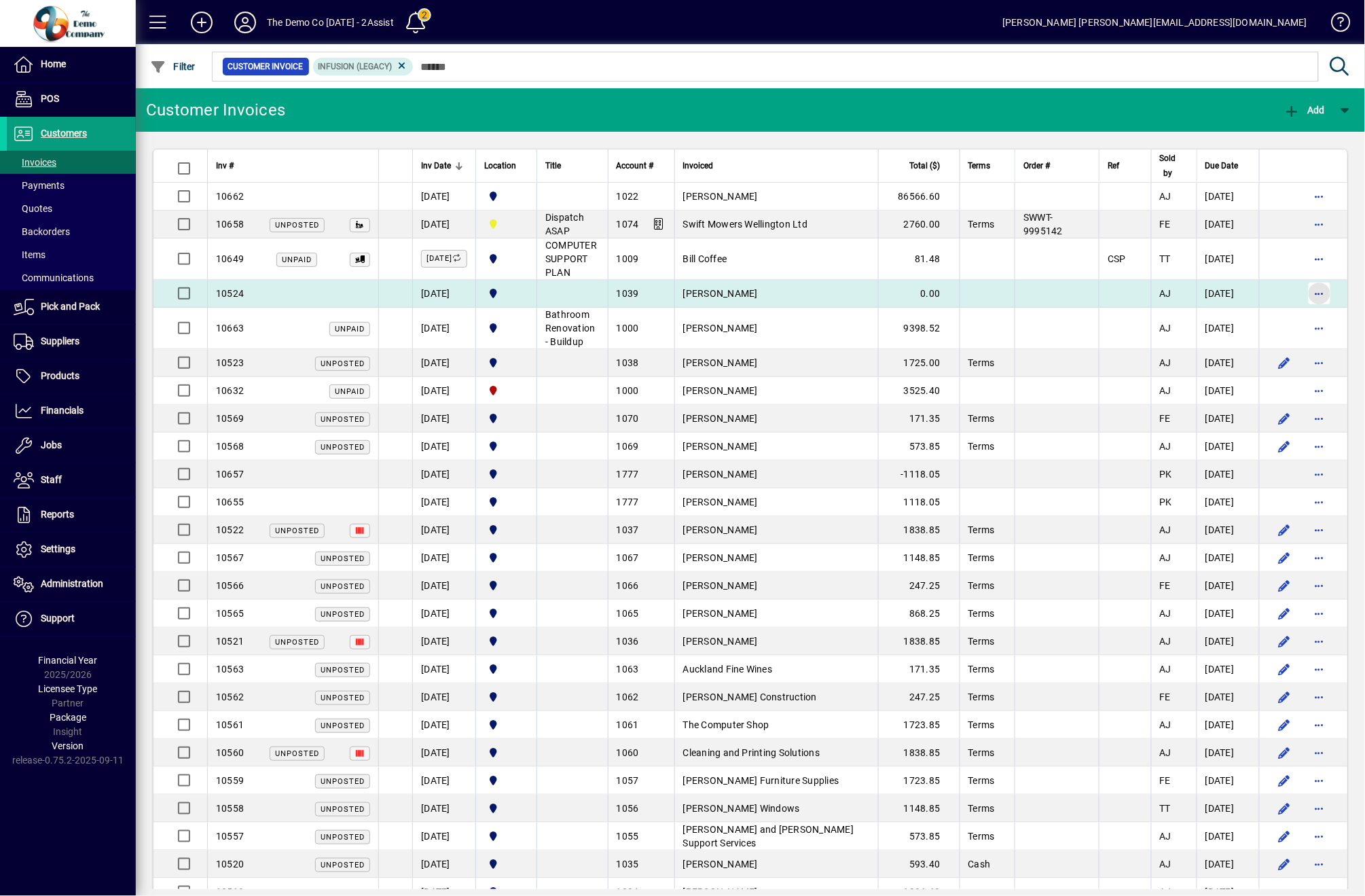
click at [1308, 296] on span "button" at bounding box center [1319, 293] width 33 height 33
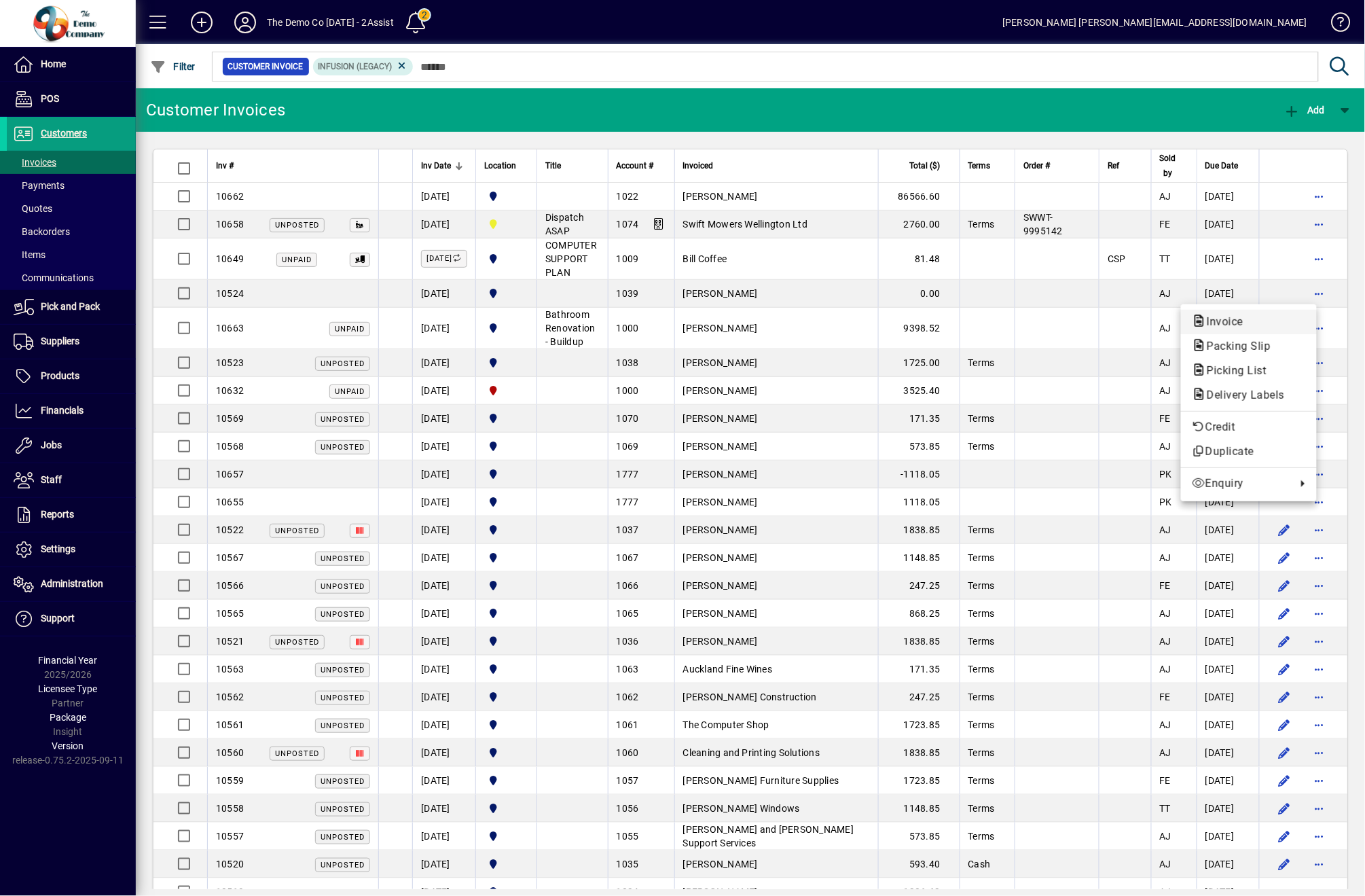
click at [1225, 327] on span "Invoice" at bounding box center [1221, 321] width 58 height 13
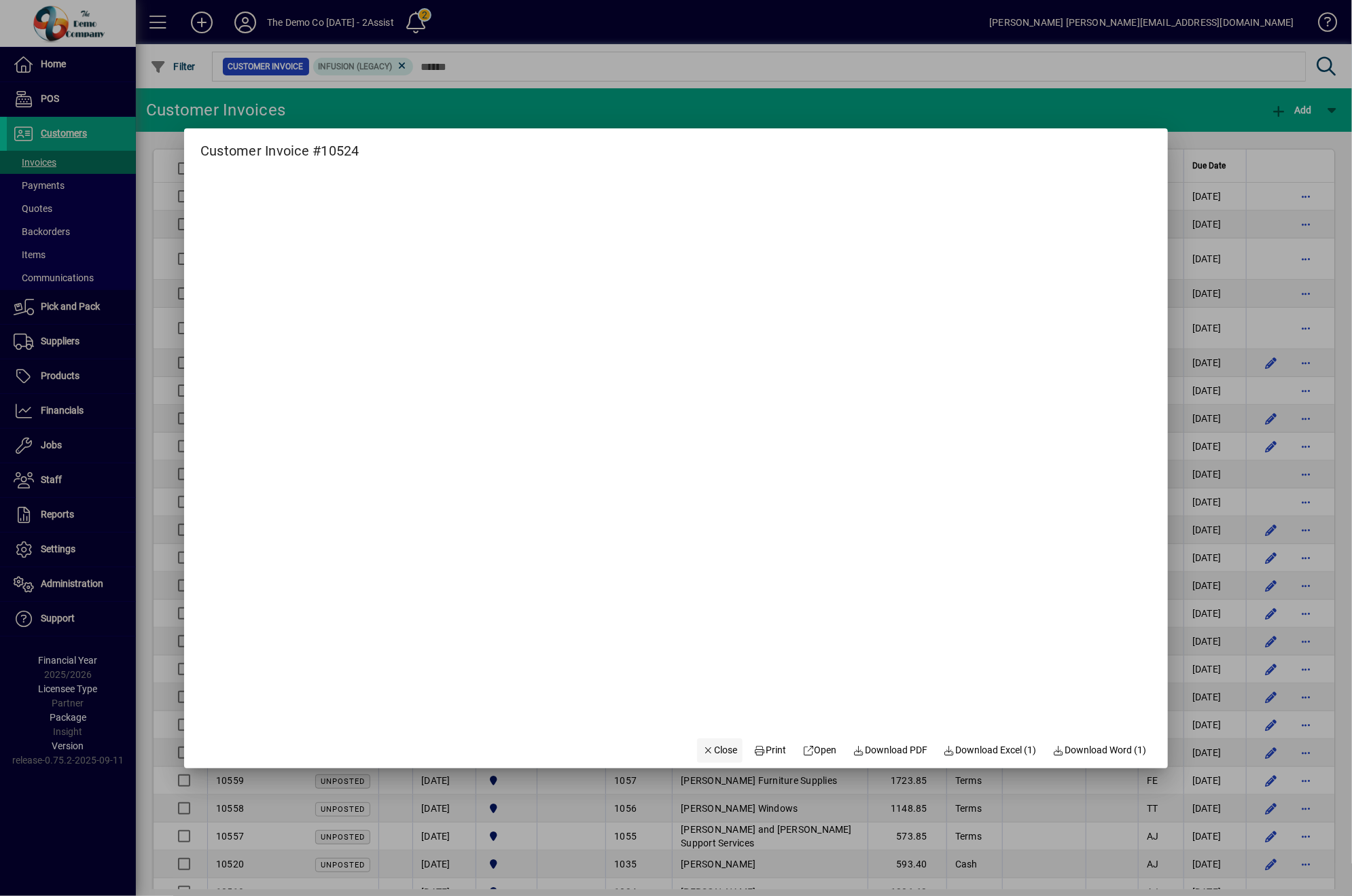
click at [703, 756] on span "Close" at bounding box center [721, 750] width 36 height 14
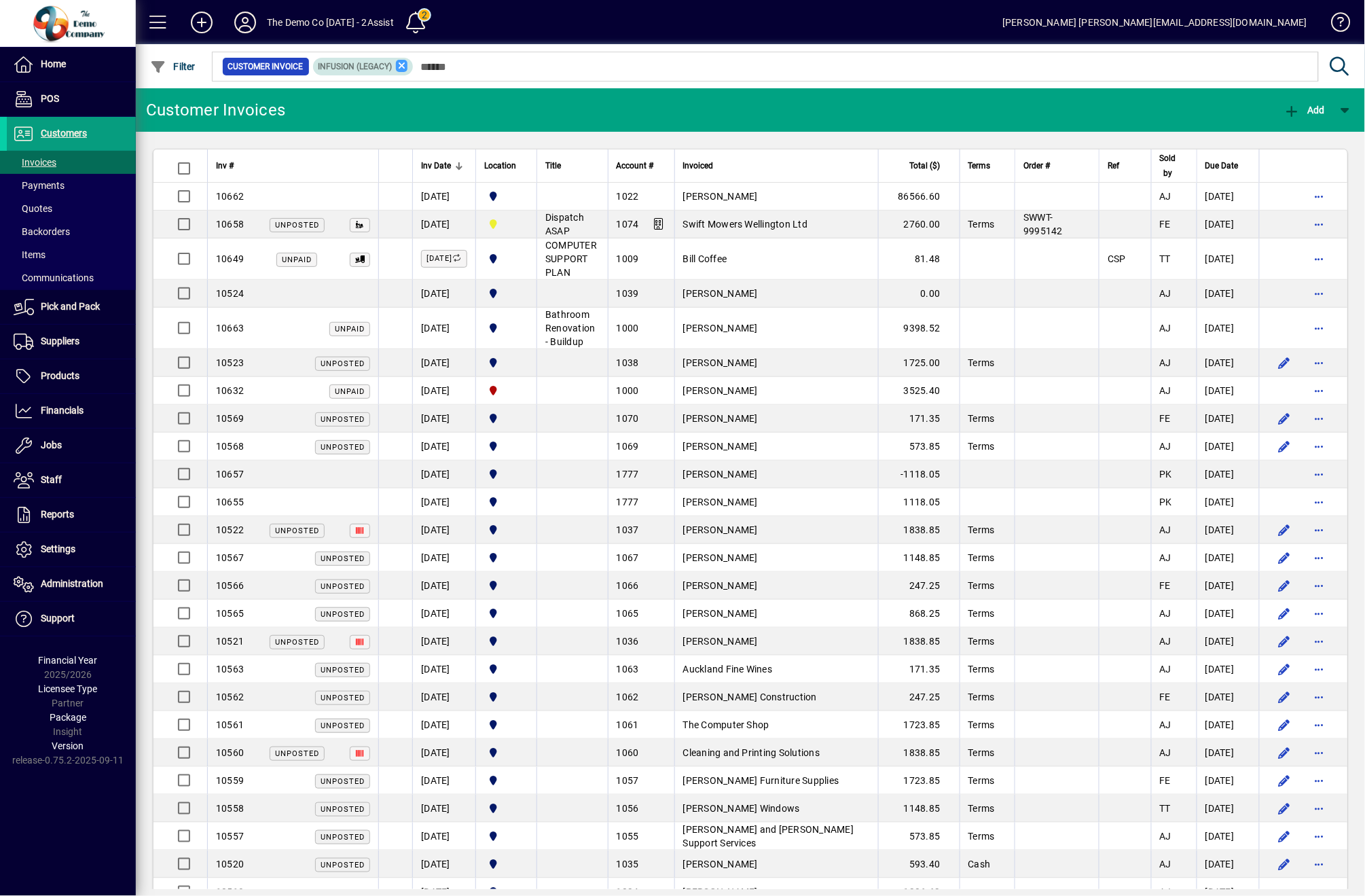
click at [400, 61] on icon at bounding box center [402, 65] width 12 height 12
click at [178, 74] on span "button" at bounding box center [172, 66] width 53 height 33
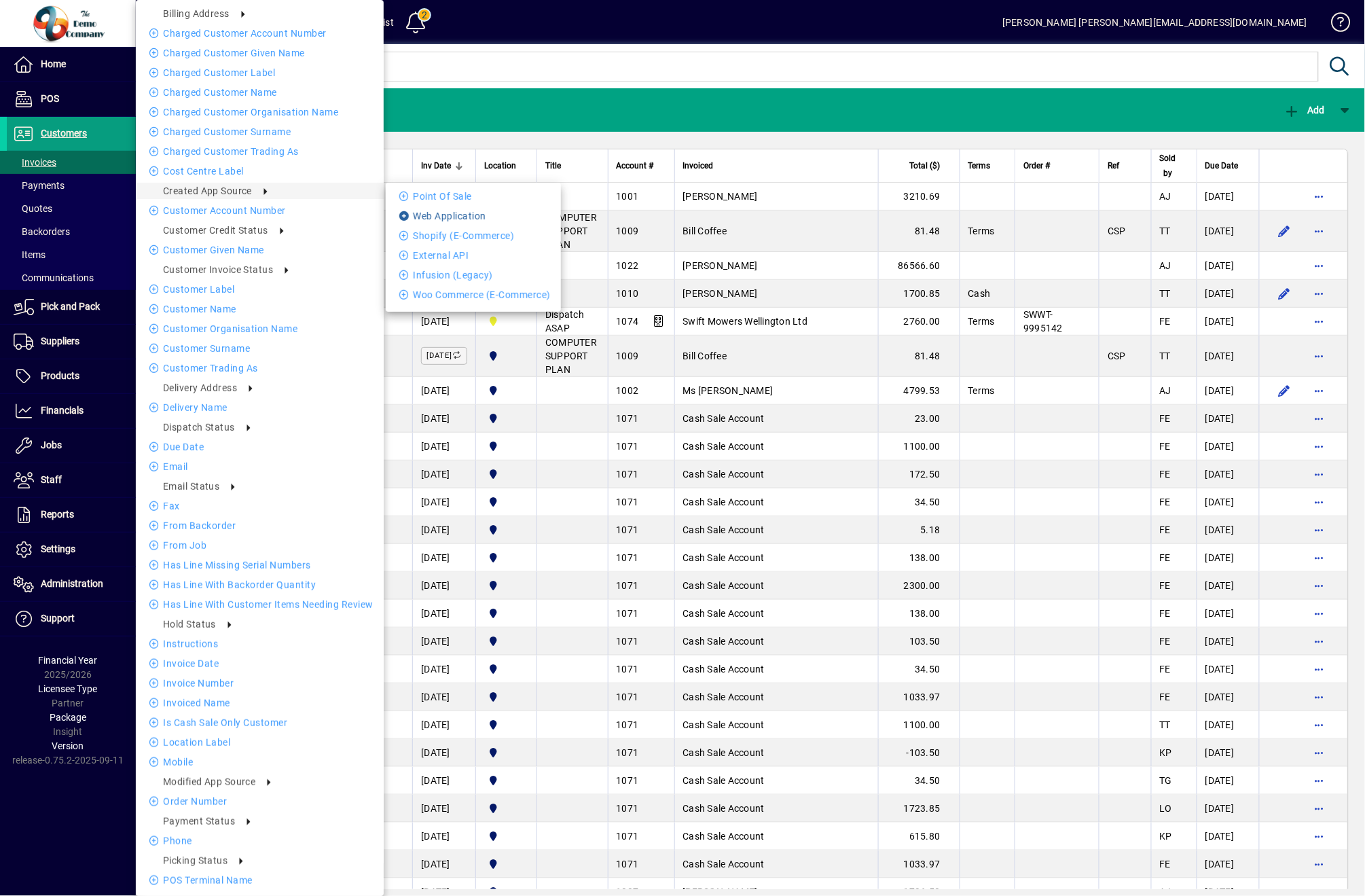
click at [443, 221] on li "Web Application" at bounding box center [473, 216] width 175 height 16
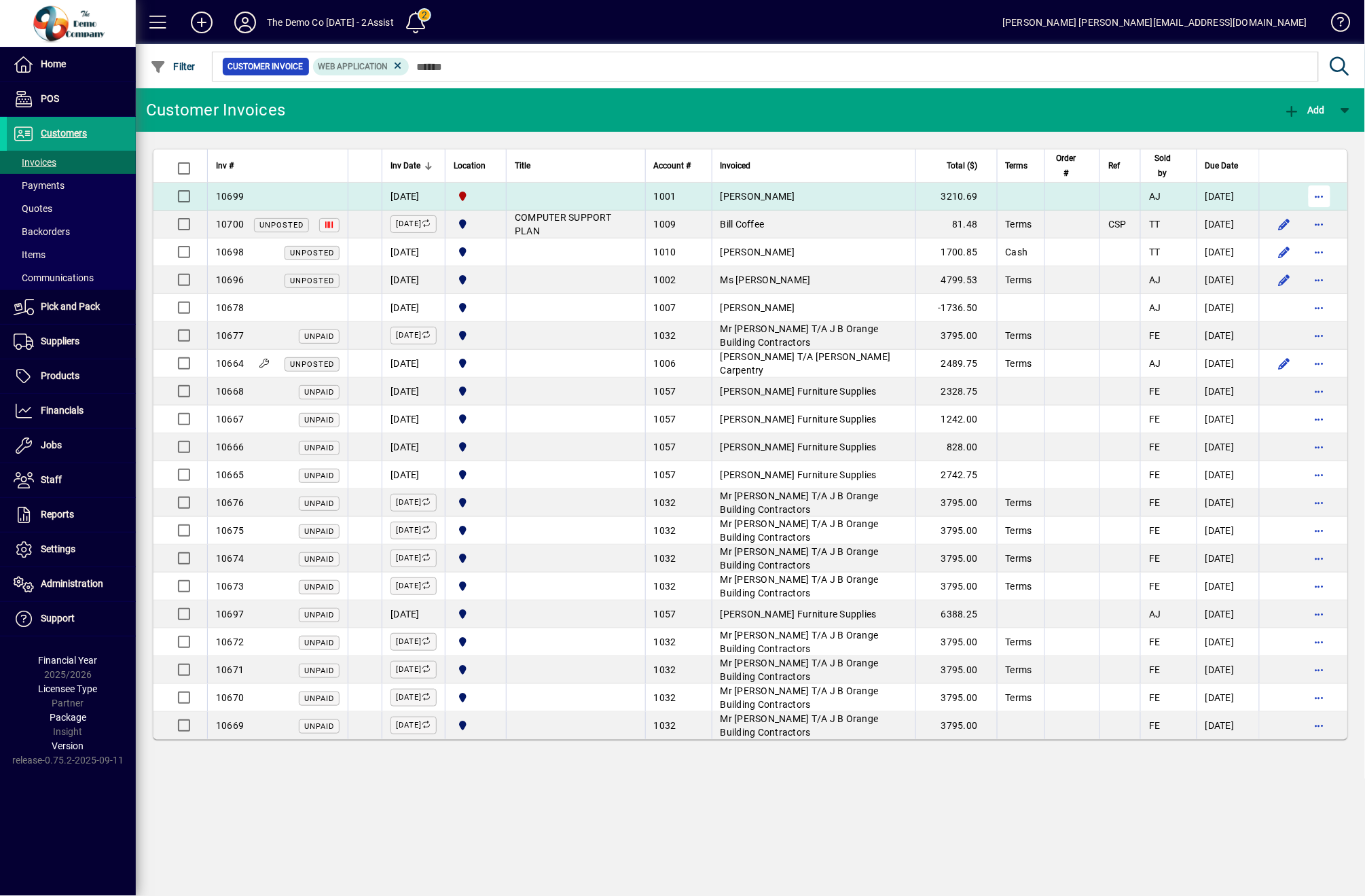
click at [1330, 206] on span "button" at bounding box center [1319, 196] width 33 height 33
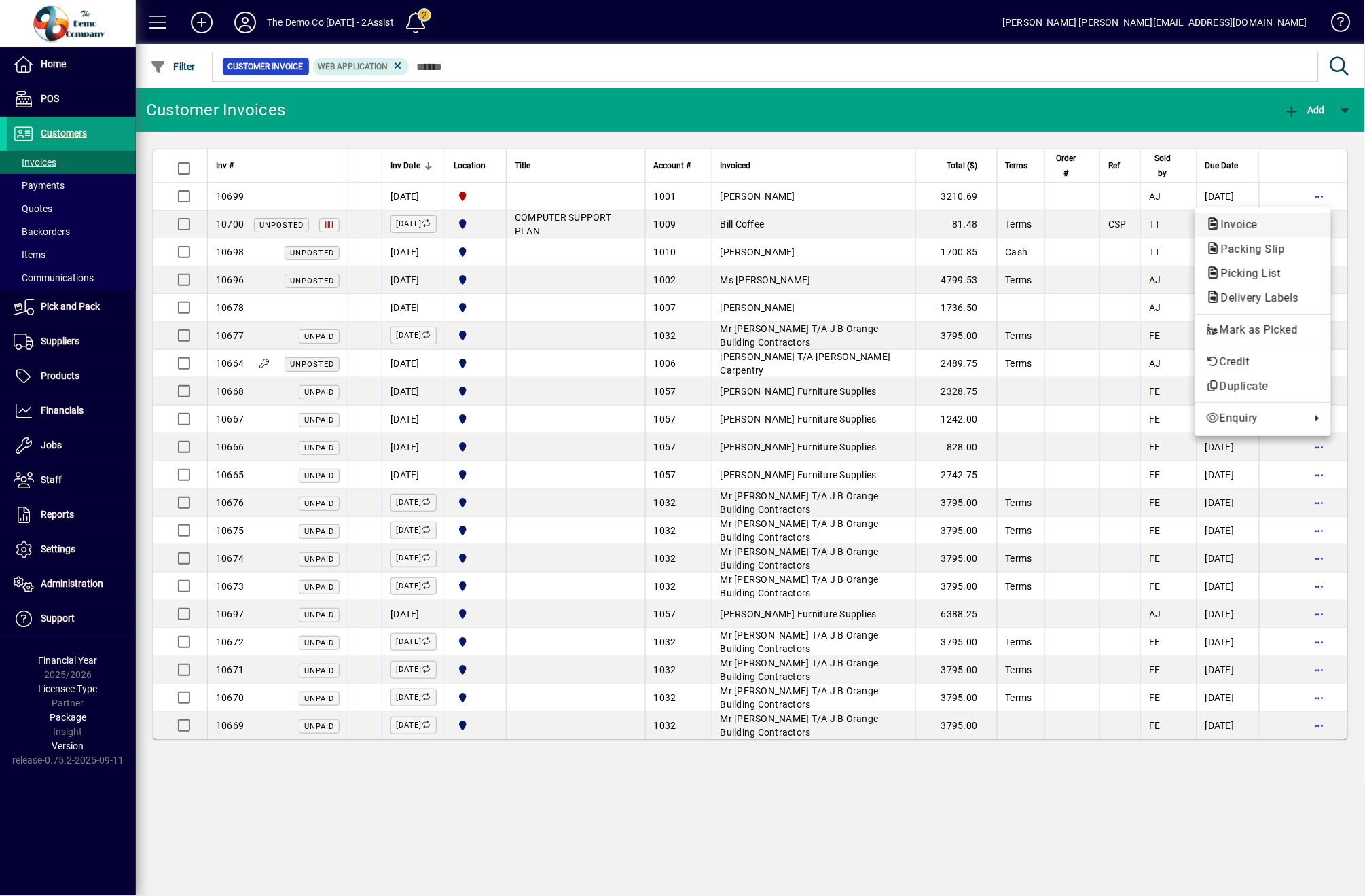
click at [1303, 223] on span "Invoice" at bounding box center [1263, 225] width 114 height 16
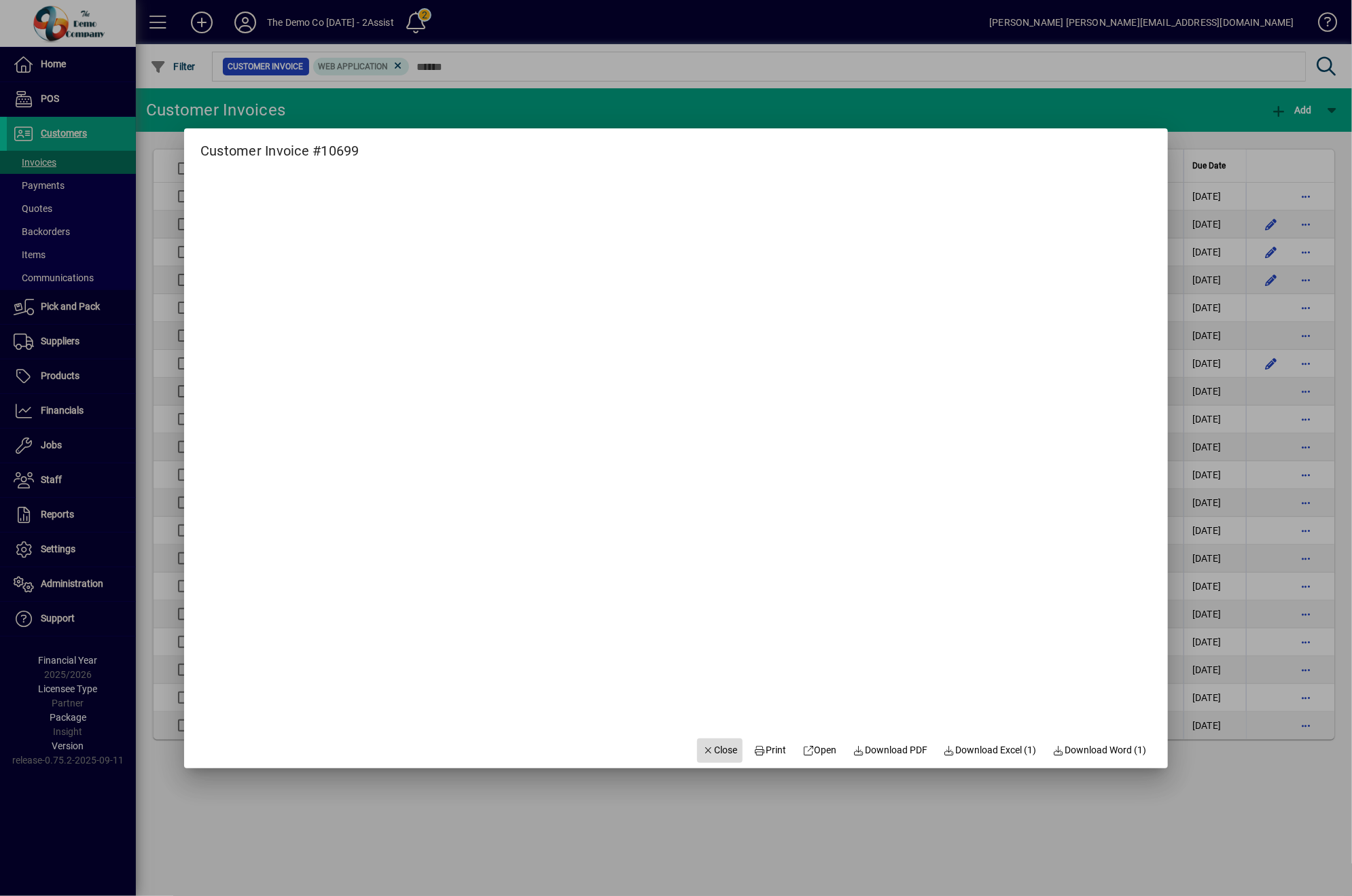
click at [710, 737] on span "button" at bounding box center [720, 750] width 47 height 33
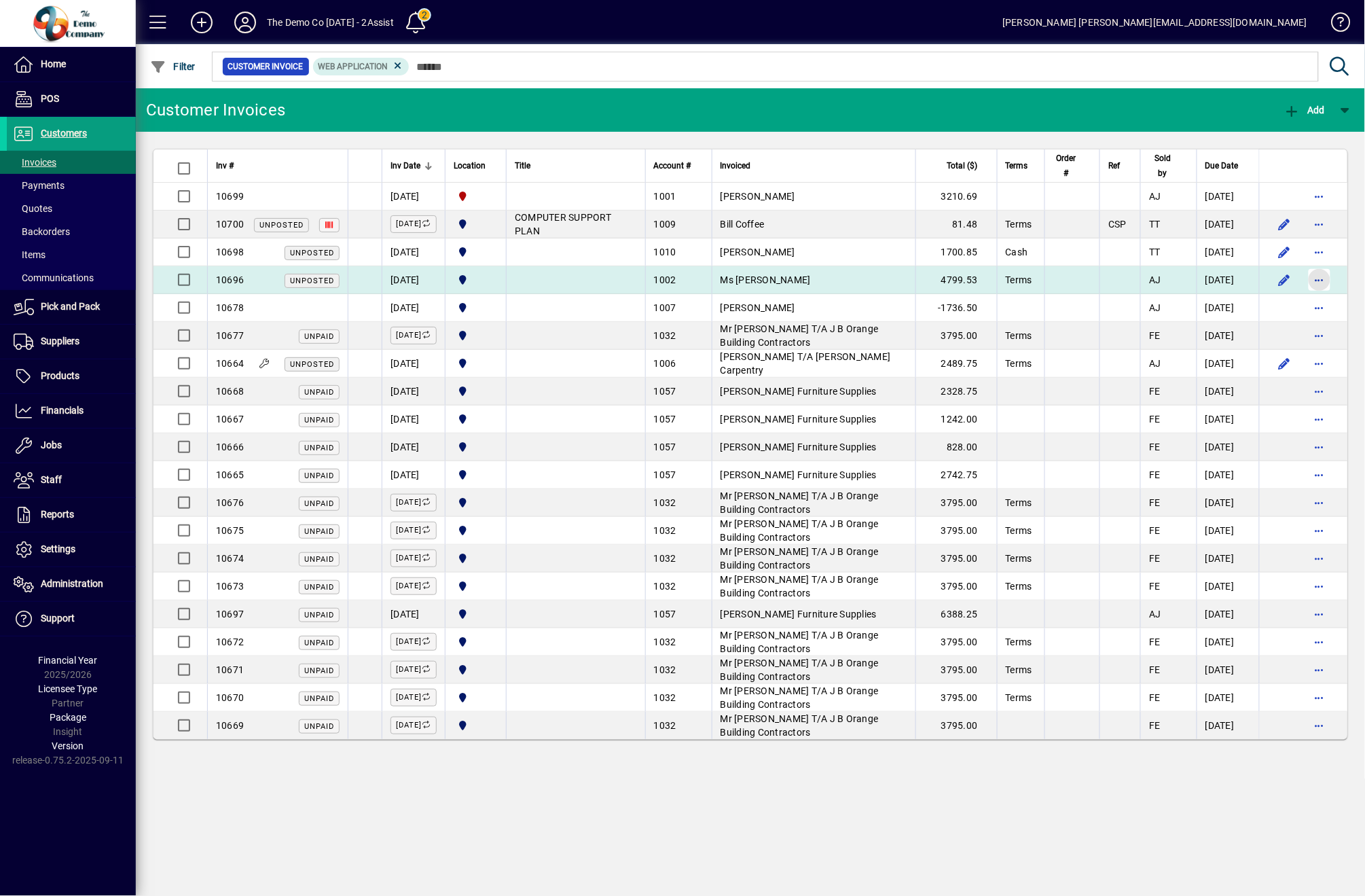
click at [1318, 281] on span "button" at bounding box center [1319, 280] width 33 height 33
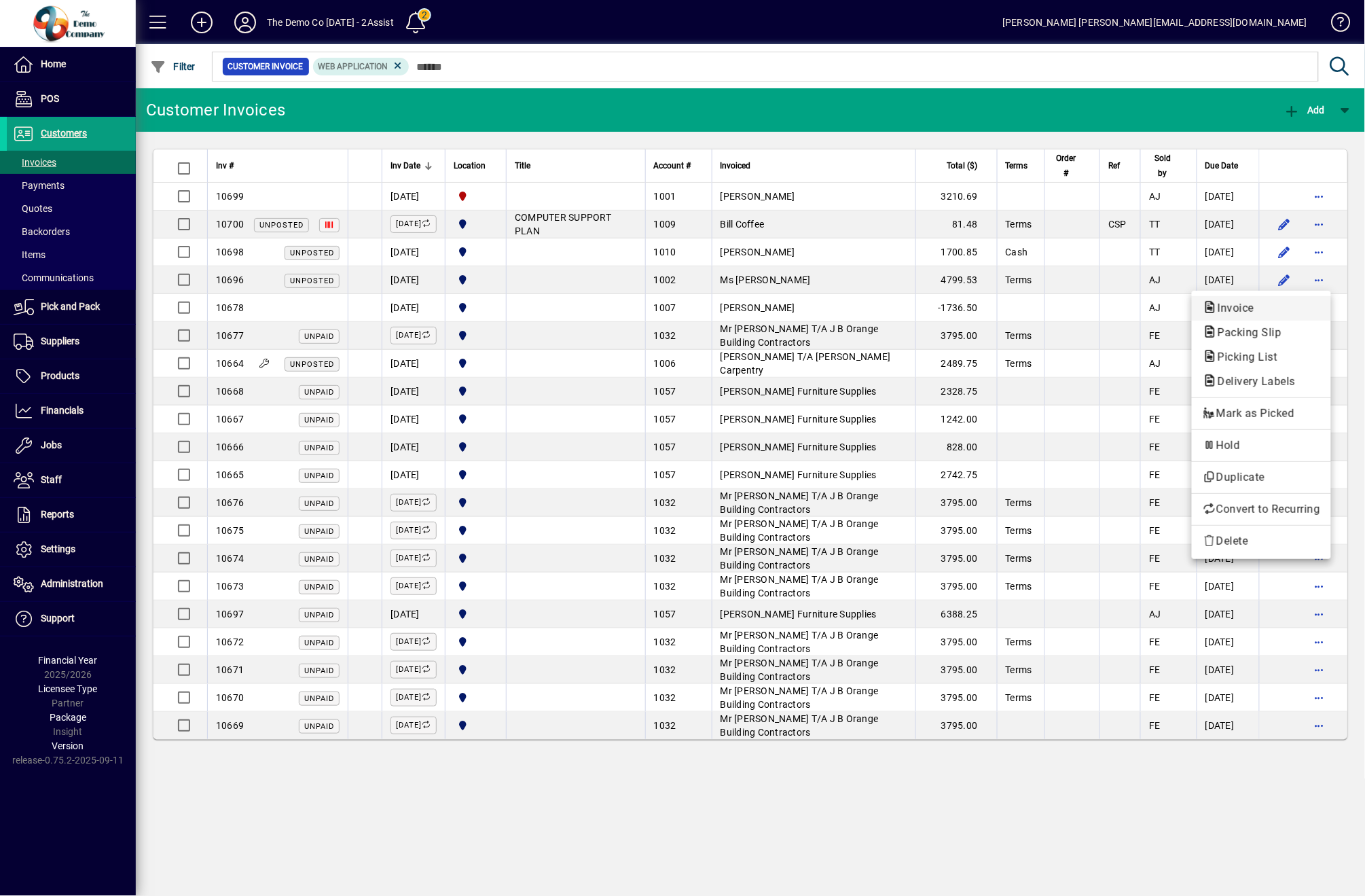
click at [1278, 303] on span "Invoice" at bounding box center [1262, 308] width 118 height 16
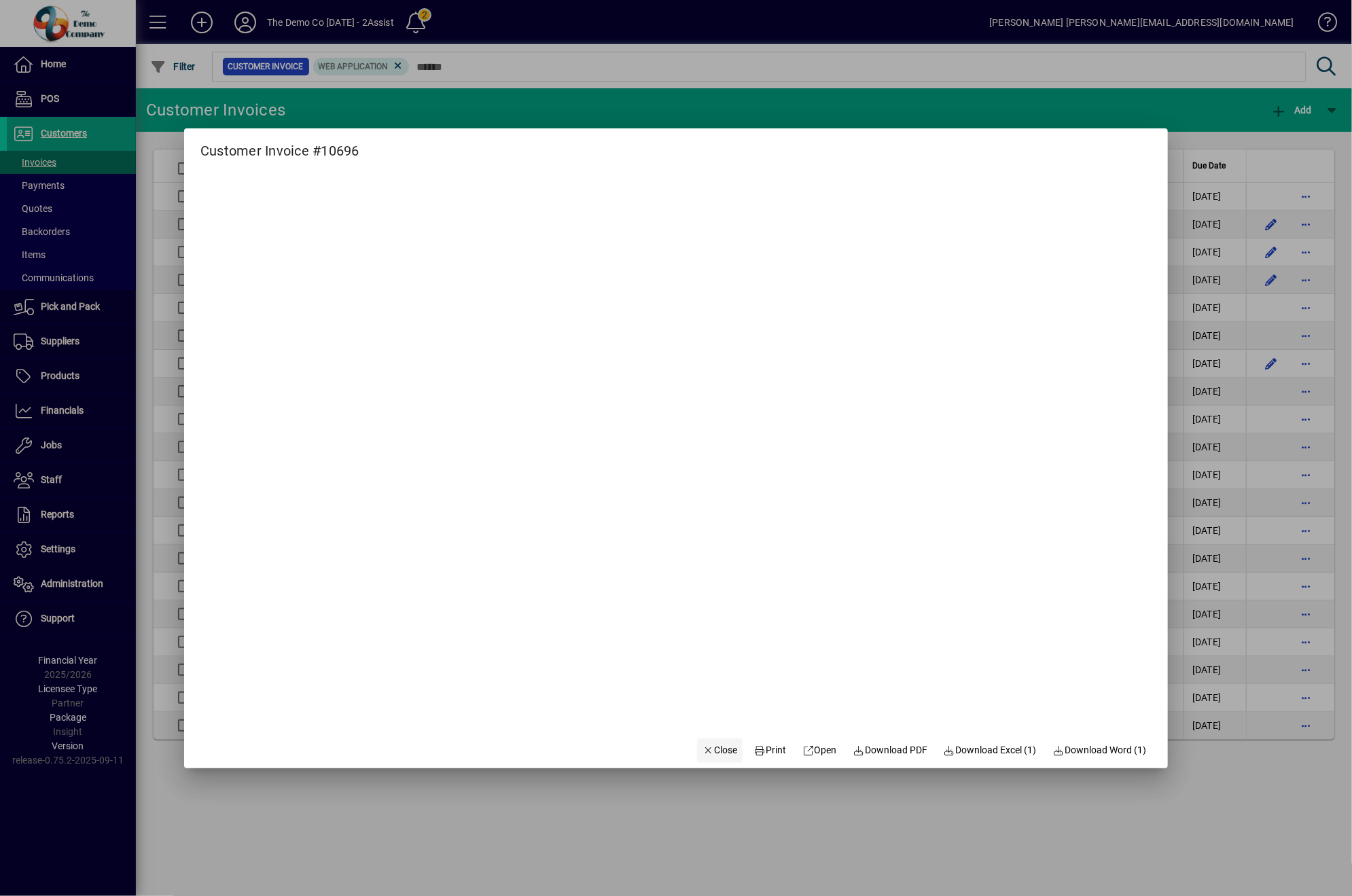
click at [730, 745] on span "button" at bounding box center [720, 750] width 47 height 33
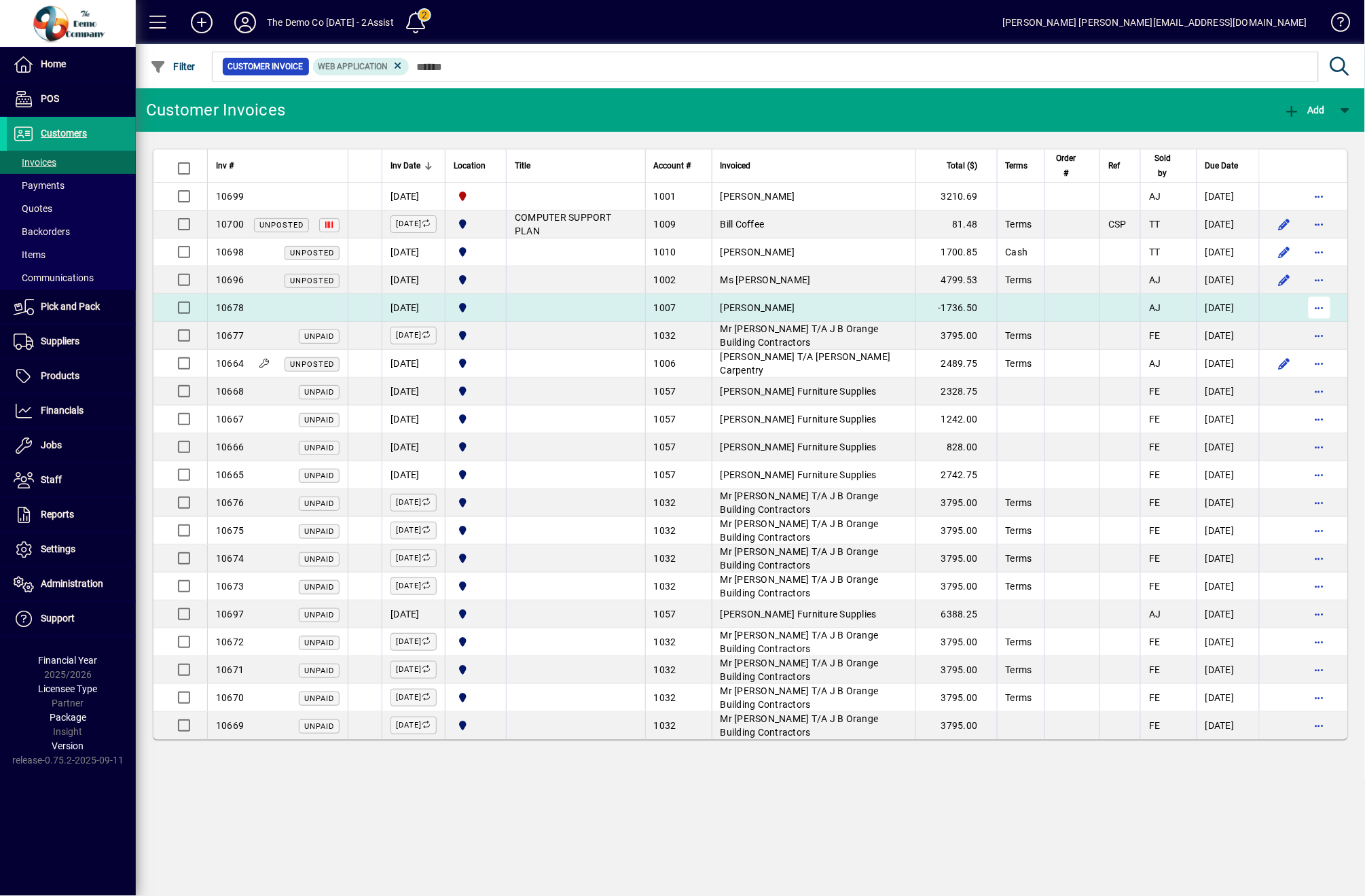
click at [1317, 301] on span "button" at bounding box center [1319, 307] width 33 height 33
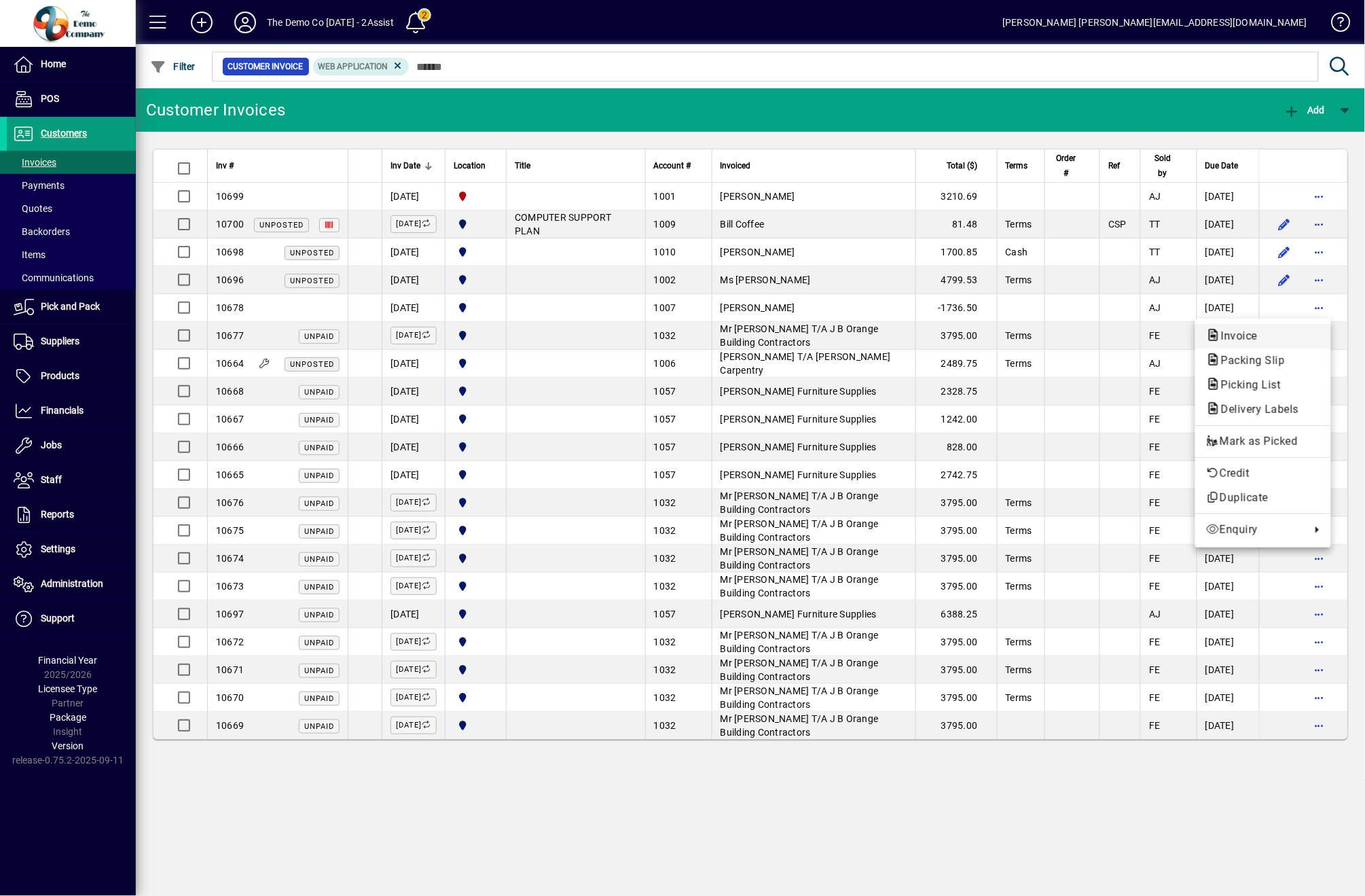
click at [1231, 337] on span "Invoice" at bounding box center [1235, 335] width 58 height 13
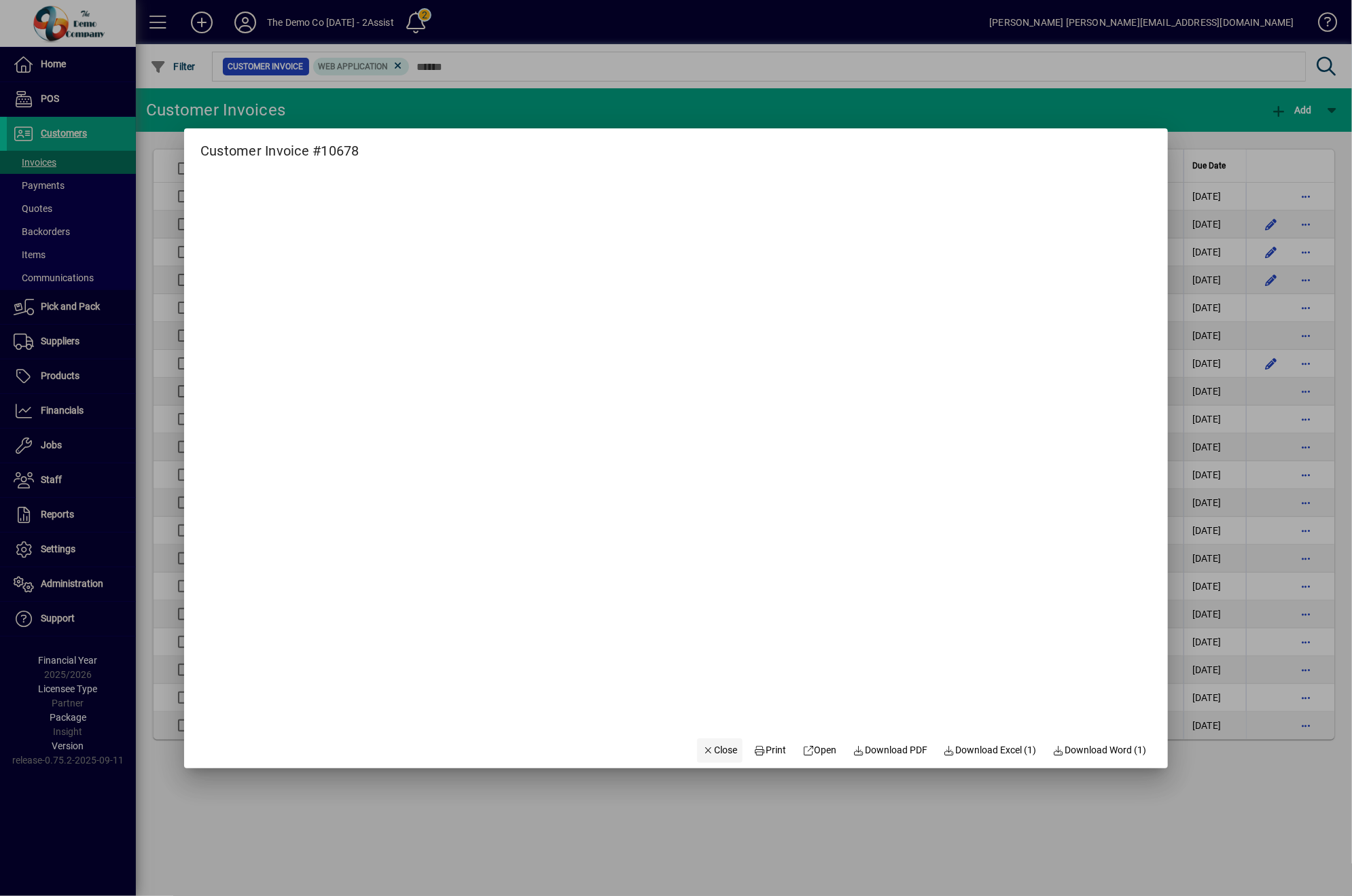
click at [708, 751] on span "Close" at bounding box center [721, 750] width 36 height 14
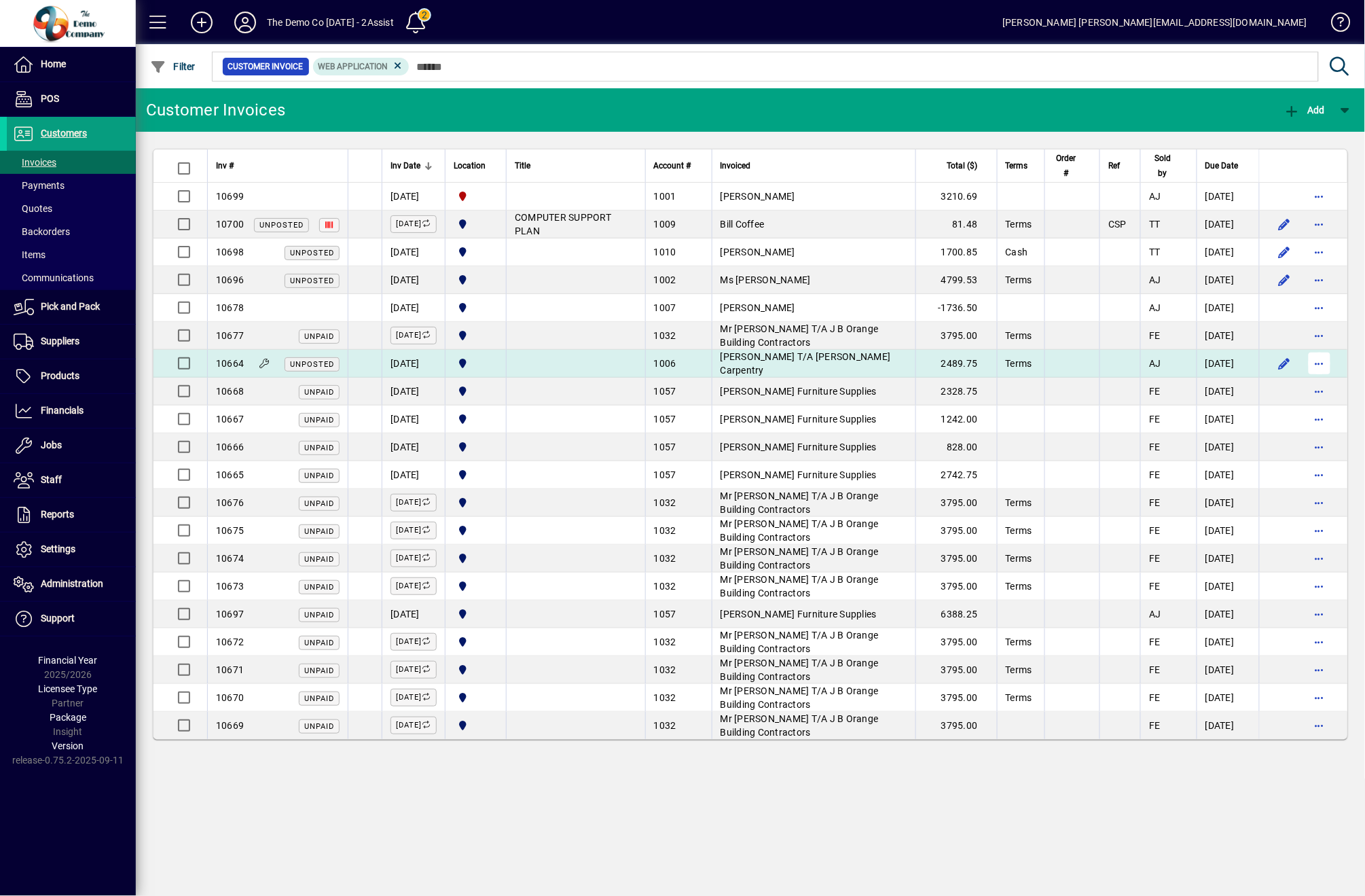
click at [1322, 368] on span "button" at bounding box center [1319, 363] width 33 height 33
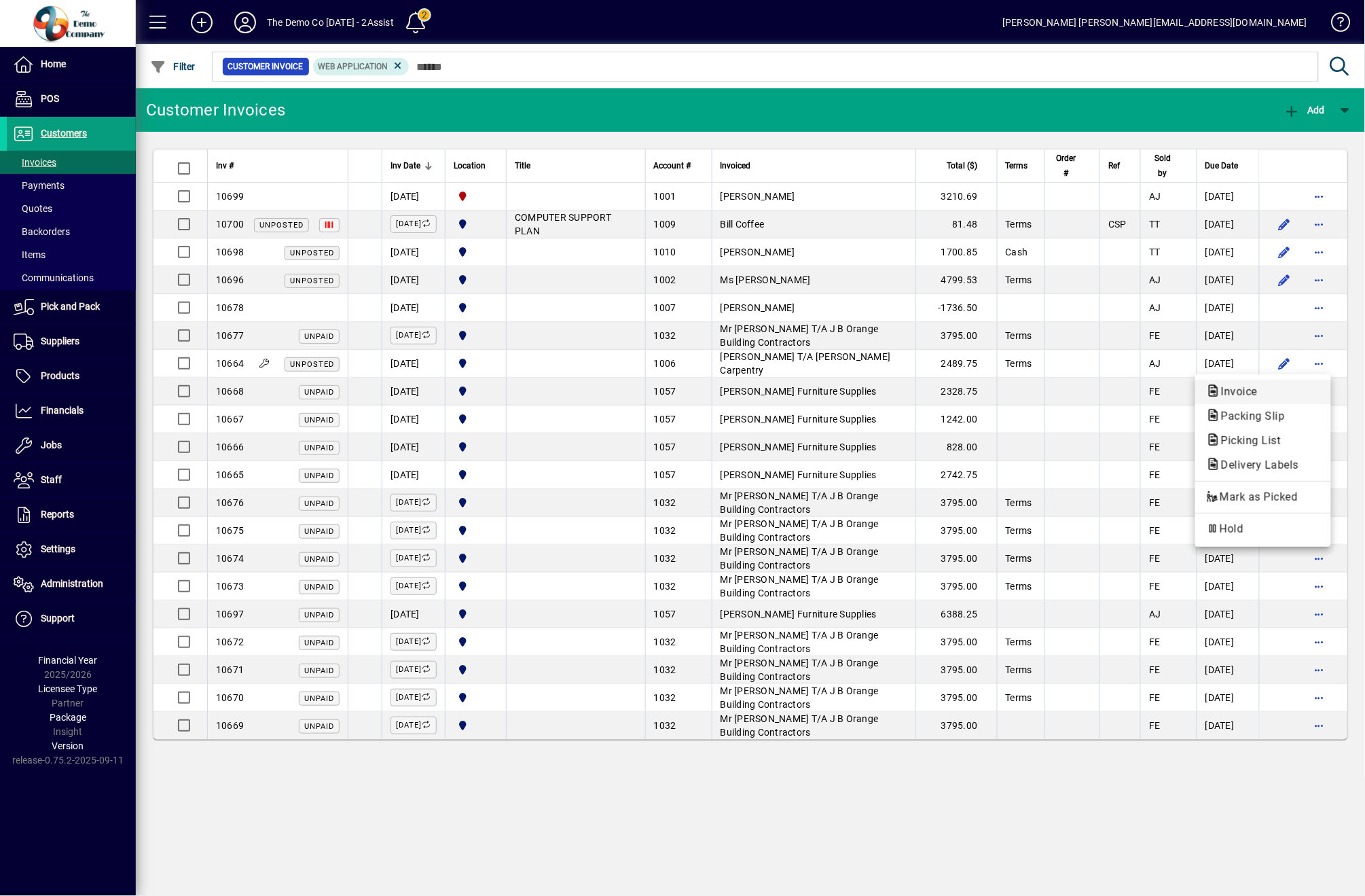
click at [1297, 388] on span "Invoice" at bounding box center [1263, 392] width 114 height 16
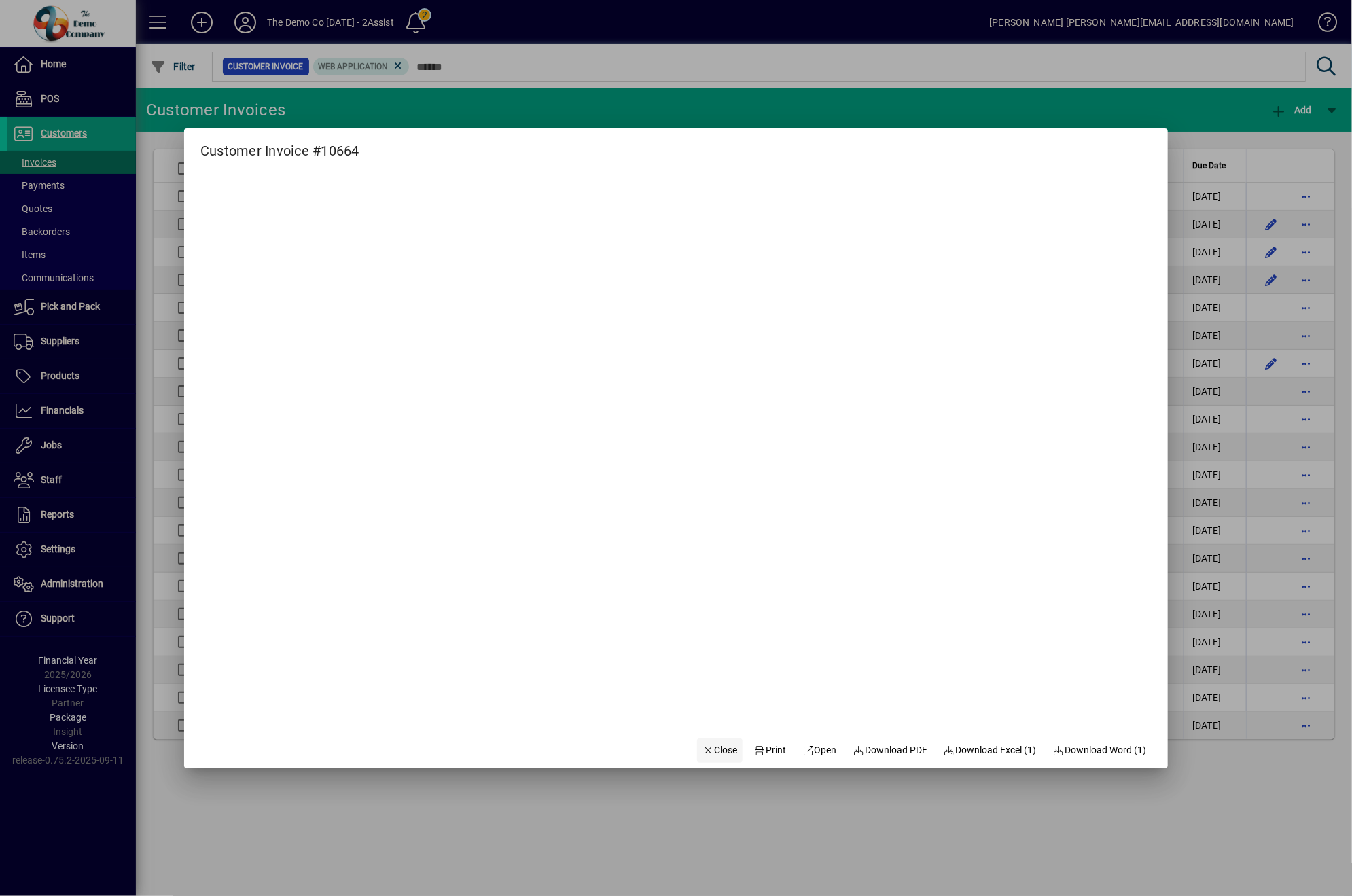
click at [727, 743] on span "button" at bounding box center [720, 750] width 47 height 33
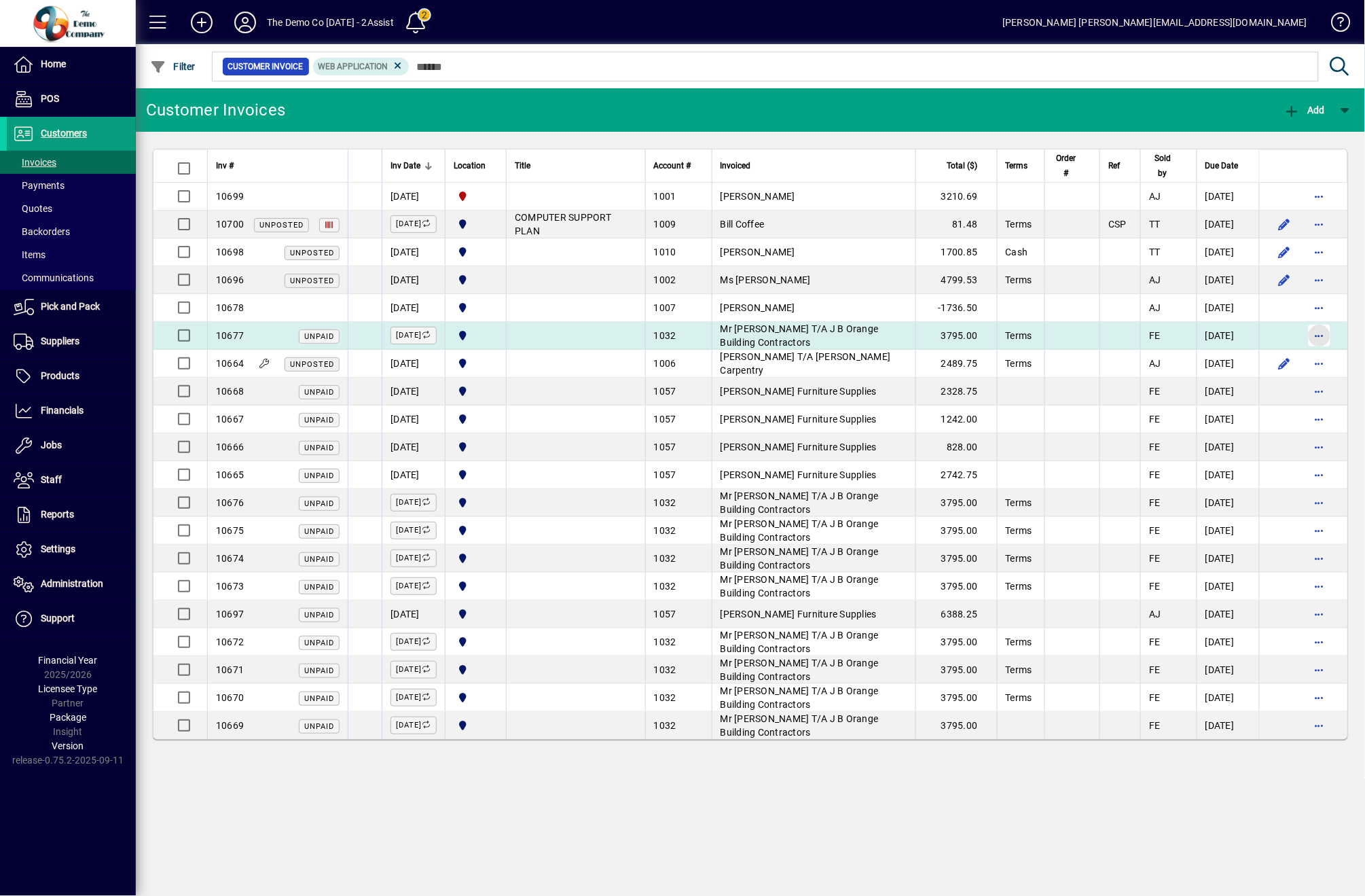
click at [1319, 341] on span "button" at bounding box center [1319, 335] width 33 height 33
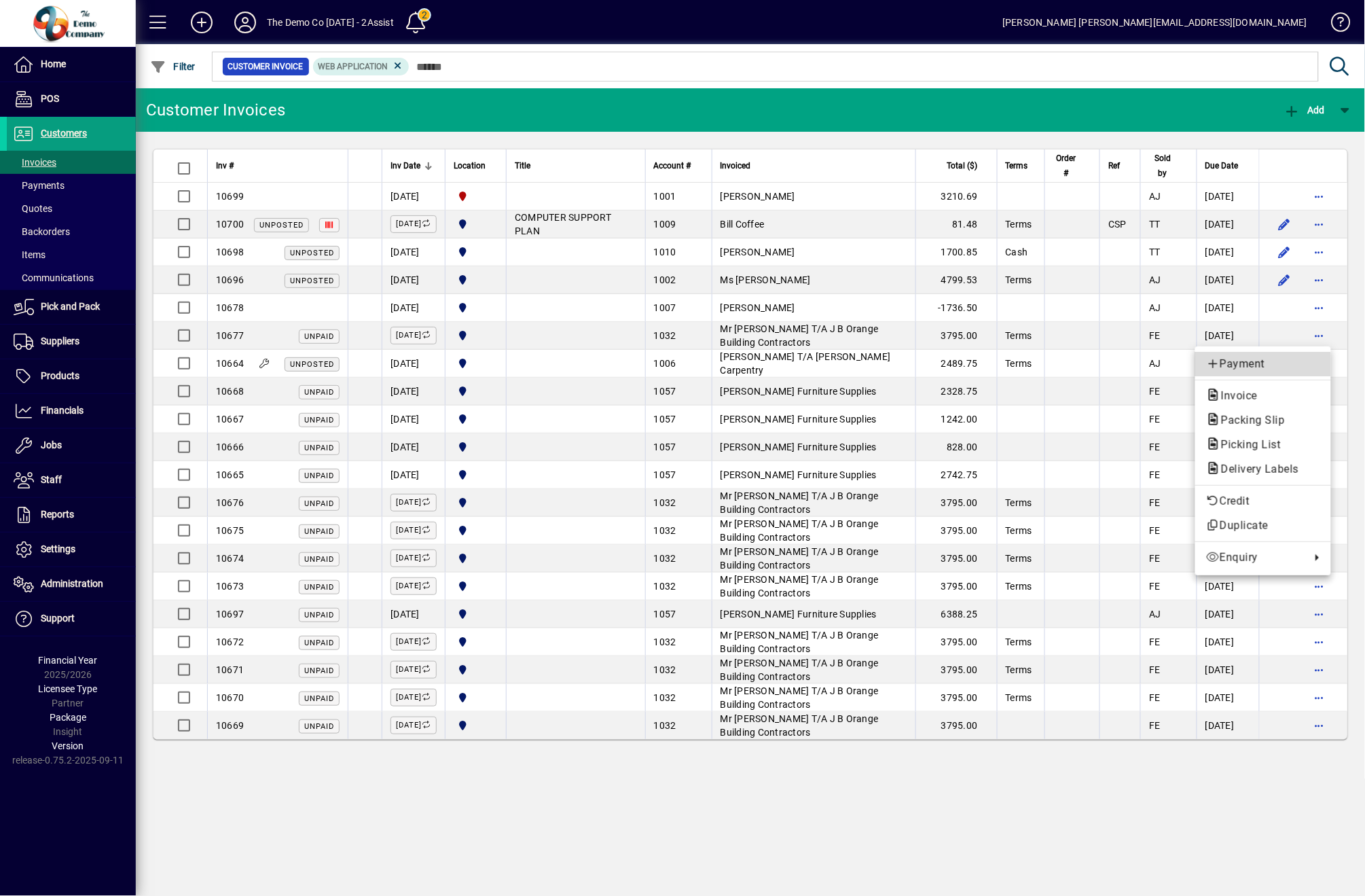
click at [1296, 352] on button "Payment" at bounding box center [1263, 364] width 136 height 25
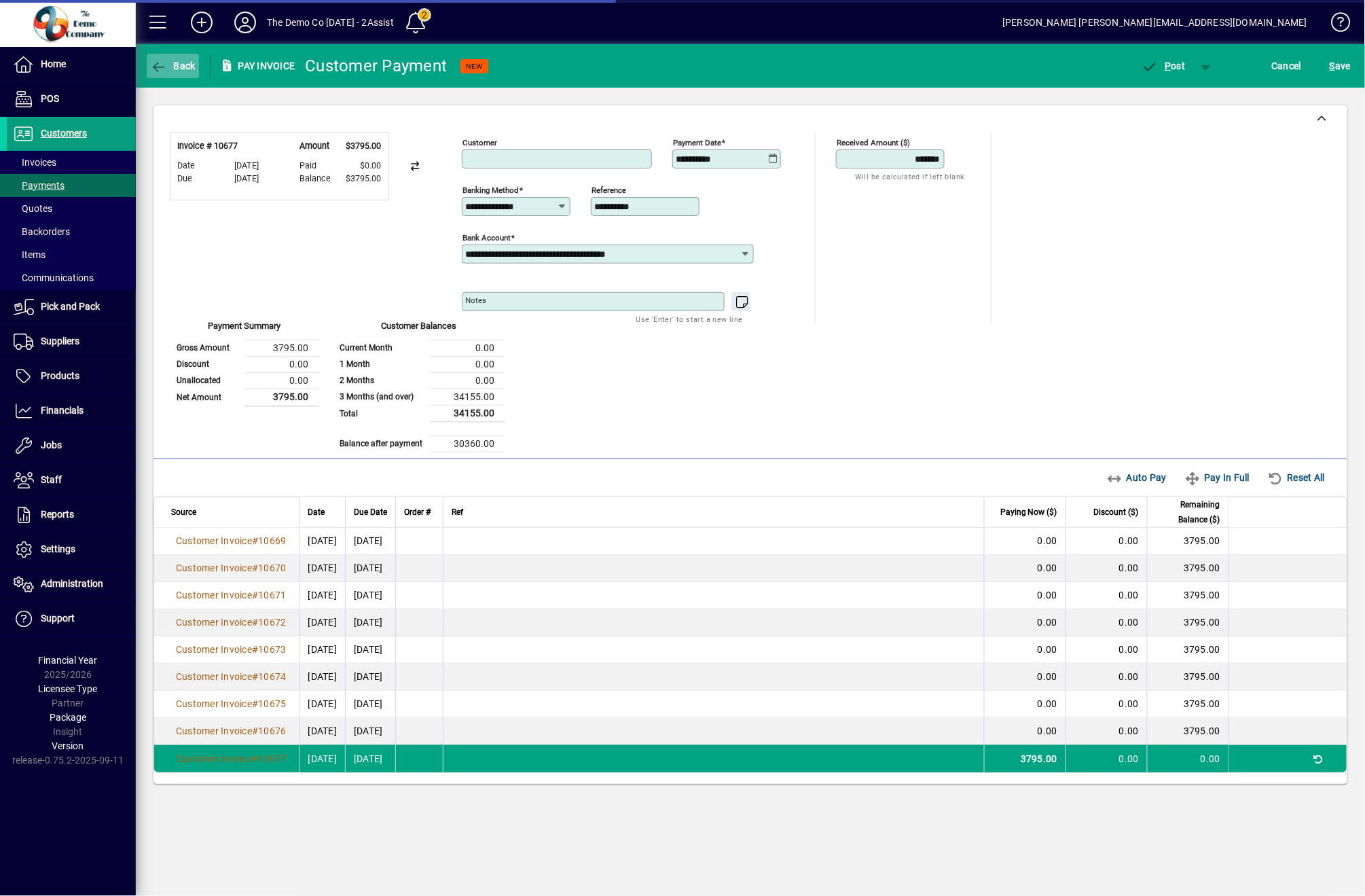
type input "**********"
click at [163, 65] on icon "button" at bounding box center [158, 67] width 17 height 14
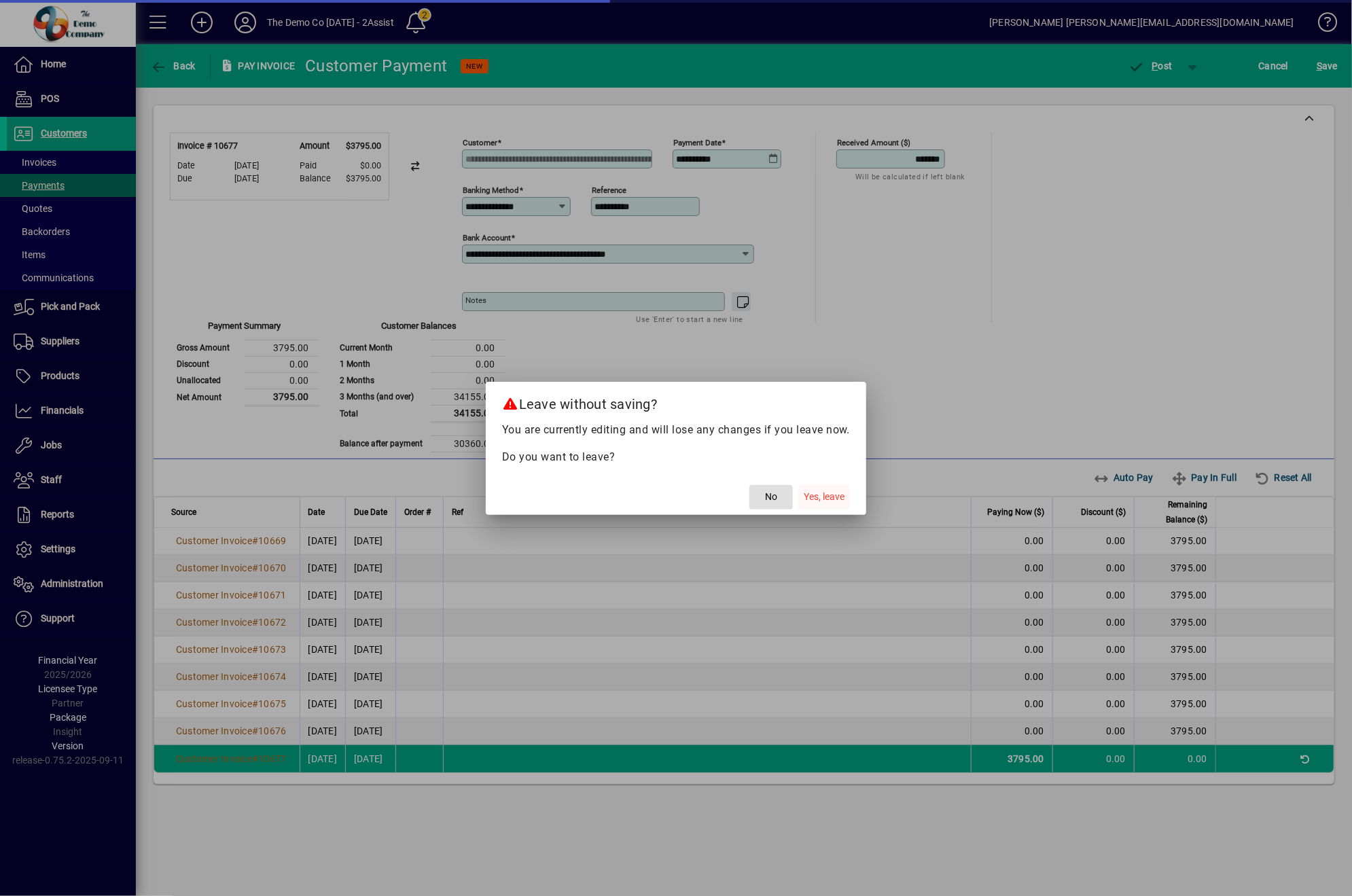
click at [811, 500] on span "Yes, leave" at bounding box center [824, 497] width 41 height 14
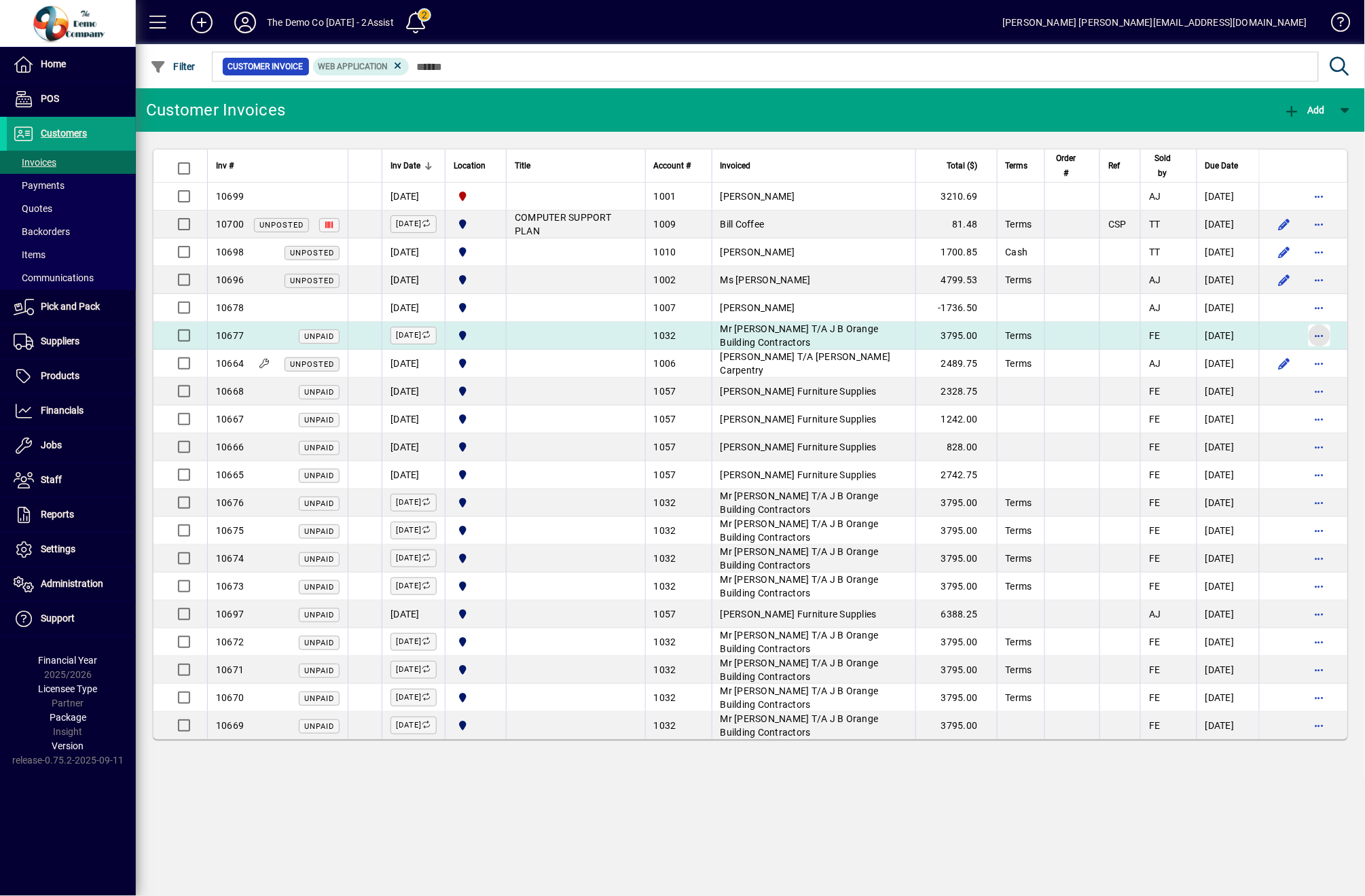
click at [1313, 331] on span "button" at bounding box center [1319, 335] width 33 height 33
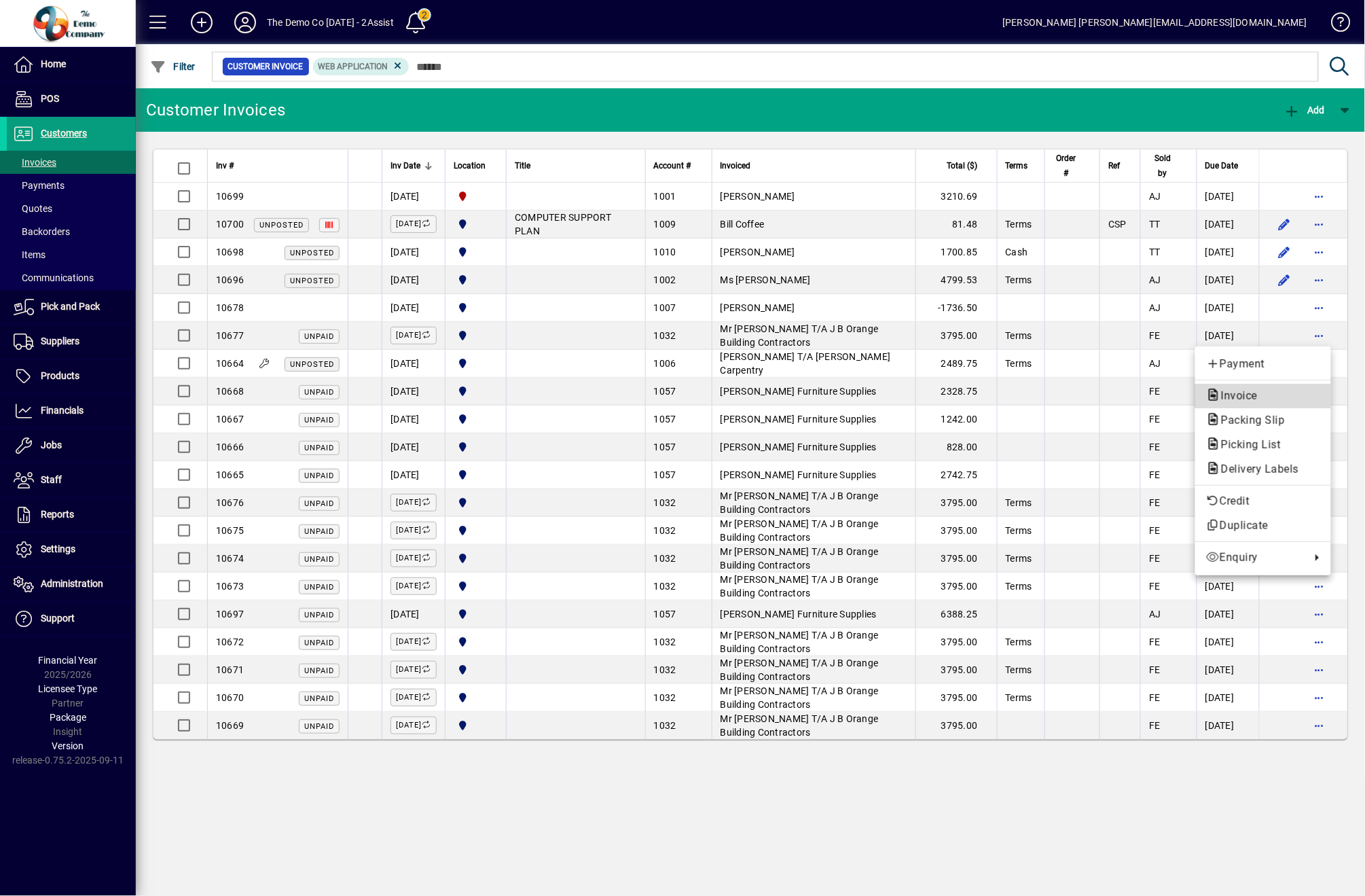
click at [1262, 403] on span "Invoice" at bounding box center [1263, 395] width 114 height 16
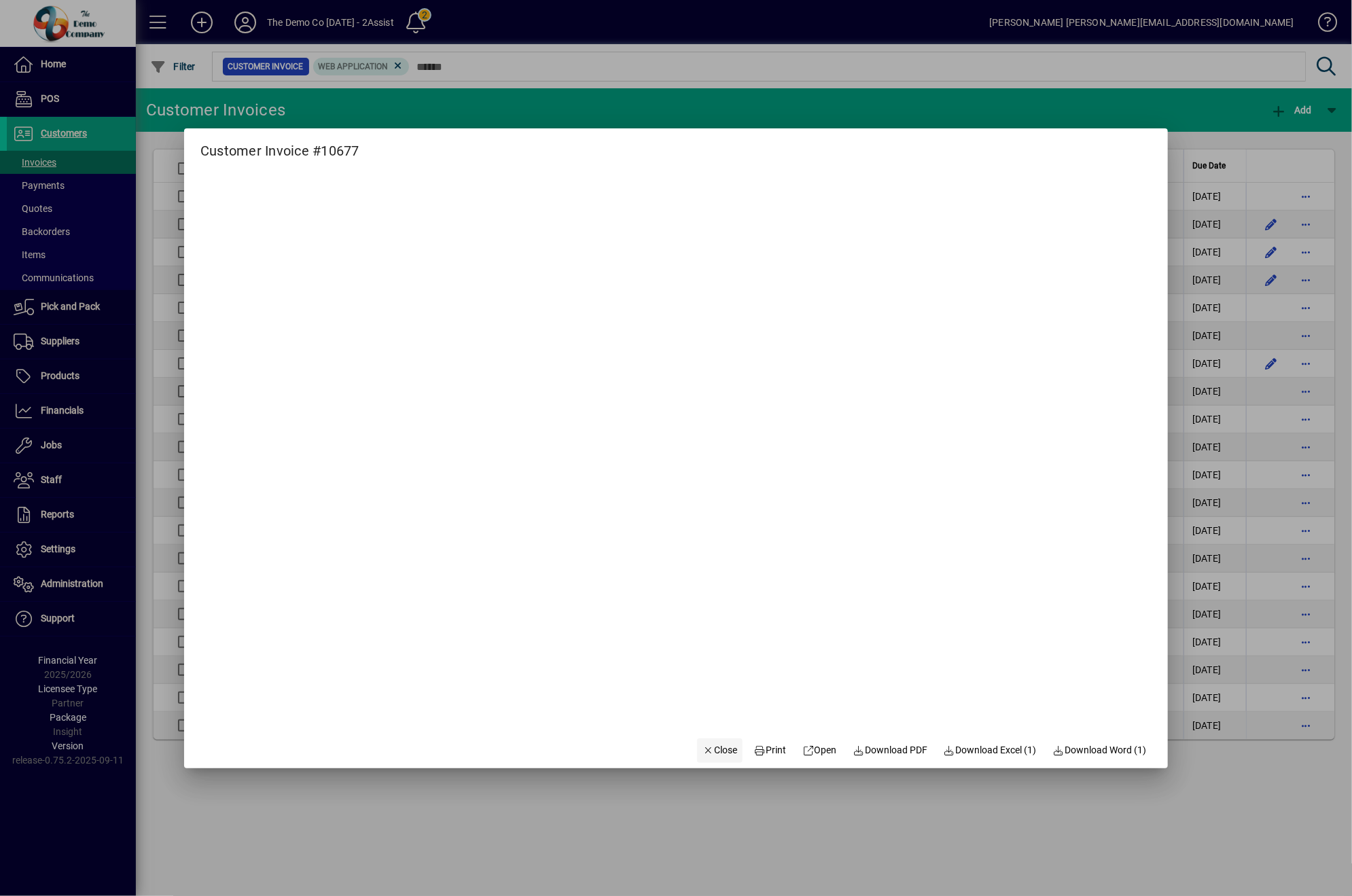
click at [707, 753] on span "Close" at bounding box center [721, 750] width 36 height 14
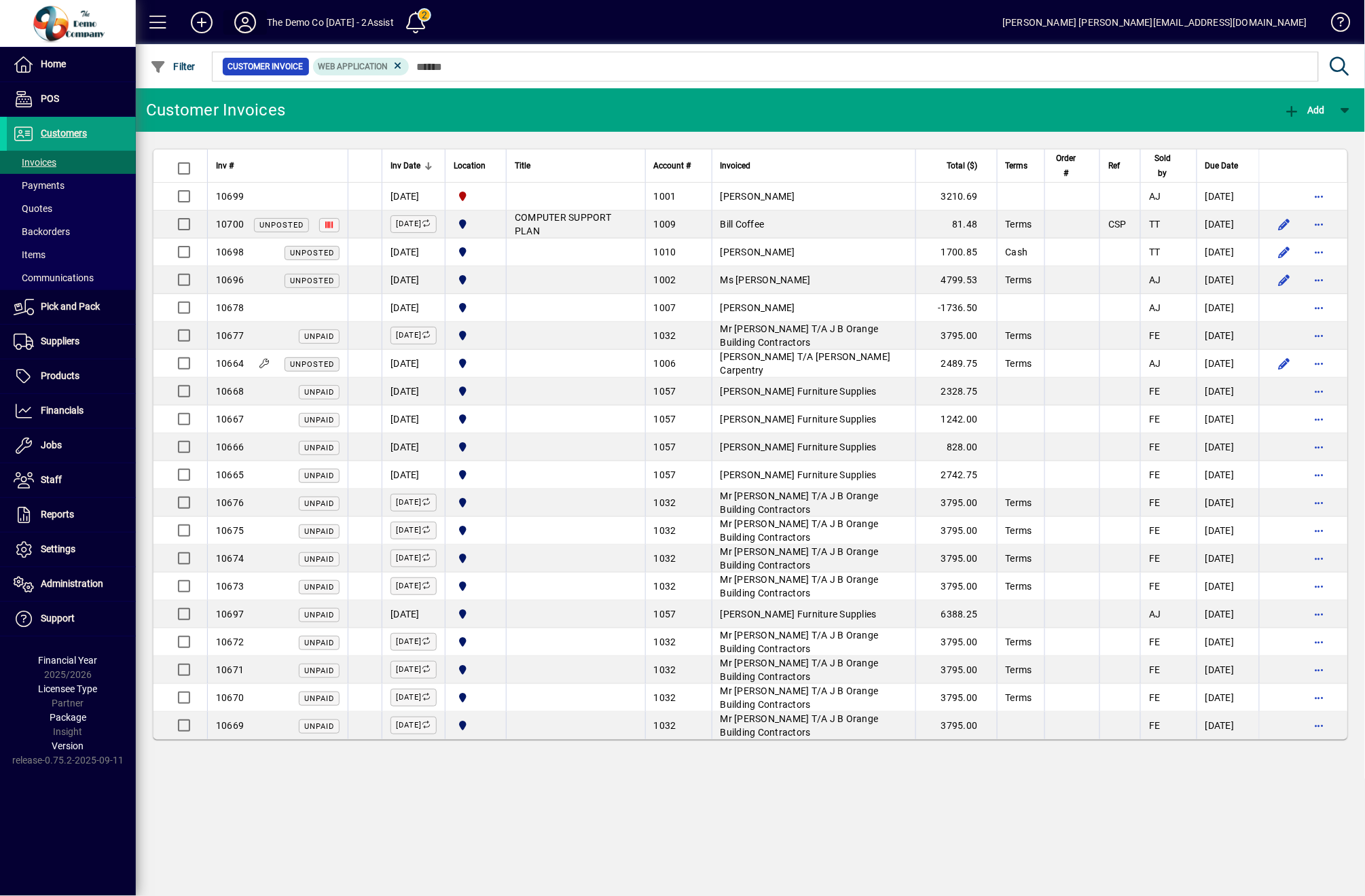
click at [241, 21] on icon at bounding box center [245, 23] width 27 height 22
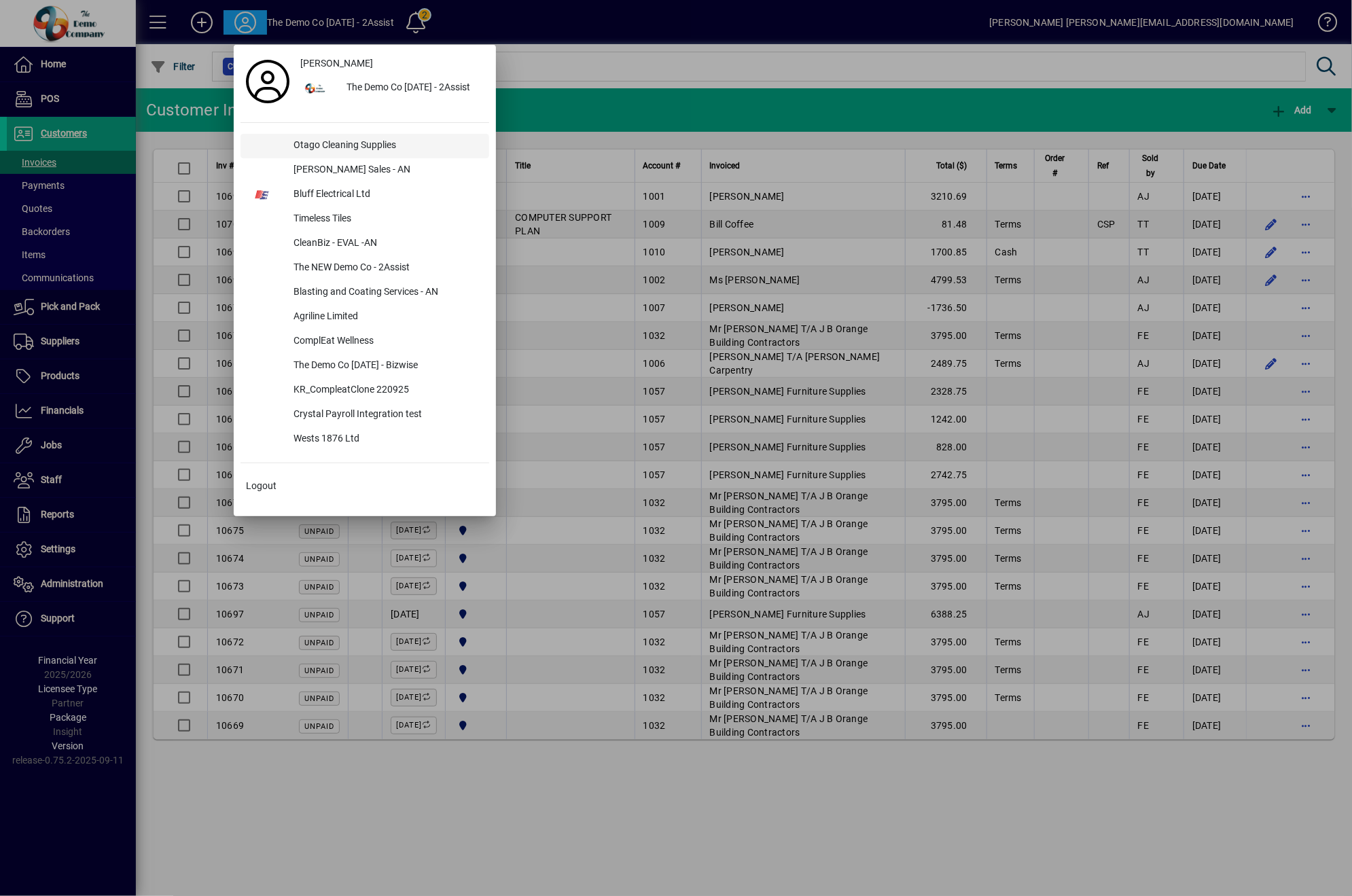
click at [322, 143] on div "Otago Cleaning Supplies" at bounding box center [386, 146] width 206 height 25
